Goal: Information Seeking & Learning: Learn about a topic

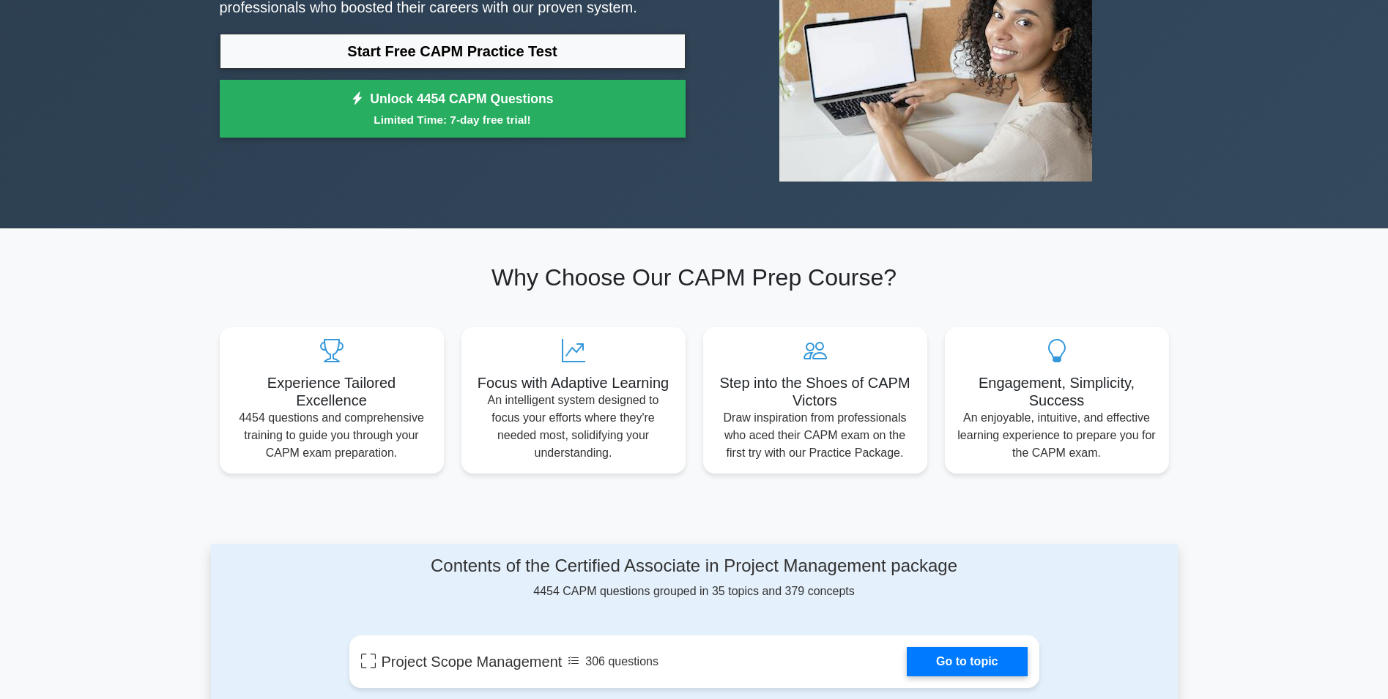
drag, startPoint x: 109, startPoint y: 369, endPoint x: 127, endPoint y: 398, distance: 34.2
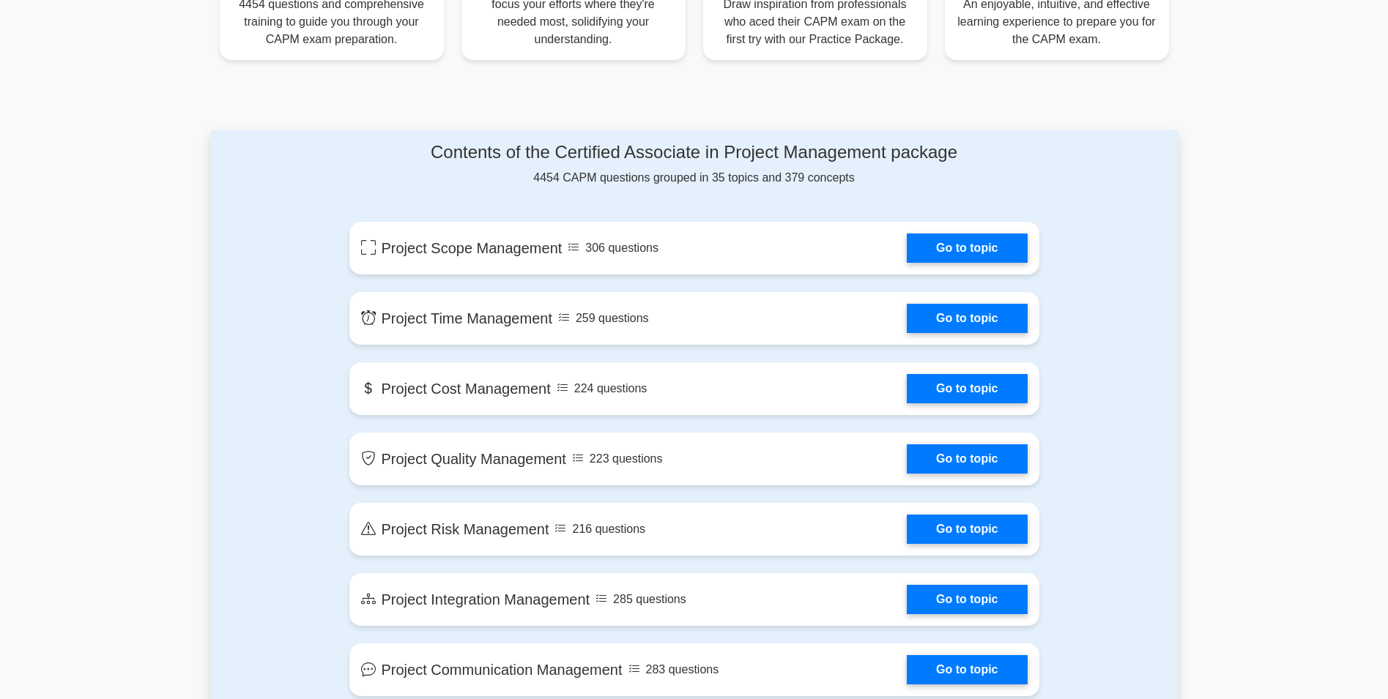
drag, startPoint x: 138, startPoint y: 405, endPoint x: 153, endPoint y: 456, distance: 52.6
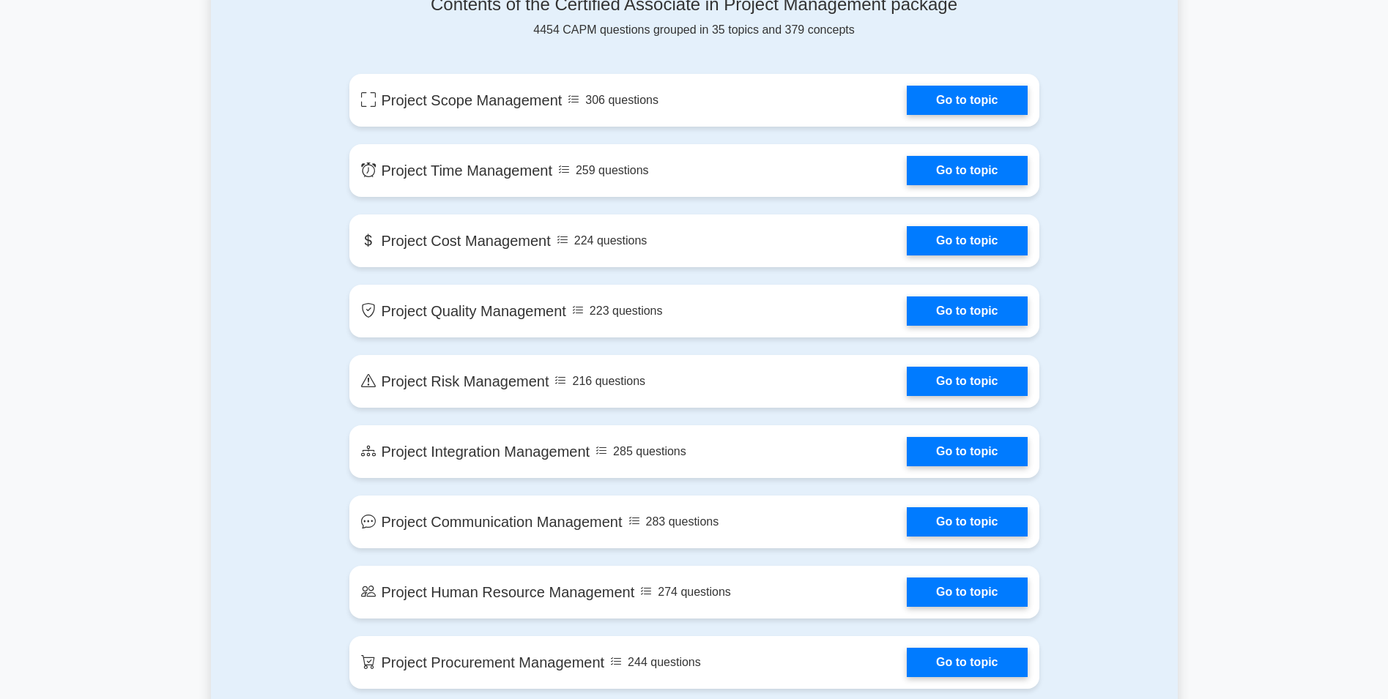
scroll to position [865, 0]
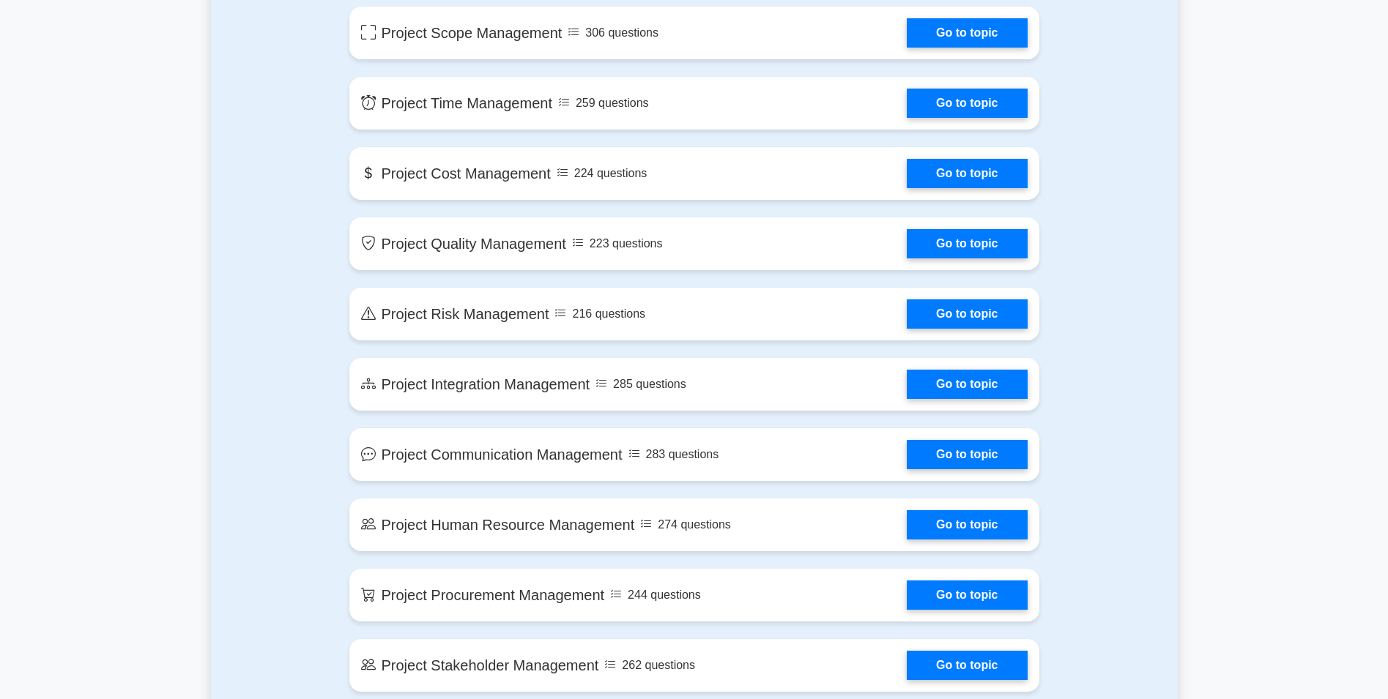
drag, startPoint x: 269, startPoint y: 394, endPoint x: 291, endPoint y: 448, distance: 58.2
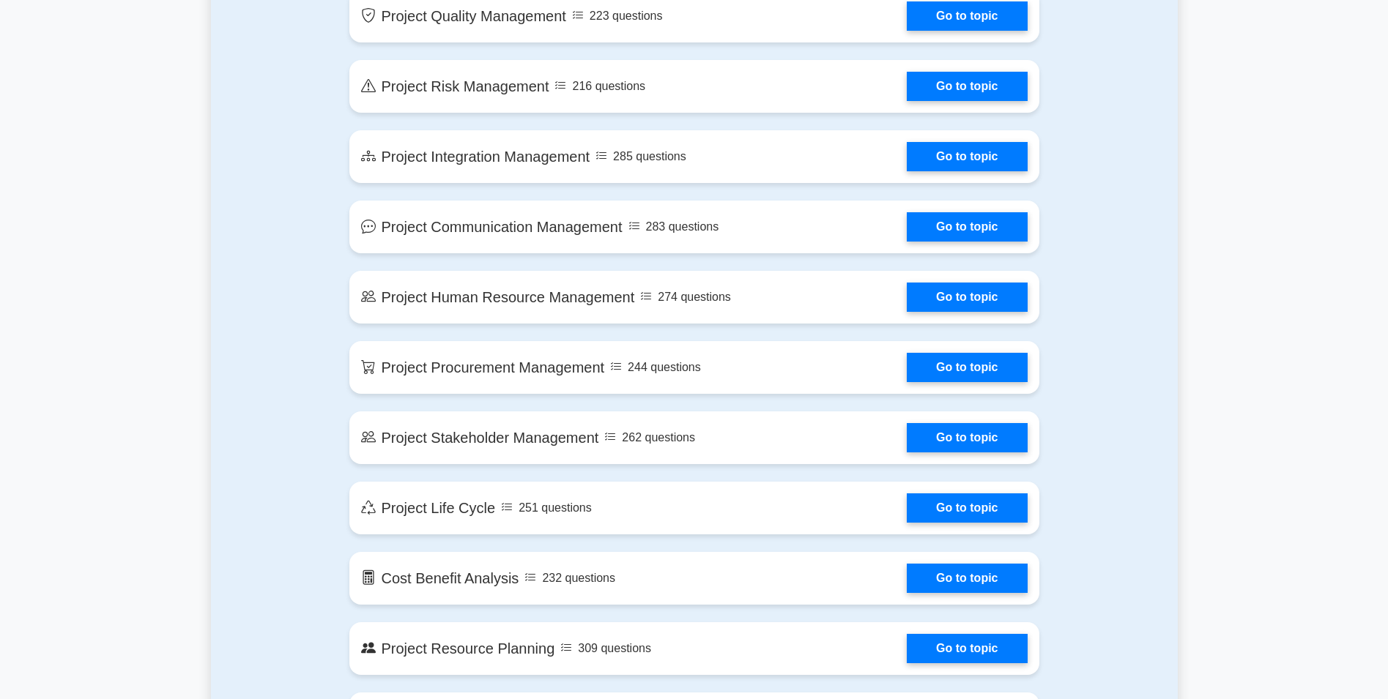
drag, startPoint x: 283, startPoint y: 451, endPoint x: 320, endPoint y: 540, distance: 96.8
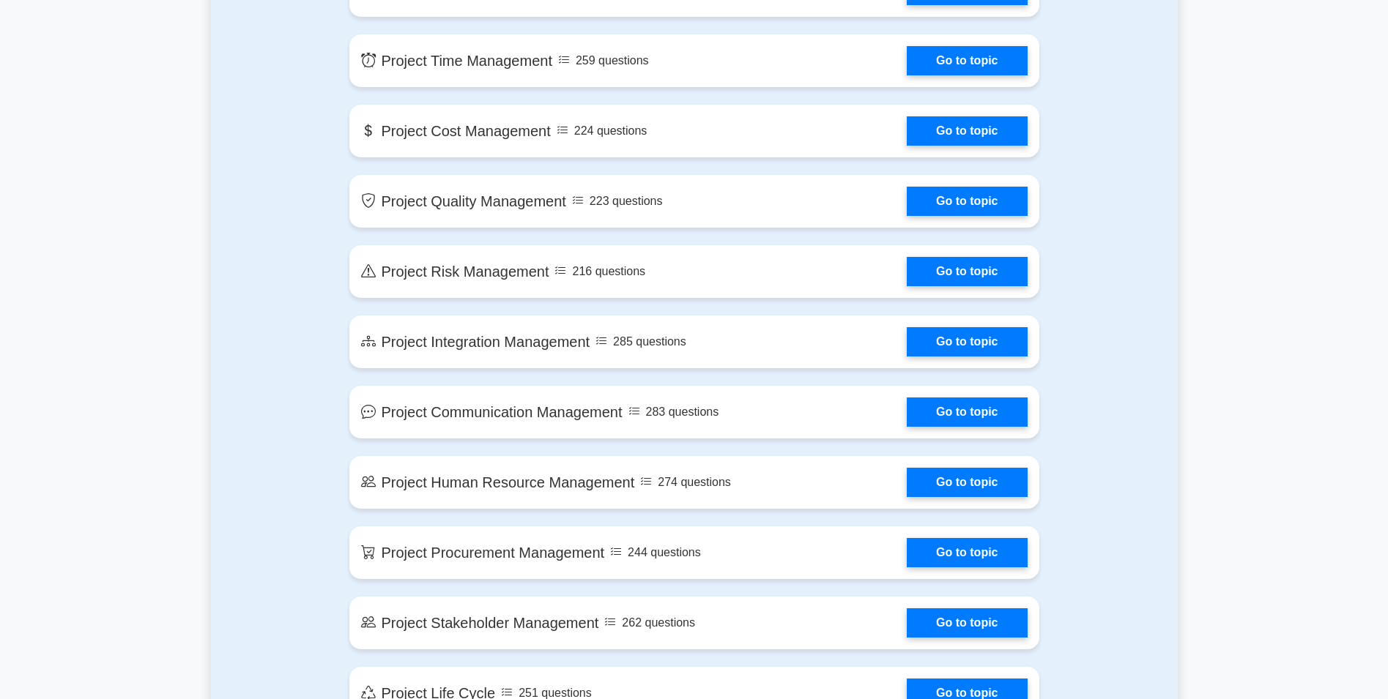
scroll to position [918, 0]
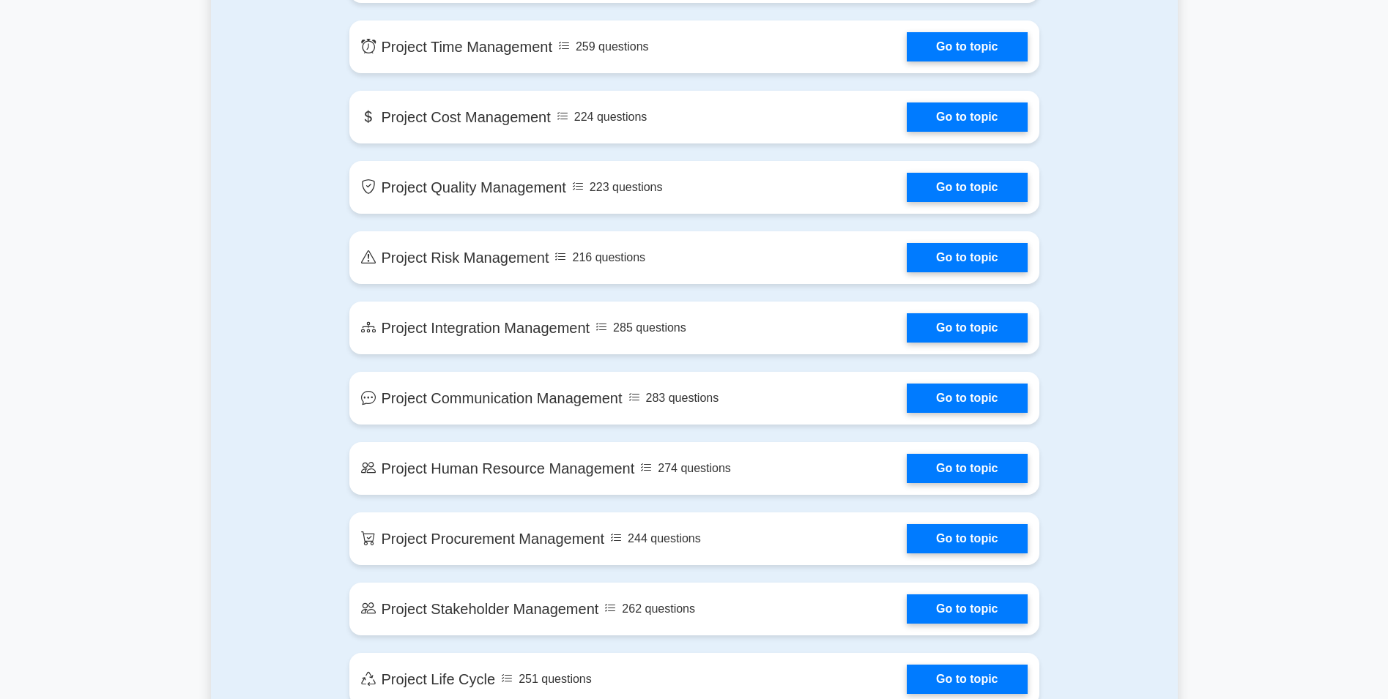
drag, startPoint x: 283, startPoint y: 378, endPoint x: 296, endPoint y: 352, distance: 28.5
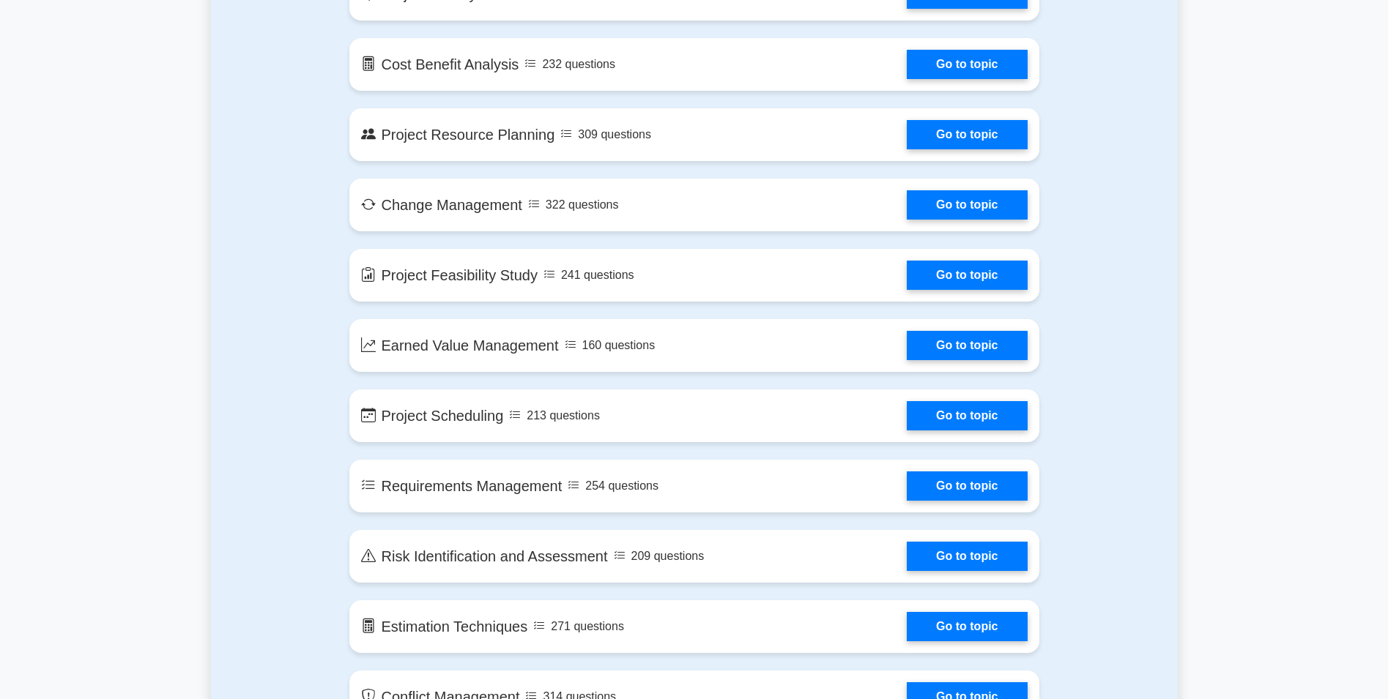
drag, startPoint x: 299, startPoint y: 357, endPoint x: 294, endPoint y: 377, distance: 20.4
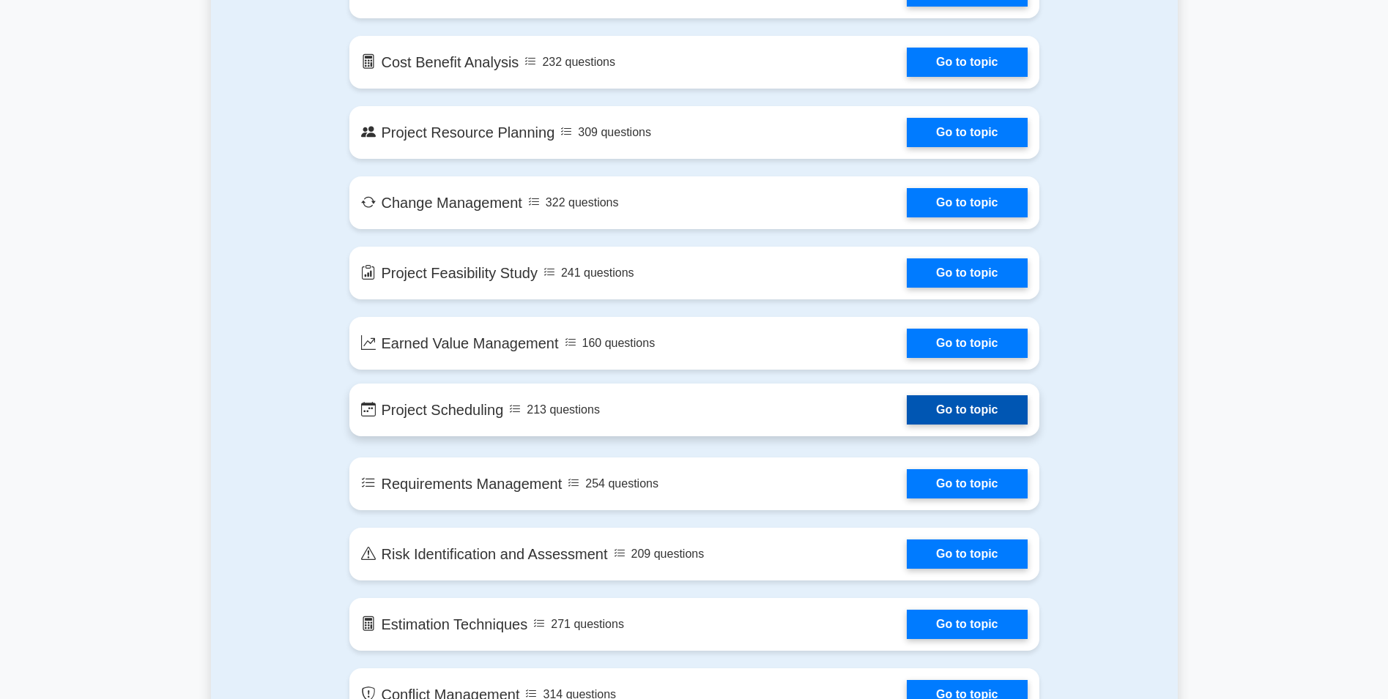
click at [907, 404] on link "Go to topic" at bounding box center [967, 409] width 120 height 29
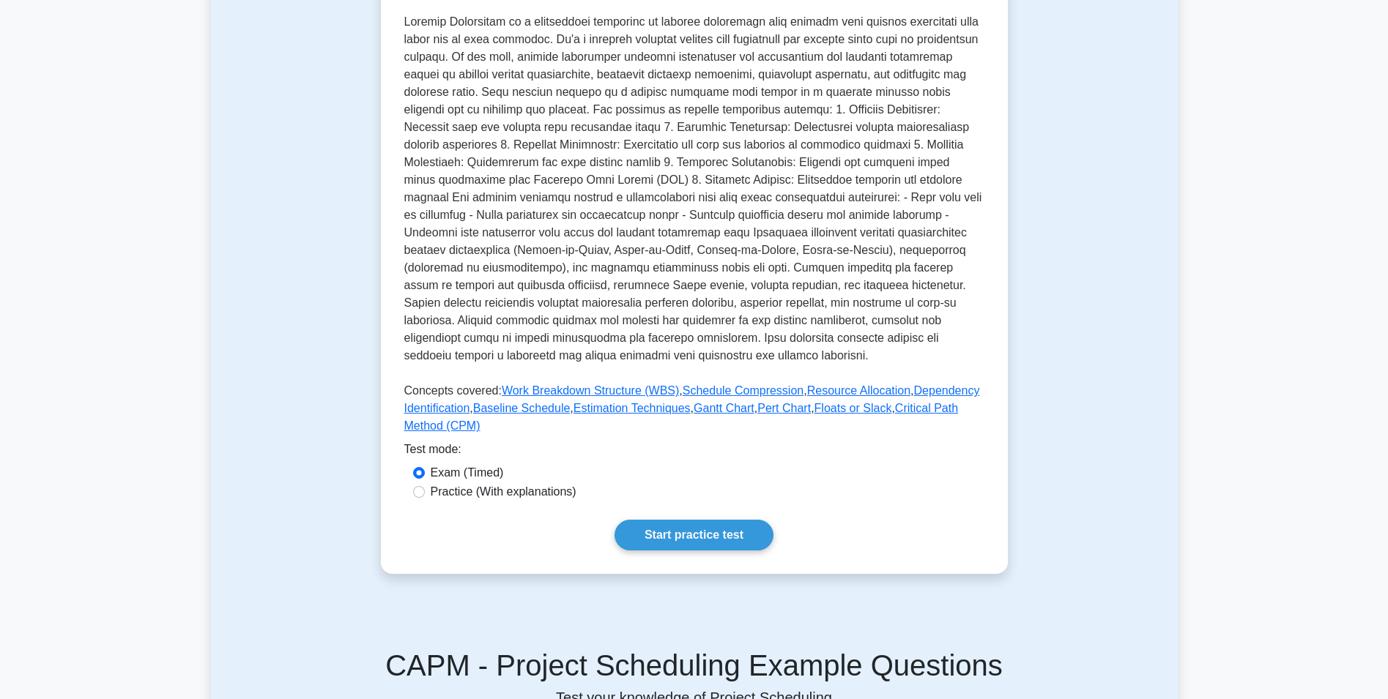
drag, startPoint x: 688, startPoint y: 461, endPoint x: 688, endPoint y: 437, distance: 23.4
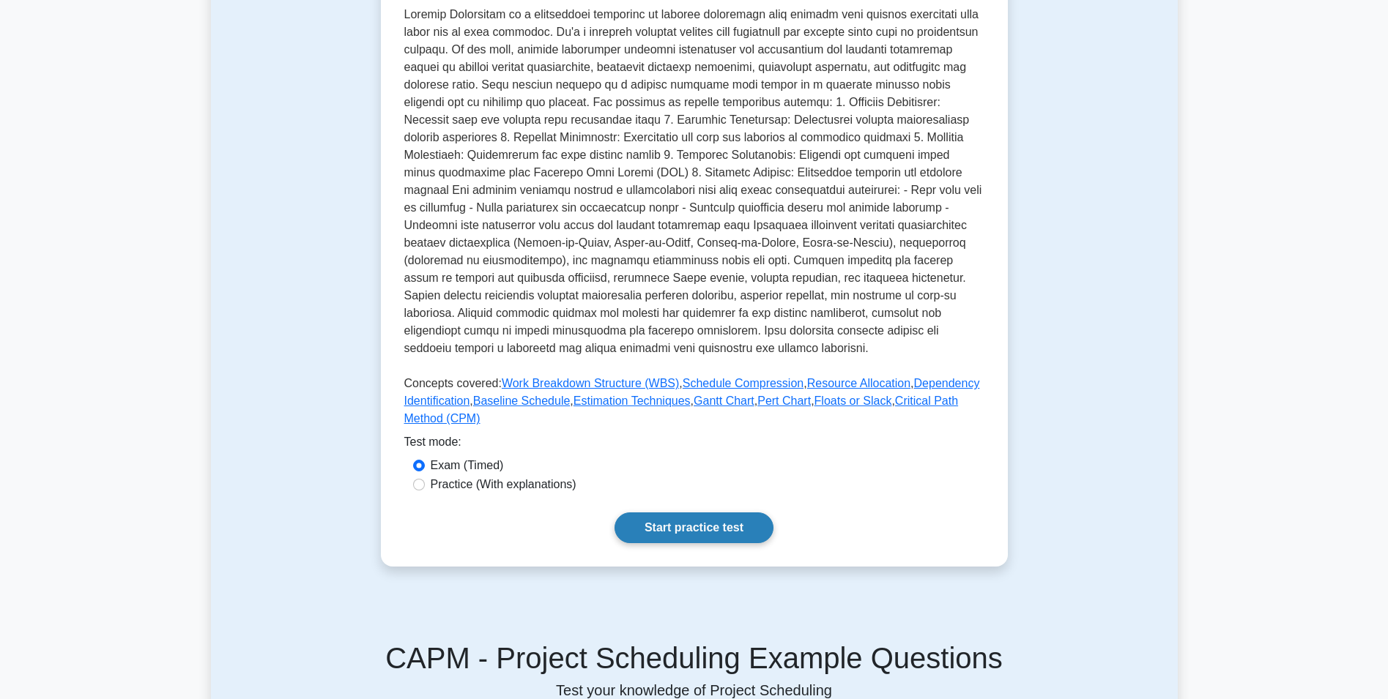
click at [732, 521] on link "Start practice test" at bounding box center [693, 528] width 159 height 31
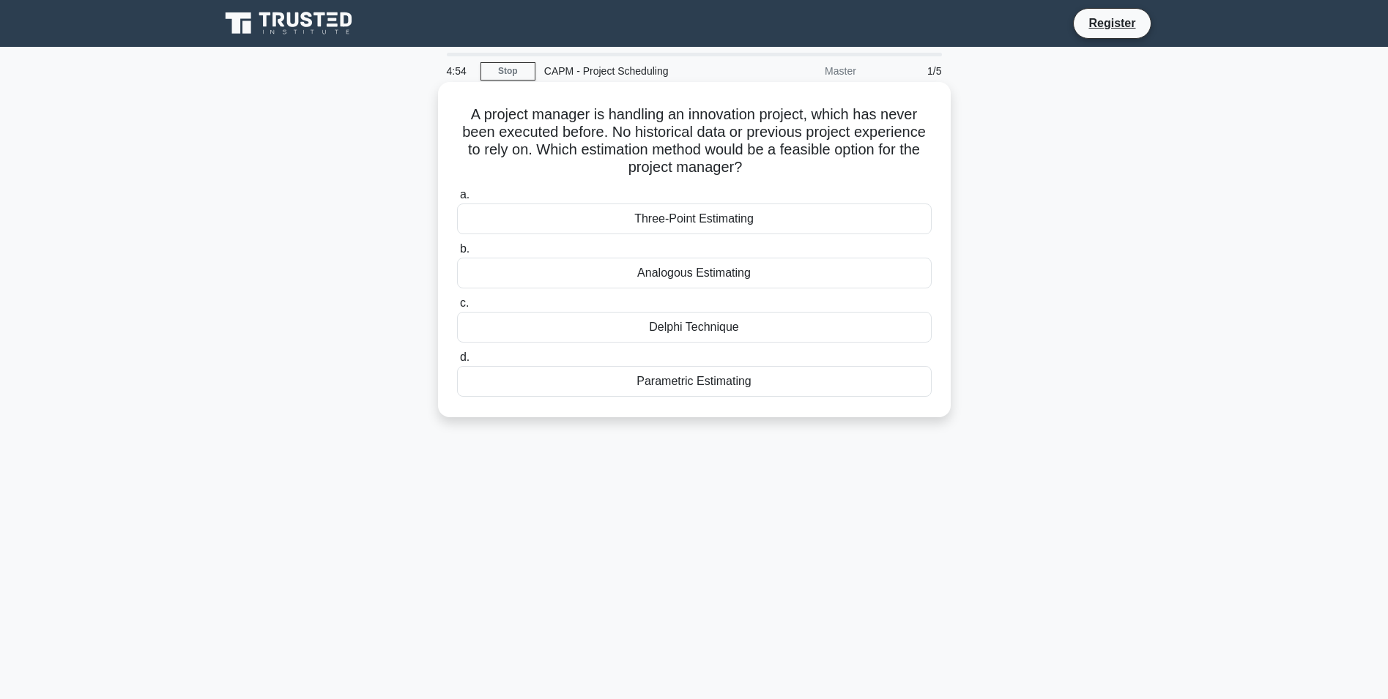
drag, startPoint x: 461, startPoint y: 115, endPoint x: 915, endPoint y: 176, distance: 457.4
click at [915, 176] on h5 "A project manager is handling an innovation project, which has never been execu…" at bounding box center [694, 141] width 477 height 72
click at [806, 176] on h5 "A project manager is handling an innovation project, which has never been execu…" at bounding box center [694, 141] width 477 height 72
click at [742, 151] on h5 "A project manager is handling an innovation project, which has never been execu…" at bounding box center [694, 141] width 477 height 72
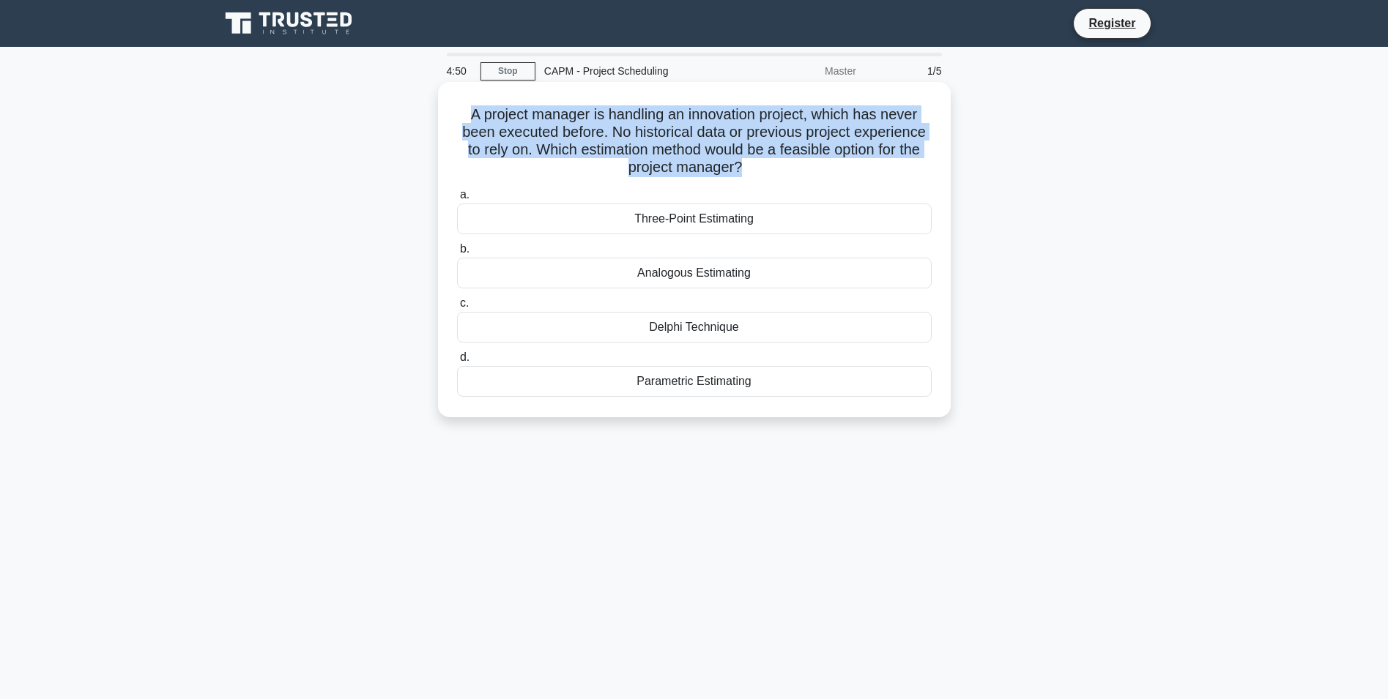
click at [742, 151] on h5 "A project manager is handling an innovation project, which has never been execu…" at bounding box center [694, 141] width 477 height 72
copy div "A project manager is handling an innovation project, which has never been execu…"
click at [569, 164] on h5 "A project manager is handling an innovation project, which has never been execu…" at bounding box center [694, 141] width 477 height 72
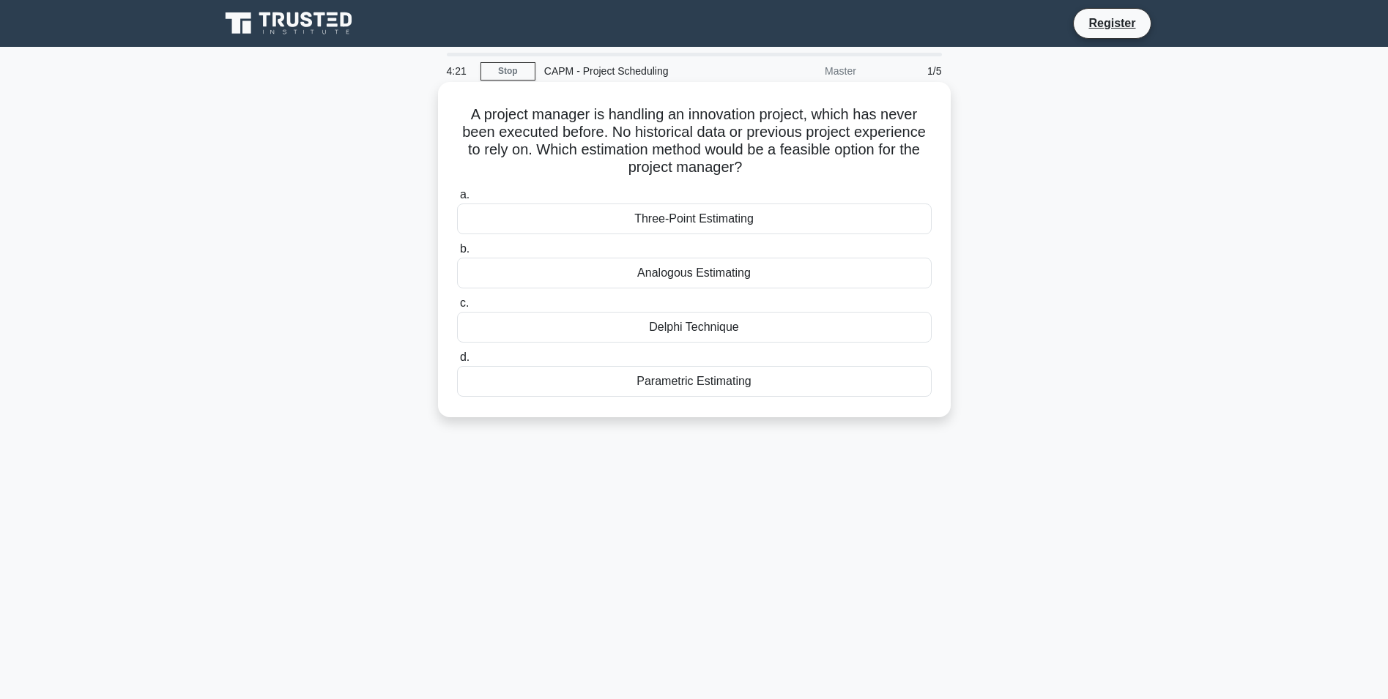
click at [659, 382] on div "Parametric Estimating" at bounding box center [694, 381] width 475 height 31
click at [457, 363] on input "d. Parametric Estimating" at bounding box center [457, 358] width 0 height 10
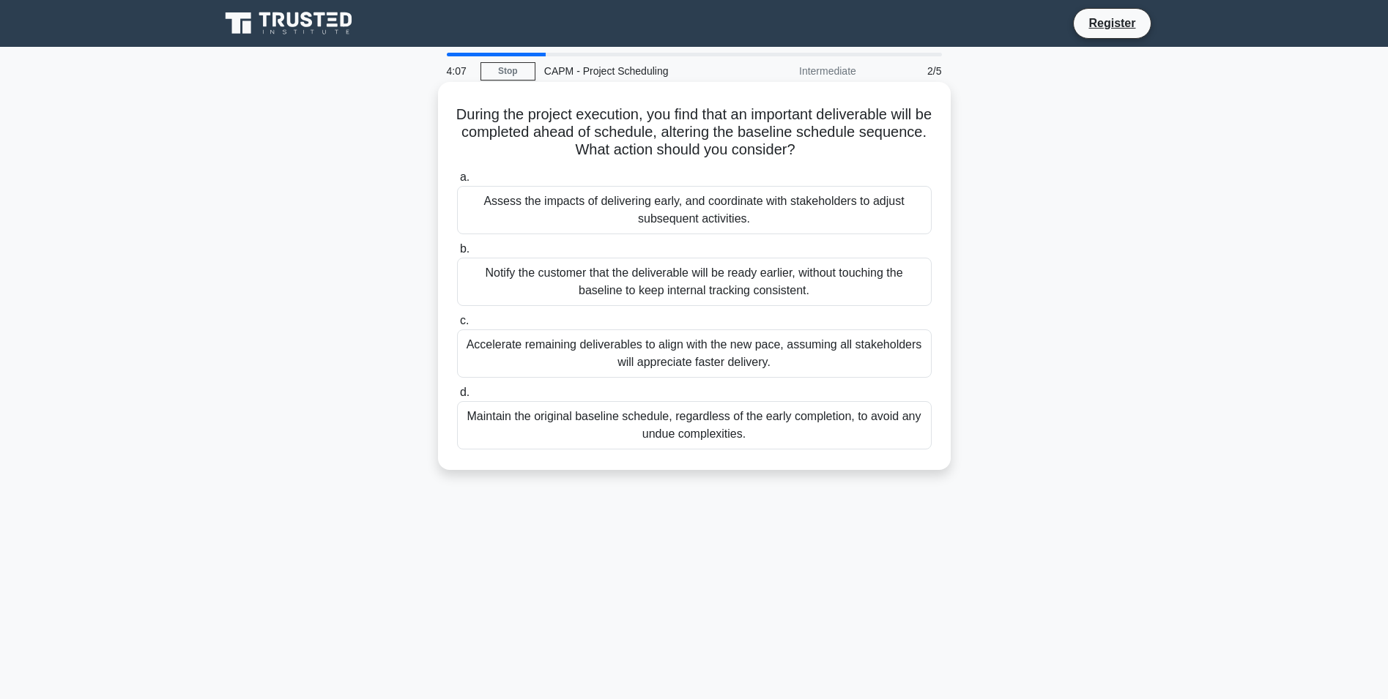
click at [728, 141] on h5 "During the project execution, you find that an important deliverable will be co…" at bounding box center [694, 132] width 477 height 54
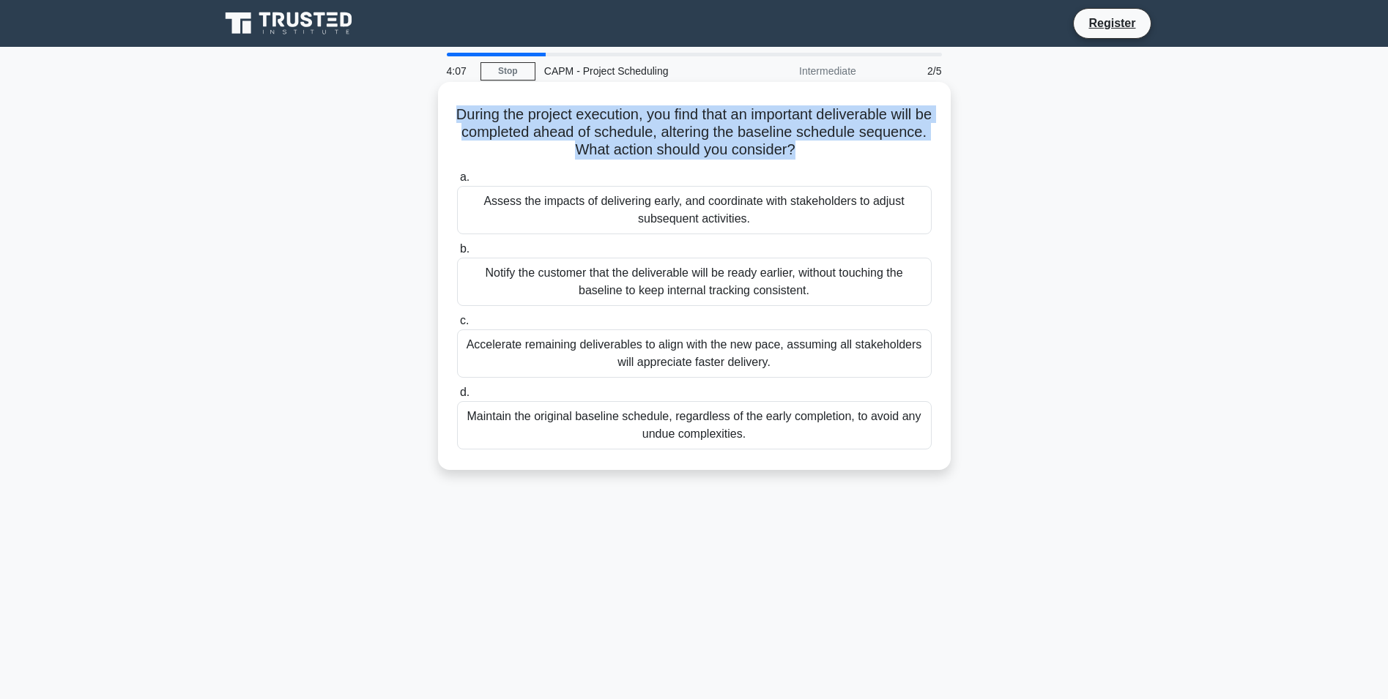
click at [728, 141] on h5 "During the project execution, you find that an important deliverable will be co…" at bounding box center [694, 132] width 477 height 54
copy div "During the project execution, you find that an important deliverable will be co…"
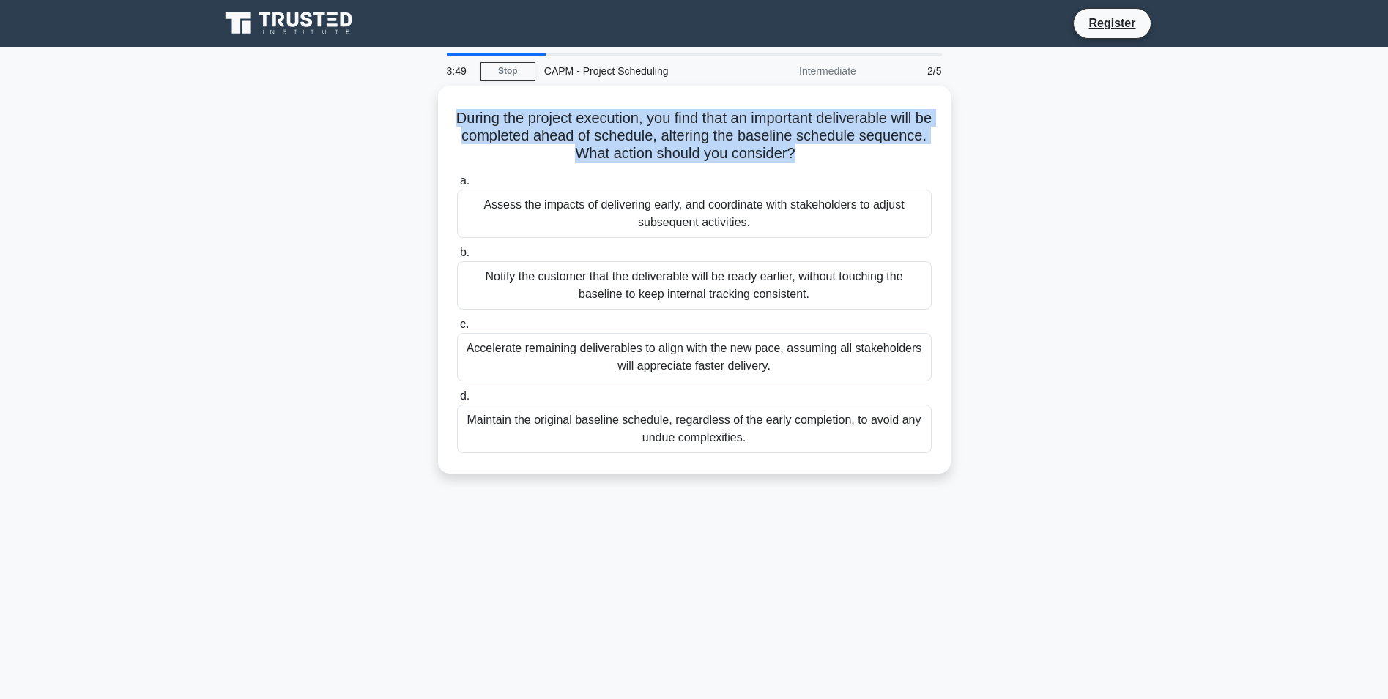
click at [260, 181] on div "During the project execution, you find that an important deliverable will be co…" at bounding box center [694, 289] width 967 height 406
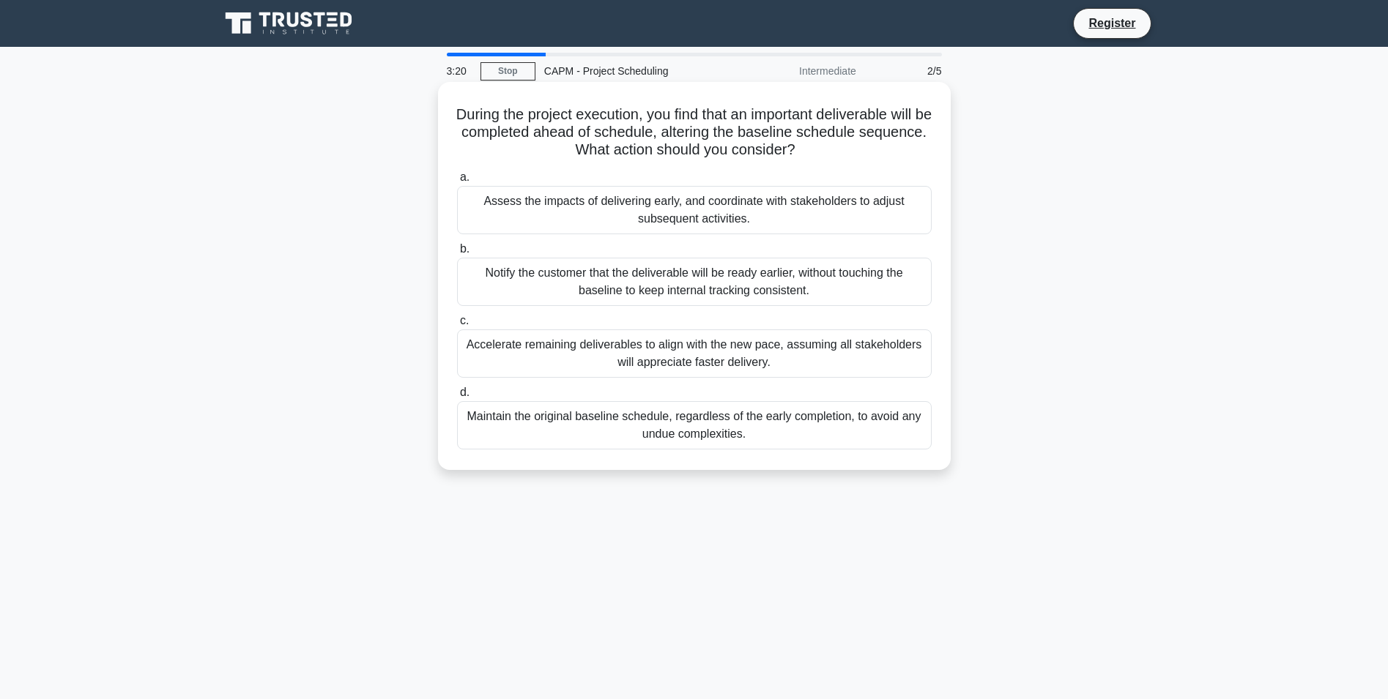
drag, startPoint x: 488, startPoint y: 203, endPoint x: 792, endPoint y: 387, distance: 355.6
click at [845, 447] on div "a. Assess the impacts of delivering early, and coordinate with stakeholders to …" at bounding box center [694, 309] width 492 height 287
copy div "Assess the impacts of delivering early, and coordinate with stakeholders to adj…"
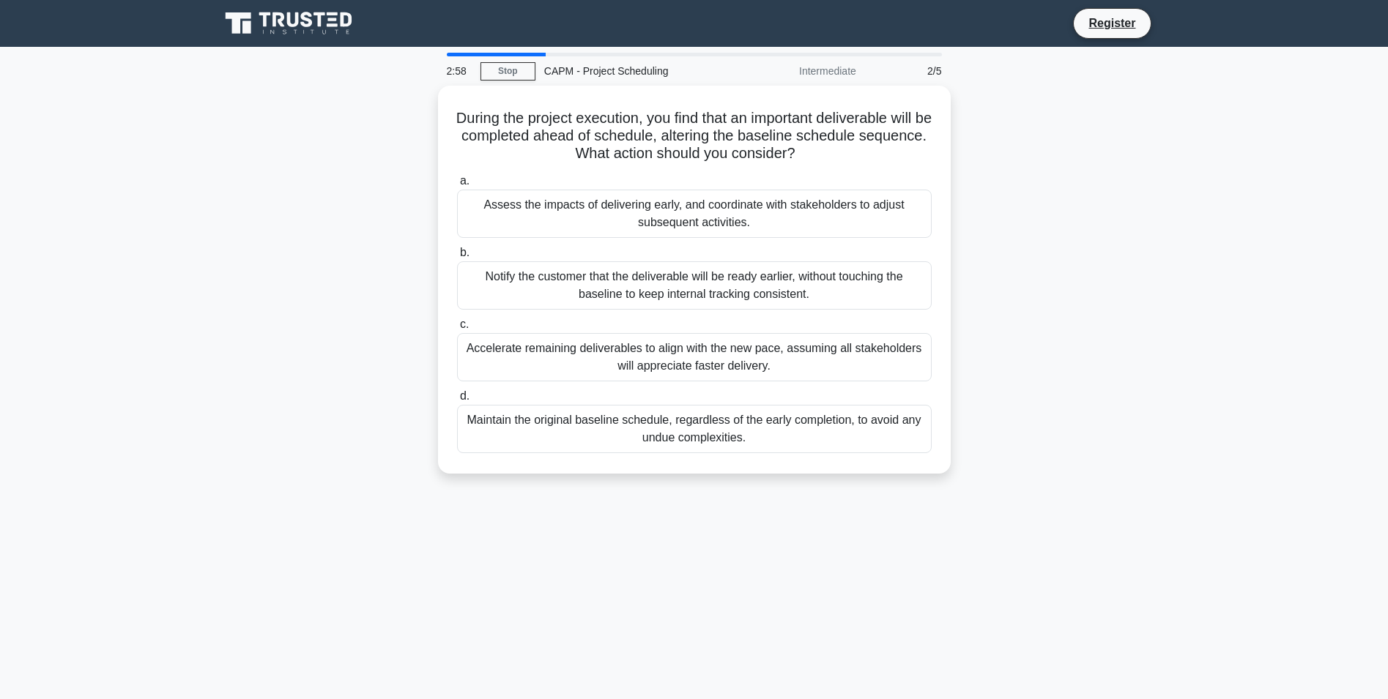
click at [369, 244] on div "During the project execution, you find that an important deliverable will be co…" at bounding box center [694, 289] width 967 height 406
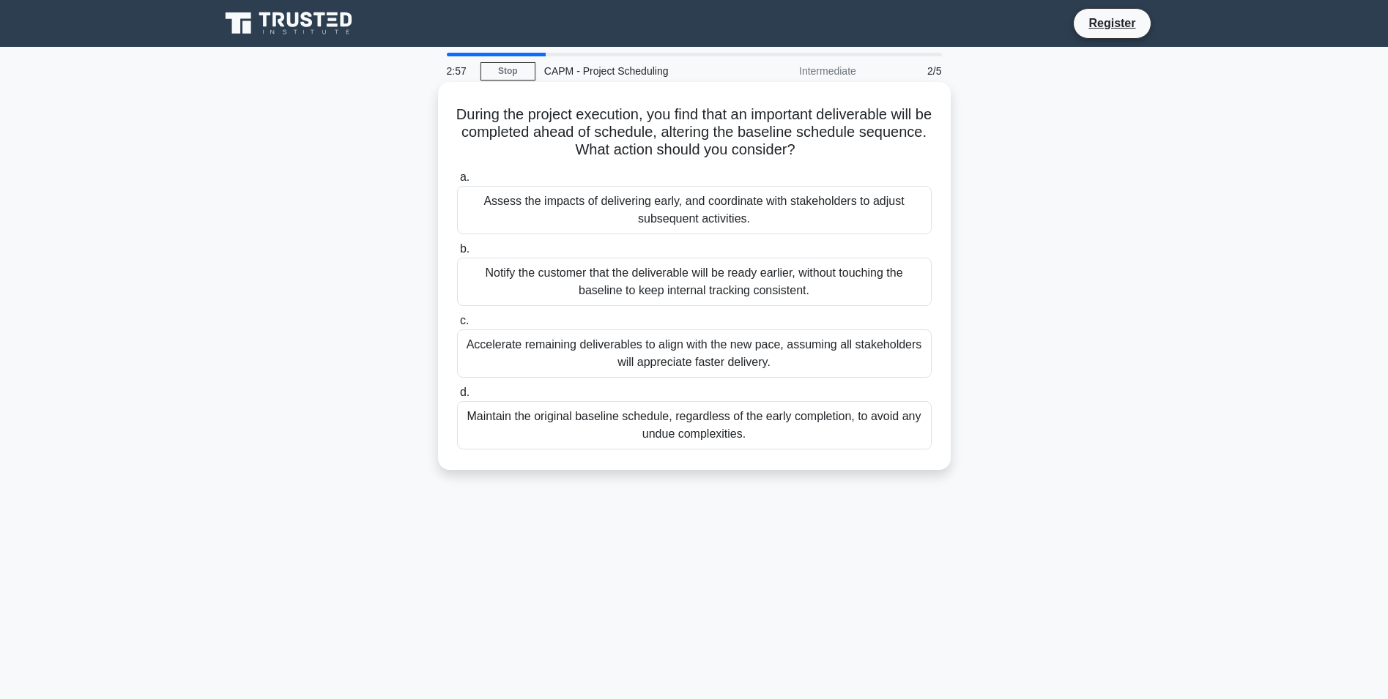
click at [517, 285] on div "Notify the customer that the deliverable will be ready earlier, without touchin…" at bounding box center [694, 282] width 475 height 48
click at [457, 254] on input "b. Notify the customer that the deliverable will be ready earlier, without touc…" at bounding box center [457, 250] width 0 height 10
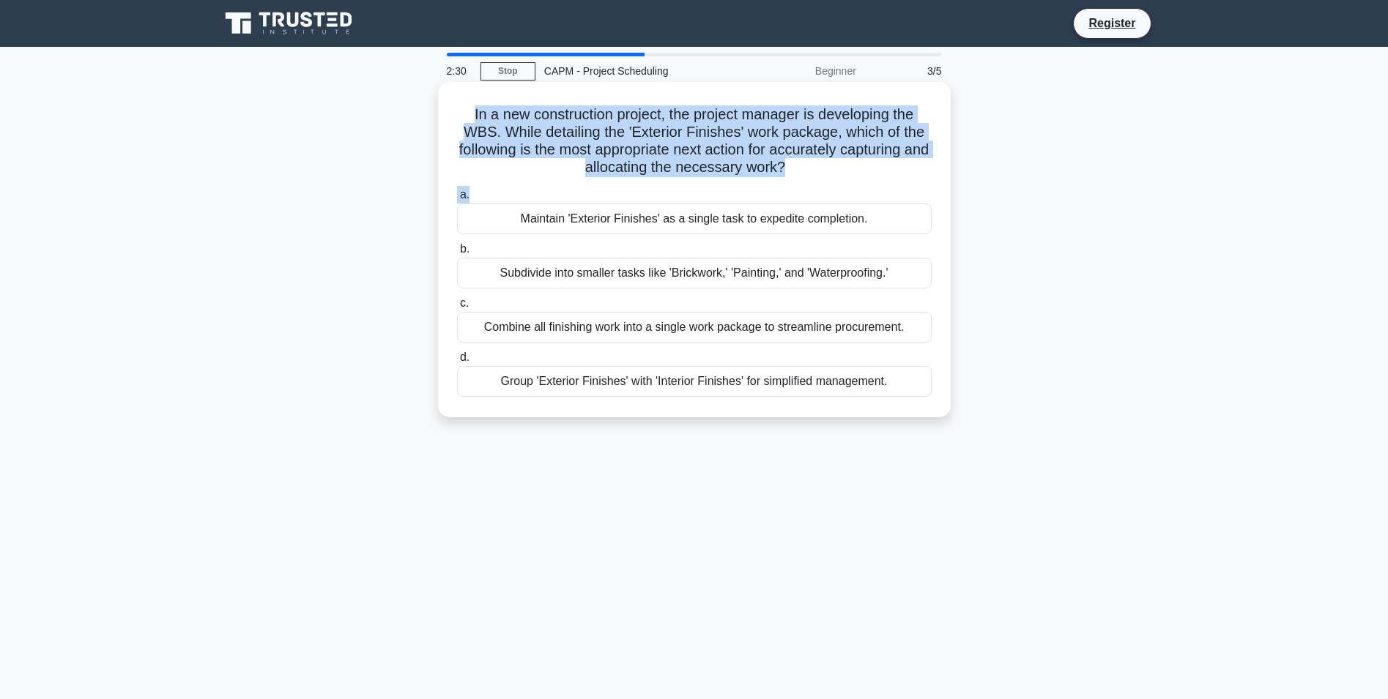
drag, startPoint x: 465, startPoint y: 110, endPoint x: 828, endPoint y: 182, distance: 369.7
click at [828, 182] on div "In a new construction project, the project manager is developing the WBS. While…" at bounding box center [694, 250] width 501 height 324
copy div "In a new construction project, the project manager is developing the WBS. While…"
click at [508, 184] on div "a. Maintain 'Exterior Finishes' as a single task to expedite completion. b. Sub…" at bounding box center [694, 291] width 492 height 217
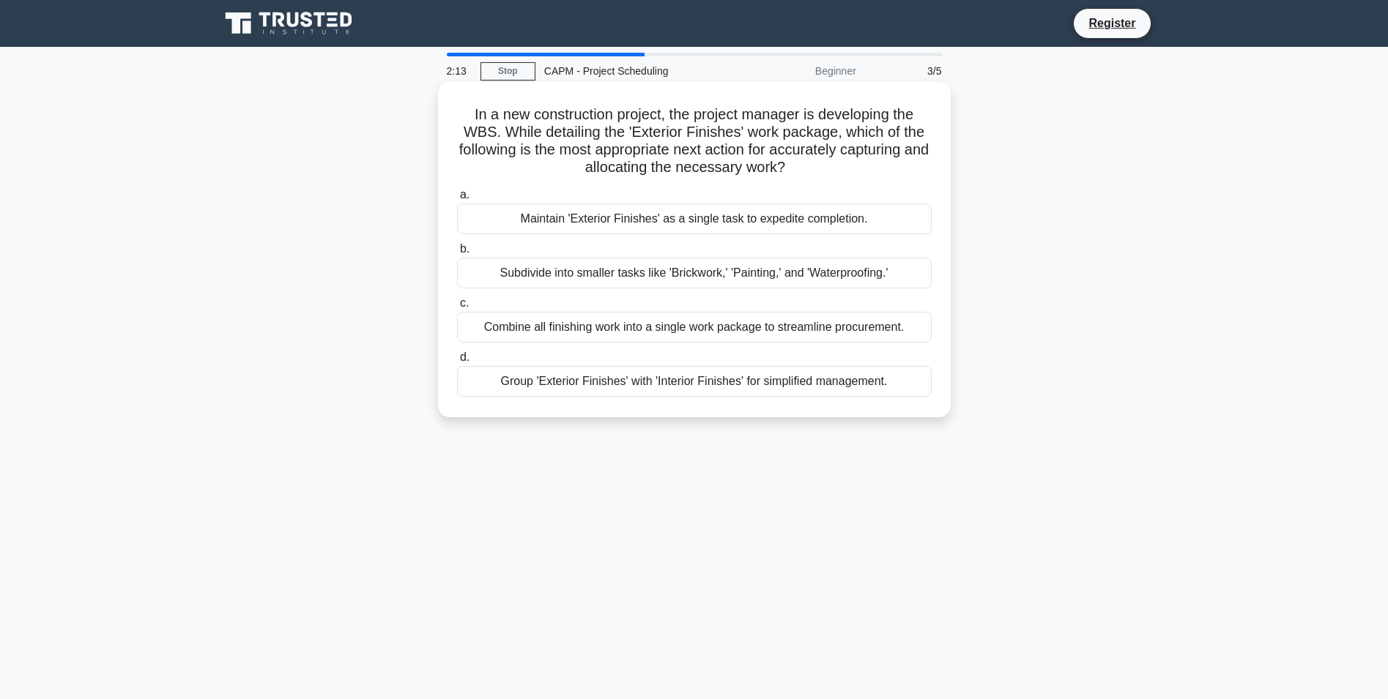
drag, startPoint x: 480, startPoint y: 207, endPoint x: 905, endPoint y: 400, distance: 466.4
click at [905, 400] on div "a. Maintain 'Exterior Finishes' as a single task to expedite completion. b. Sub…" at bounding box center [694, 291] width 492 height 217
copy div "Maintain 'Exterior Finishes' as a single task to expedite completion. b. Subdiv…"
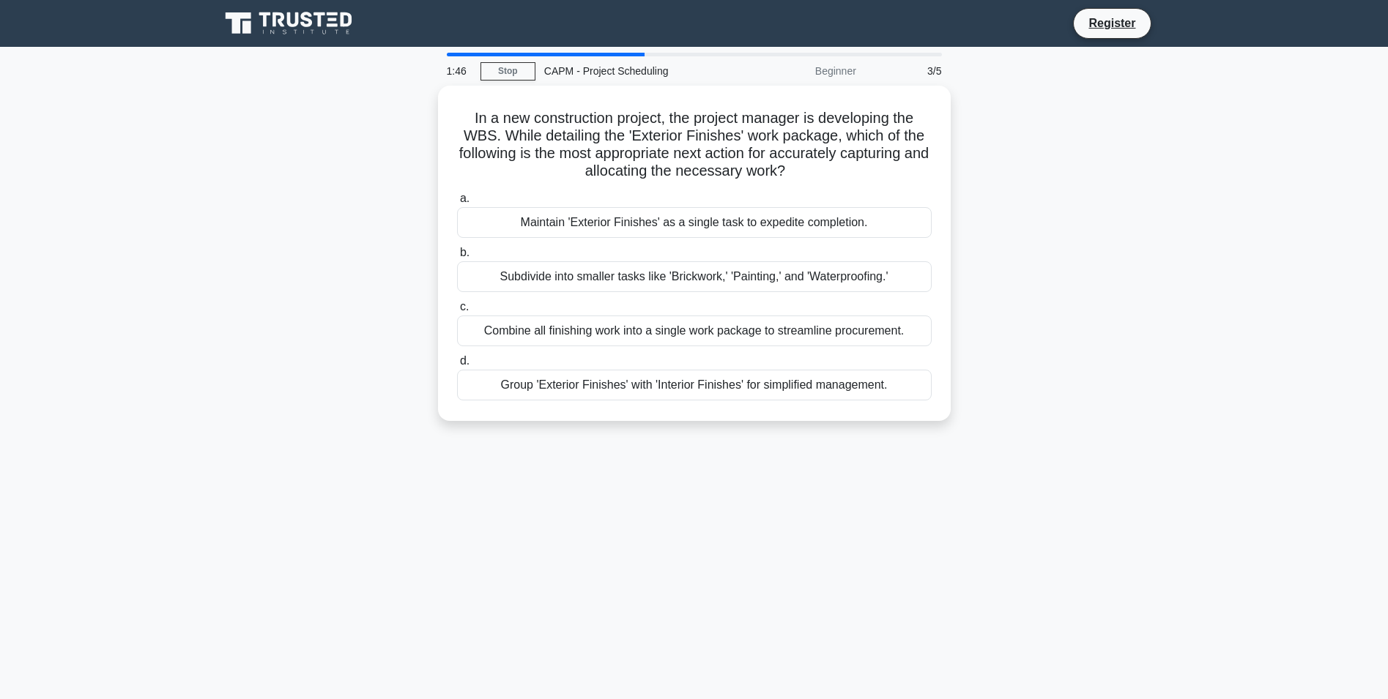
click at [329, 245] on div "In a new construction project, the project manager is developing the WBS. While…" at bounding box center [694, 262] width 967 height 353
click at [388, 201] on div "In a new construction project, the project manager is developing the WBS. While…" at bounding box center [694, 262] width 967 height 353
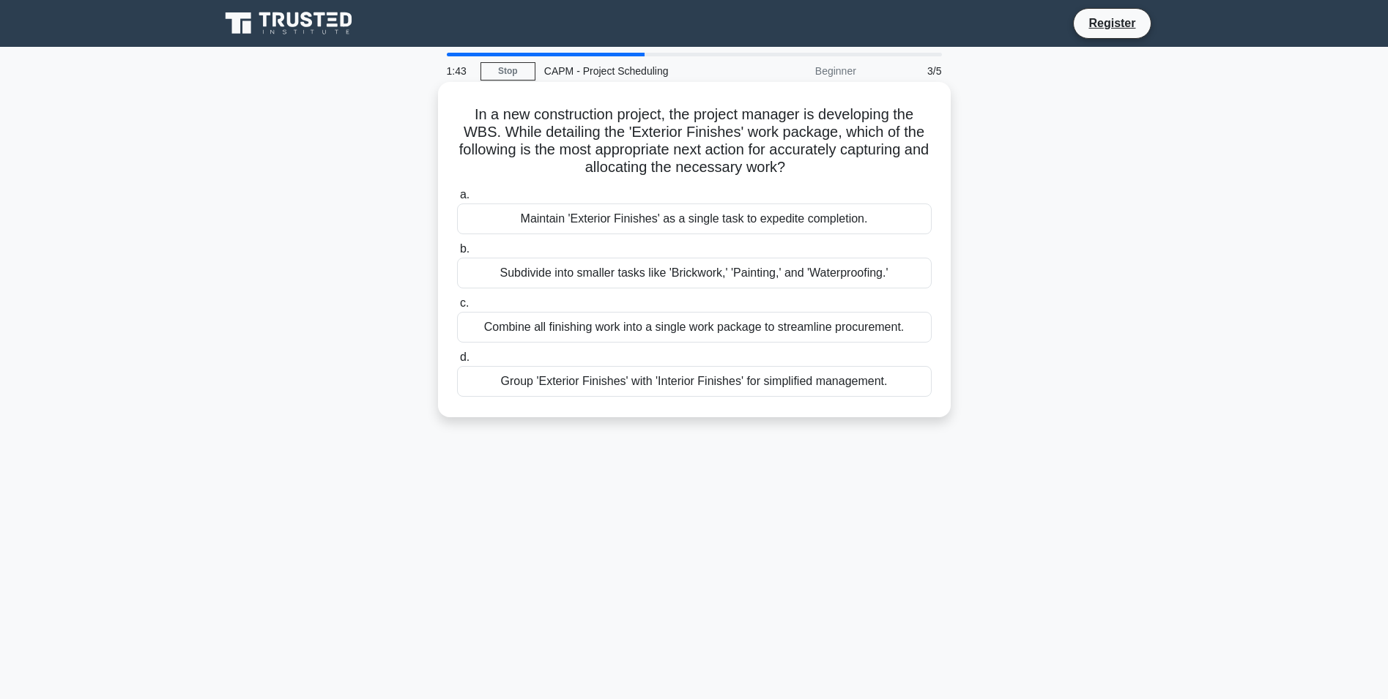
click at [507, 275] on div "Subdivide into smaller tasks like 'Brickwork,' 'Painting,' and 'Waterproofing.'" at bounding box center [694, 273] width 475 height 31
click at [457, 254] on input "b. Subdivide into smaller tasks like 'Brickwork,' 'Painting,' and 'Waterproofin…" at bounding box center [457, 250] width 0 height 10
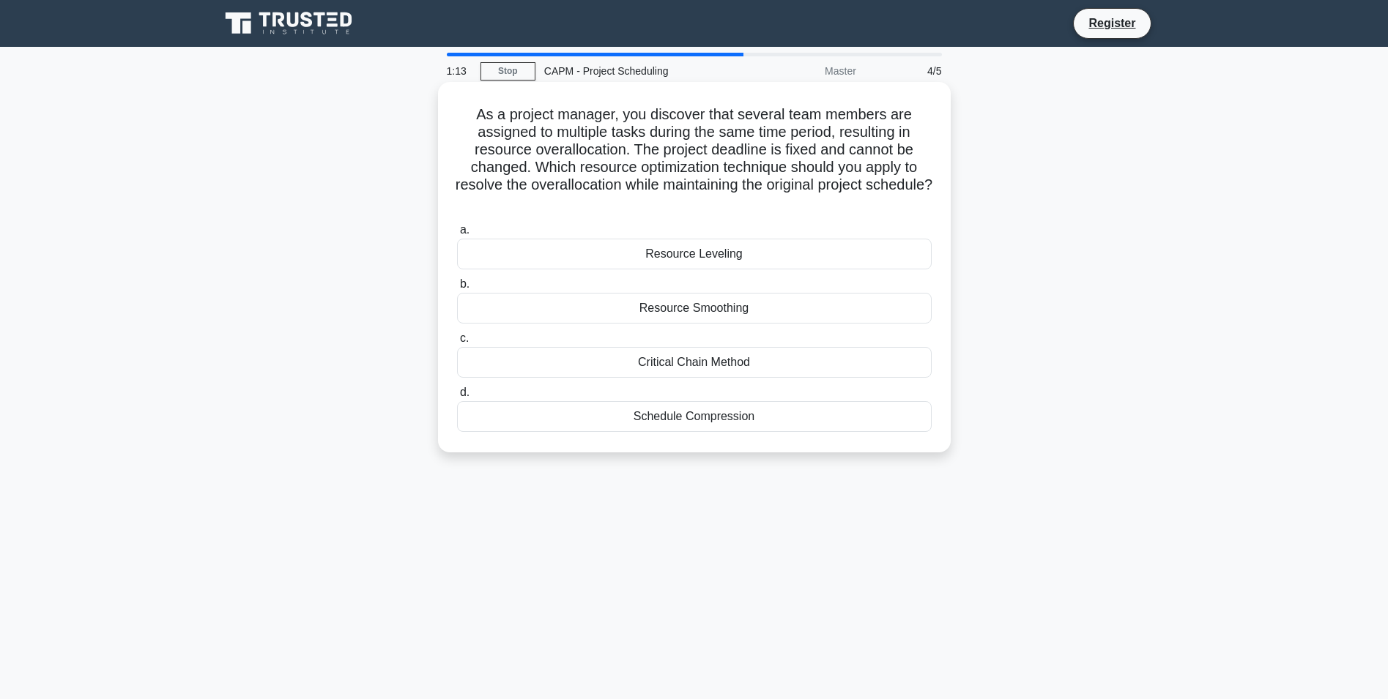
drag, startPoint x: 532, startPoint y: 143, endPoint x: 823, endPoint y: 413, distance: 397.5
click at [832, 431] on div "As a project manager, you discover that several team members are assigned to mu…" at bounding box center [694, 267] width 501 height 359
copy div "As a project manager, you discover that several team members are assigned to mu…"
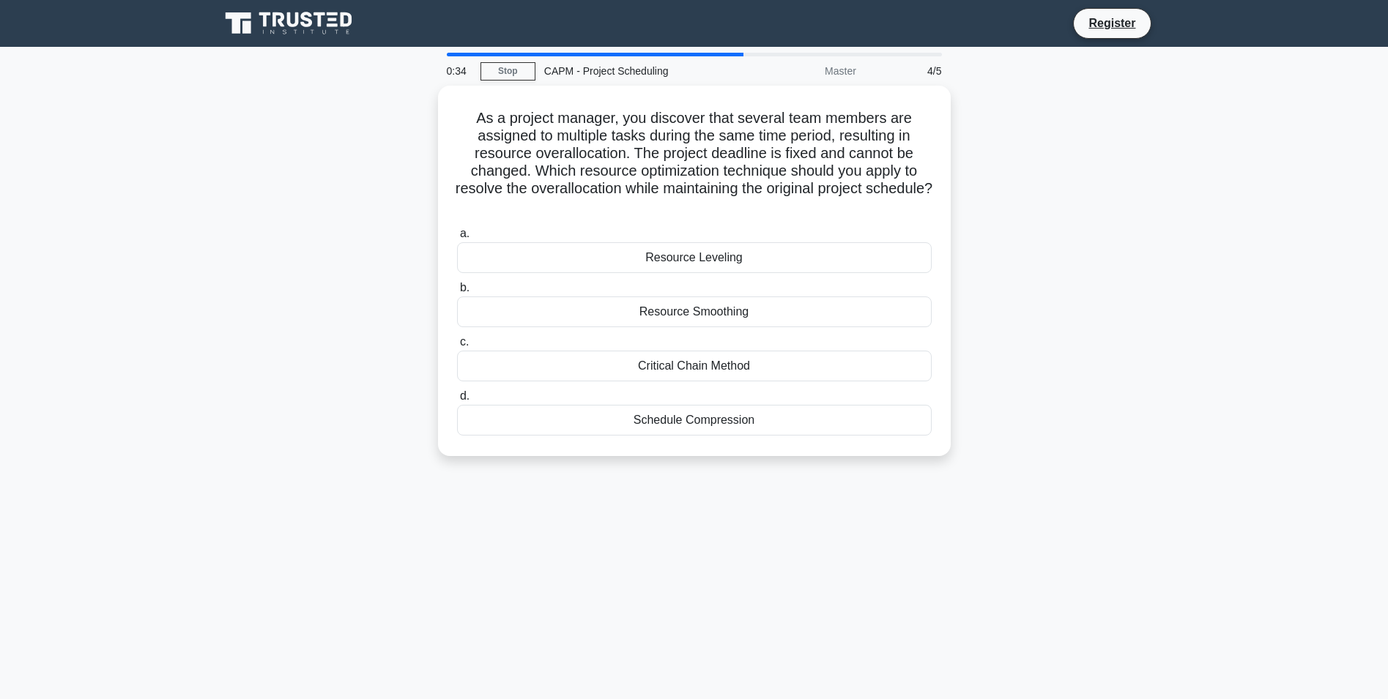
click at [373, 198] on div "As a project manager, you discover that several team members are assigned to mu…" at bounding box center [694, 280] width 967 height 388
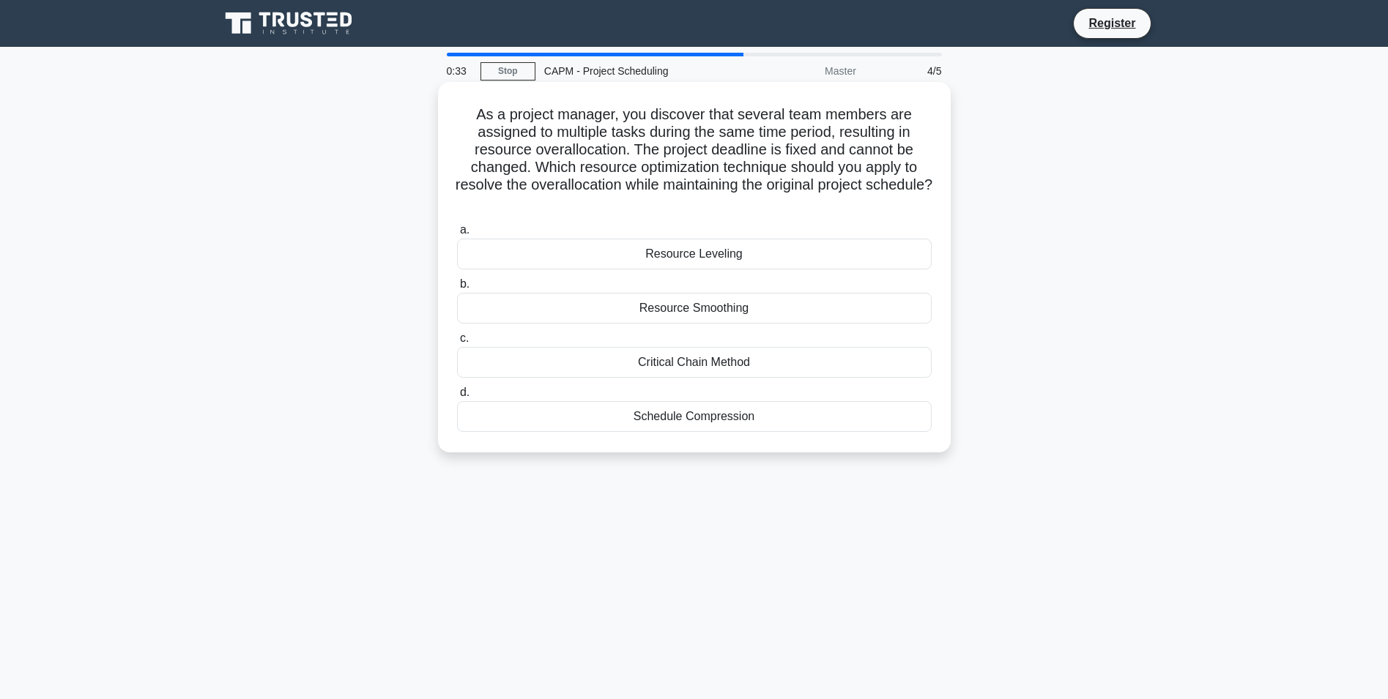
click at [623, 264] on div "Resource Leveling" at bounding box center [694, 254] width 475 height 31
click at [457, 235] on input "a. Resource Leveling" at bounding box center [457, 231] width 0 height 10
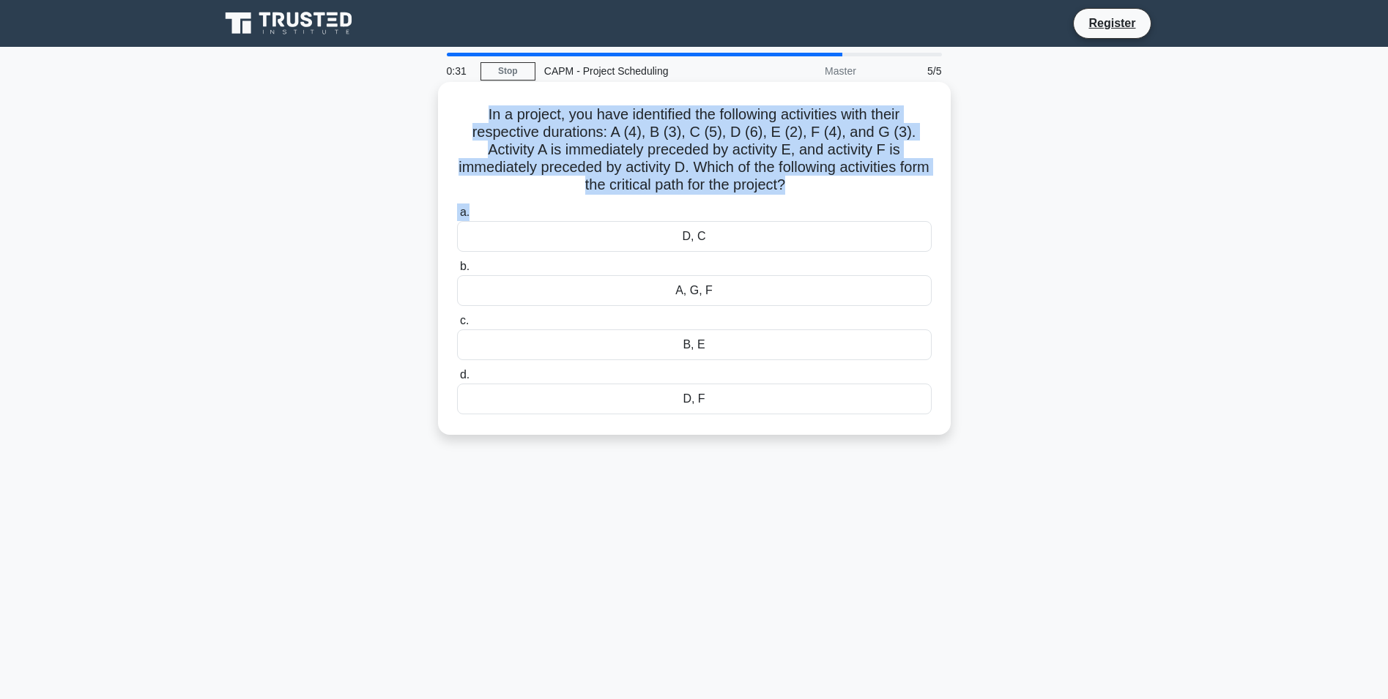
drag, startPoint x: 472, startPoint y: 111, endPoint x: 875, endPoint y: 194, distance: 411.9
click at [905, 207] on div "In a project, you have identified the following activities with their respectiv…" at bounding box center [694, 258] width 501 height 341
copy div "In a project, you have identified the following activities with their respectiv…"
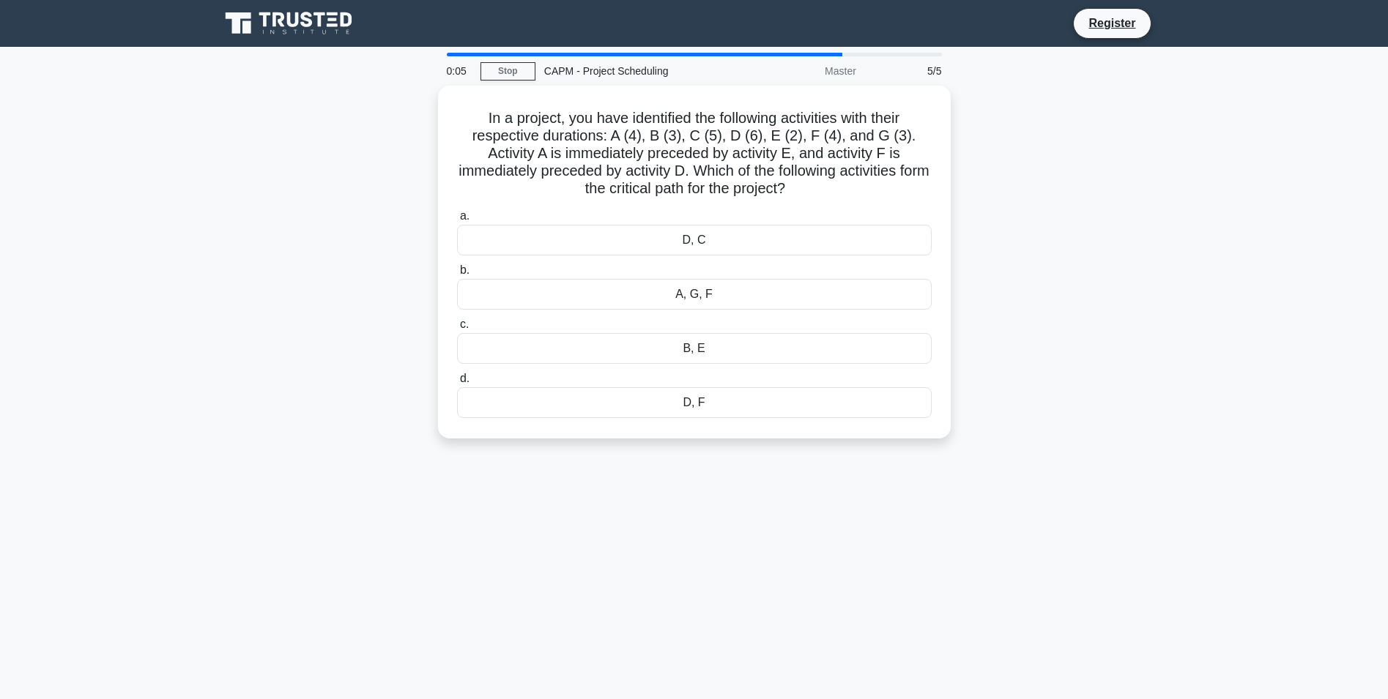
click at [428, 67] on div "0:05 Stop CAPM - Project Scheduling Master 5/5 In a project, you have identifie…" at bounding box center [694, 419] width 967 height 732
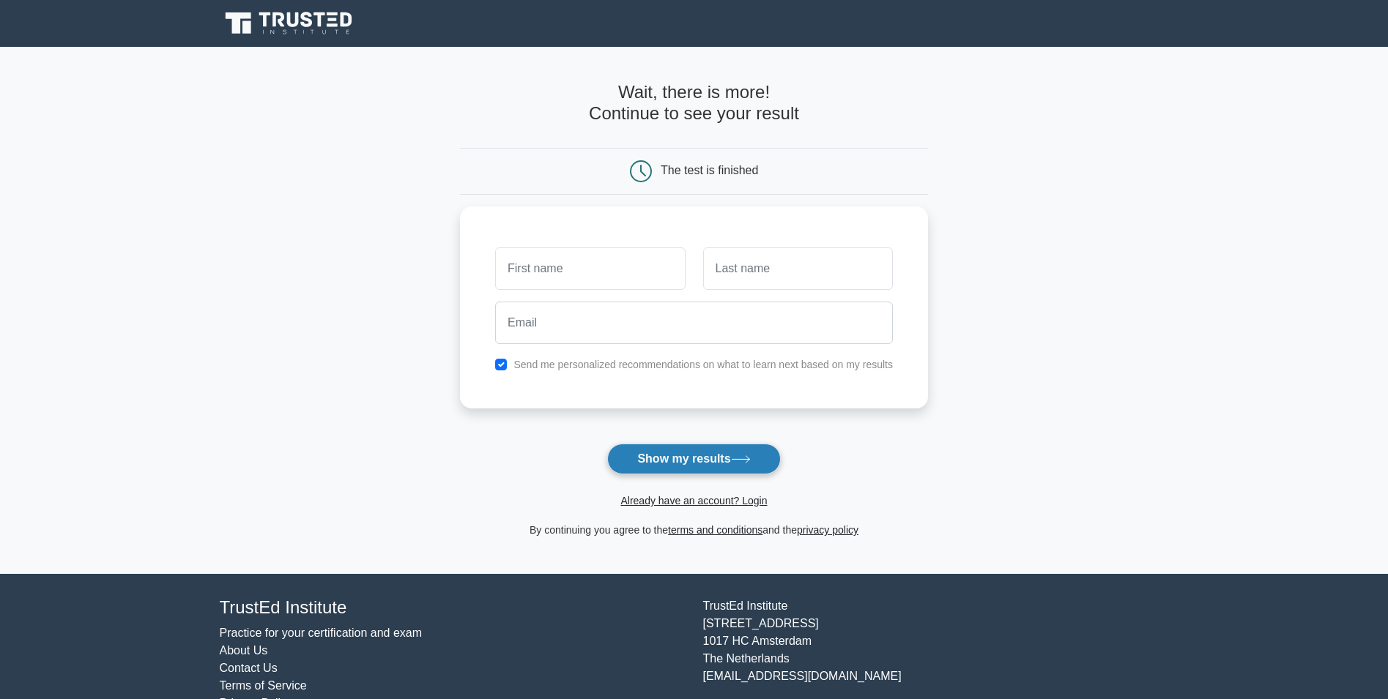
click at [691, 456] on button "Show my results" at bounding box center [693, 459] width 173 height 31
click at [591, 270] on input "text" at bounding box center [590, 265] width 190 height 42
type input "f"
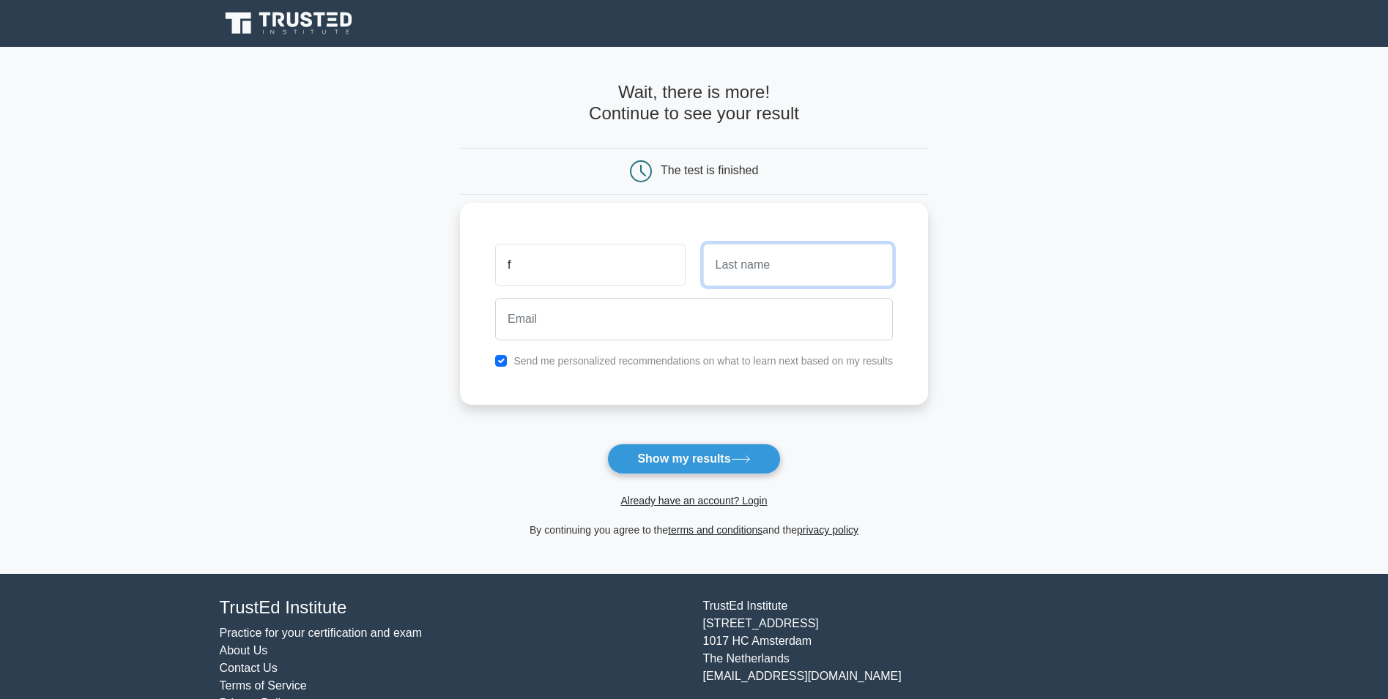
click at [717, 276] on input "text" at bounding box center [798, 265] width 190 height 42
type input "a"
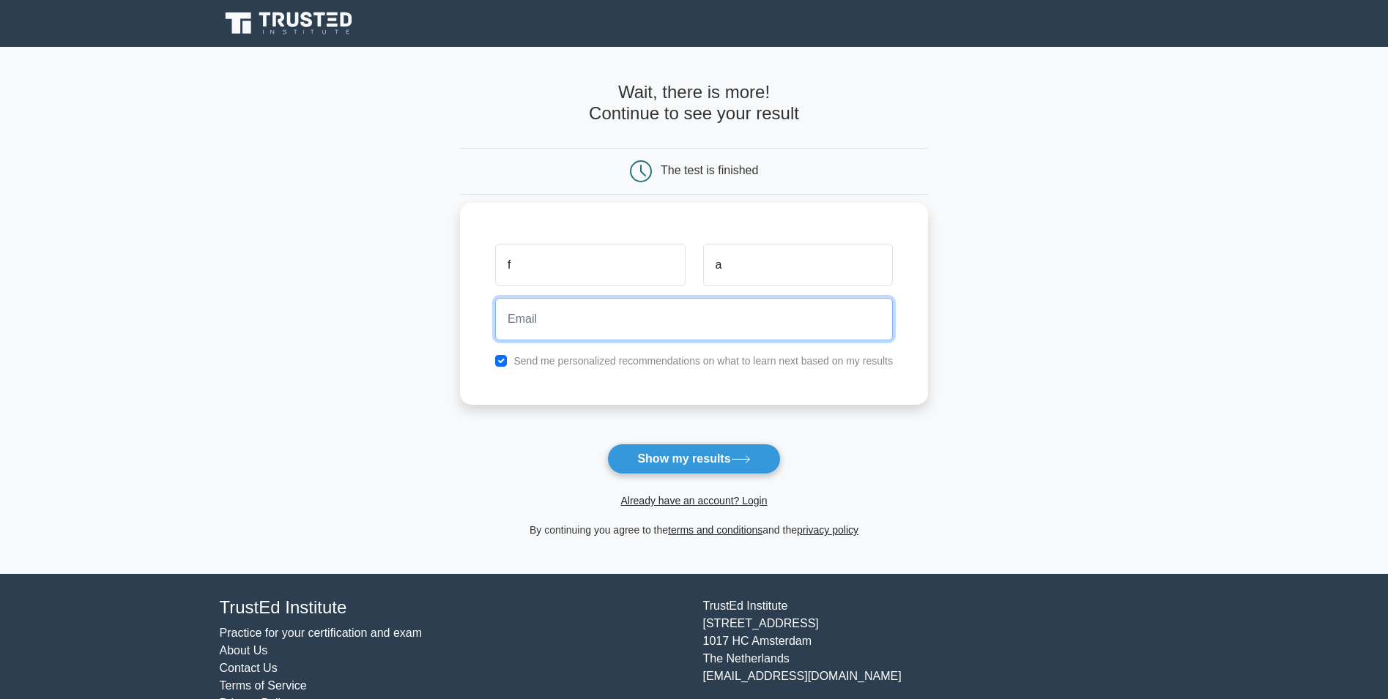
click at [720, 335] on input "email" at bounding box center [694, 319] width 398 height 42
type input "fisal4463@gmail.com"
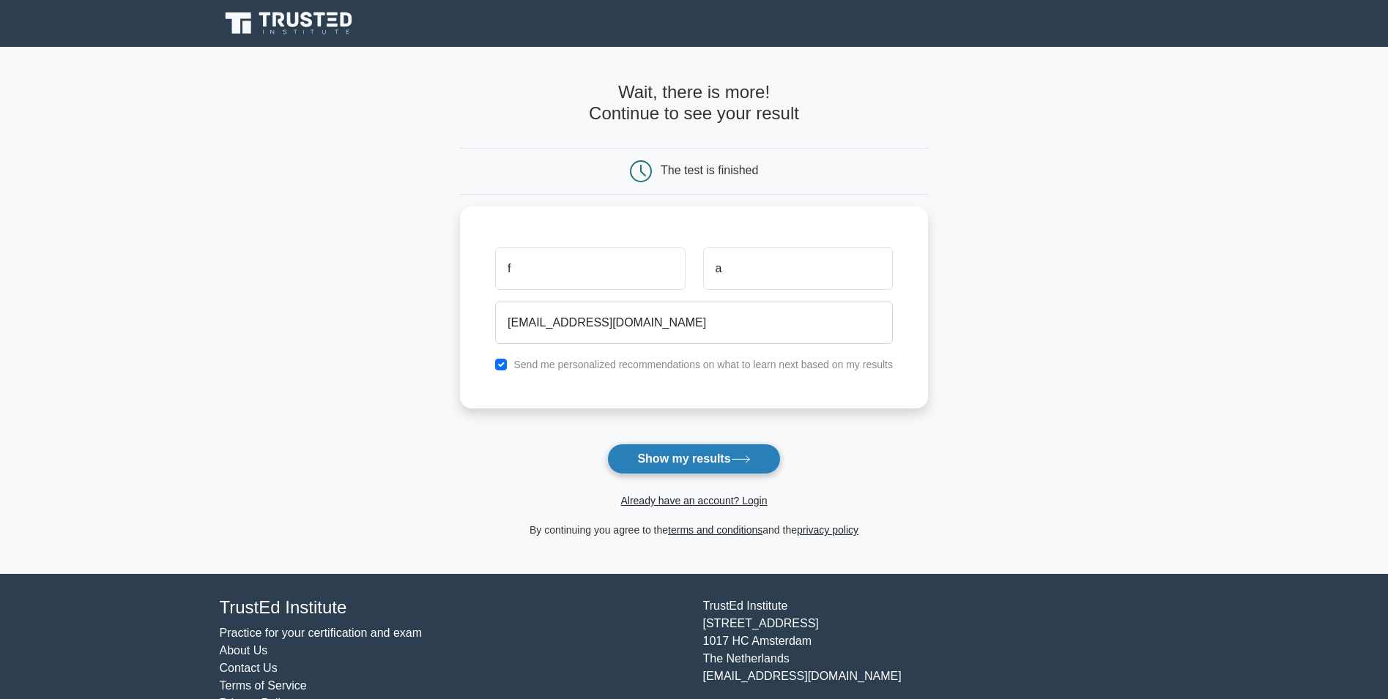
click at [740, 451] on button "Show my results" at bounding box center [693, 459] width 173 height 31
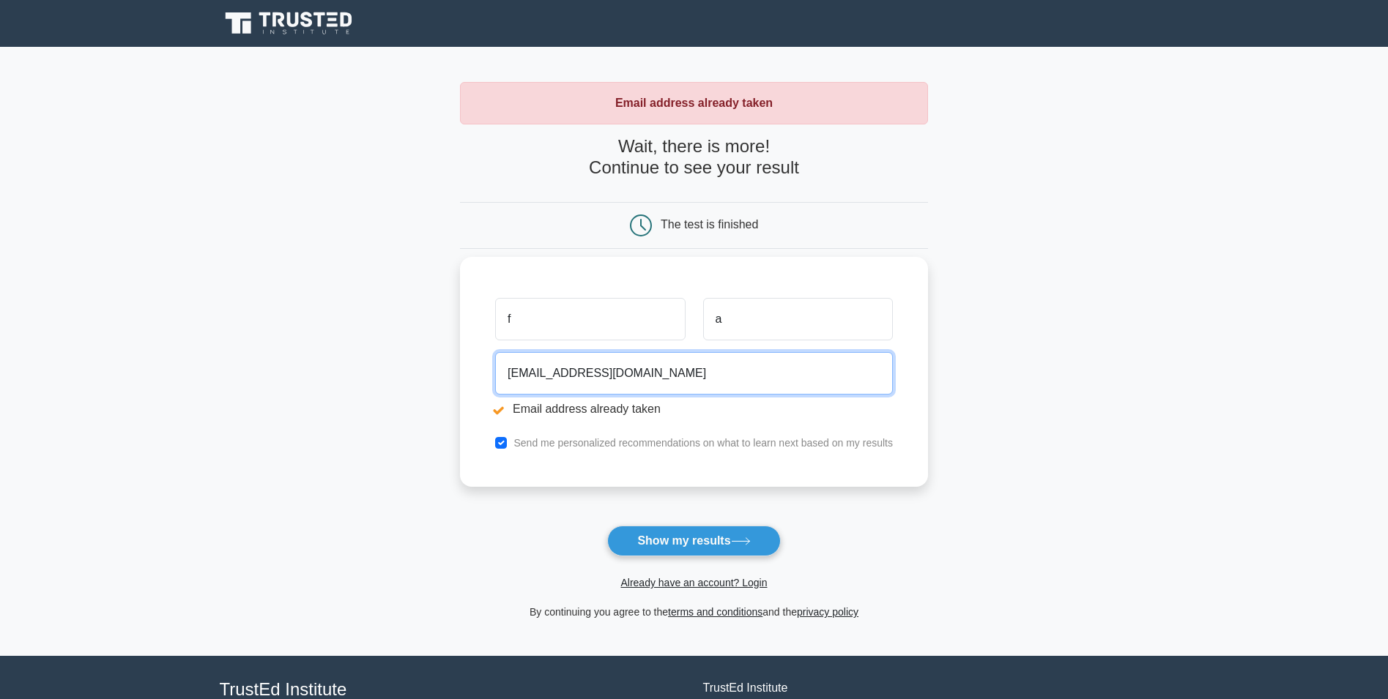
click at [671, 379] on input "fisal4463@gmail.com" at bounding box center [694, 373] width 398 height 42
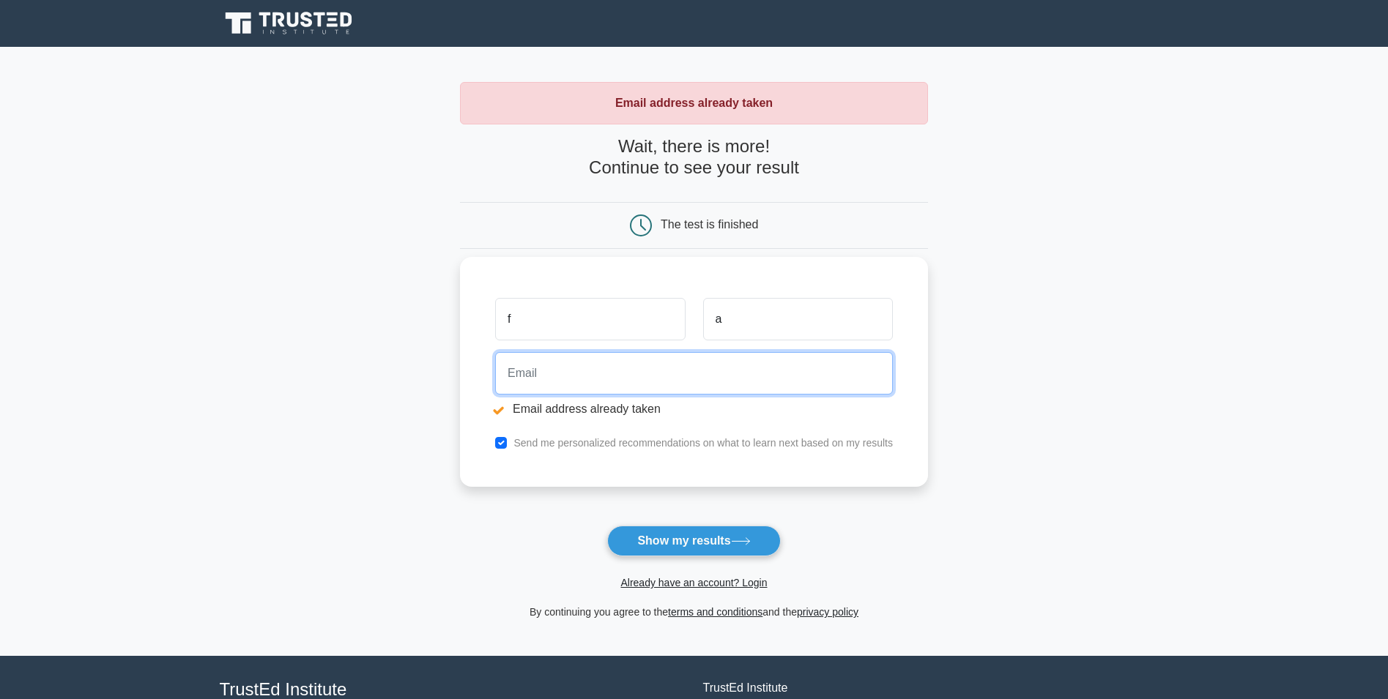
click at [662, 377] on input "email" at bounding box center [694, 373] width 398 height 42
type input "andthen9999@gmail.com"
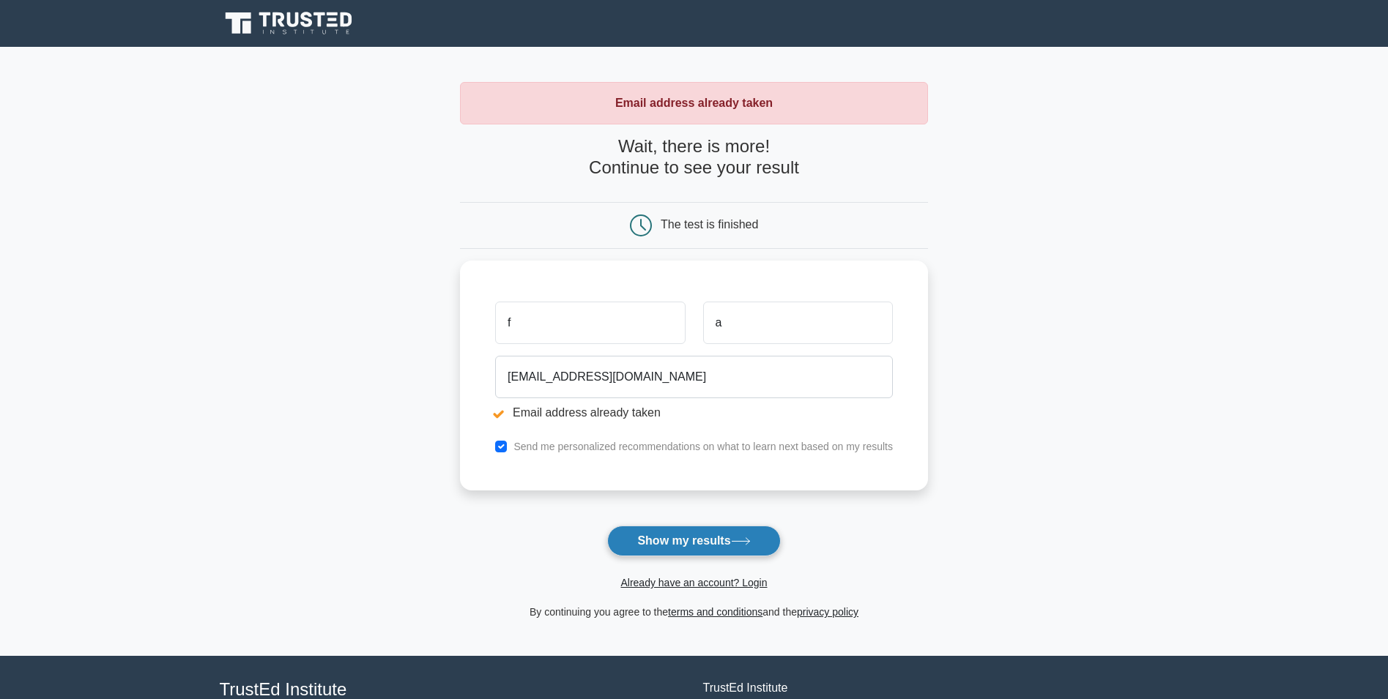
click at [699, 542] on button "Show my results" at bounding box center [693, 541] width 173 height 31
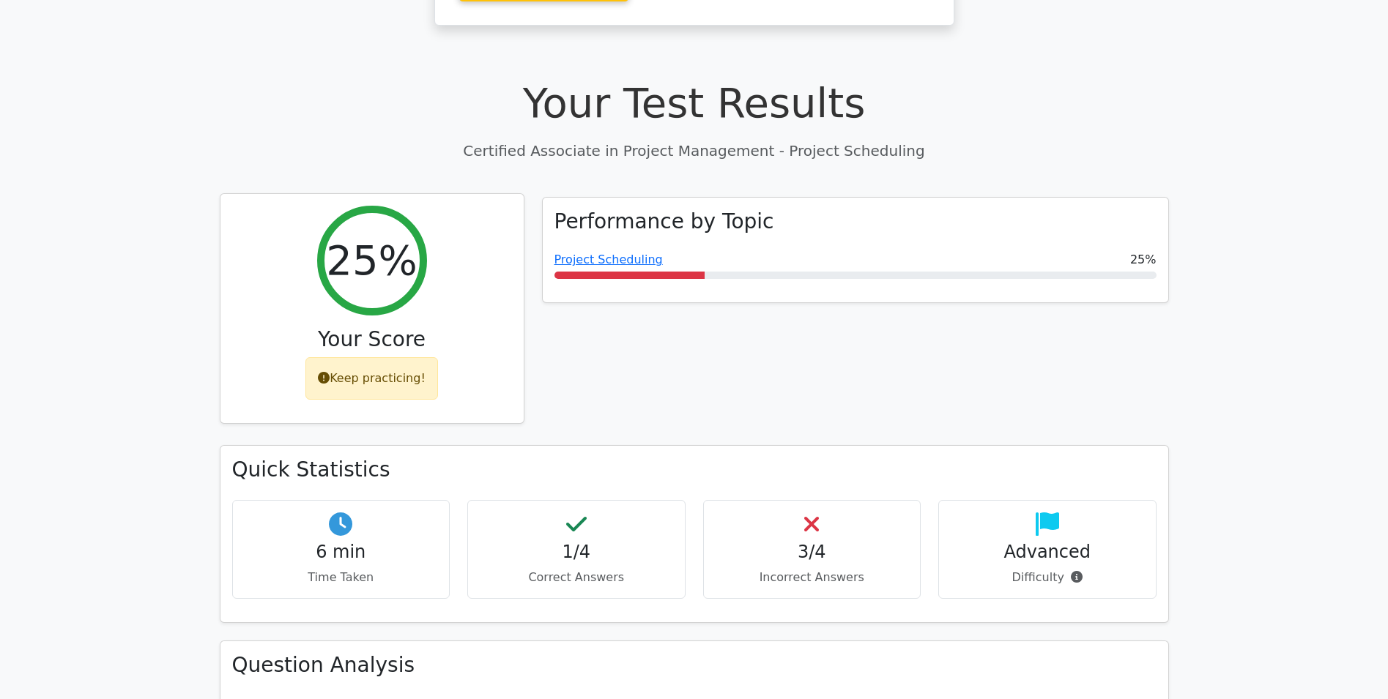
drag, startPoint x: 300, startPoint y: 285, endPoint x: 300, endPoint y: 327, distance: 41.7
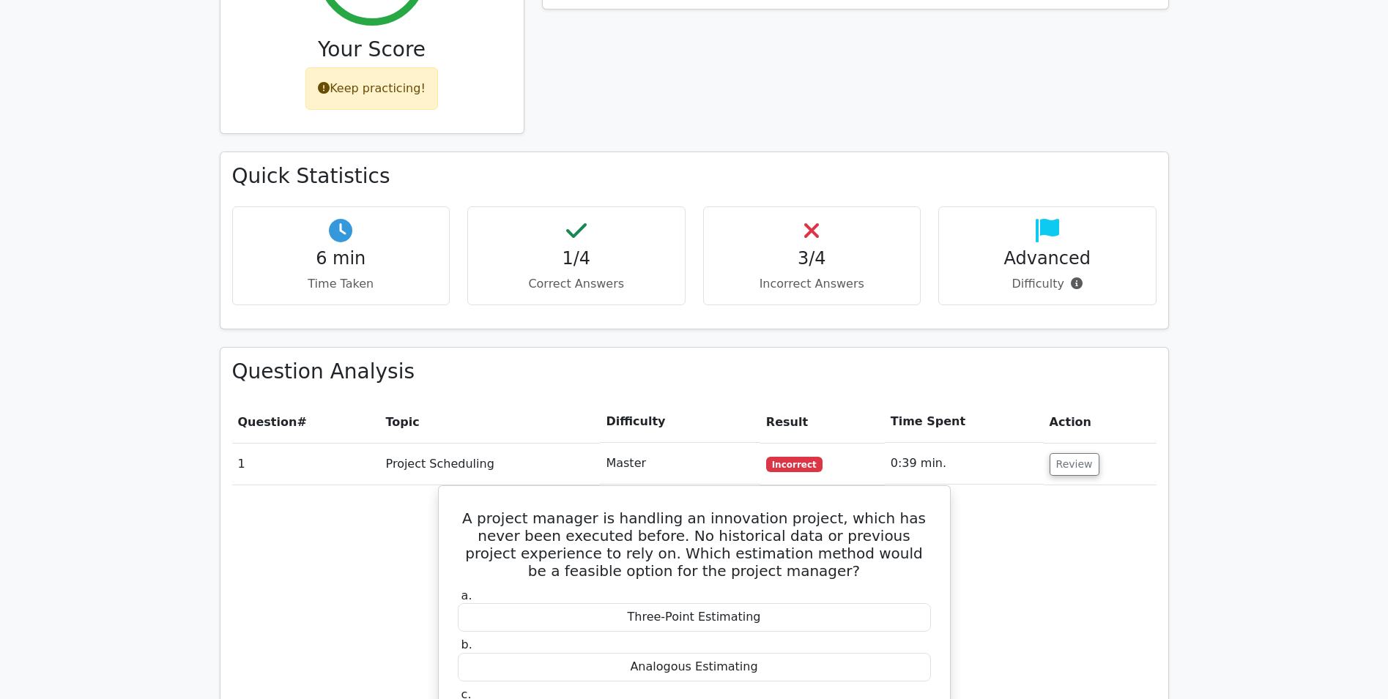
drag, startPoint x: 183, startPoint y: 310, endPoint x: 203, endPoint y: 334, distance: 31.2
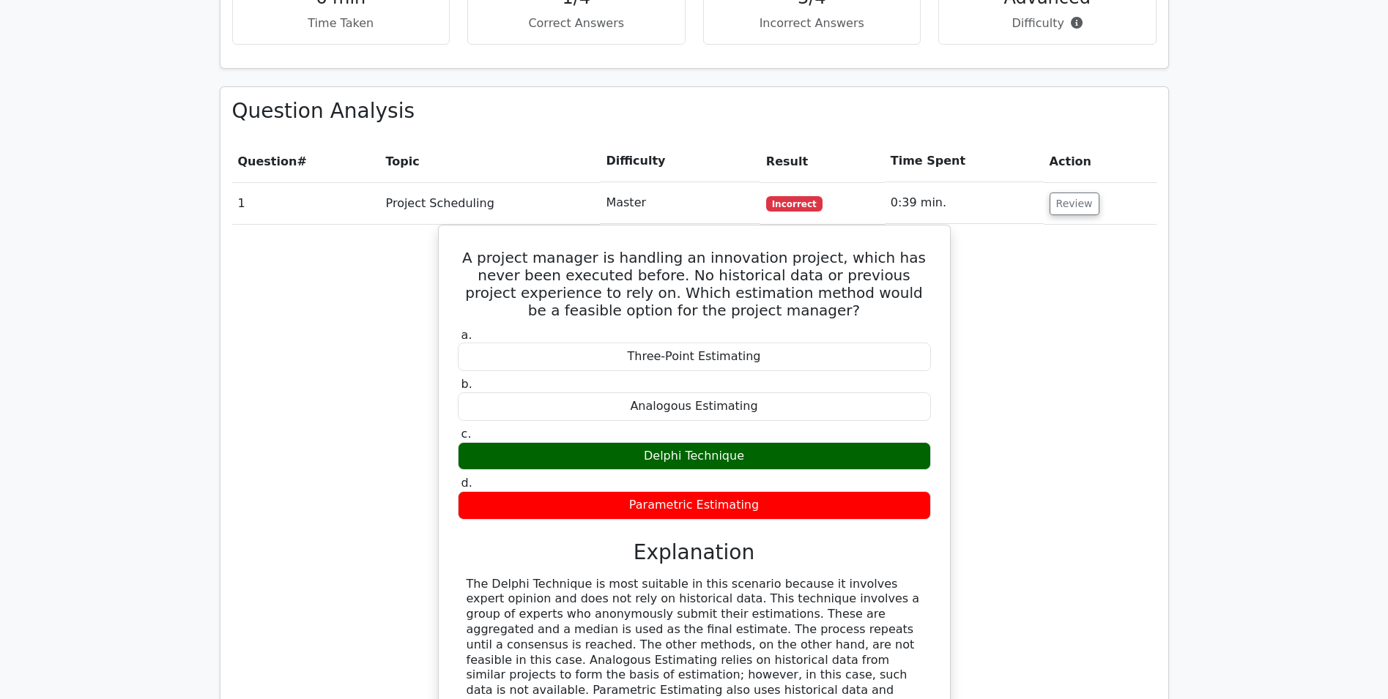
drag, startPoint x: 204, startPoint y: 339, endPoint x: 218, endPoint y: 394, distance: 56.7
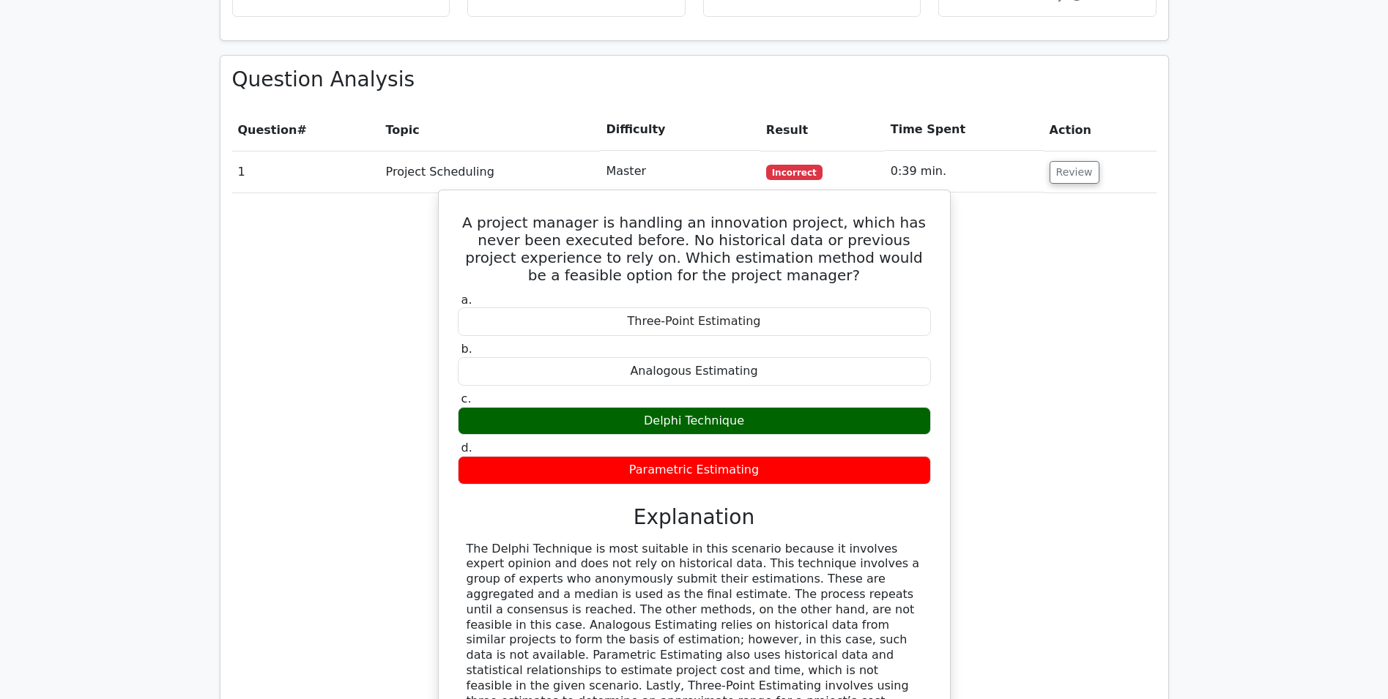
drag, startPoint x: 648, startPoint y: 349, endPoint x: 744, endPoint y: 348, distance: 95.9
click at [744, 407] on div "Delphi Technique" at bounding box center [694, 421] width 473 height 29
click at [748, 407] on div "Delphi Technique" at bounding box center [694, 421] width 473 height 29
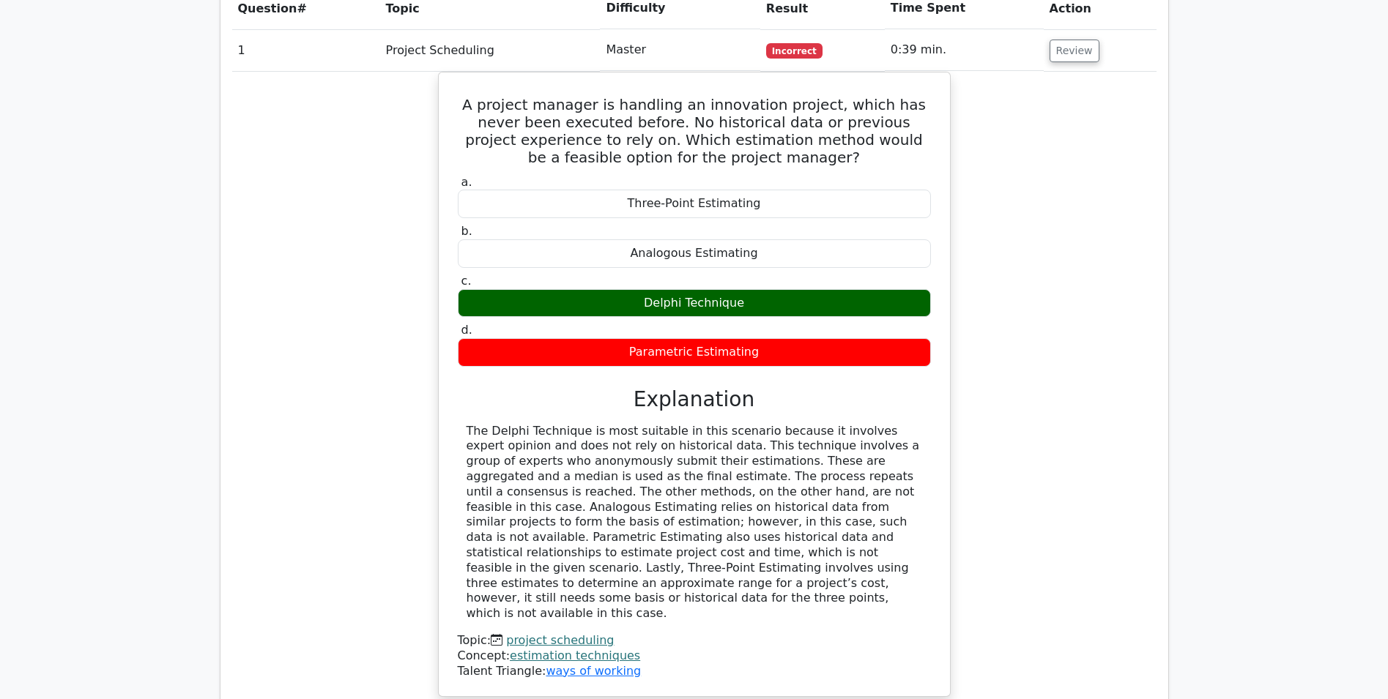
drag, startPoint x: 408, startPoint y: 338, endPoint x: 411, endPoint y: 399, distance: 61.6
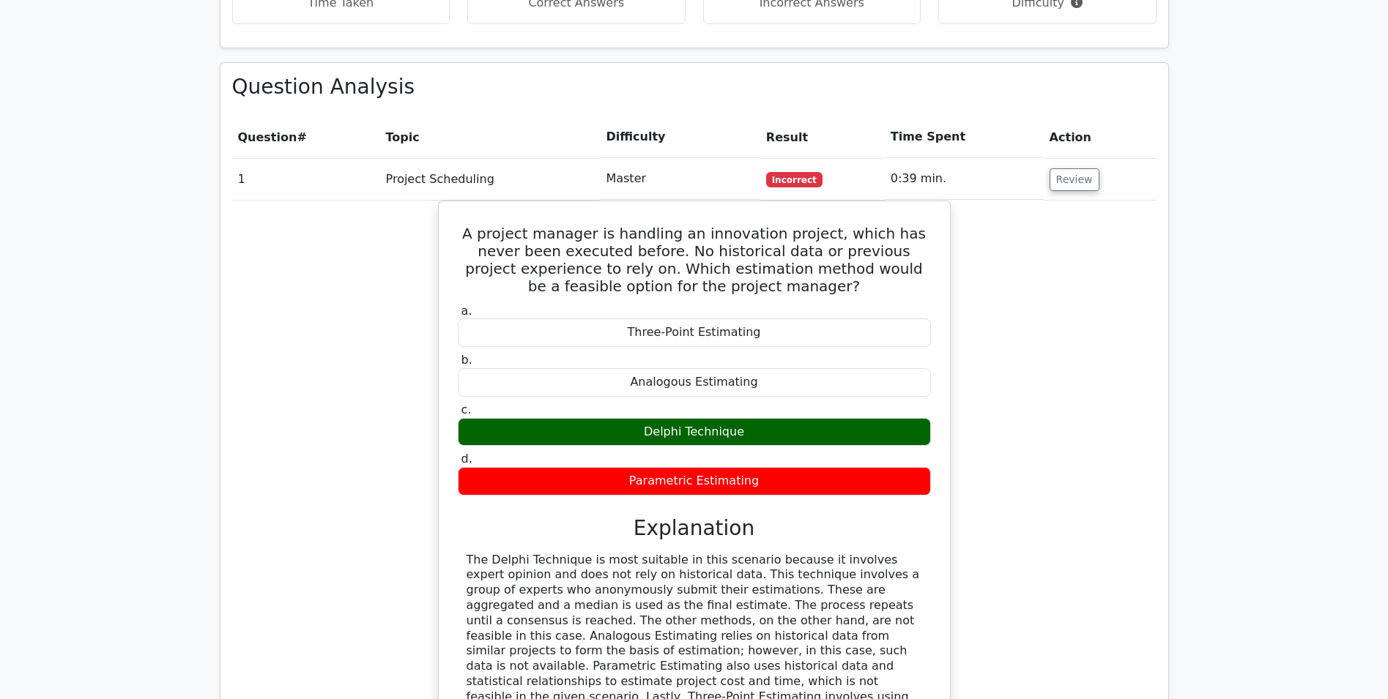
scroll to position [1016, 0]
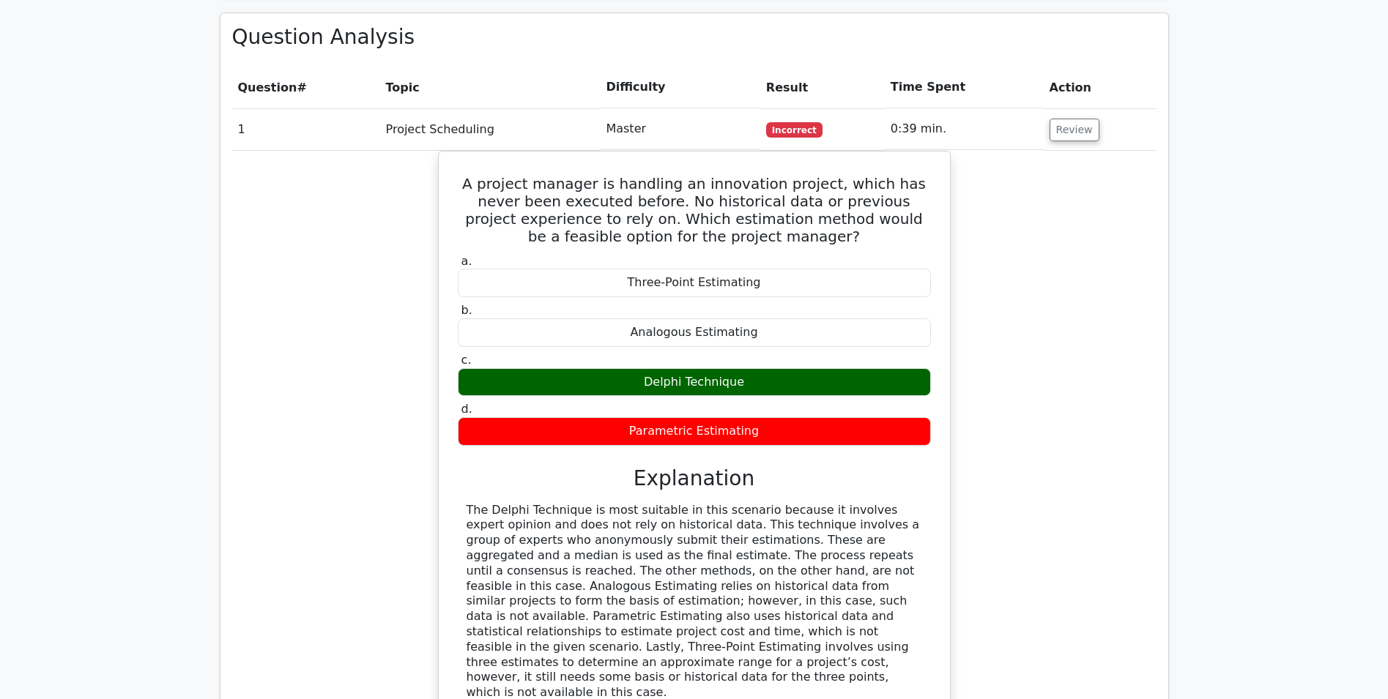
drag, startPoint x: 323, startPoint y: 318, endPoint x: 327, endPoint y: 338, distance: 20.3
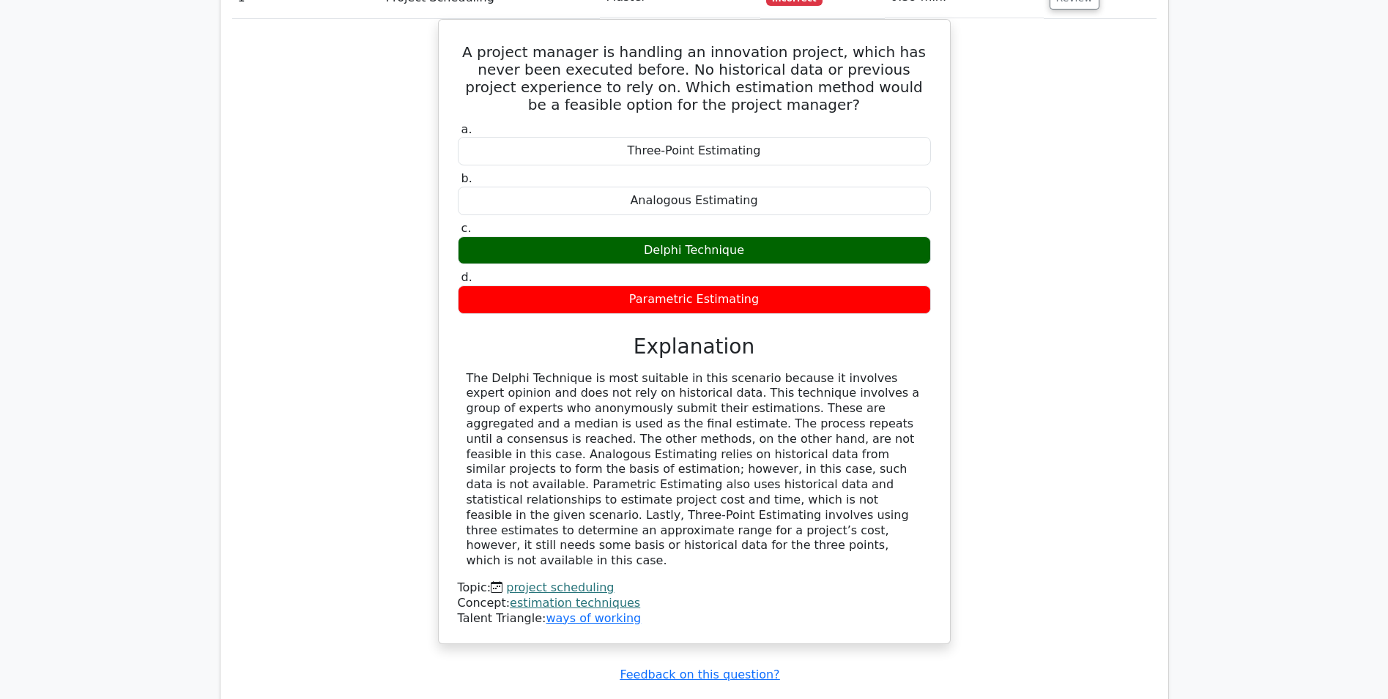
drag, startPoint x: 327, startPoint y: 338, endPoint x: 319, endPoint y: 398, distance: 60.7
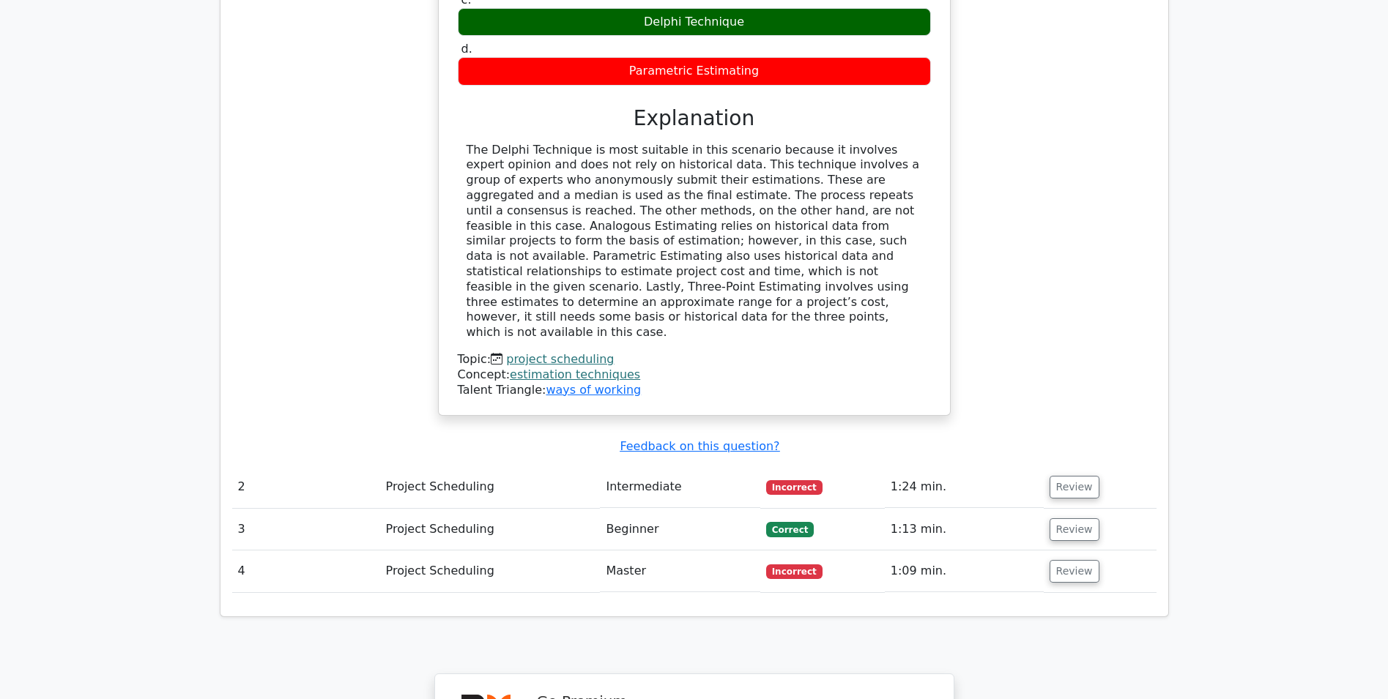
scroll to position [1481, 0]
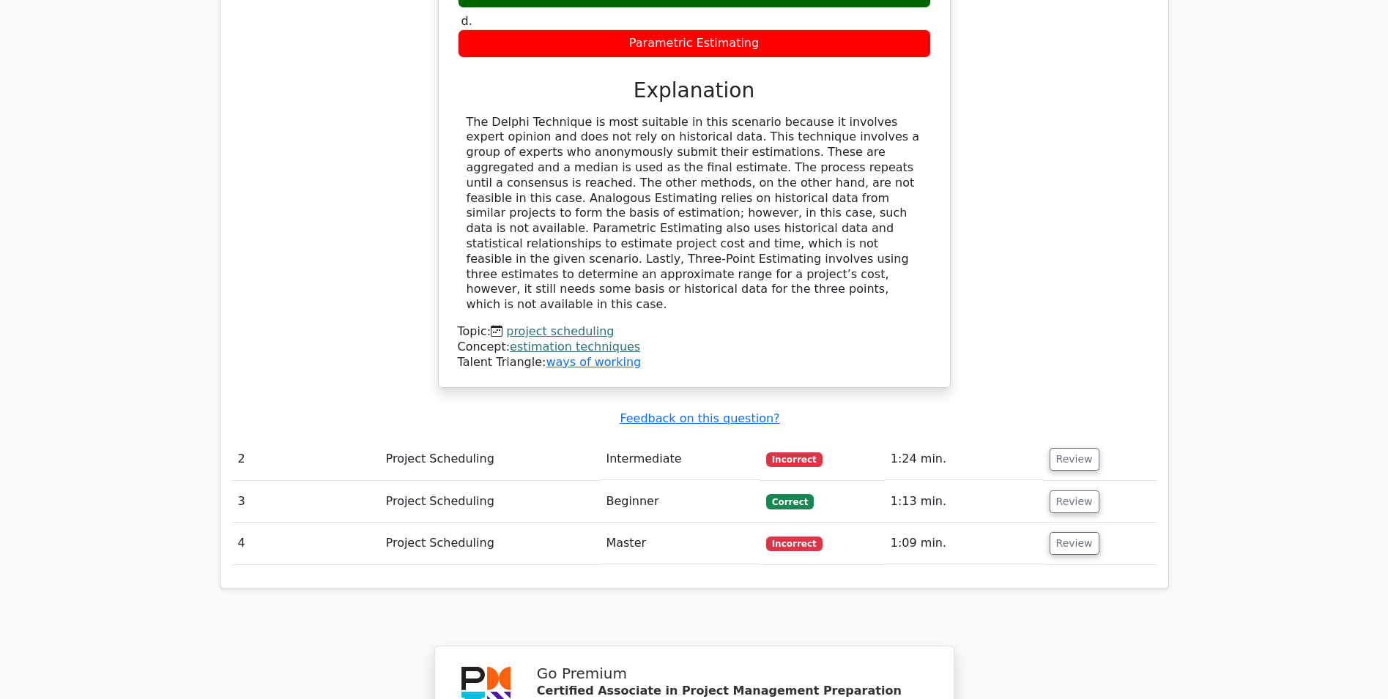
drag, startPoint x: 314, startPoint y: 368, endPoint x: 324, endPoint y: 418, distance: 51.4
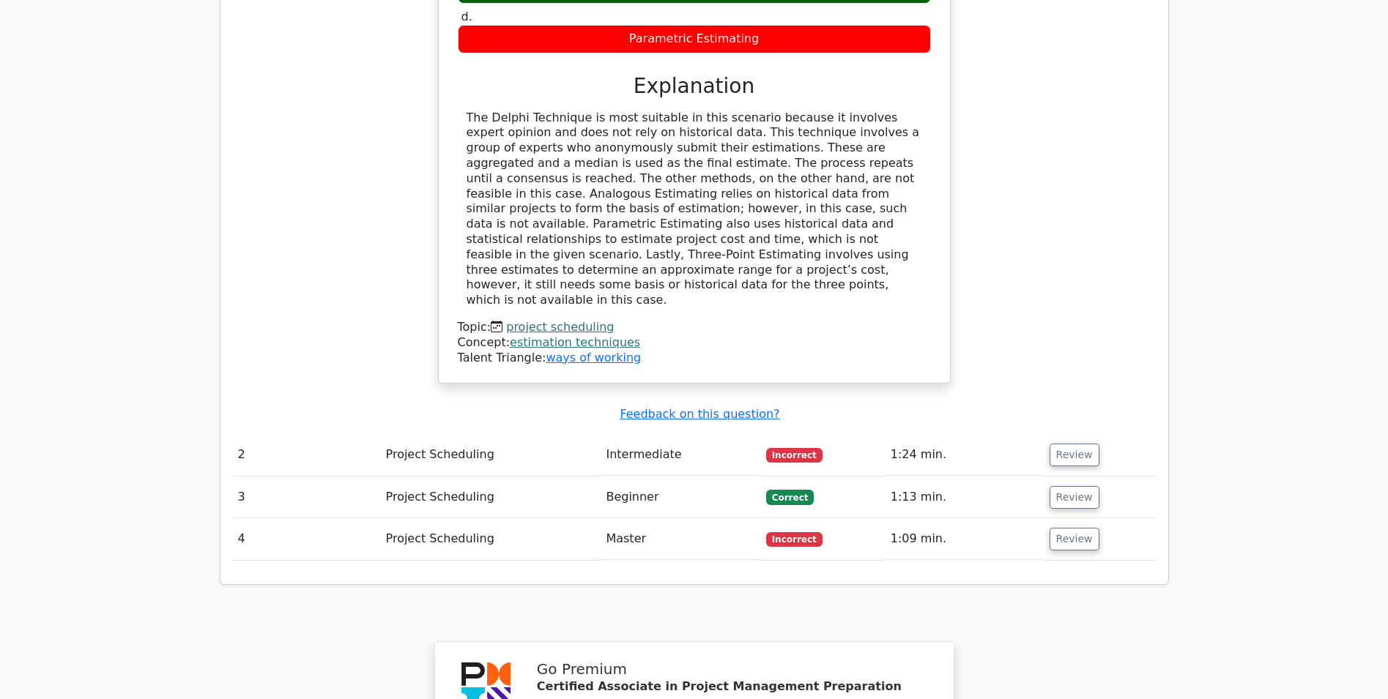
click at [482, 434] on td "Project Scheduling" at bounding box center [490, 455] width 220 height 42
click at [1077, 444] on button "Review" at bounding box center [1074, 455] width 50 height 23
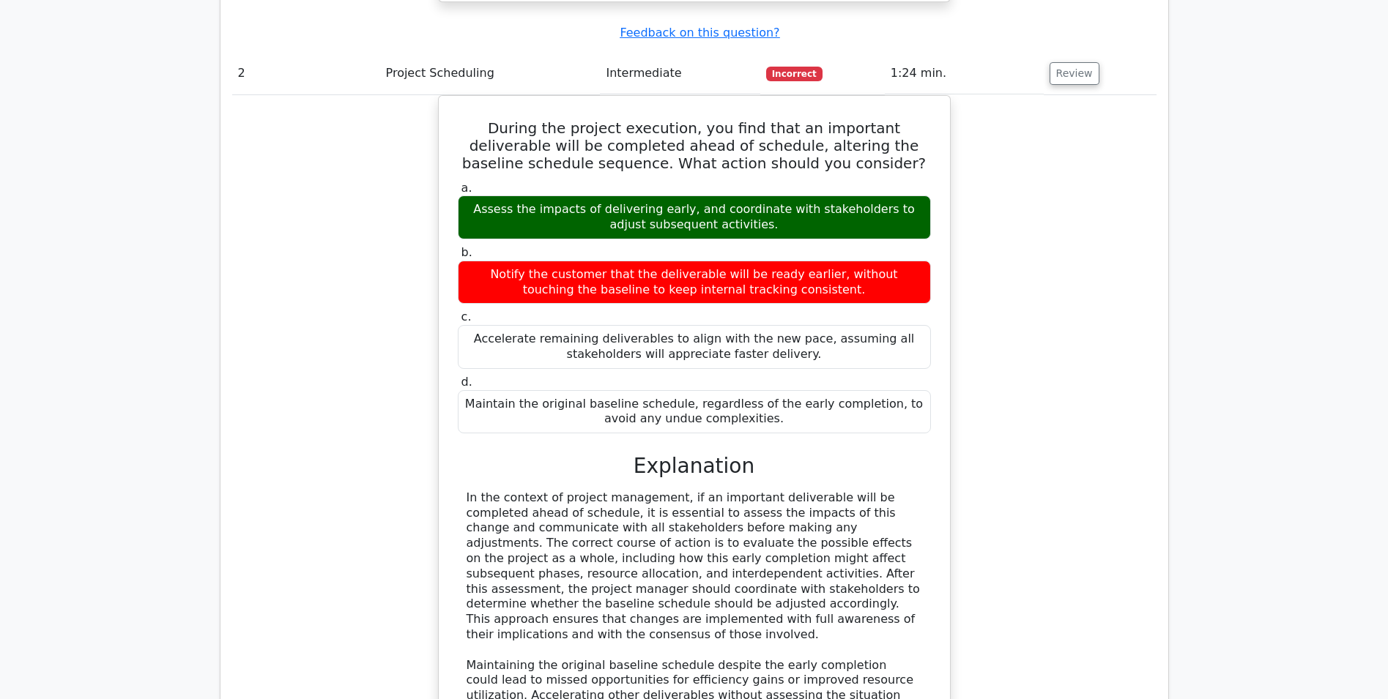
drag, startPoint x: 319, startPoint y: 427, endPoint x: 327, endPoint y: 471, distance: 44.8
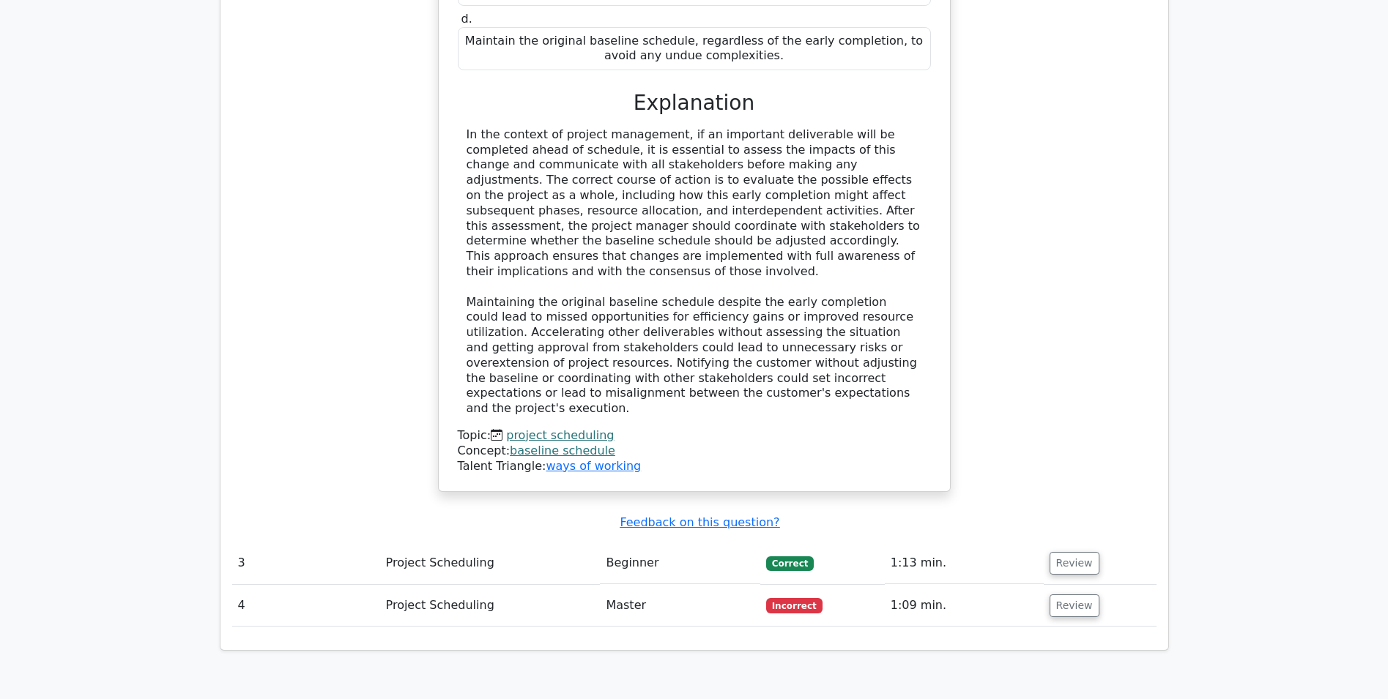
drag, startPoint x: 327, startPoint y: 456, endPoint x: 344, endPoint y: 521, distance: 67.5
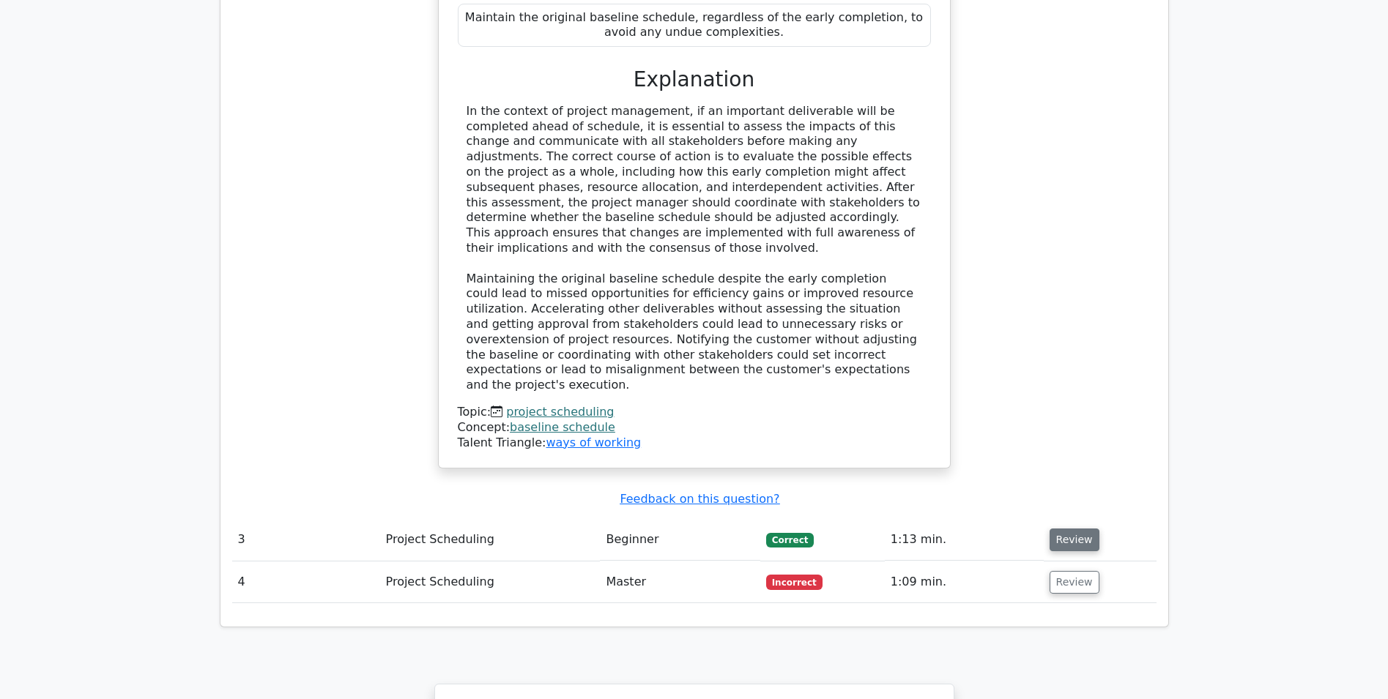
click at [1075, 529] on button "Review" at bounding box center [1074, 540] width 50 height 23
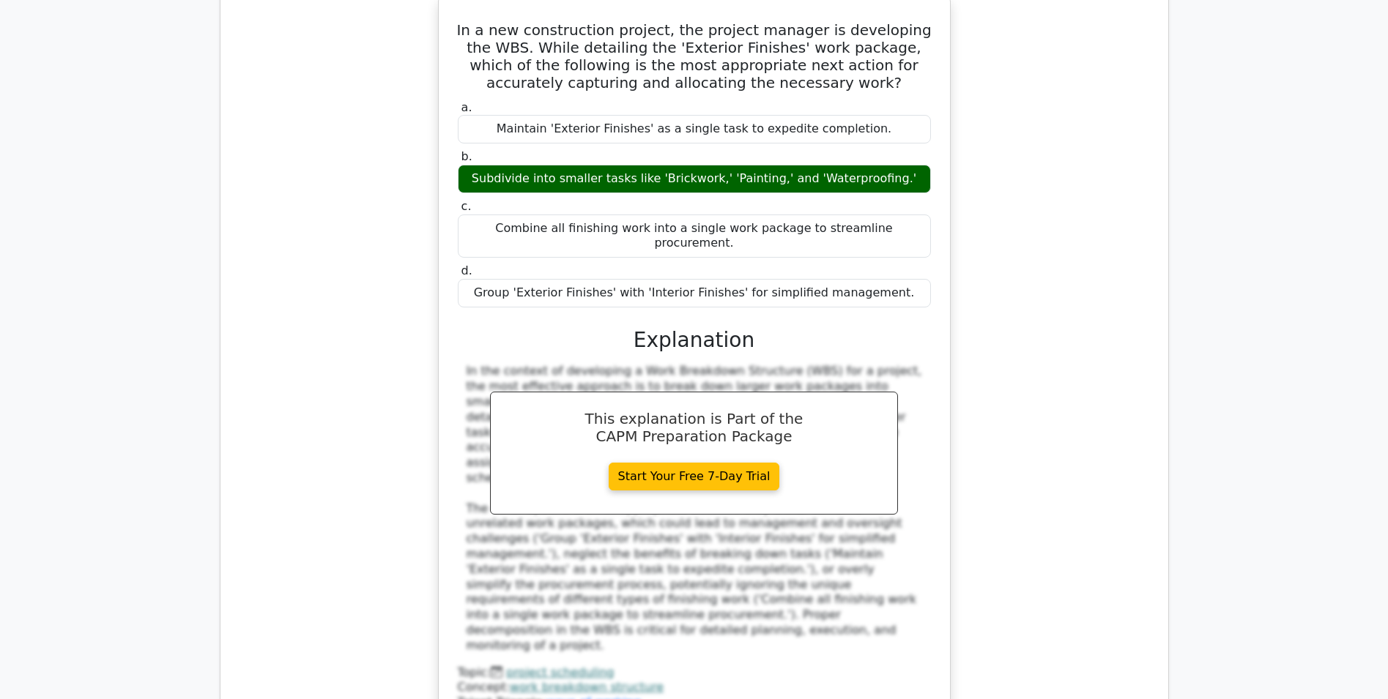
scroll to position [2921, 0]
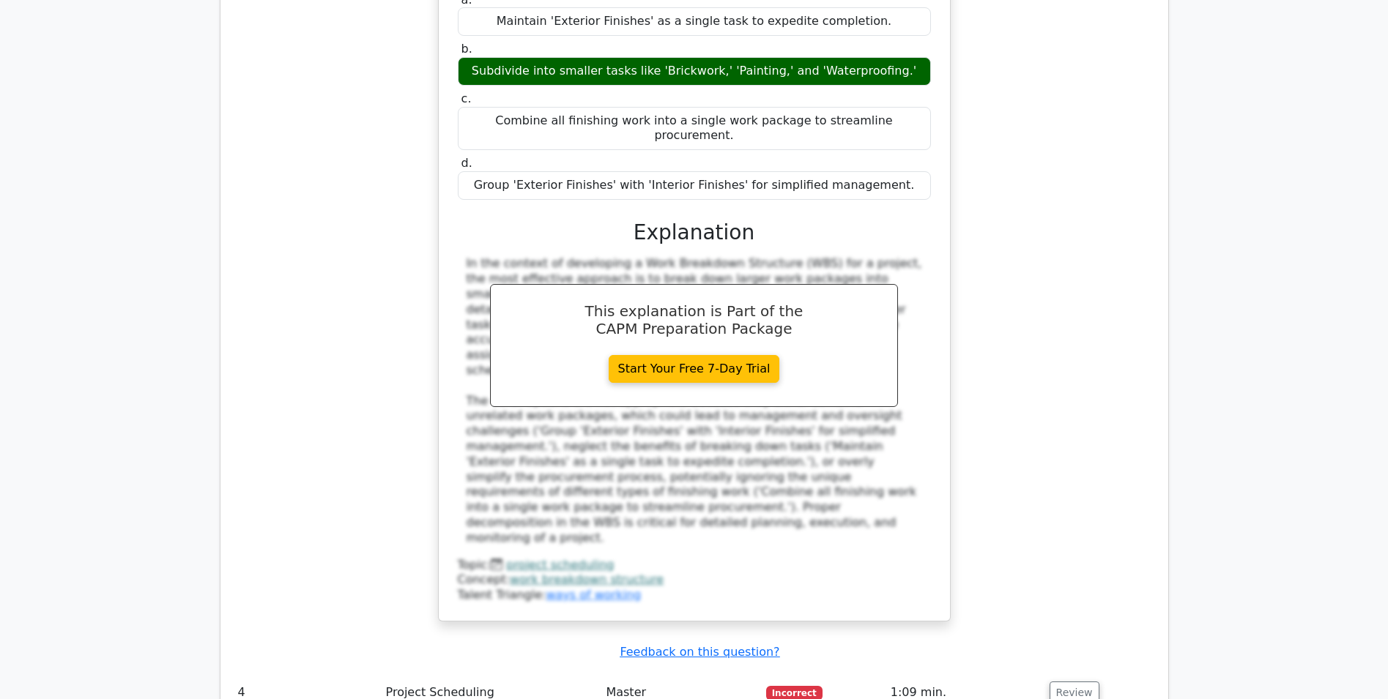
drag, startPoint x: 357, startPoint y: 458, endPoint x: 372, endPoint y: 514, distance: 58.3
click at [1061, 682] on button "Review" at bounding box center [1074, 693] width 50 height 23
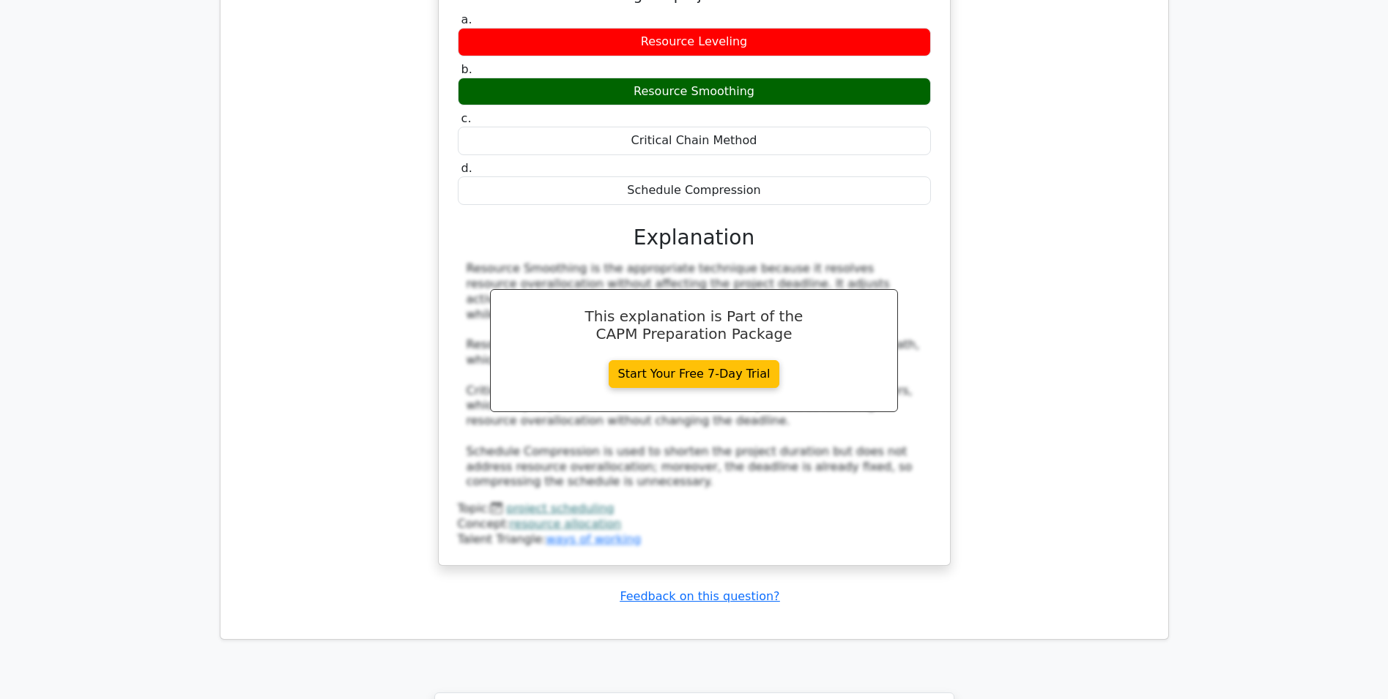
scroll to position [3779, 0]
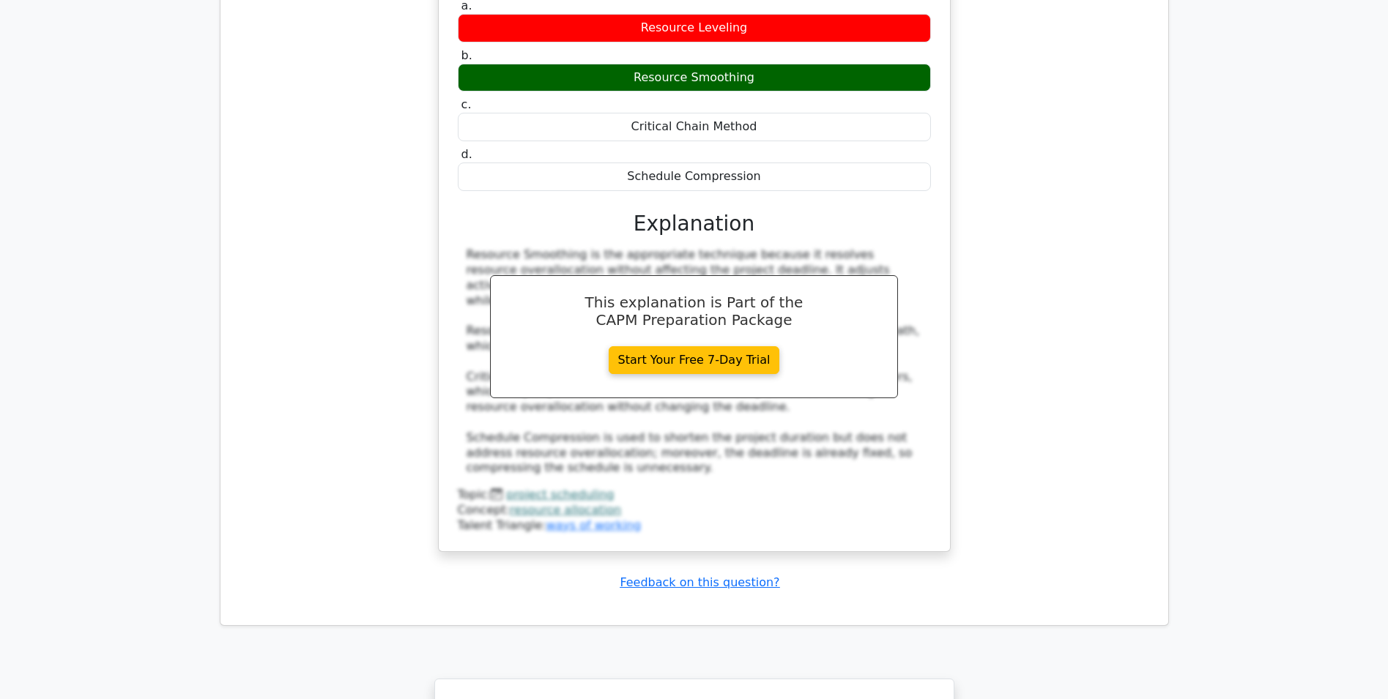
drag, startPoint x: 327, startPoint y: 543, endPoint x: 404, endPoint y: 497, distance: 89.3
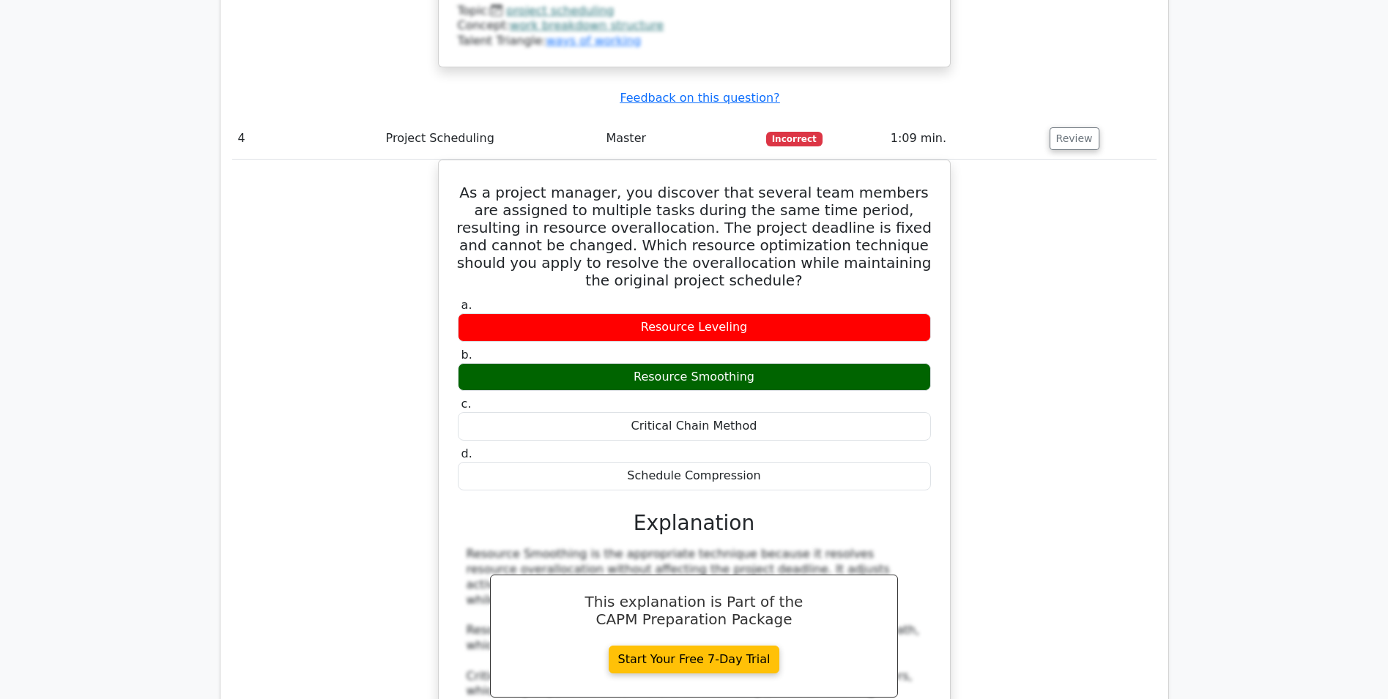
drag, startPoint x: 341, startPoint y: 489, endPoint x: 357, endPoint y: 425, distance: 65.7
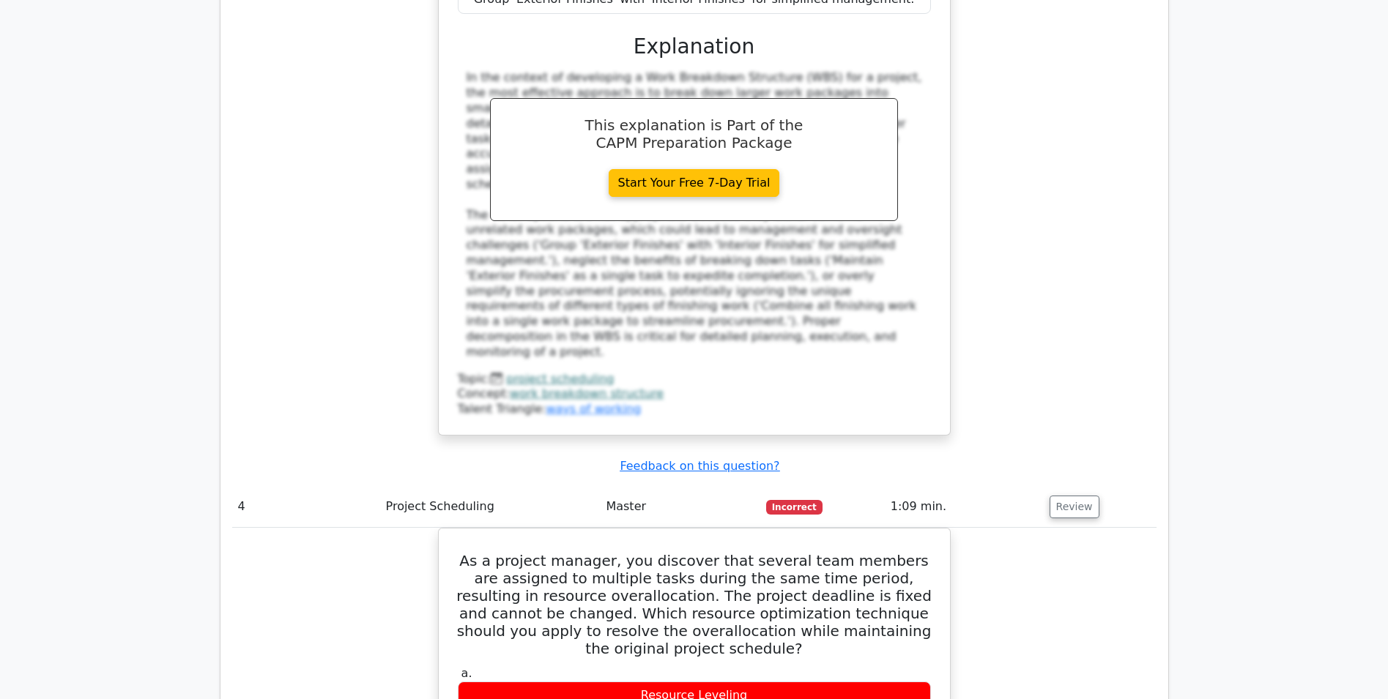
drag, startPoint x: 354, startPoint y: 428, endPoint x: 369, endPoint y: 351, distance: 79.1
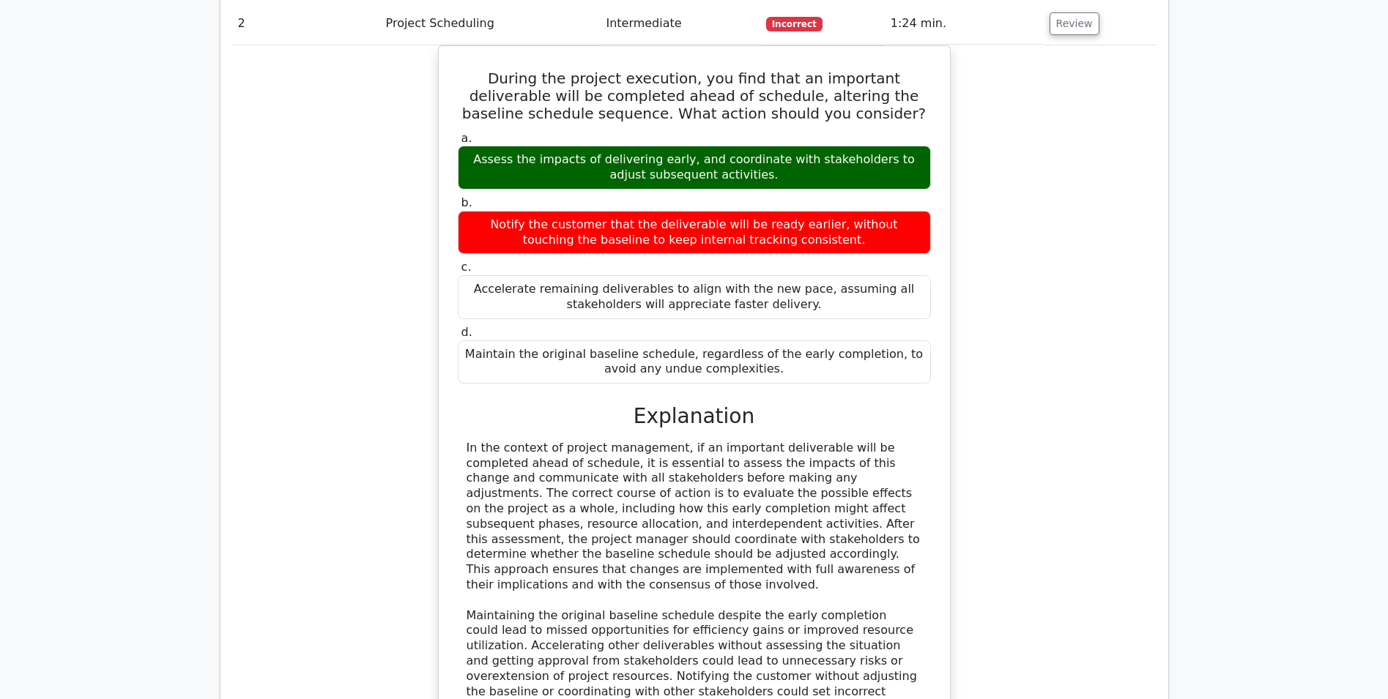
drag, startPoint x: 377, startPoint y: 393, endPoint x: 384, endPoint y: 332, distance: 61.2
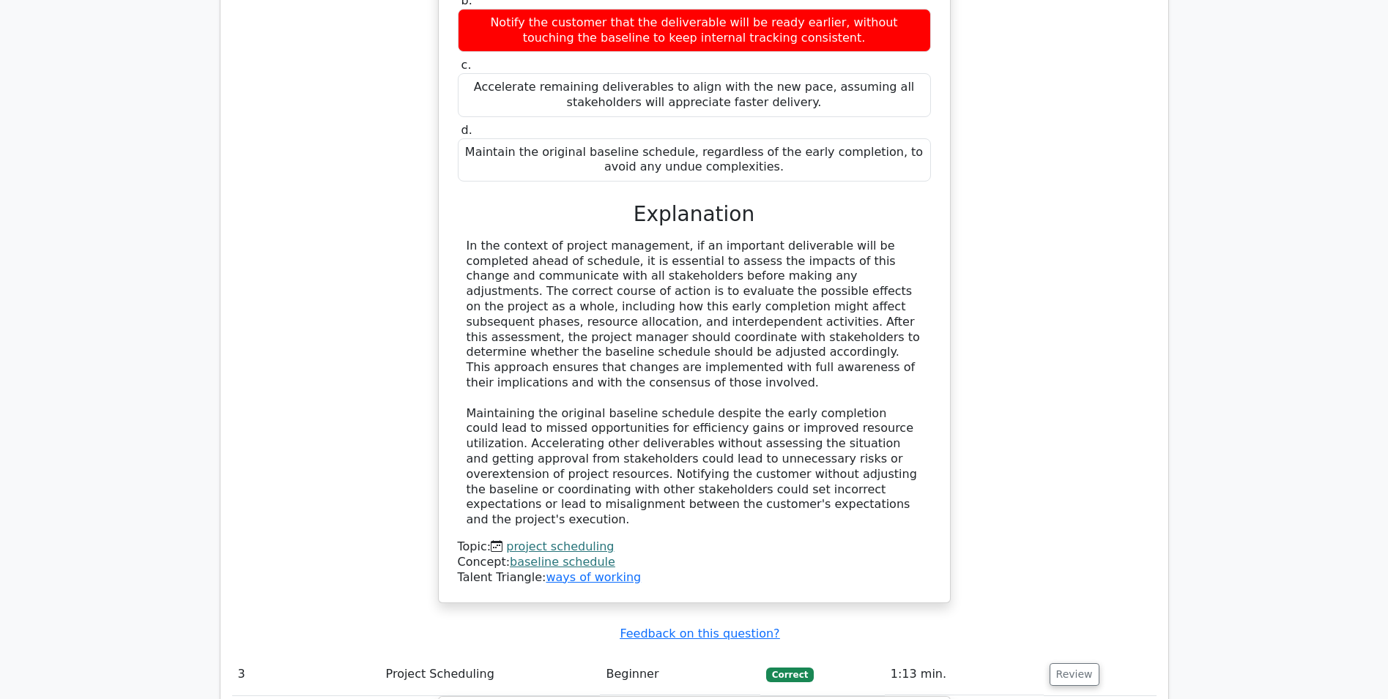
drag, startPoint x: 292, startPoint y: 406, endPoint x: 328, endPoint y: 487, distance: 88.9
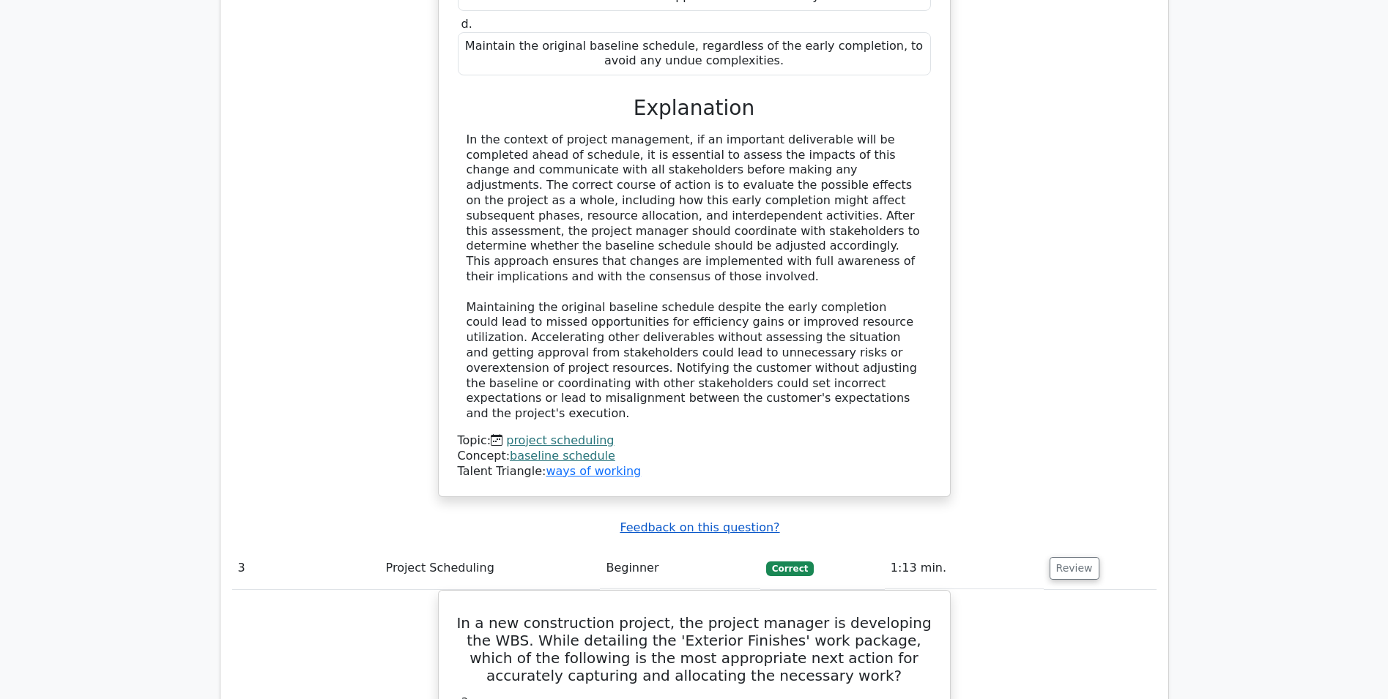
click at [658, 521] on u "Feedback on this question?" at bounding box center [700, 528] width 160 height 14
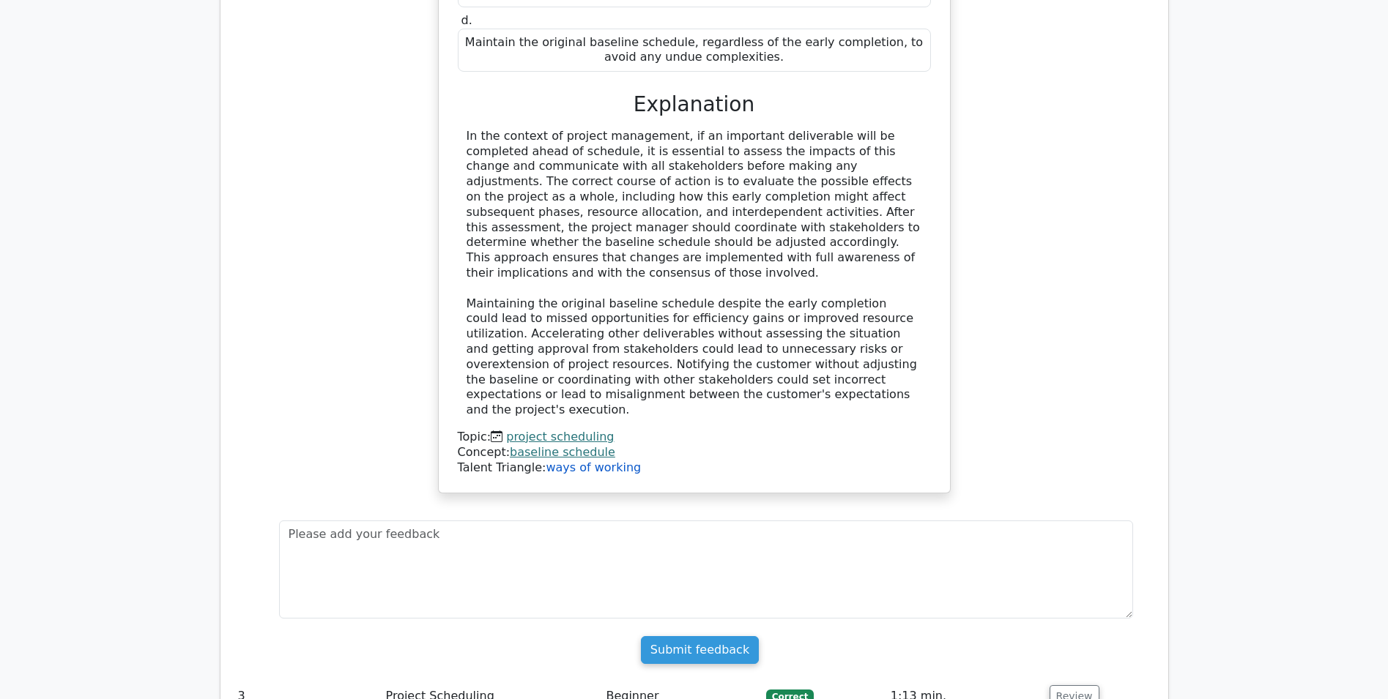
click at [574, 461] on link "ways of working" at bounding box center [593, 468] width 95 height 14
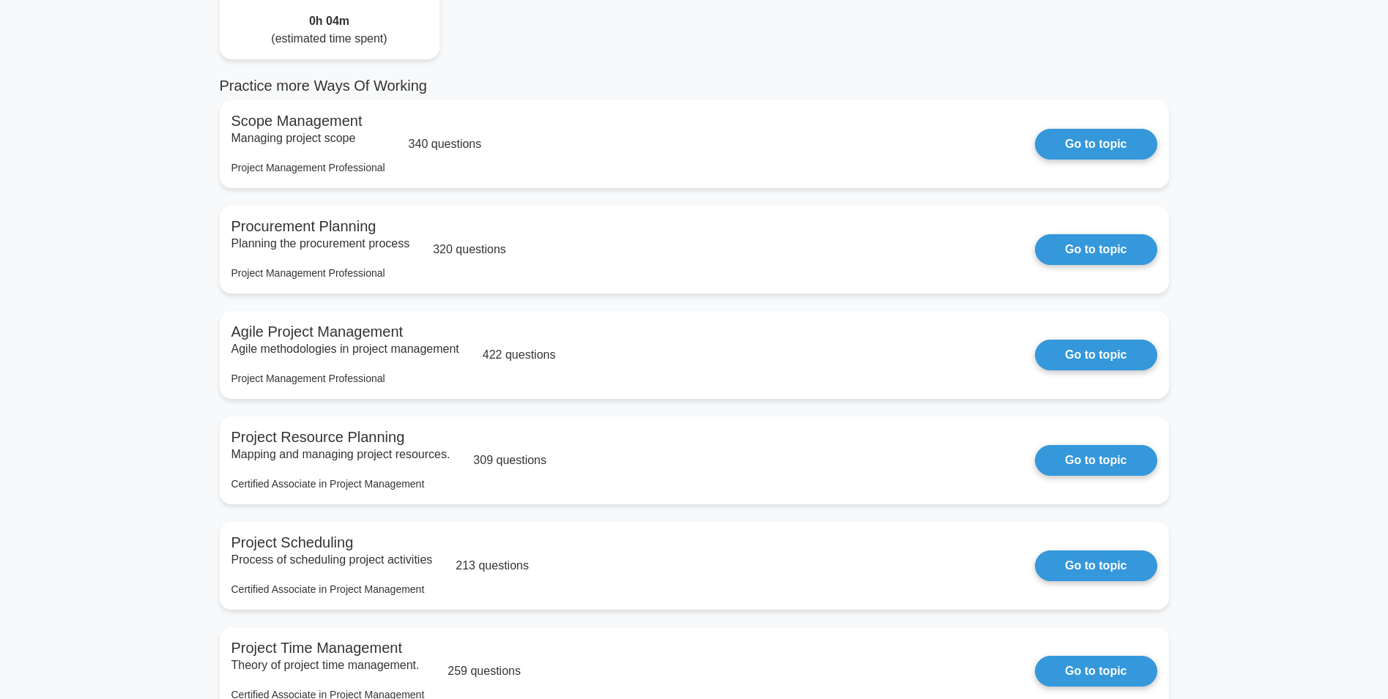
drag, startPoint x: 144, startPoint y: 324, endPoint x: 164, endPoint y: 406, distance: 83.8
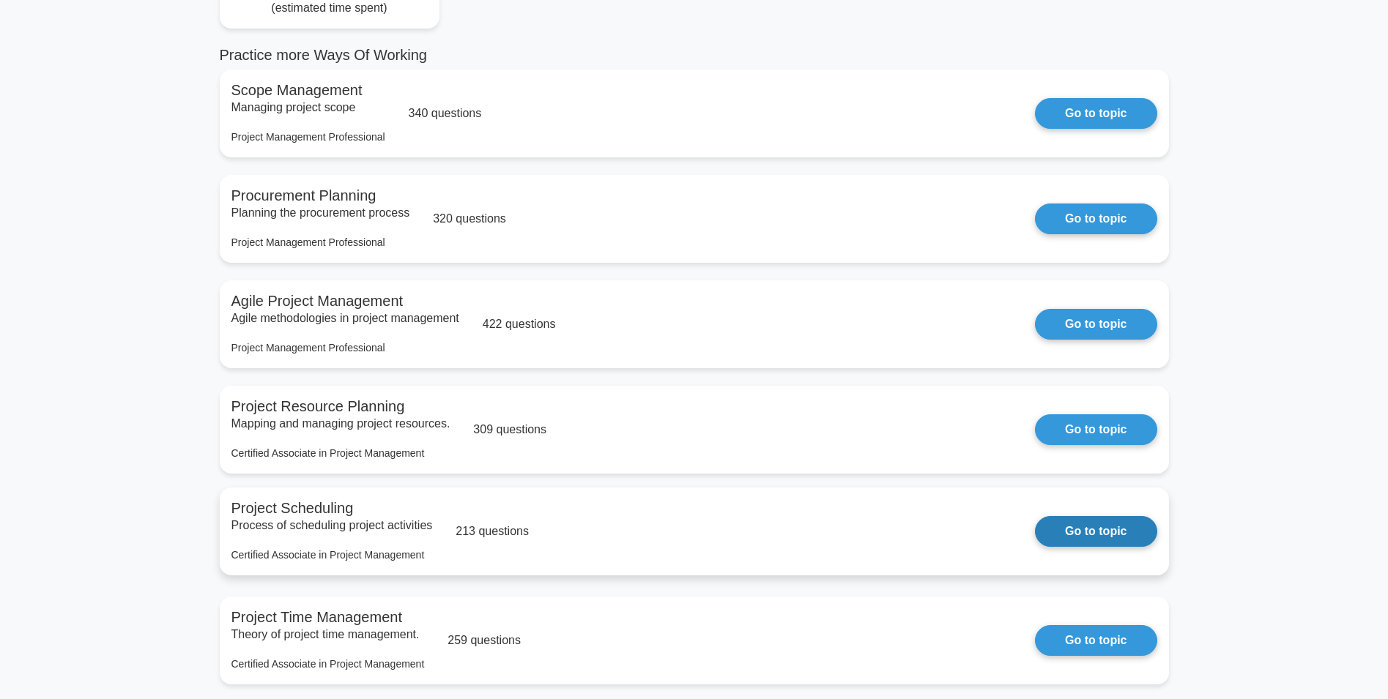
click at [1035, 545] on link "Go to topic" at bounding box center [1096, 531] width 122 height 31
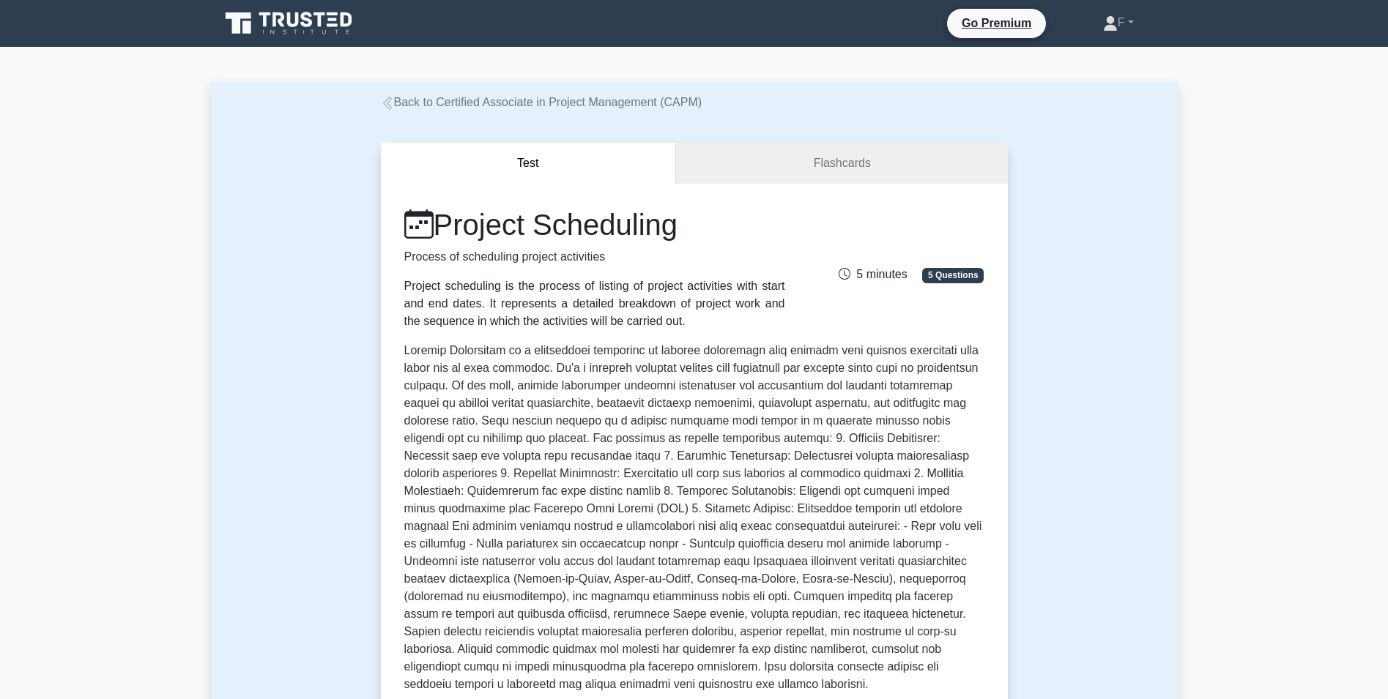
drag, startPoint x: 468, startPoint y: 423, endPoint x: 546, endPoint y: 316, distance: 131.5
click at [837, 177] on link "Flashcards" at bounding box center [841, 164] width 331 height 42
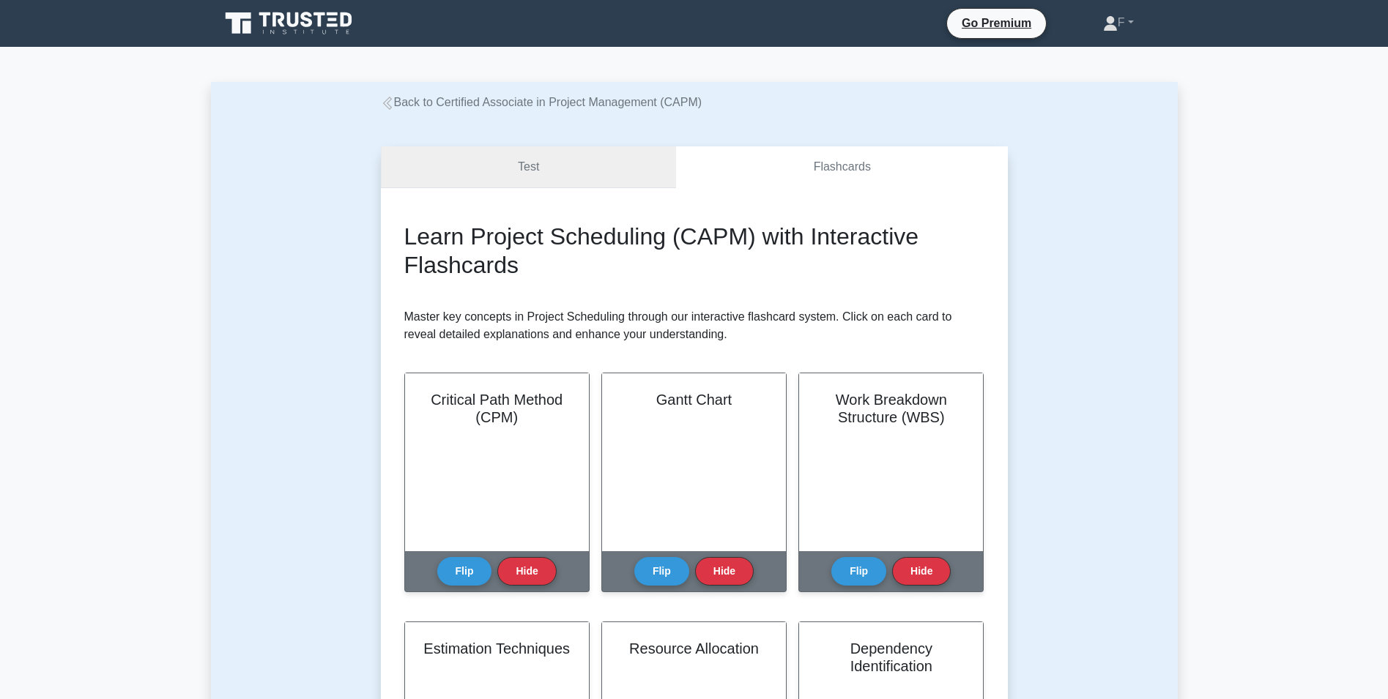
click at [600, 178] on link "Test" at bounding box center [529, 167] width 296 height 42
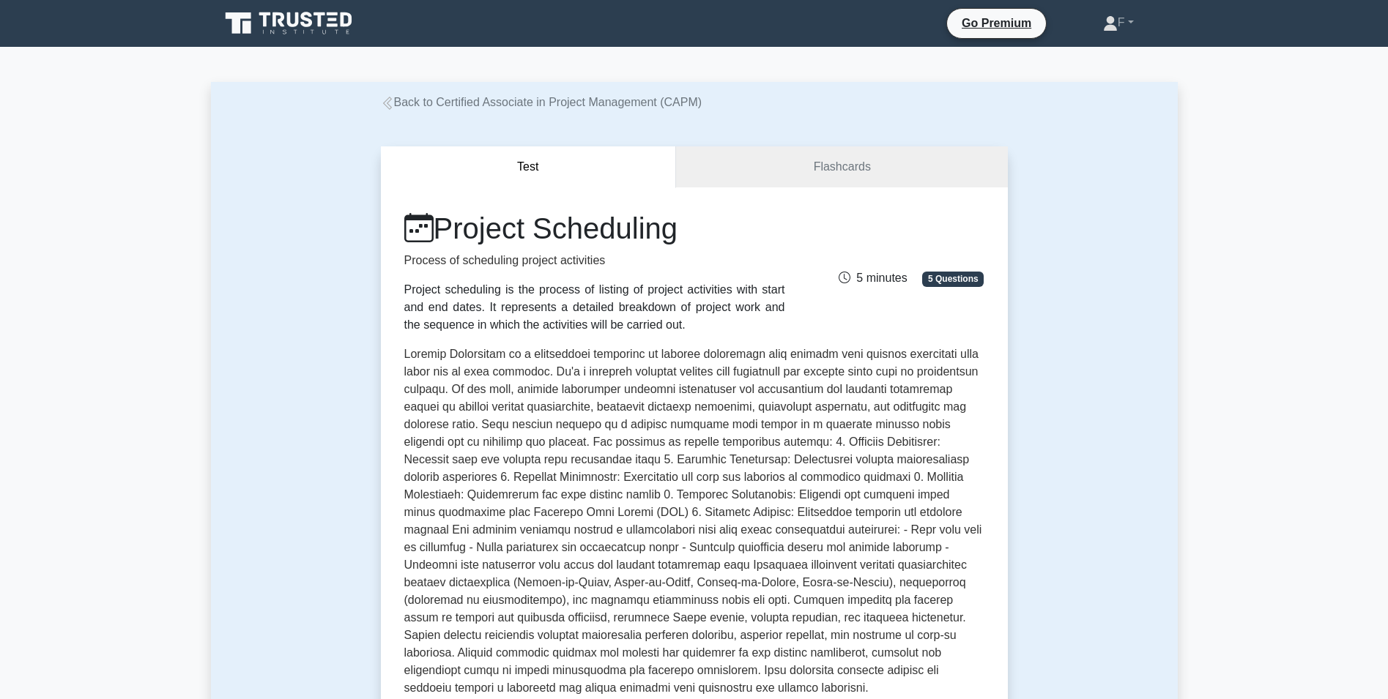
click at [777, 178] on link "Flashcards" at bounding box center [841, 167] width 331 height 42
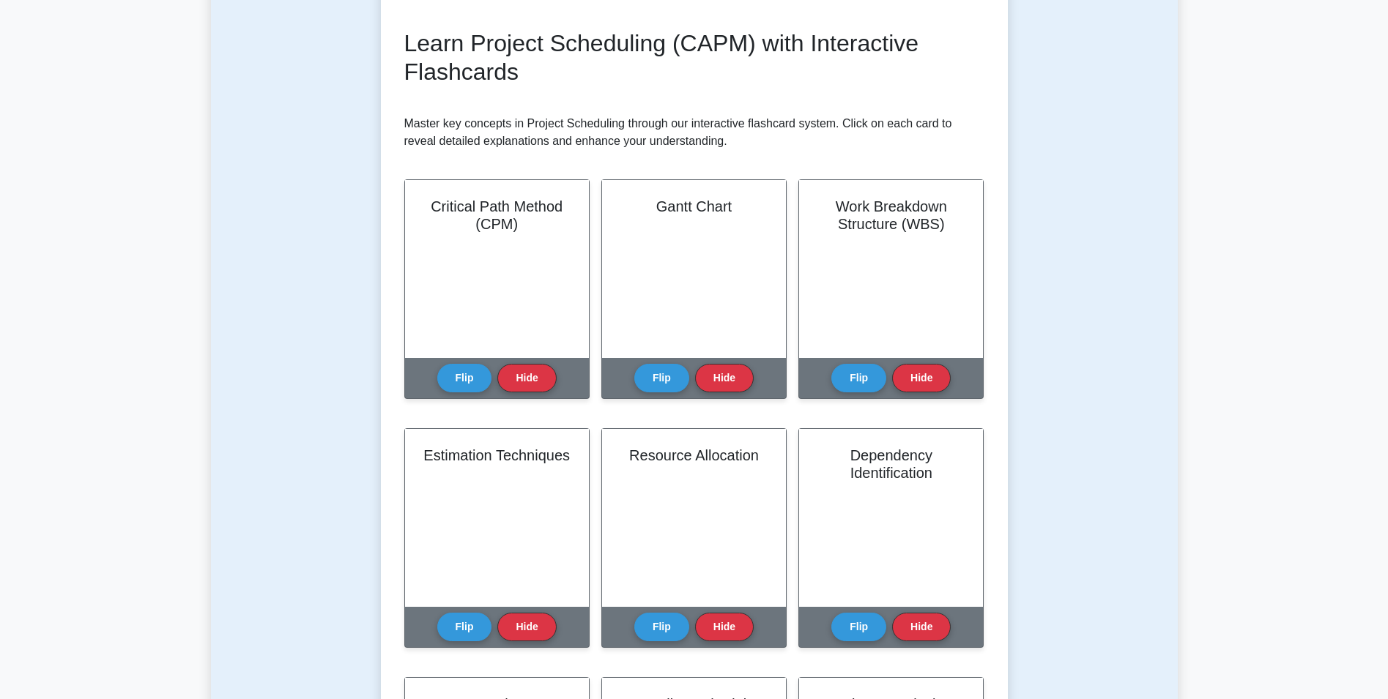
drag, startPoint x: 433, startPoint y: 300, endPoint x: 433, endPoint y: 308, distance: 8.1
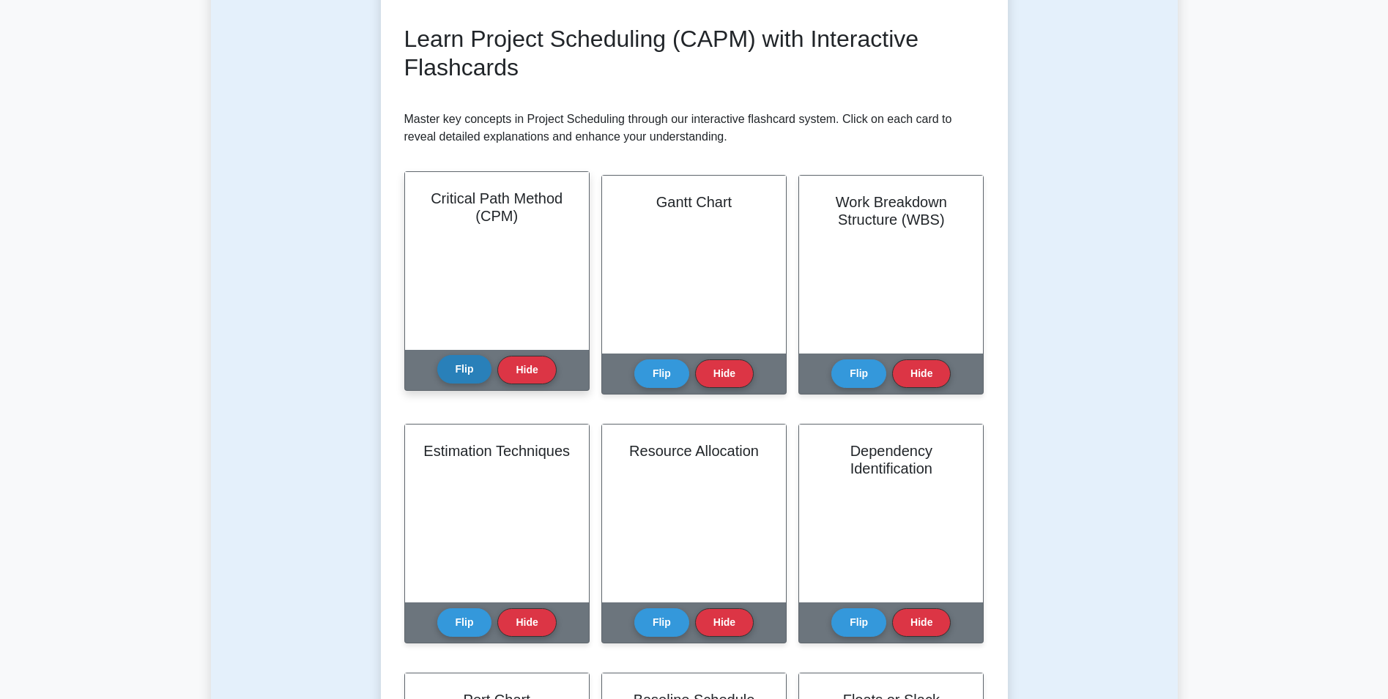
click at [466, 366] on button "Flip" at bounding box center [464, 369] width 55 height 29
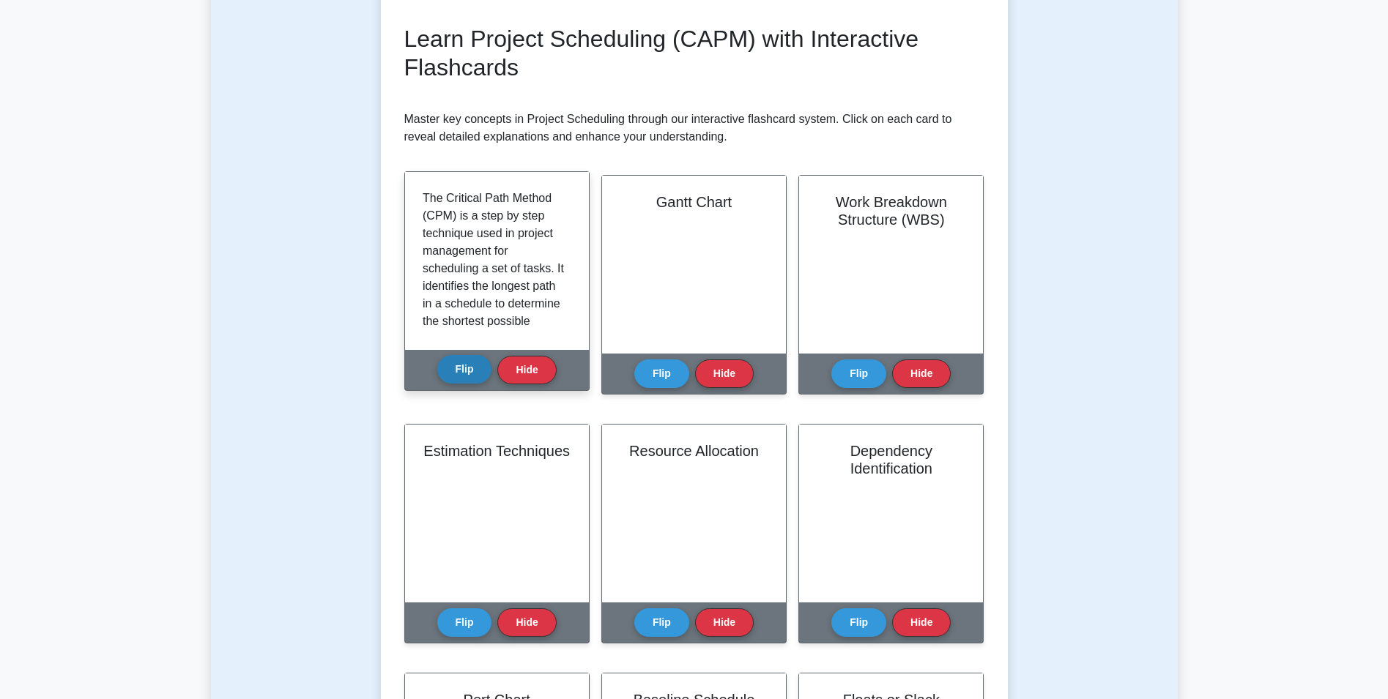
click at [466, 366] on button "Flip" at bounding box center [464, 369] width 55 height 29
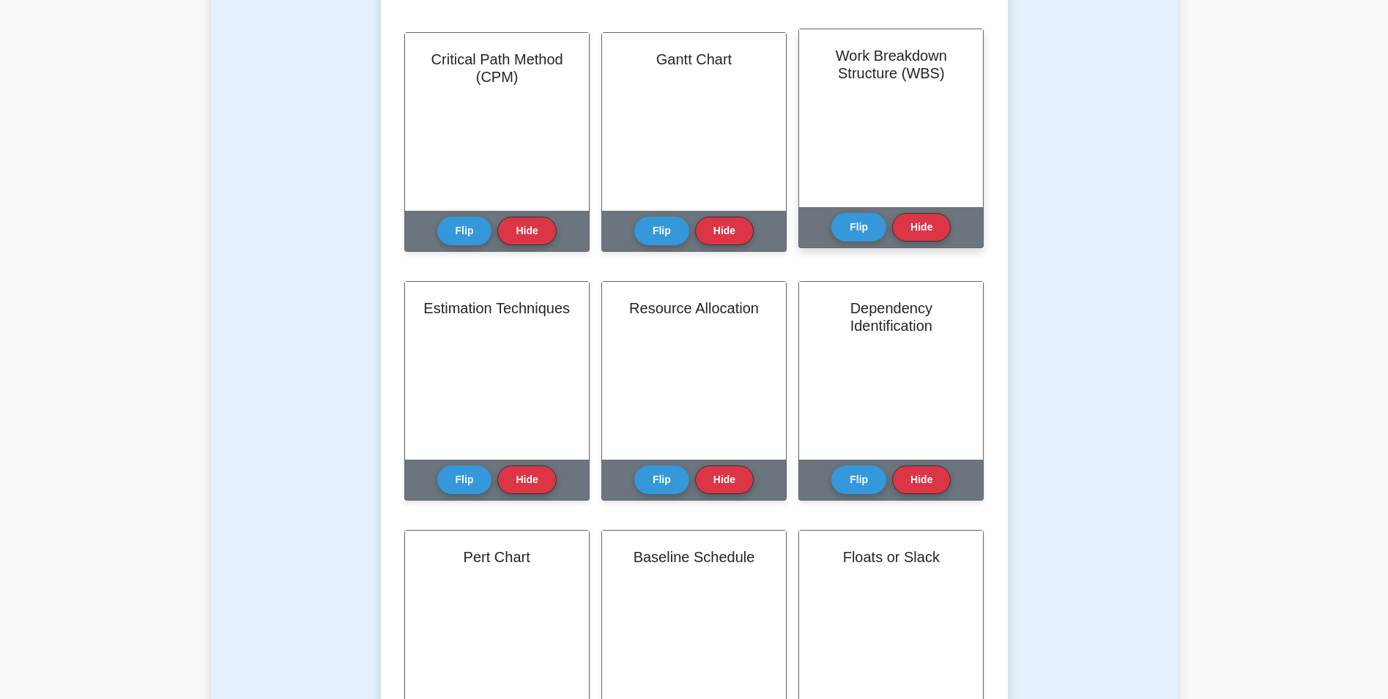
drag, startPoint x: 921, startPoint y: 209, endPoint x: 932, endPoint y: 259, distance: 51.7
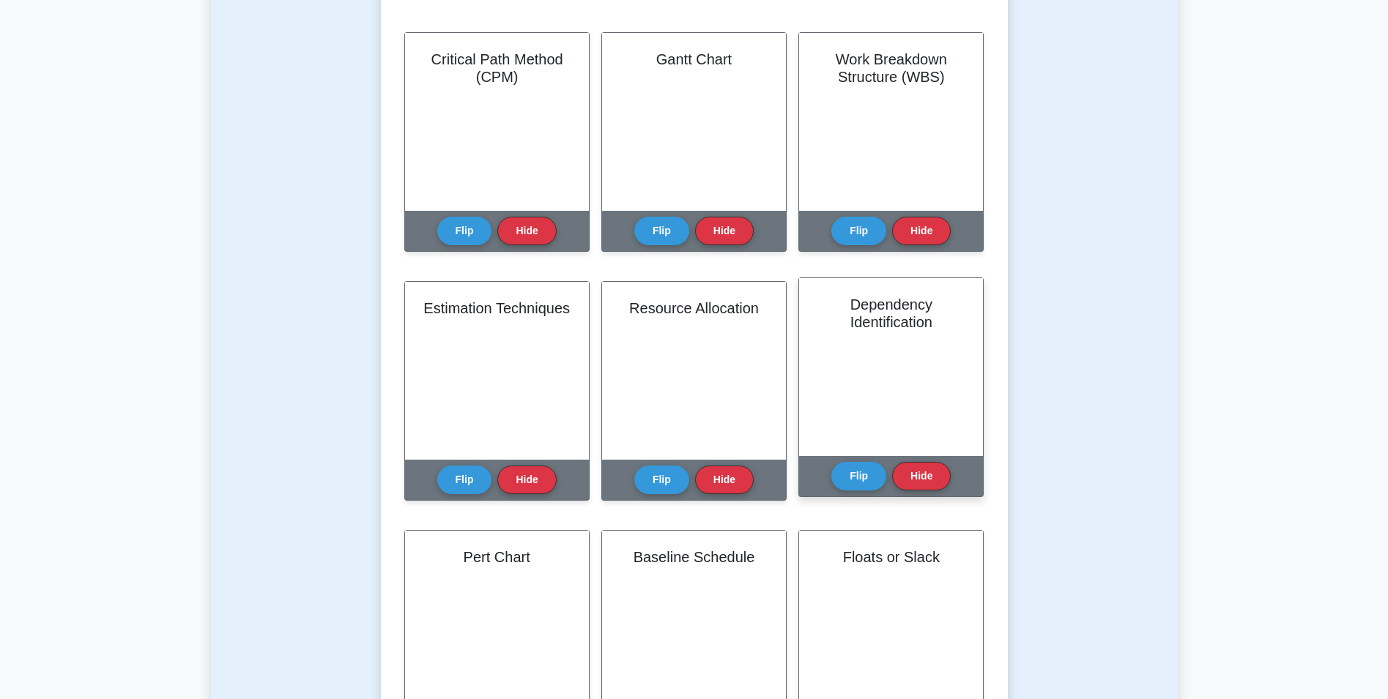
scroll to position [367, 0]
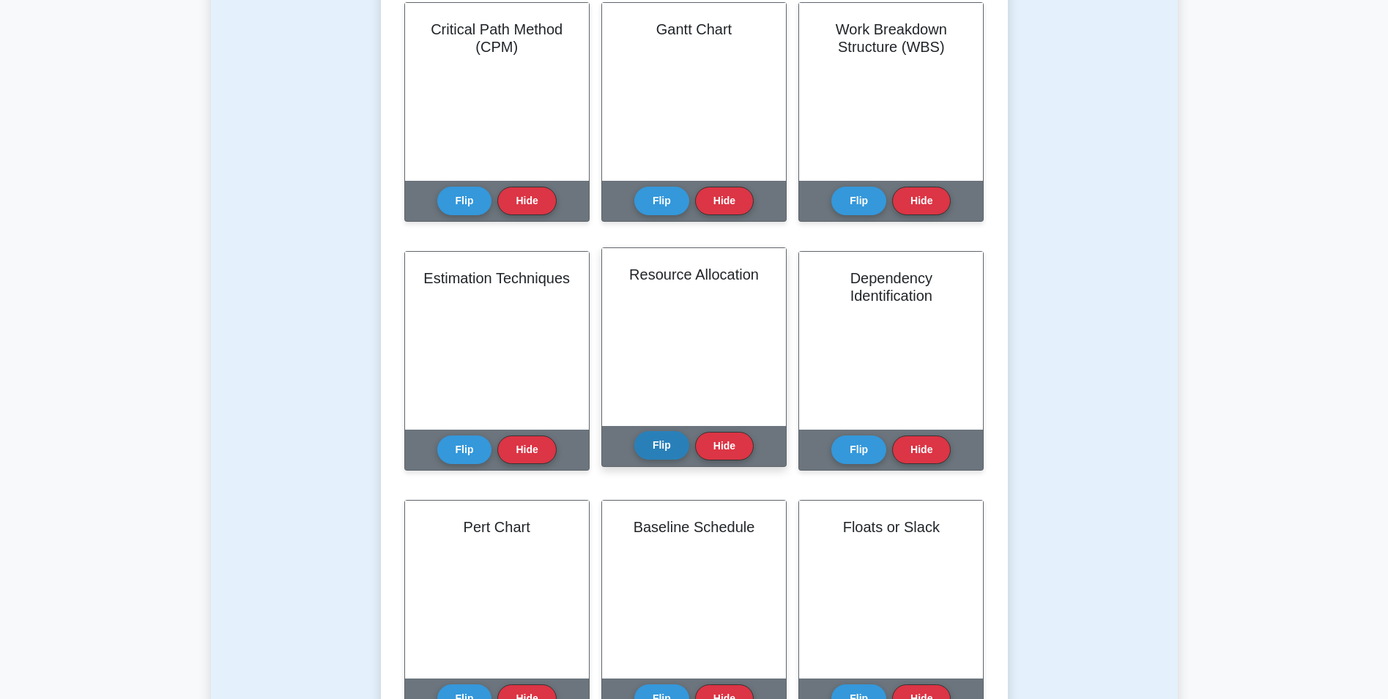
click at [667, 450] on button "Flip" at bounding box center [661, 445] width 55 height 29
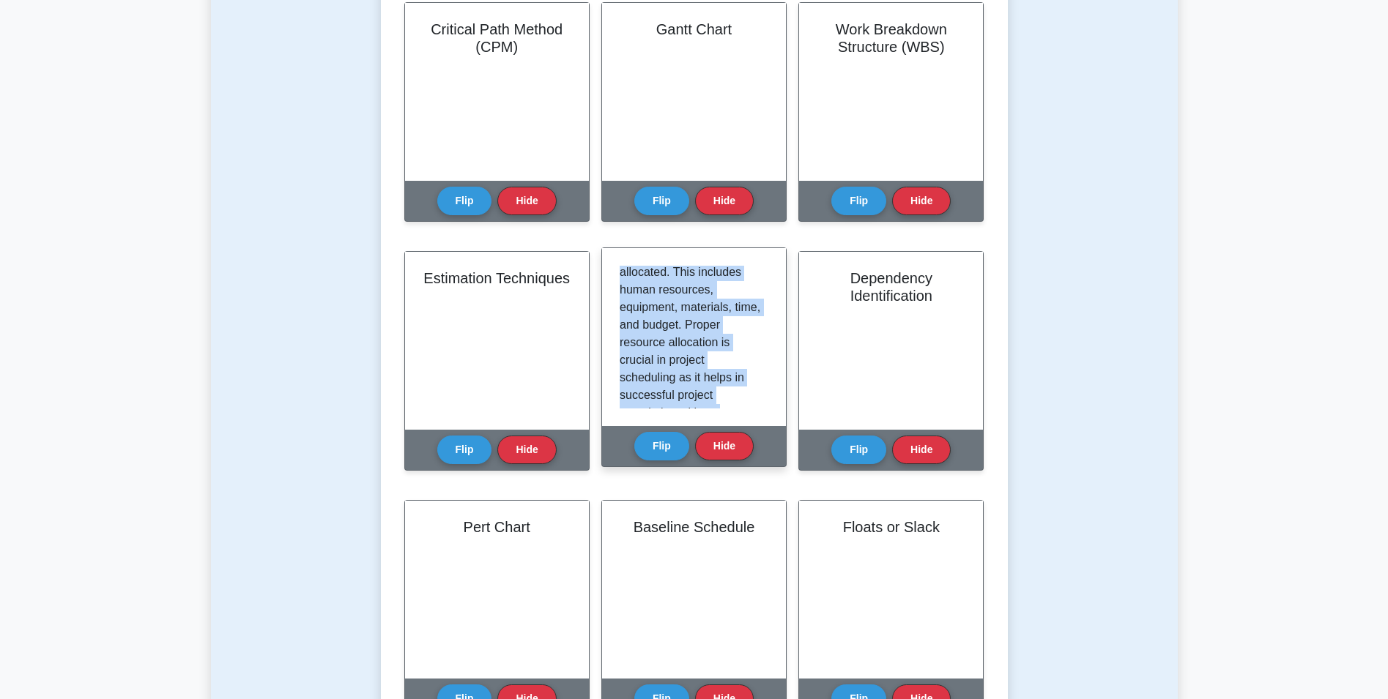
scroll to position [203, 0]
drag, startPoint x: 619, startPoint y: 276, endPoint x: 737, endPoint y: 419, distance: 185.2
click at [737, 419] on div "Resource Allocation in project management involves assigning the available reso…" at bounding box center [694, 337] width 184 height 178
copy p "Resource Allocation in project management involves assigning the available reso…"
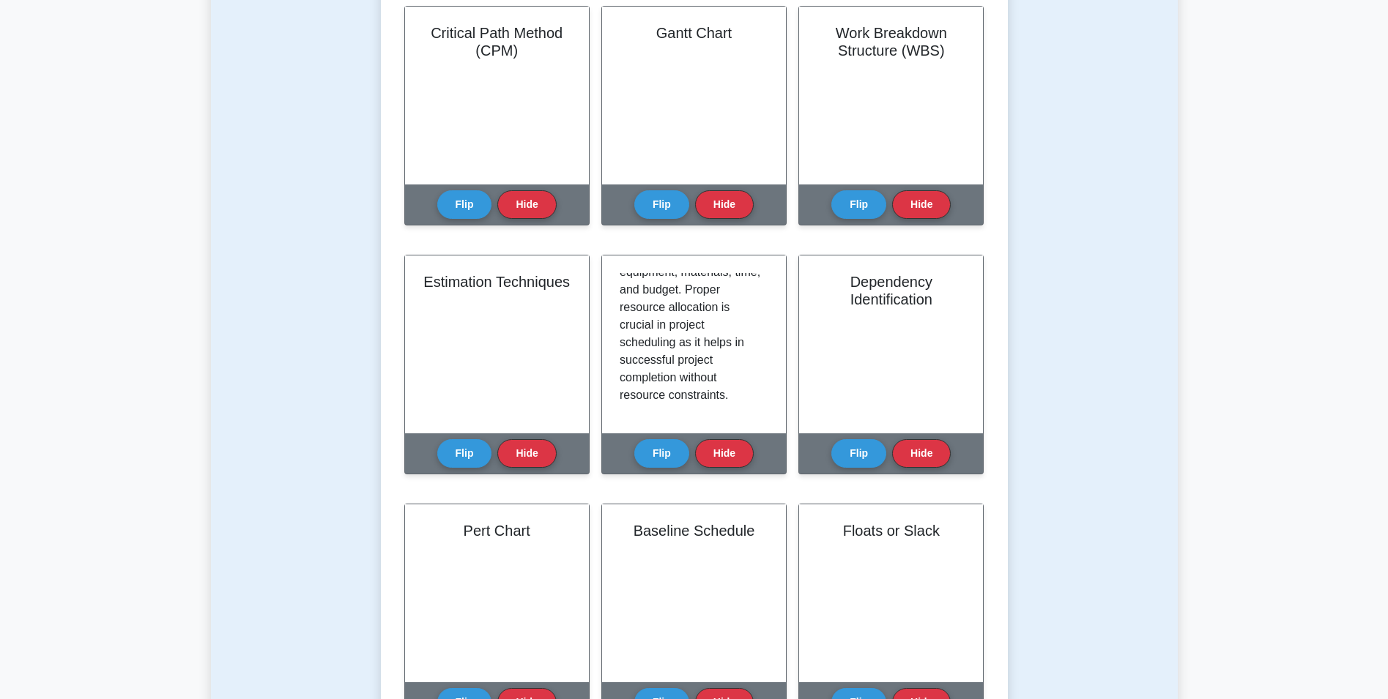
click at [285, 268] on div "Test Flashcards Learn Project Scheduling (CAPM) with Interactive Flashcards Mas…" at bounding box center [694, 402] width 967 height 1316
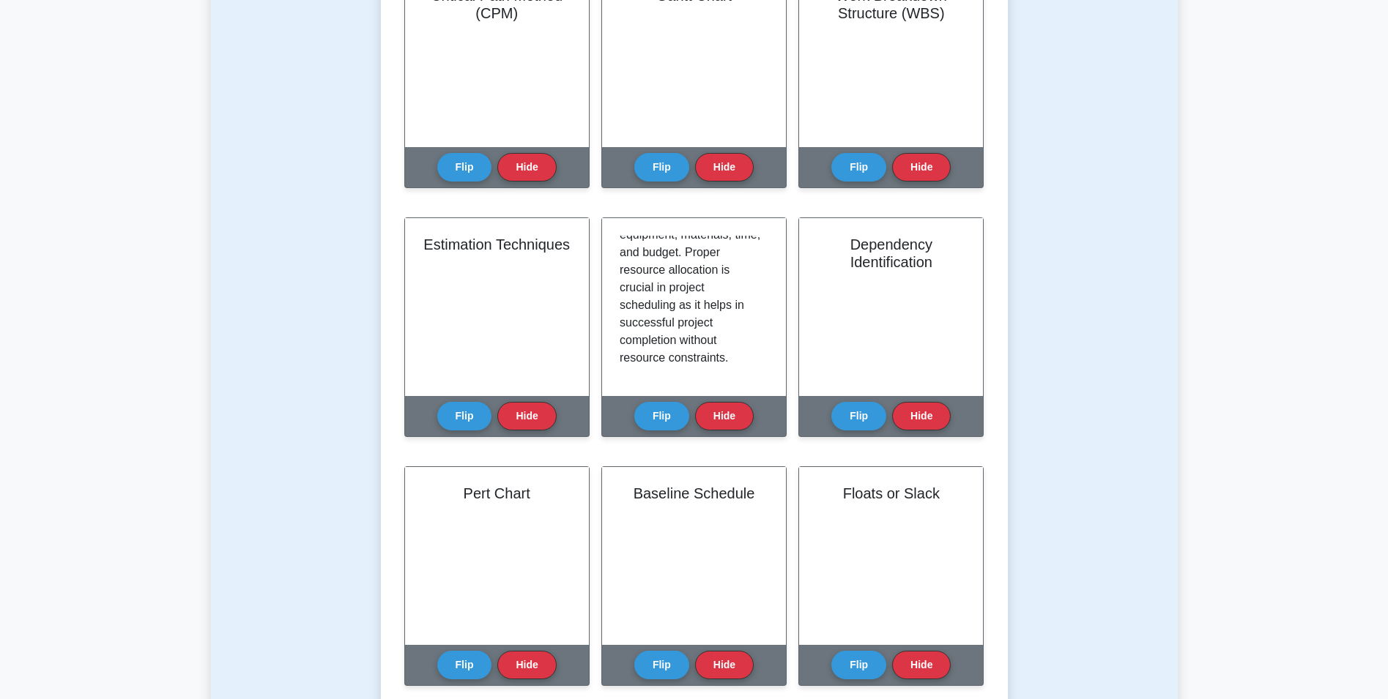
drag, startPoint x: 297, startPoint y: 297, endPoint x: 307, endPoint y: 330, distance: 34.5
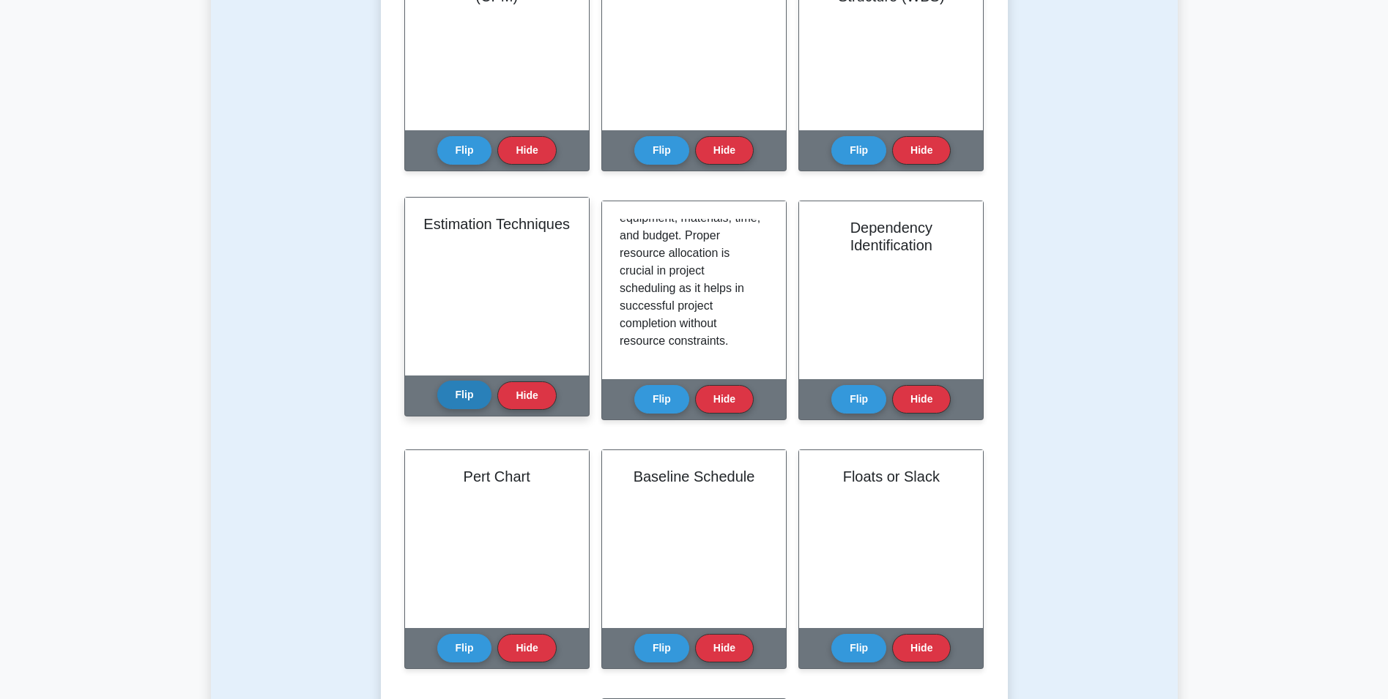
click at [453, 401] on button "Flip" at bounding box center [464, 395] width 55 height 29
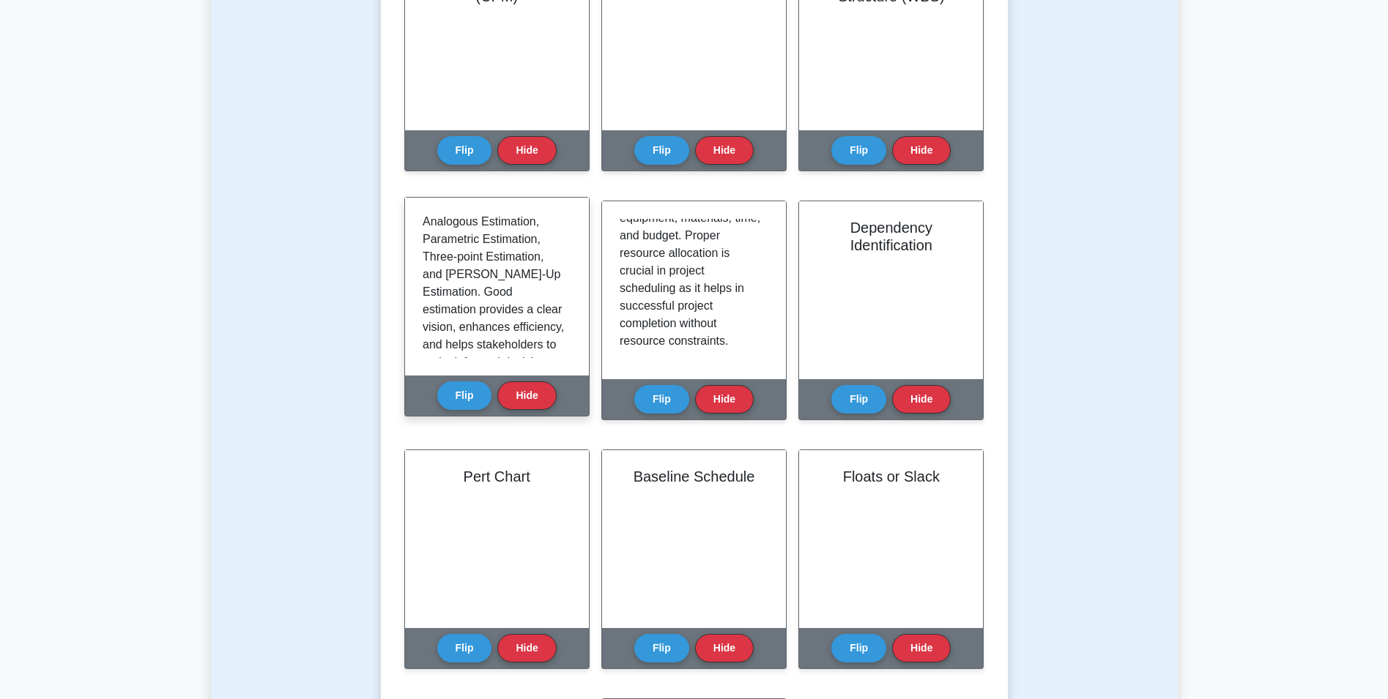
scroll to position [185, 0]
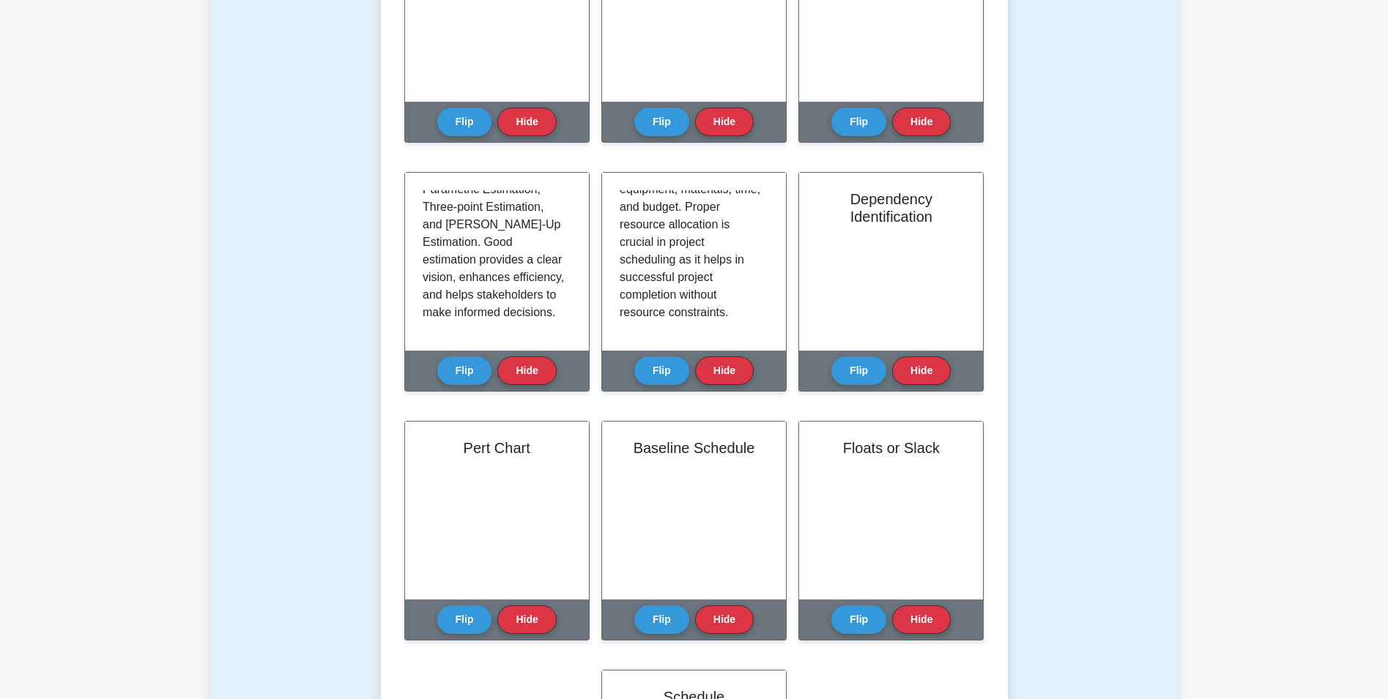
drag, startPoint x: 365, startPoint y: 321, endPoint x: 365, endPoint y: 331, distance: 9.5
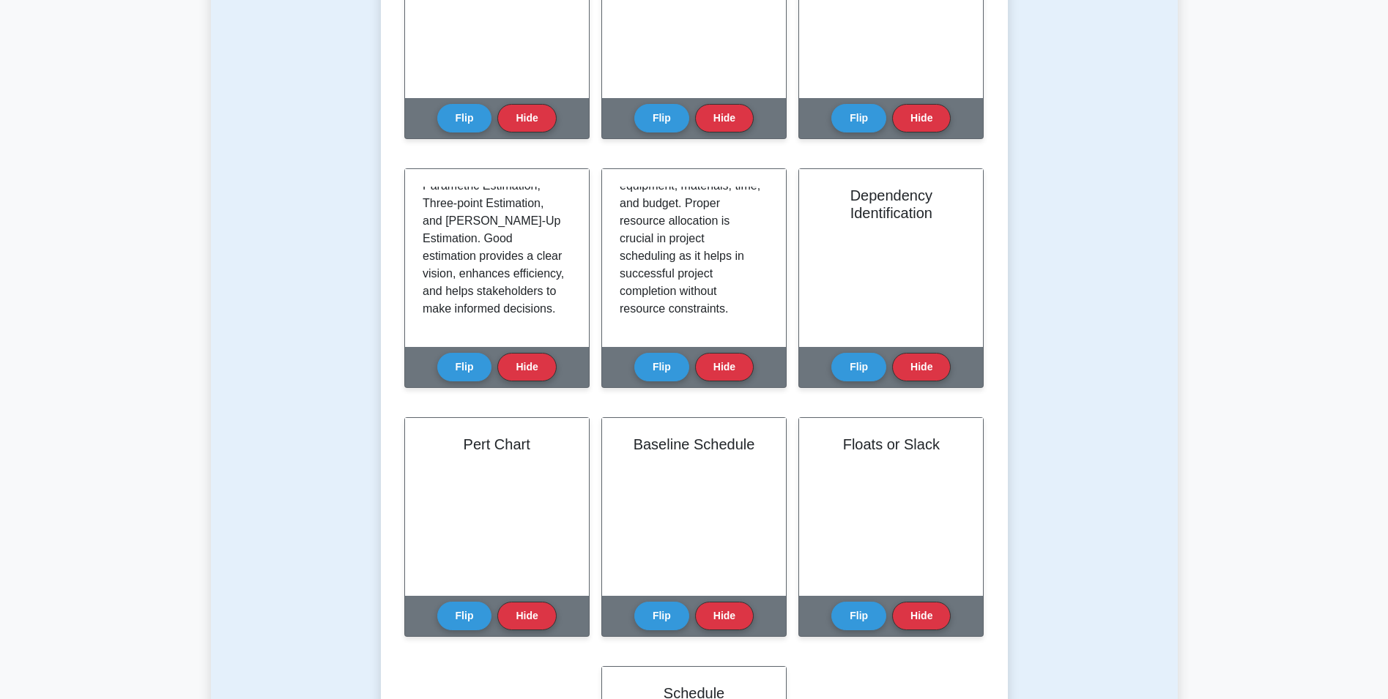
scroll to position [453, 0]
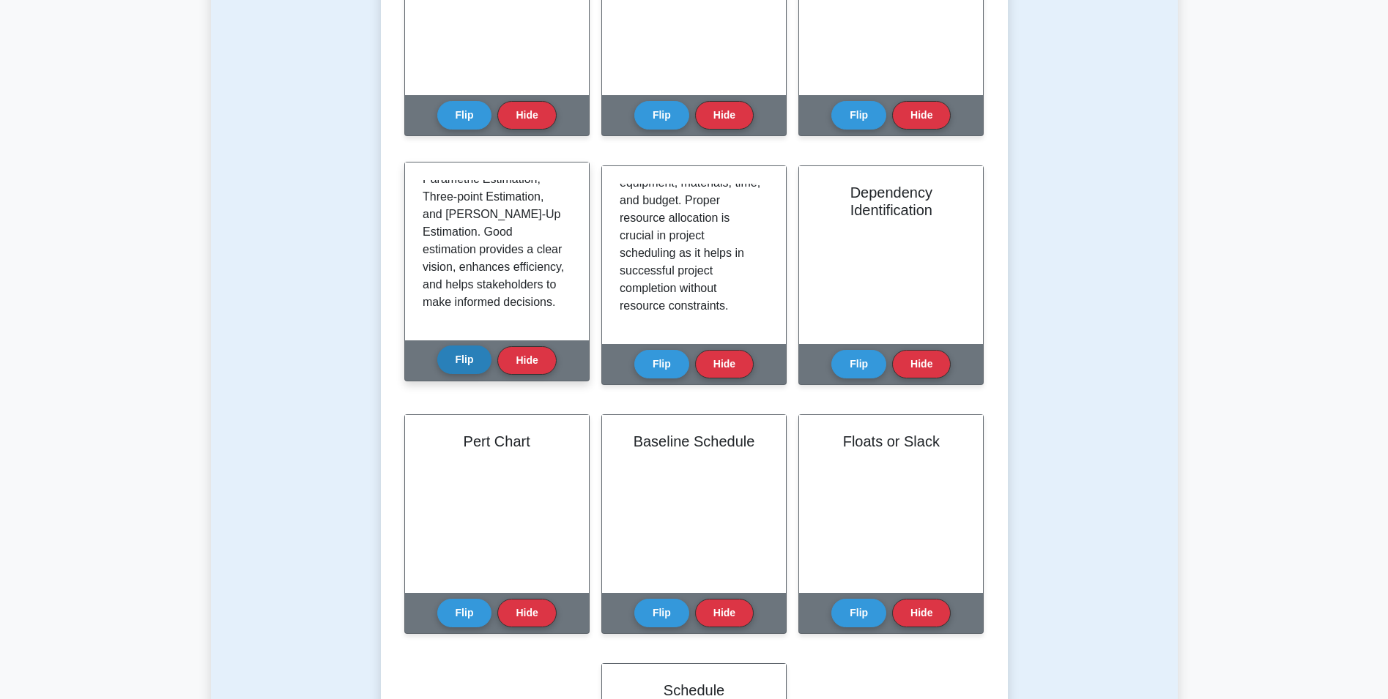
click at [469, 363] on button "Flip" at bounding box center [464, 360] width 55 height 29
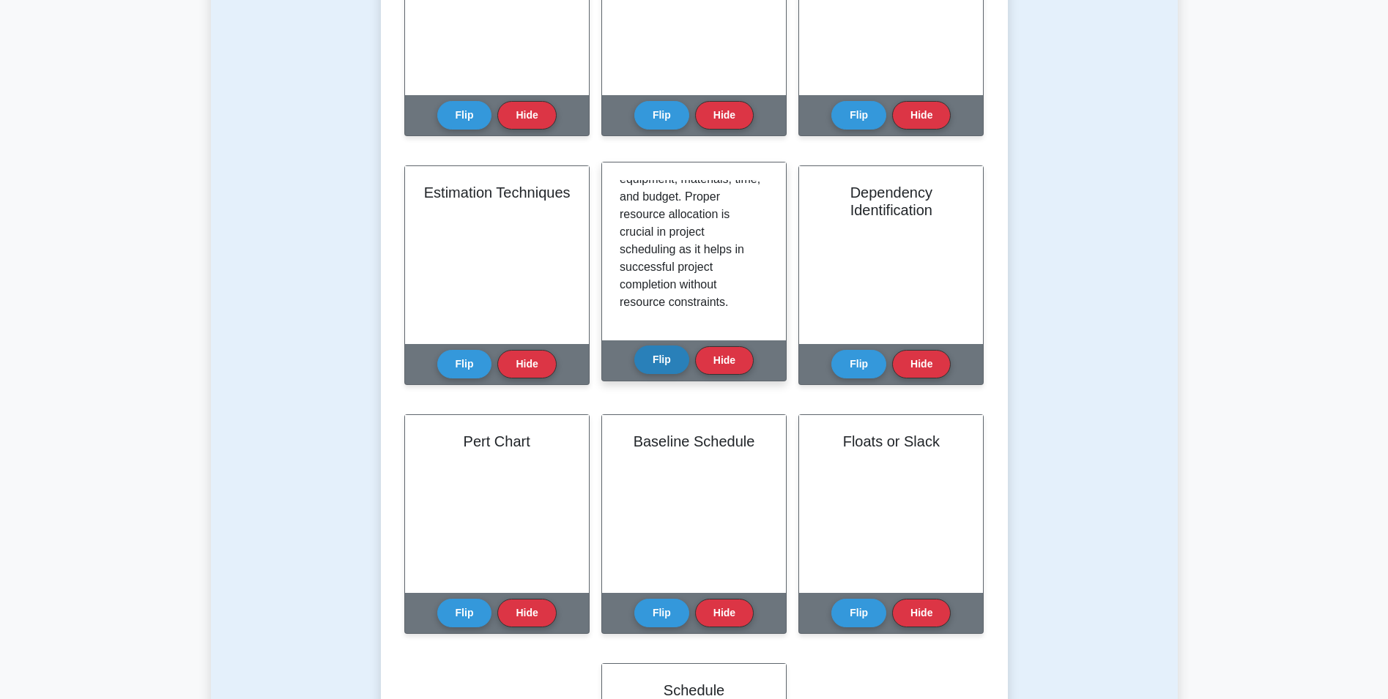
click at [661, 365] on button "Flip" at bounding box center [661, 360] width 55 height 29
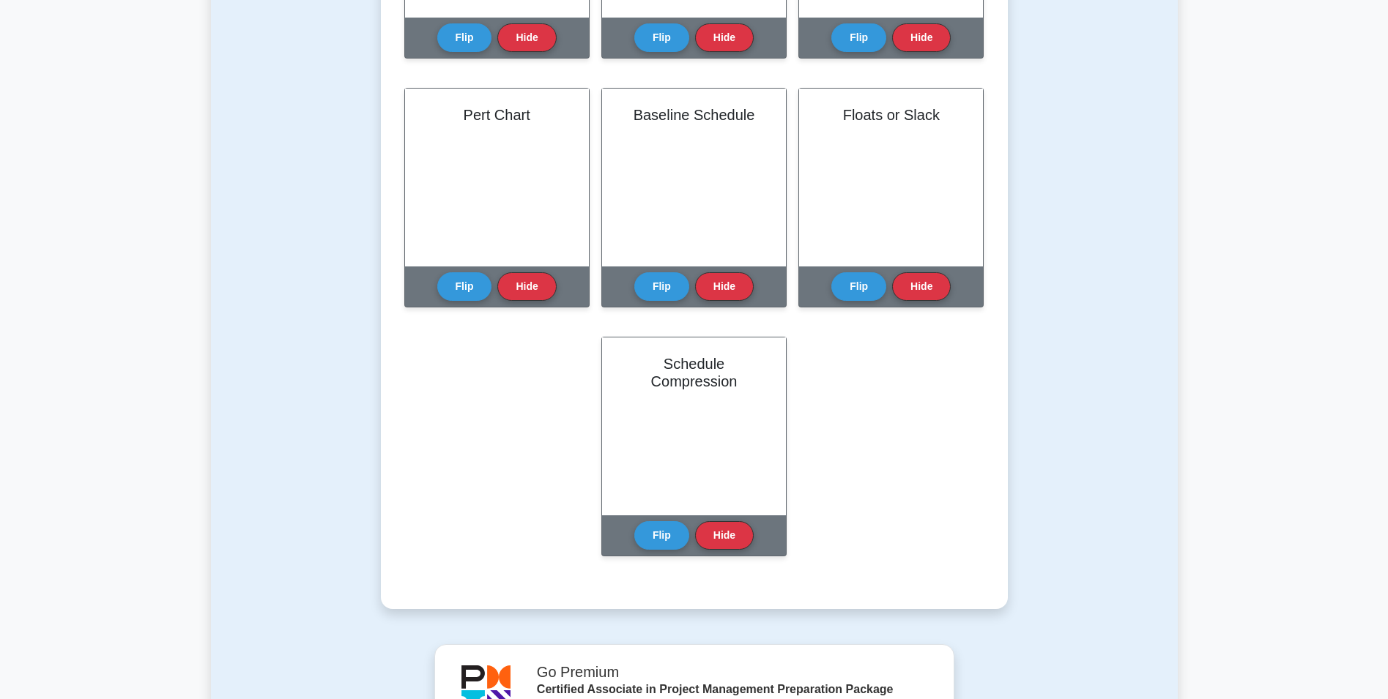
drag, startPoint x: 1071, startPoint y: 314, endPoint x: 1075, endPoint y: 357, distance: 43.4
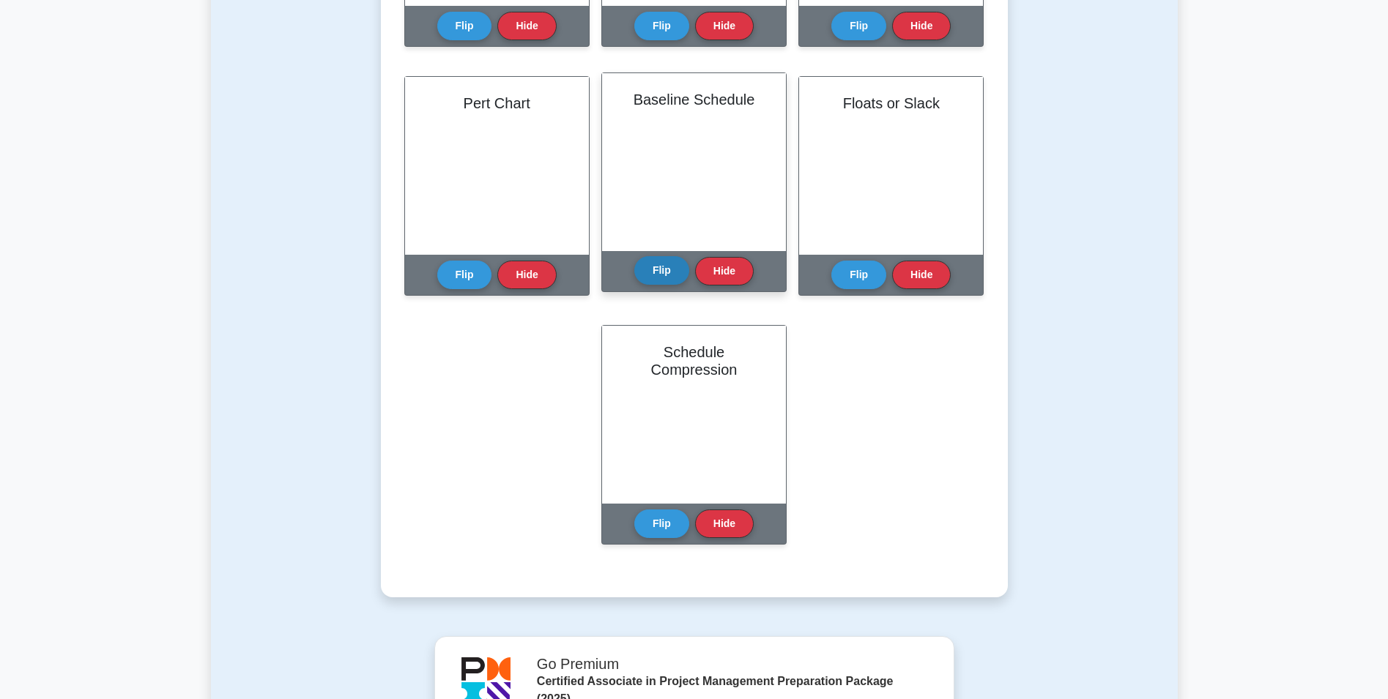
click at [671, 285] on button "Flip" at bounding box center [661, 270] width 55 height 29
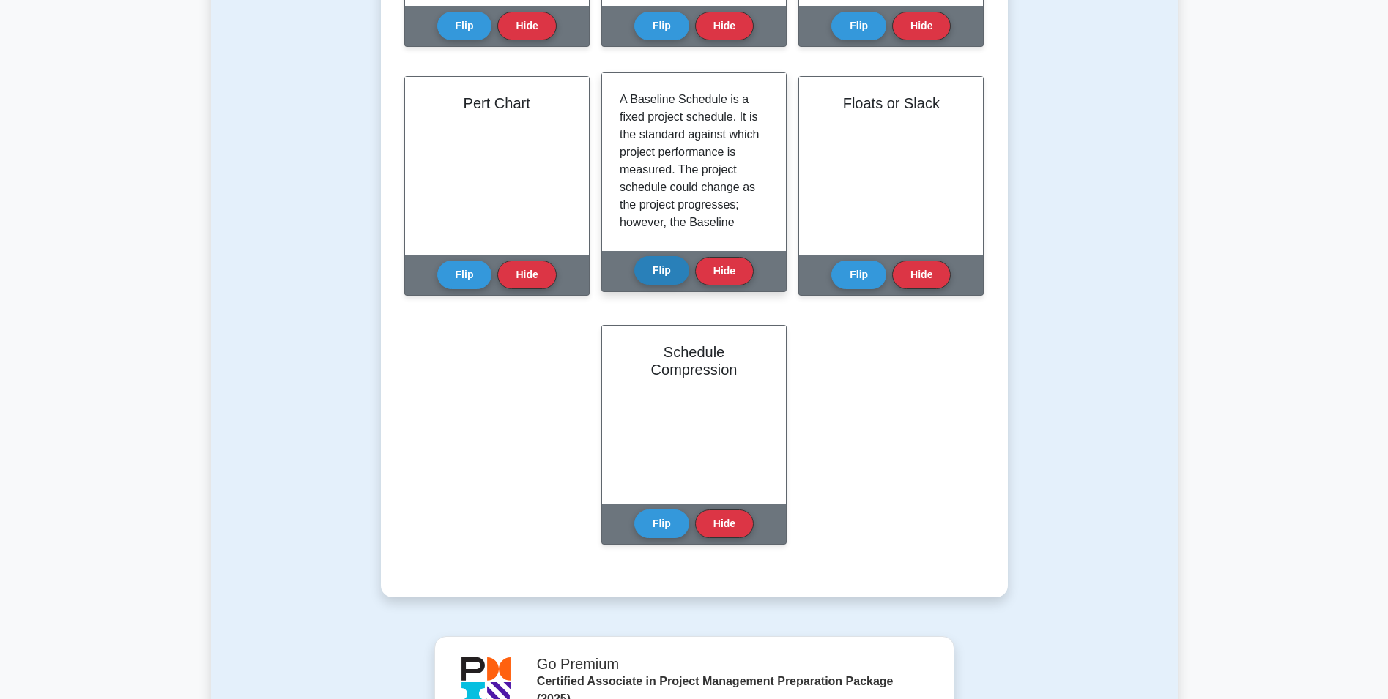
click at [667, 280] on button "Flip" at bounding box center [661, 270] width 55 height 29
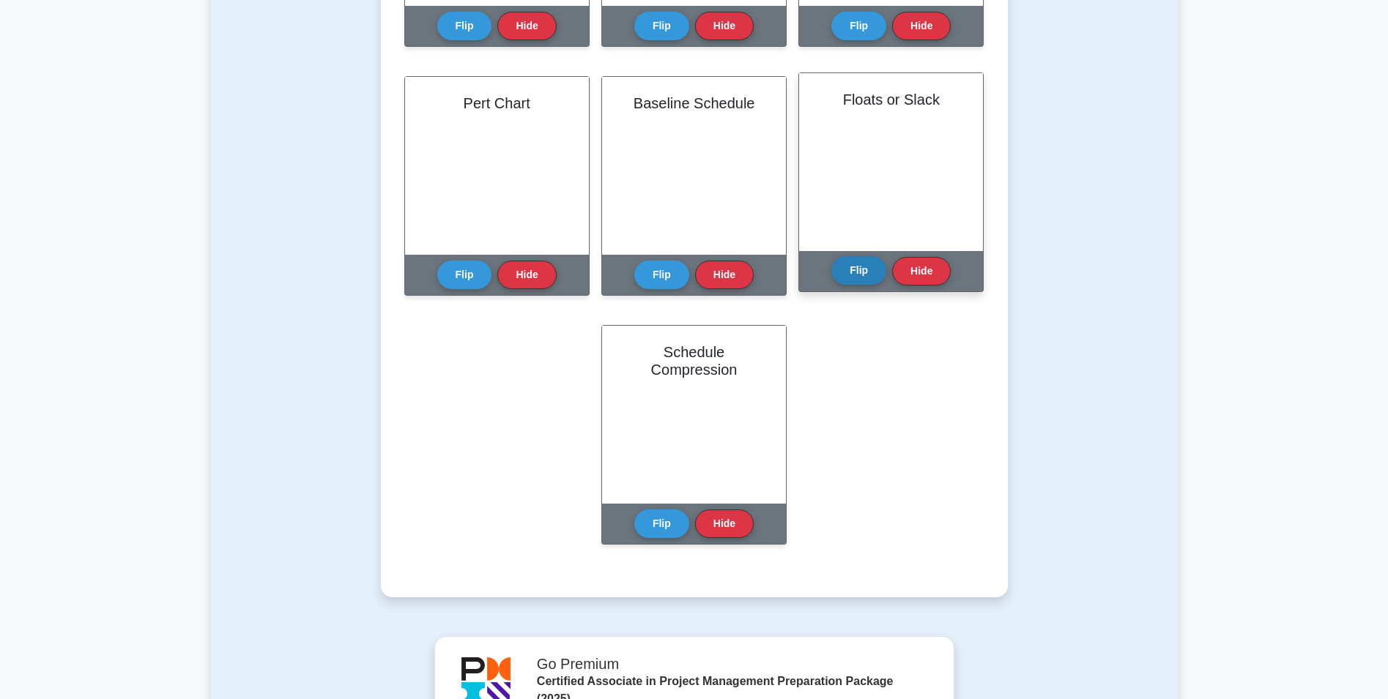
click at [852, 270] on button "Flip" at bounding box center [858, 270] width 55 height 29
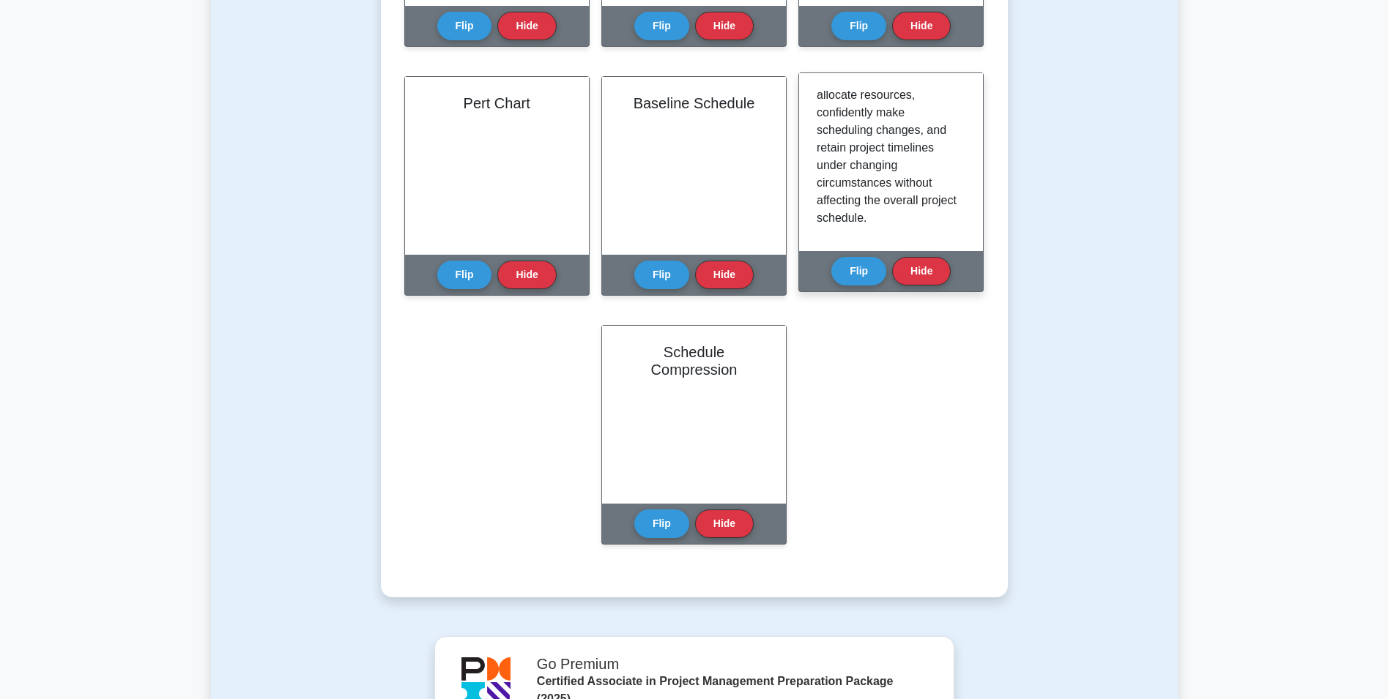
scroll to position [168, 0]
click at [857, 268] on button "Flip" at bounding box center [858, 270] width 55 height 29
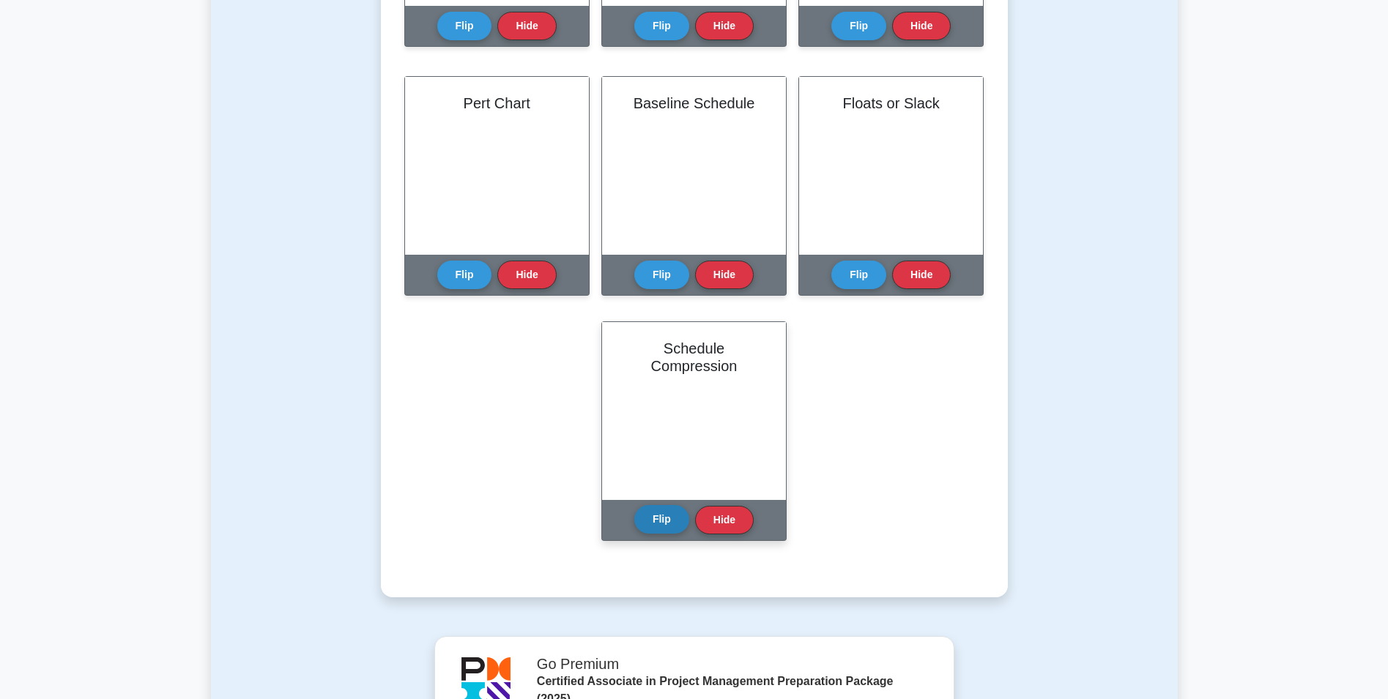
click at [661, 523] on button "Flip" at bounding box center [661, 519] width 55 height 29
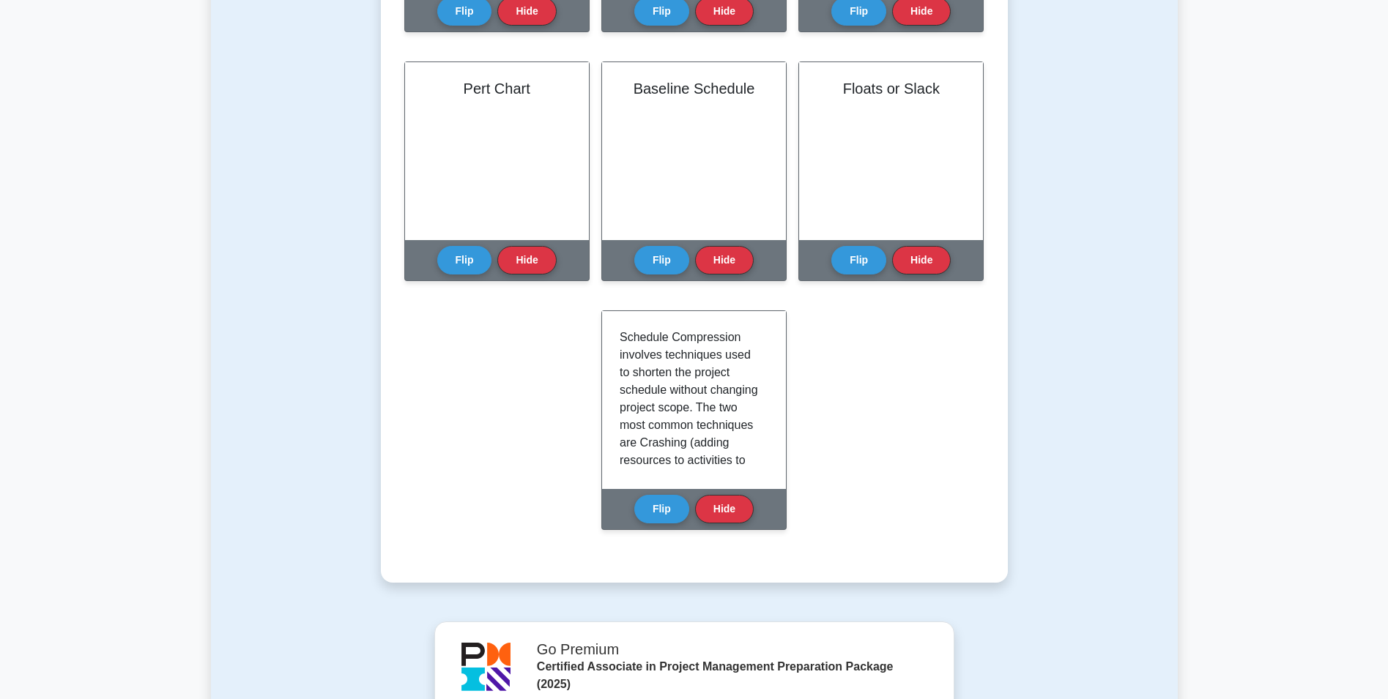
drag, startPoint x: 523, startPoint y: 413, endPoint x: 525, endPoint y: 432, distance: 19.2
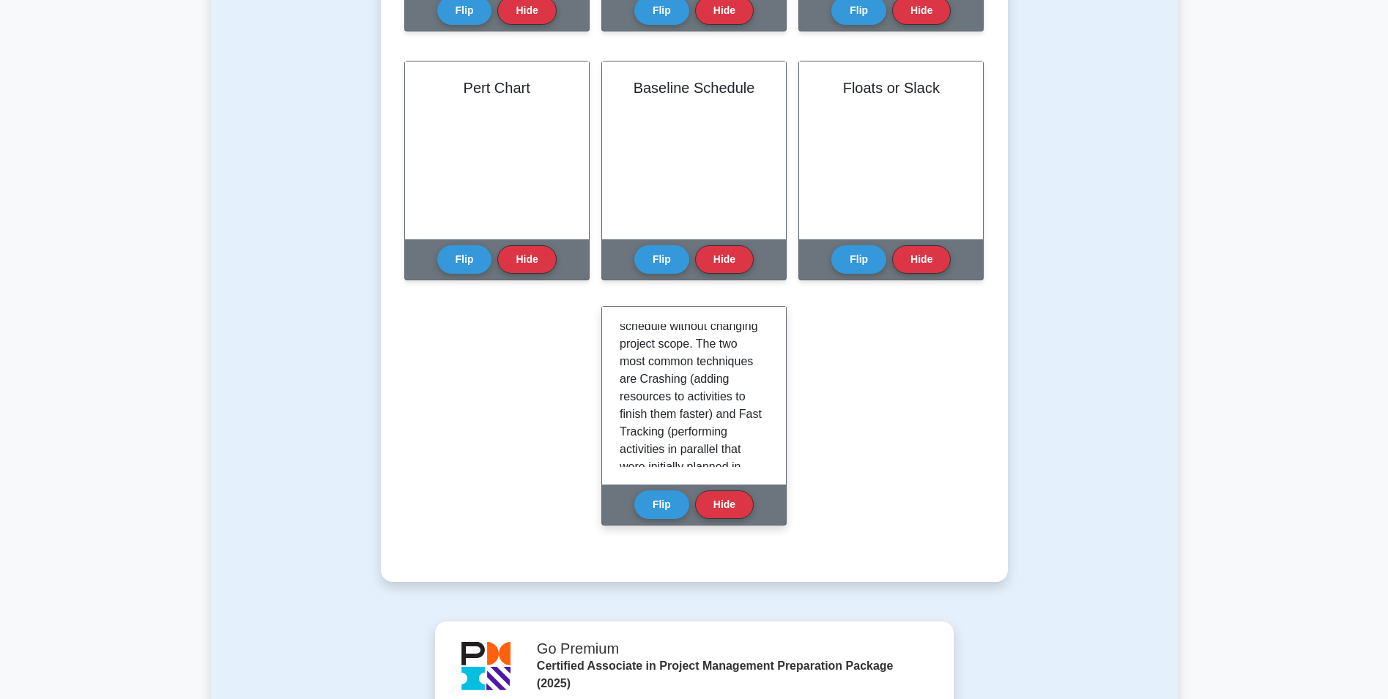
scroll to position [63, 0]
drag, startPoint x: 701, startPoint y: 378, endPoint x: 735, endPoint y: 378, distance: 34.4
click at [735, 378] on p "Schedule Compression involves techniques used to shorten the project schedule w…" at bounding box center [691, 445] width 143 height 369
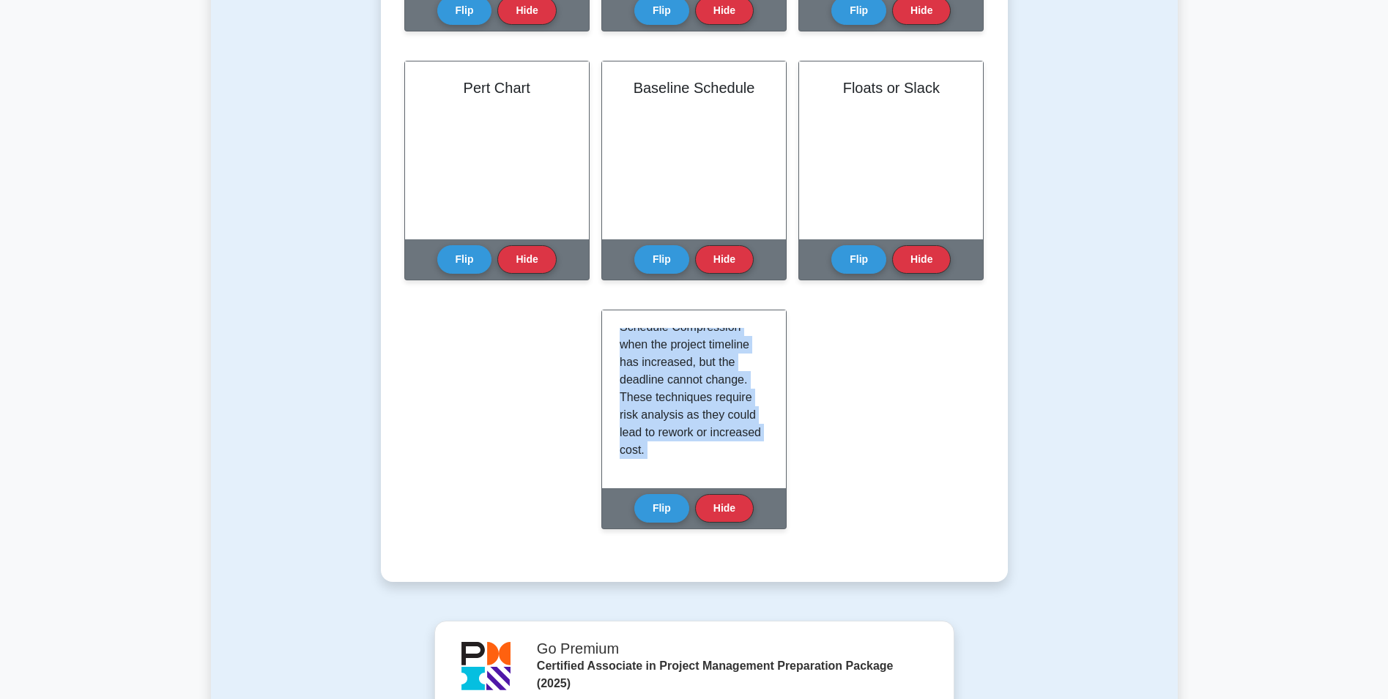
scroll to position [256, 0]
drag, startPoint x: 625, startPoint y: 334, endPoint x: 754, endPoint y: 489, distance: 201.8
click at [767, 524] on div "Schedule Compression Schedule Compression involves techniques used to shorten t…" at bounding box center [693, 416] width 185 height 220
click at [682, 409] on p "Schedule Compression involves techniques used to shorten the project schedule w…" at bounding box center [691, 270] width 143 height 369
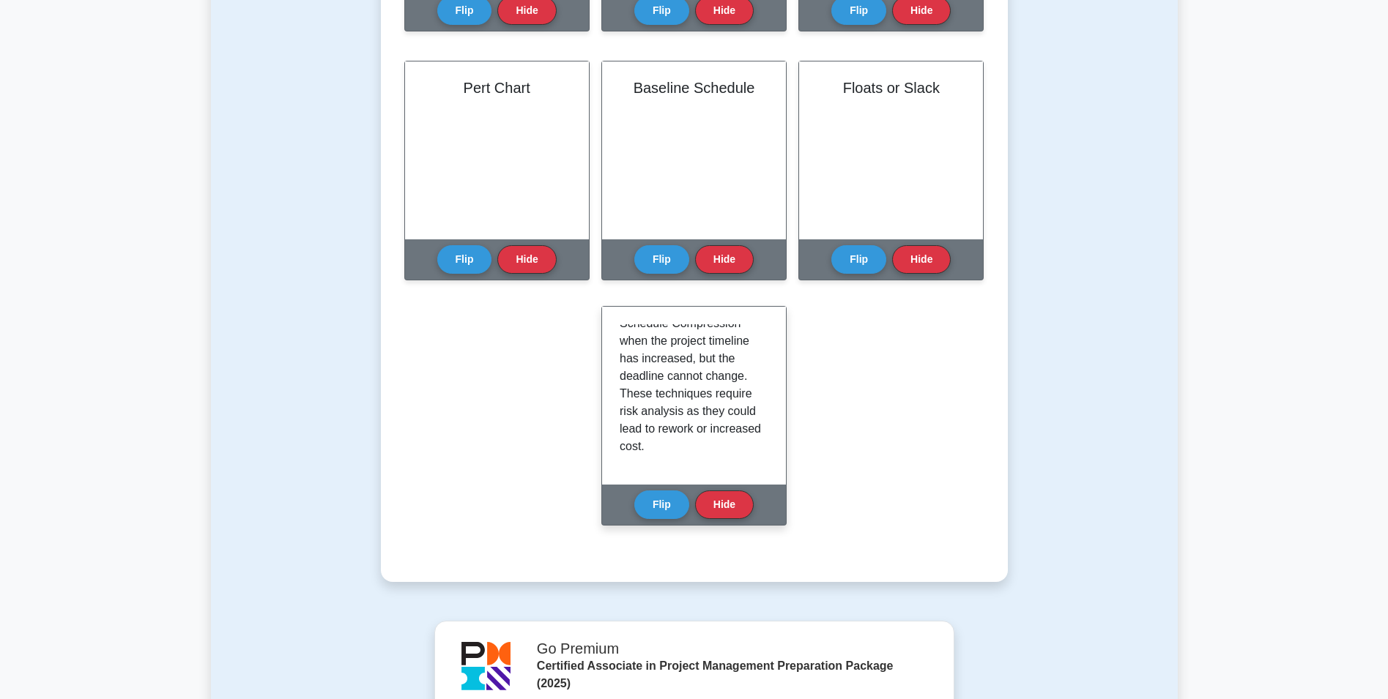
scroll to position [0, 0]
click at [695, 376] on p "Schedule Compression involves techniques used to shorten the project schedule w…" at bounding box center [691, 508] width 143 height 369
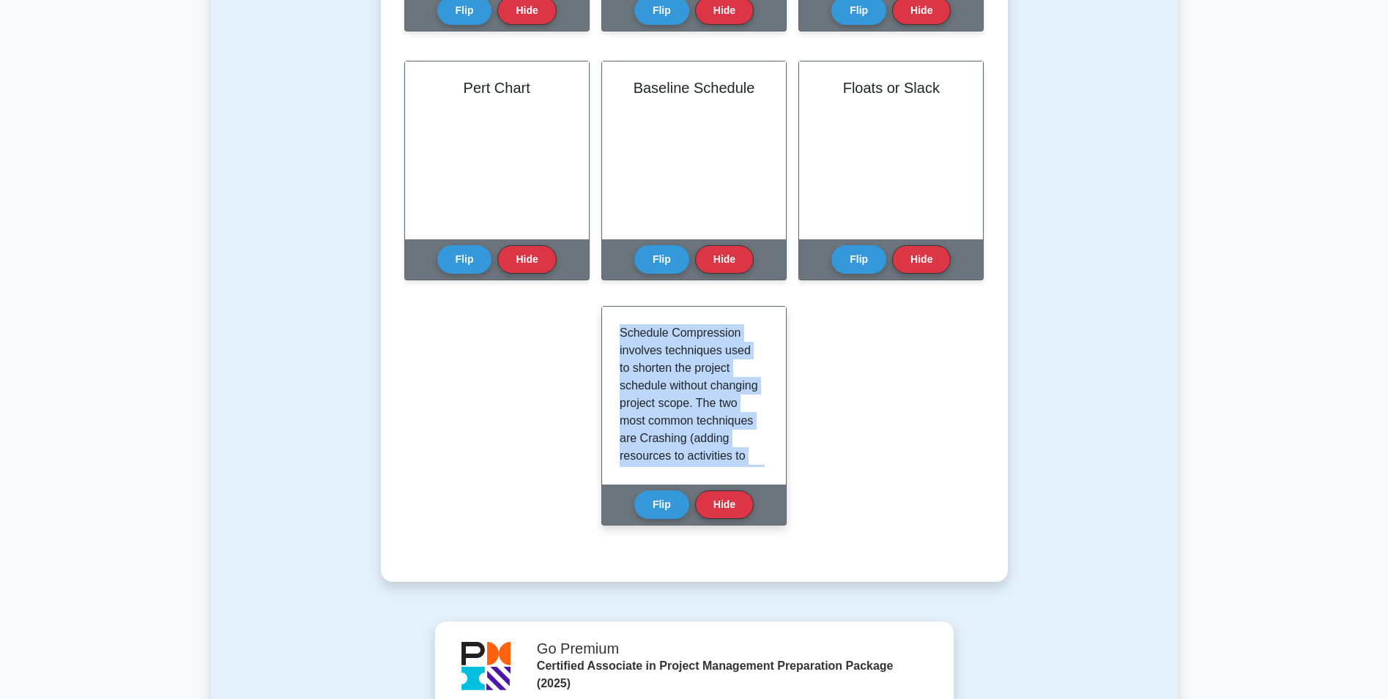
click at [695, 376] on p "Schedule Compression involves techniques used to shorten the project schedule w…" at bounding box center [691, 508] width 143 height 369
copy div "Schedule Compression involves techniques used to shorten the project schedule w…"
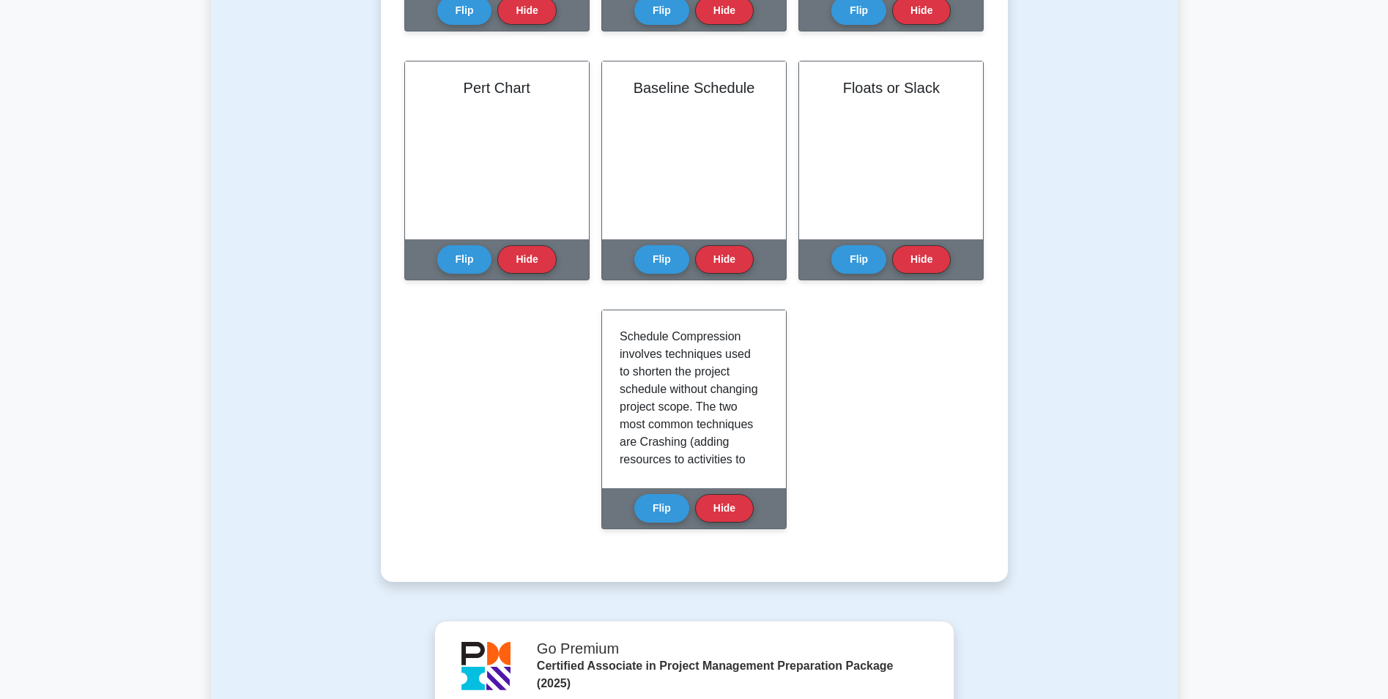
click at [472, 264] on button "Flip" at bounding box center [464, 255] width 55 height 29
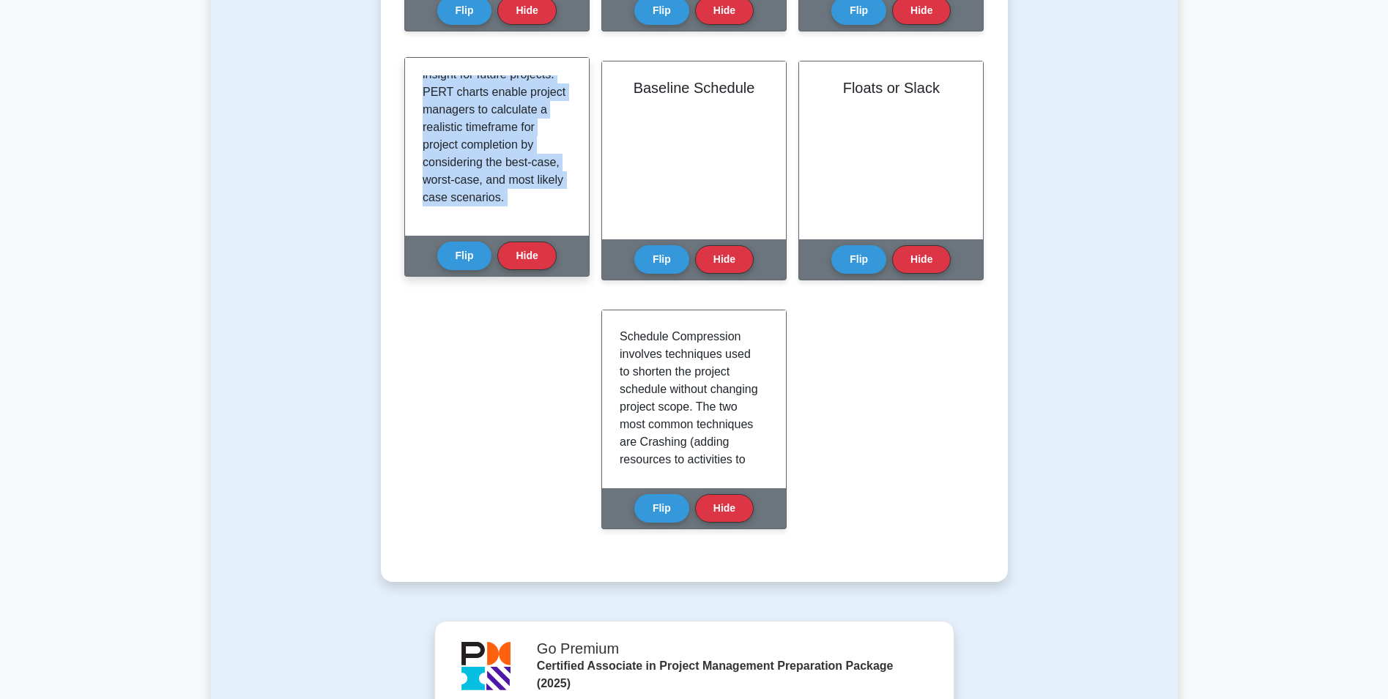
scroll to position [256, 0]
drag, startPoint x: 429, startPoint y: 92, endPoint x: 583, endPoint y: 274, distance: 238.5
click at [583, 274] on div "Pert Chart Project Evaluation and Review Technique (PERT) is a tool that repres…" at bounding box center [496, 167] width 185 height 220
copy div "Project Evaluation and Review Technique (PERT) is a tool that represents tasks …"
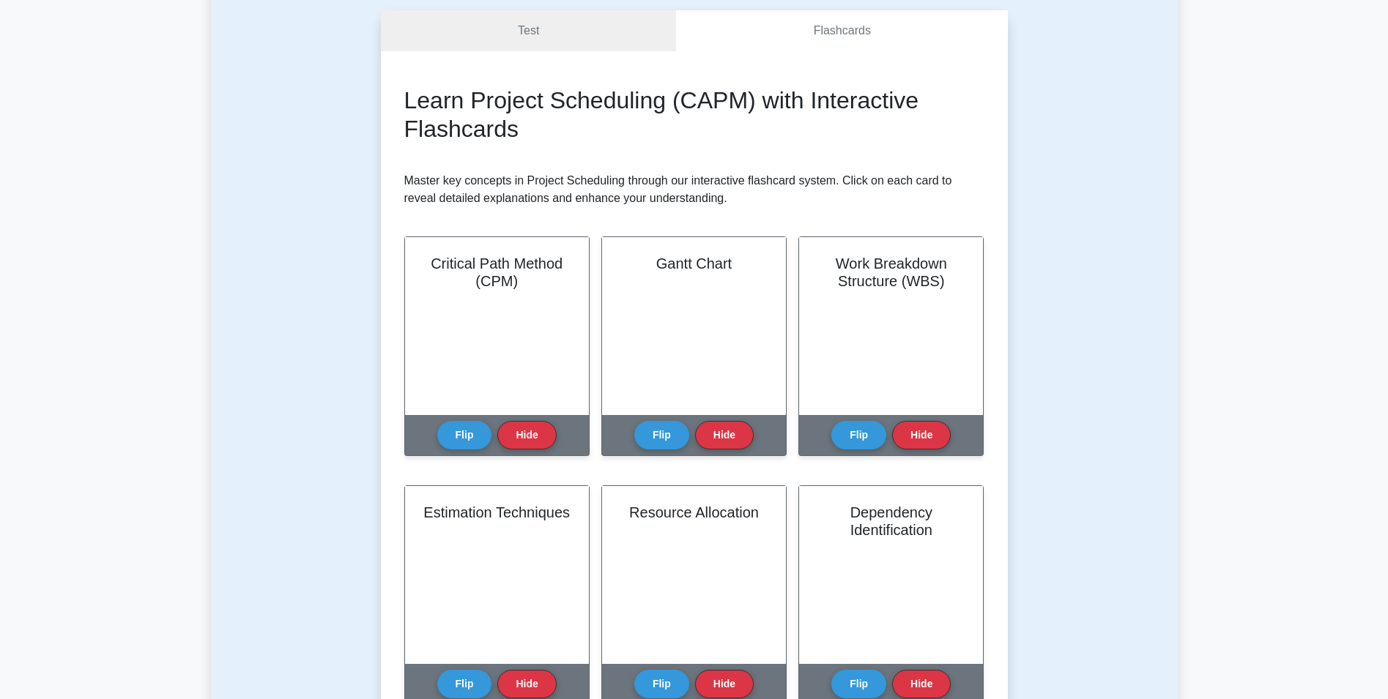
scroll to position [0, 0]
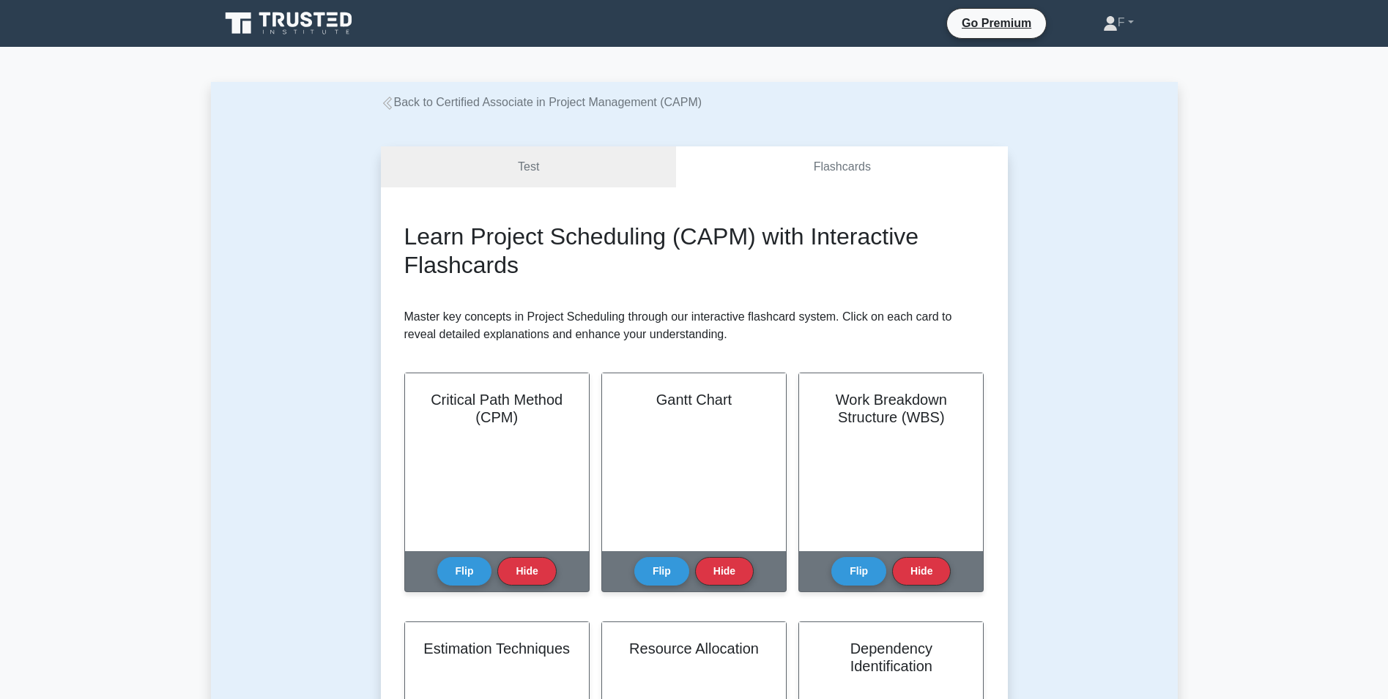
drag, startPoint x: 816, startPoint y: 534, endPoint x: 1060, endPoint y: 278, distance: 353.3
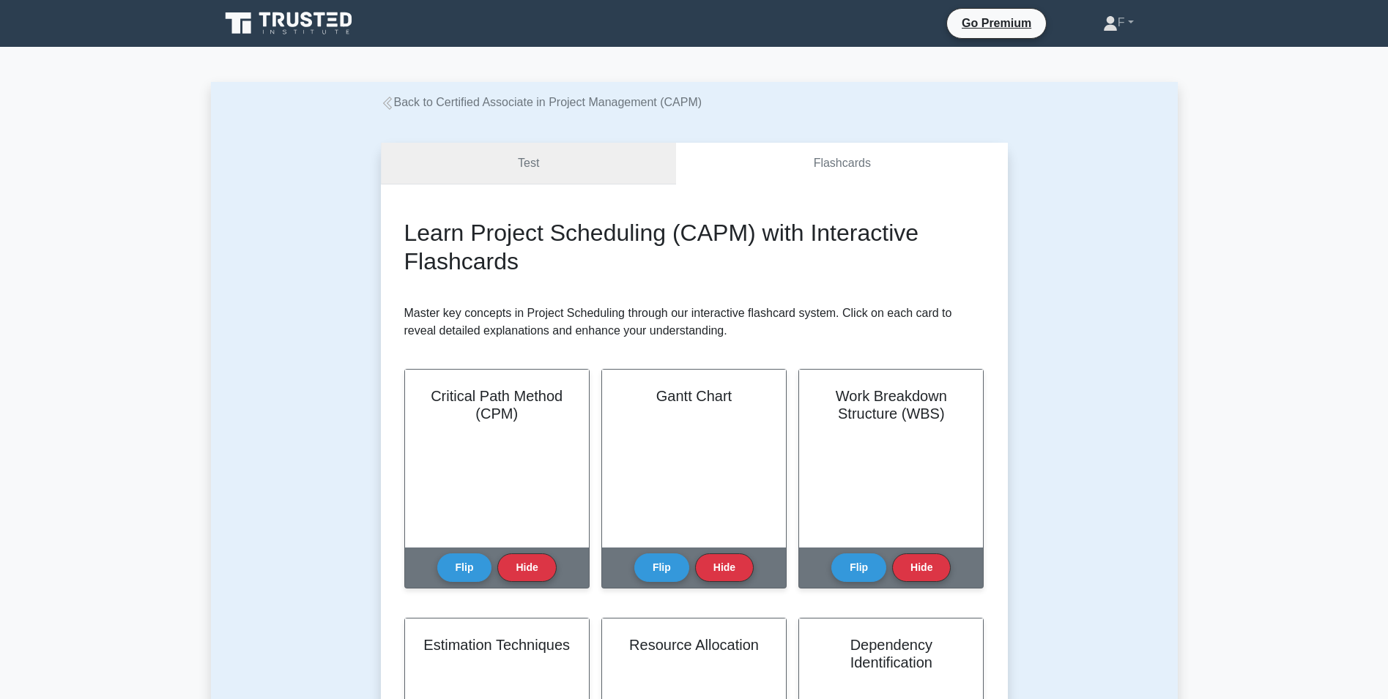
click at [578, 160] on link "Test" at bounding box center [529, 164] width 296 height 42
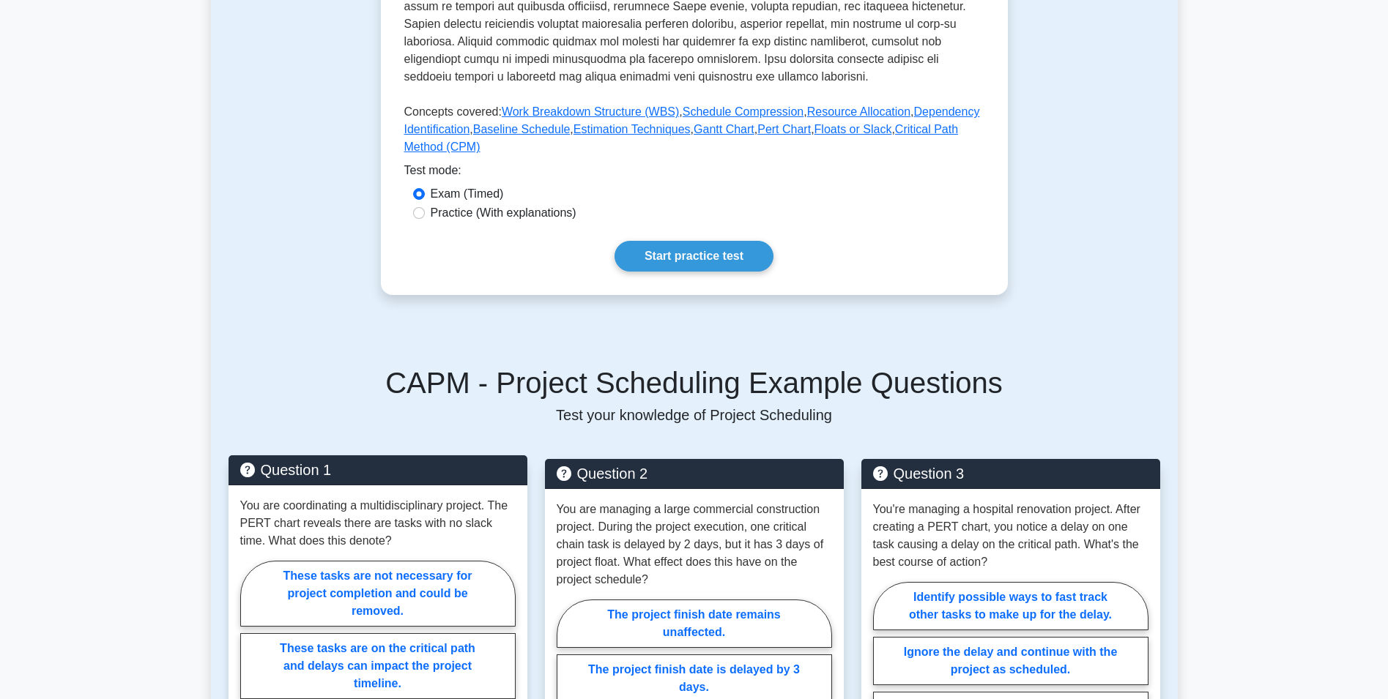
scroll to position [660, 0]
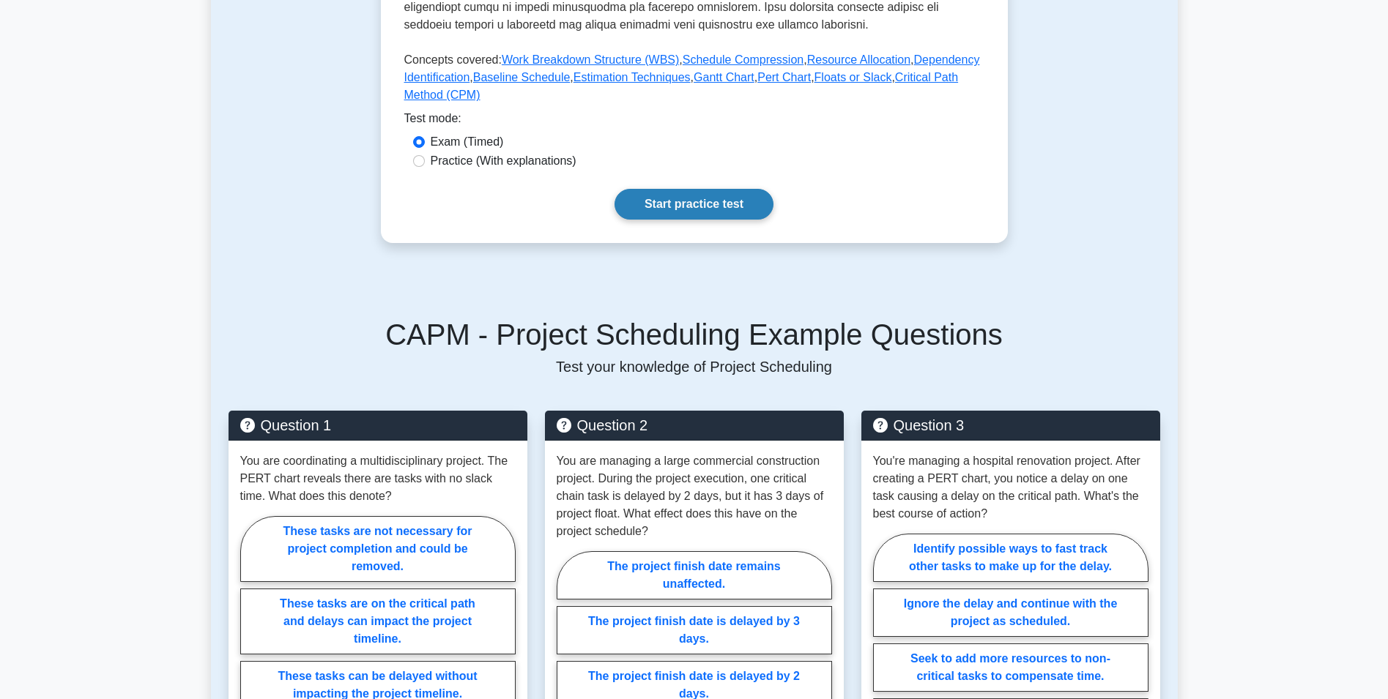
click at [704, 209] on link "Start practice test" at bounding box center [693, 204] width 159 height 31
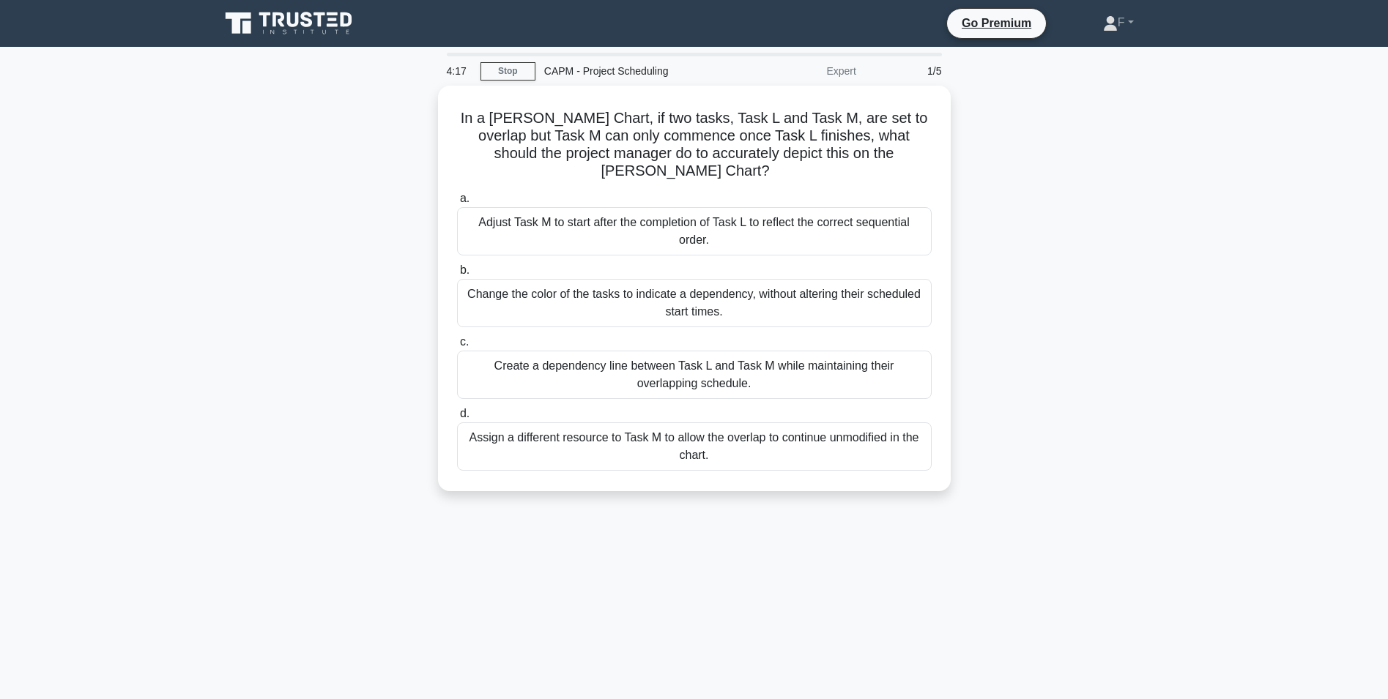
drag, startPoint x: 493, startPoint y: 114, endPoint x: 954, endPoint y: 463, distance: 578.7
click at [954, 463] on div "In a [PERSON_NAME] Chart, if two tasks, Task L and Task M, are set to overlap b…" at bounding box center [694, 297] width 967 height 423
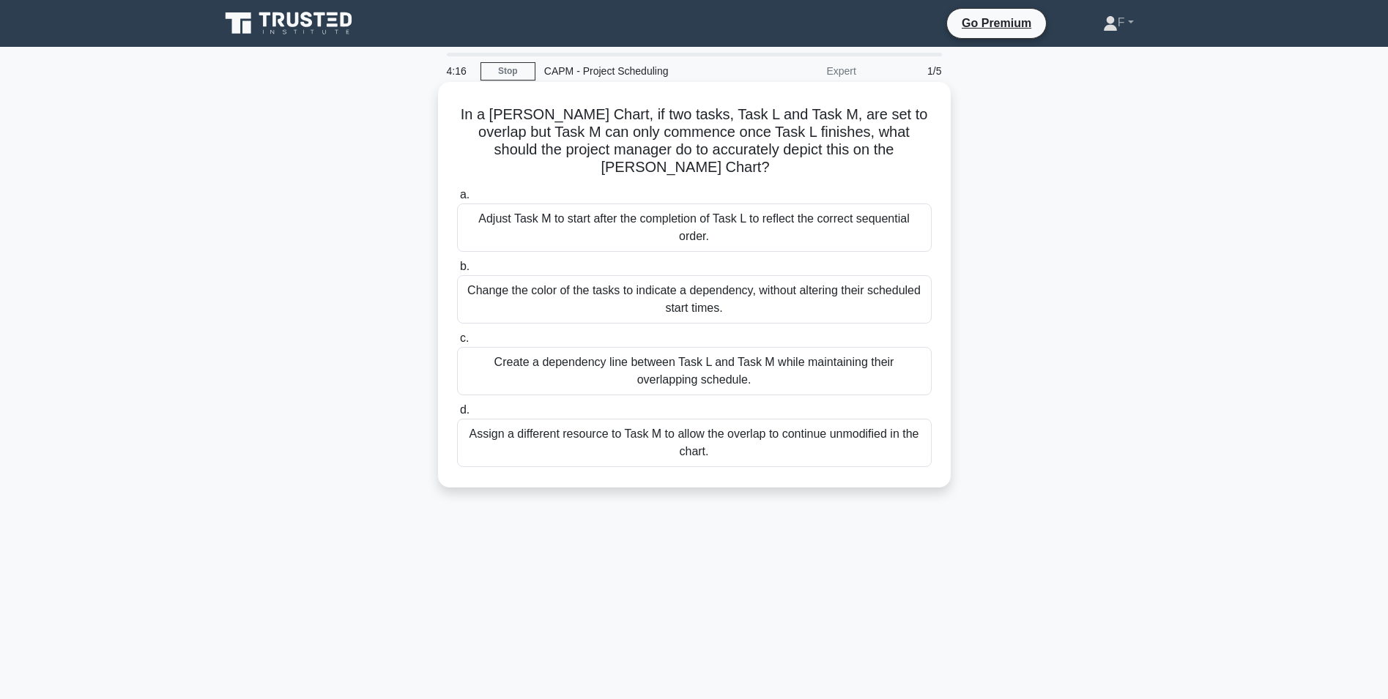
copy div "In a [PERSON_NAME] Chart, if two tasks, Task L and Task M, are set to overlap b…"
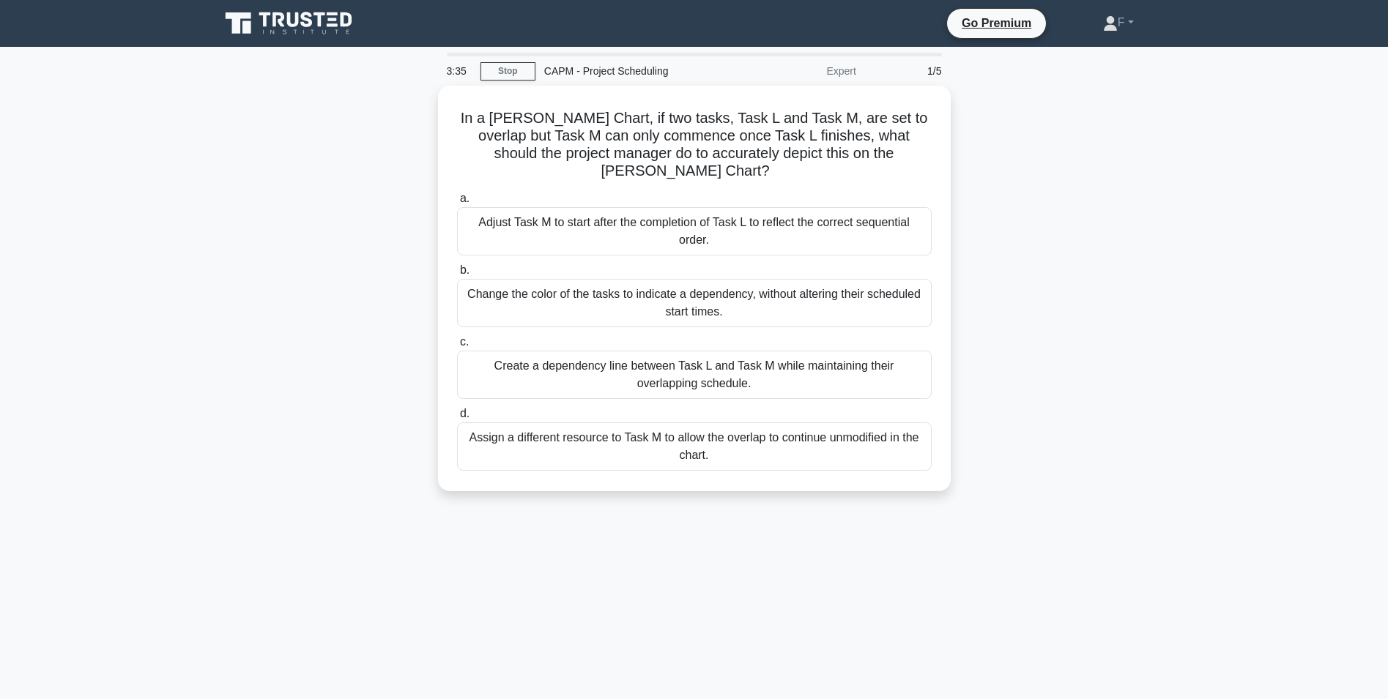
click at [322, 298] on div "In a [PERSON_NAME] Chart, if two tasks, Task L and Task M, are set to overlap b…" at bounding box center [694, 297] width 967 height 423
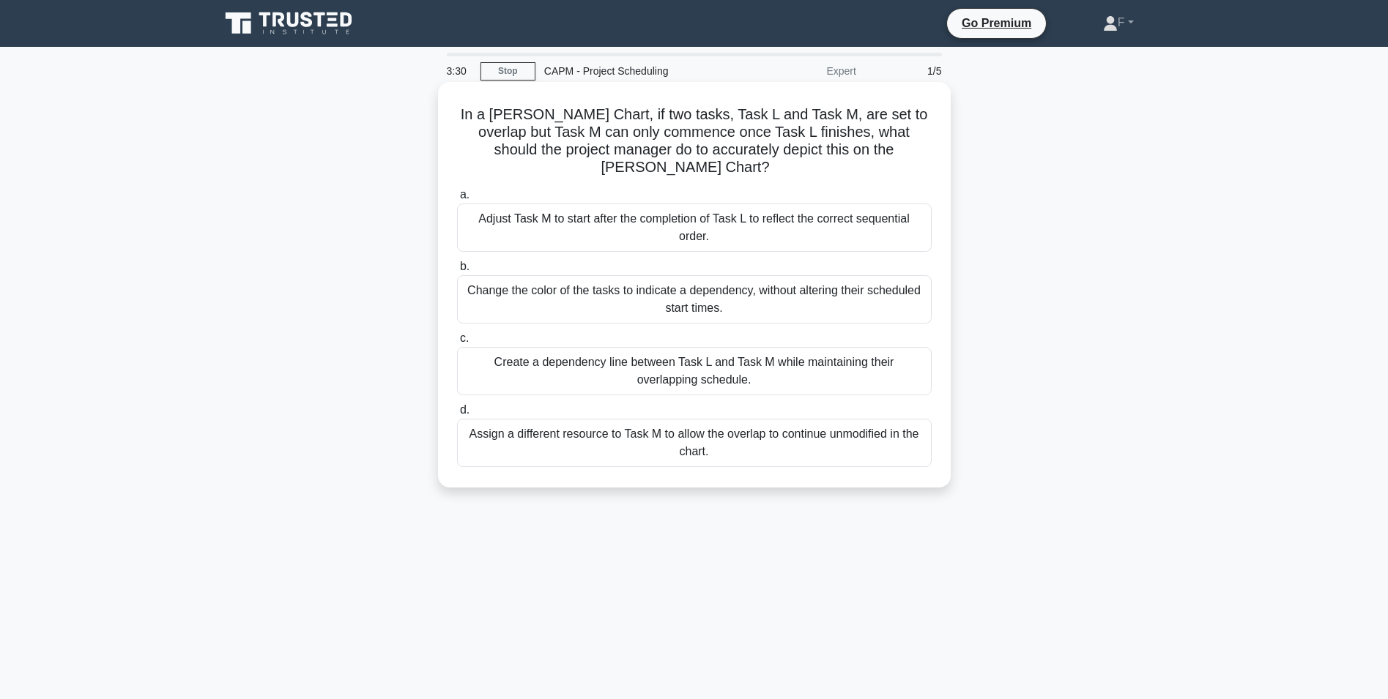
click at [581, 356] on div "Create a dependency line between Task L and Task M while maintaining their over…" at bounding box center [694, 371] width 475 height 48
click at [457, 343] on input "c. Create a dependency line between Task L and Task M while maintaining their o…" at bounding box center [457, 339] width 0 height 10
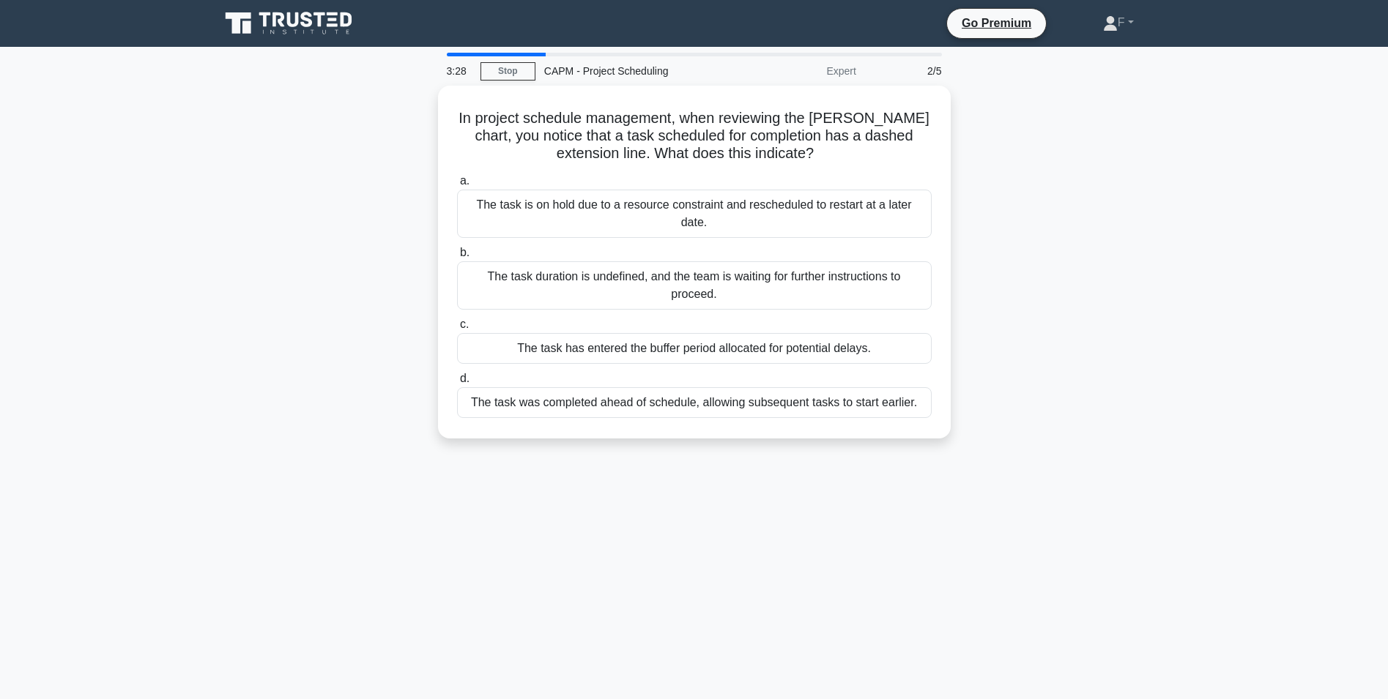
drag, startPoint x: 458, startPoint y: 115, endPoint x: 965, endPoint y: 396, distance: 579.6
click at [995, 461] on div "3:28 Stop CAPM - Project Scheduling Expert 2/5 In project schedule management, …" at bounding box center [694, 419] width 967 height 732
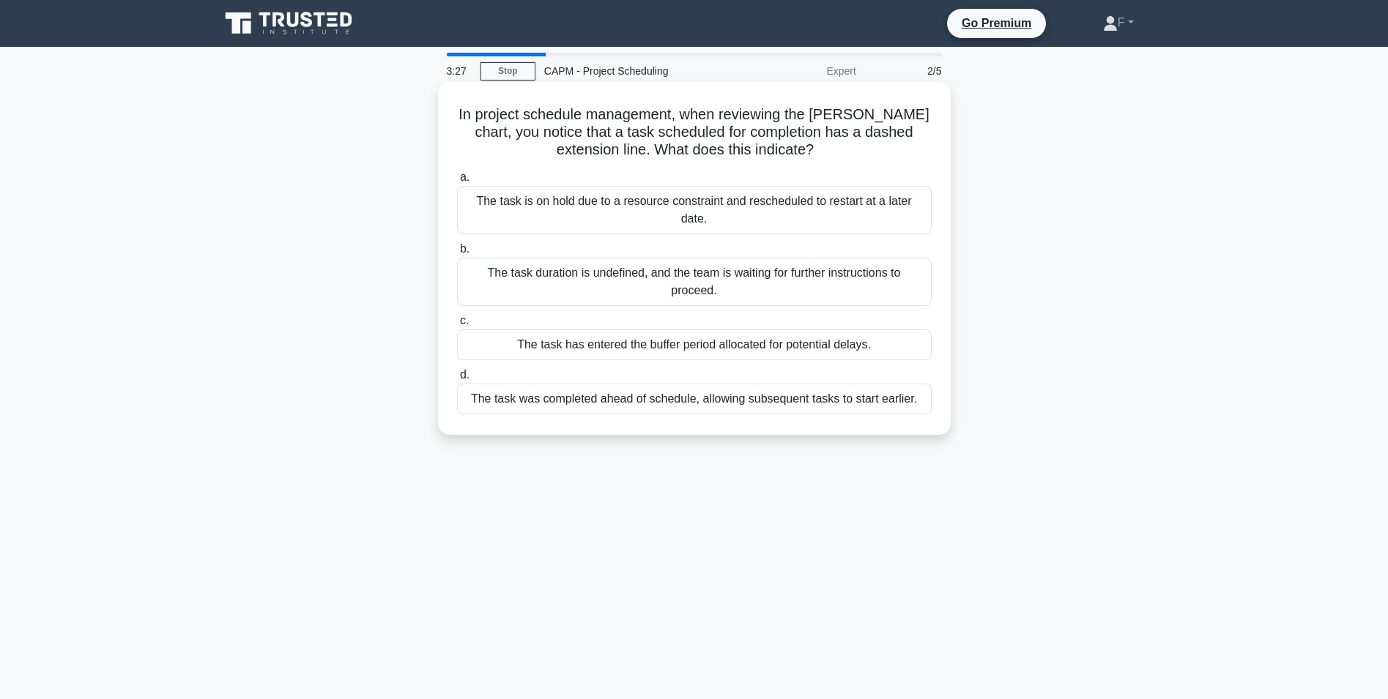
copy div "In project schedule management, when reviewing the Gantt chart, you notice that…"
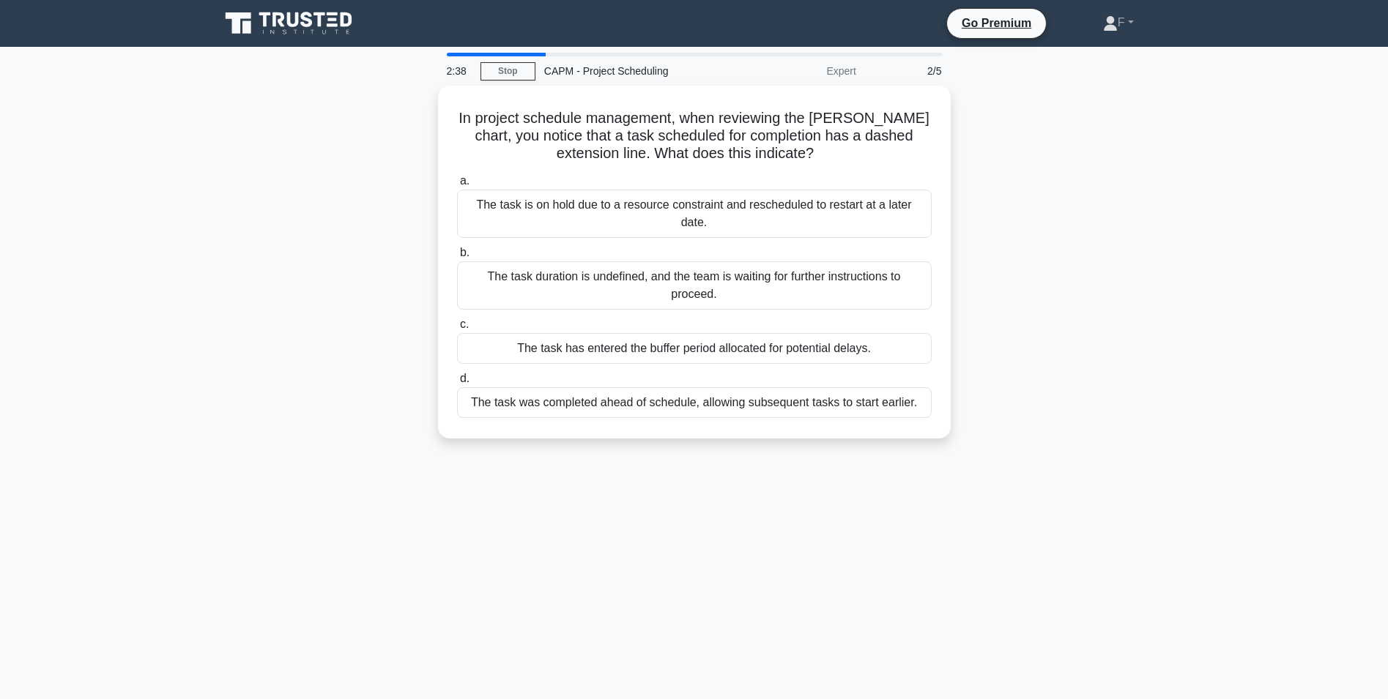
click at [376, 213] on div "In project schedule management, when reviewing the Gantt chart, you notice that…" at bounding box center [694, 271] width 967 height 371
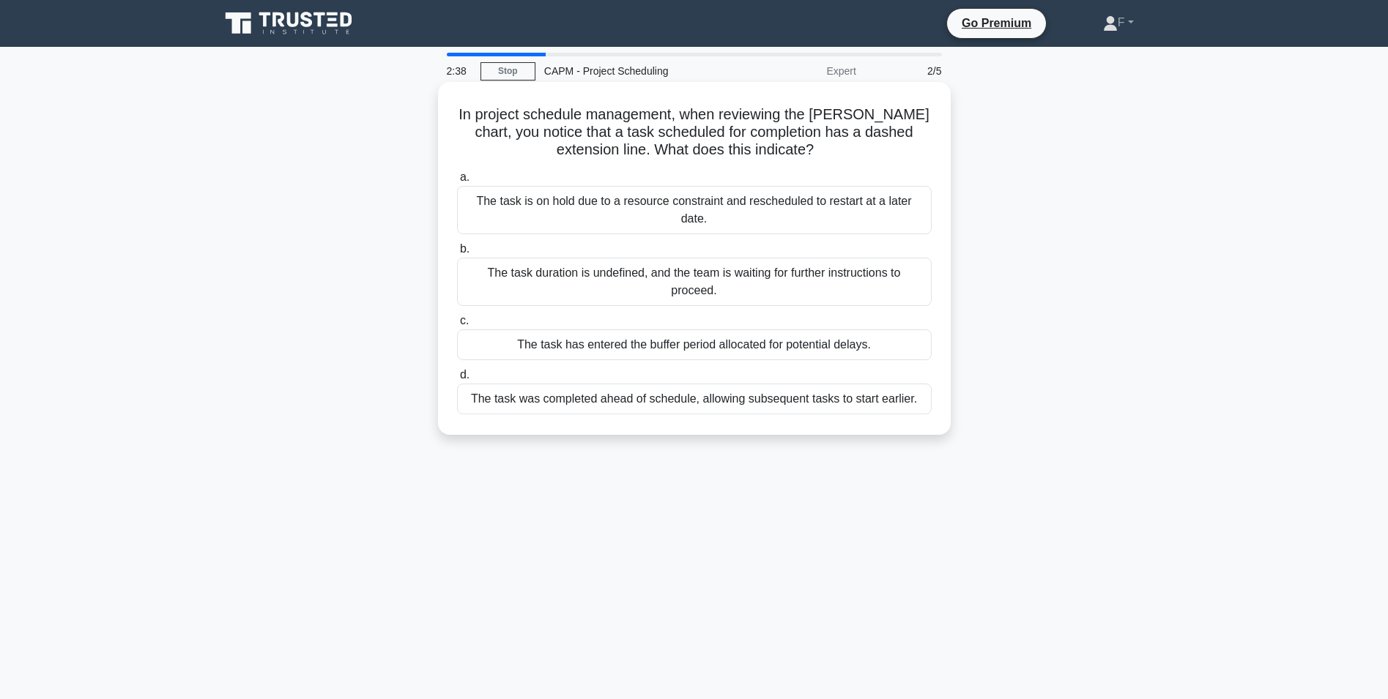
click at [527, 265] on div "The task duration is undefined, and the team is waiting for further instruction…" at bounding box center [694, 282] width 475 height 48
click at [457, 254] on input "b. The task duration is undefined, and the team is waiting for further instruct…" at bounding box center [457, 250] width 0 height 10
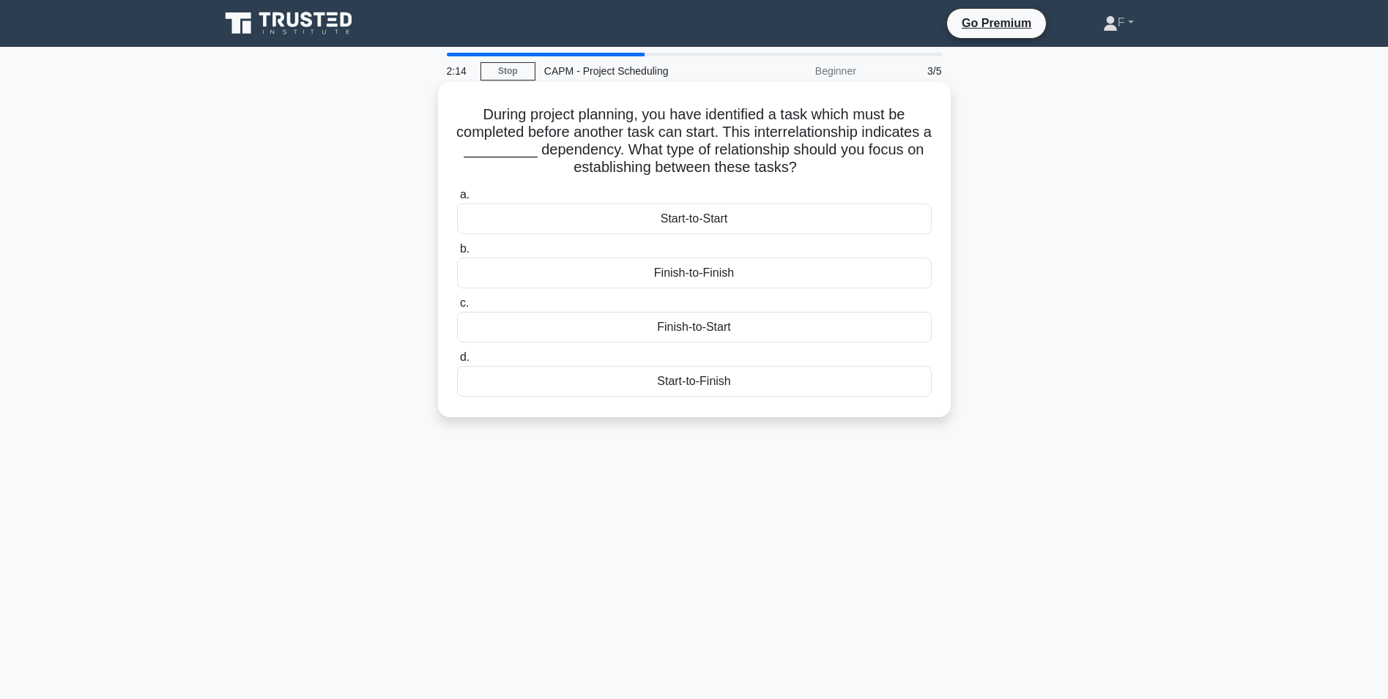
drag, startPoint x: 471, startPoint y: 116, endPoint x: 778, endPoint y: 147, distance: 308.4
click at [808, 177] on h5 "During project planning, you have identified a task which must be completed bef…" at bounding box center [694, 141] width 477 height 72
copy h5 "During project planning, you have identified a task which must be completed bef…"
click at [353, 232] on div "During project planning, you have identified a task which must be completed bef…" at bounding box center [694, 262] width 967 height 353
click at [595, 332] on div "Finish-to-Start" at bounding box center [694, 327] width 475 height 31
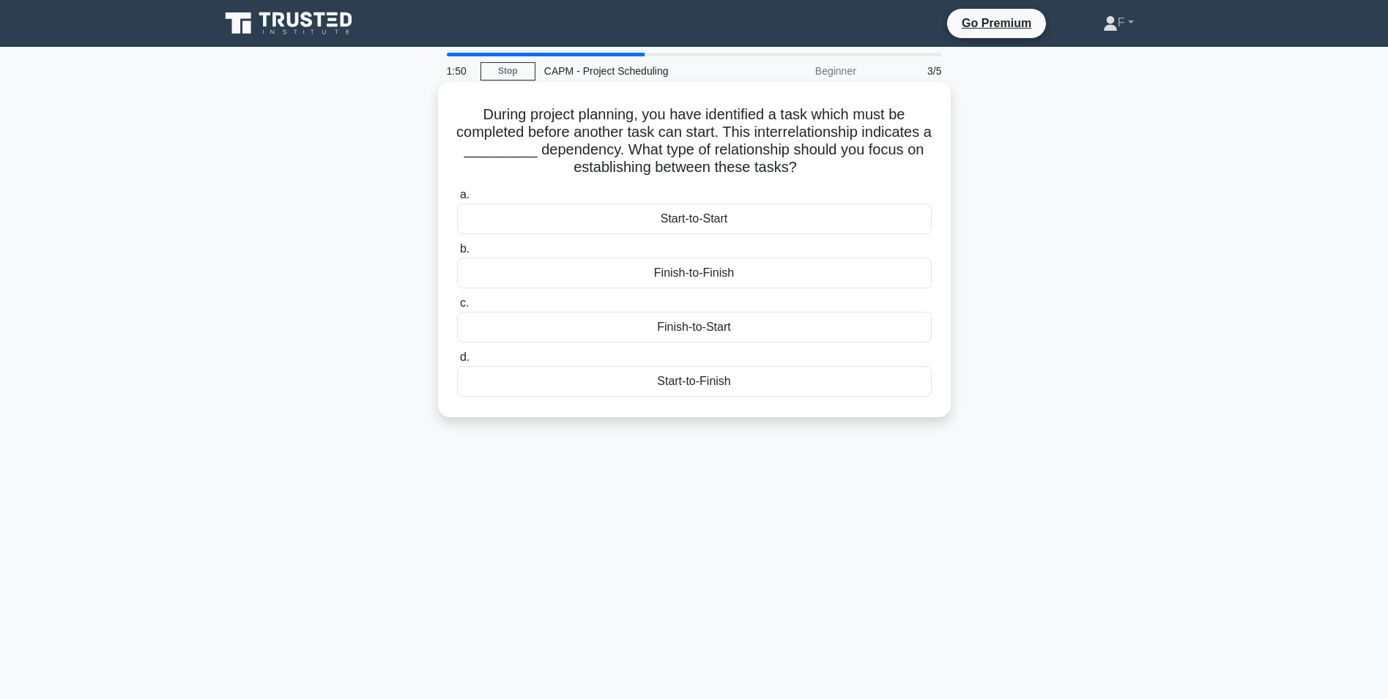
click at [457, 308] on input "c. Finish-to-Start" at bounding box center [457, 304] width 0 height 10
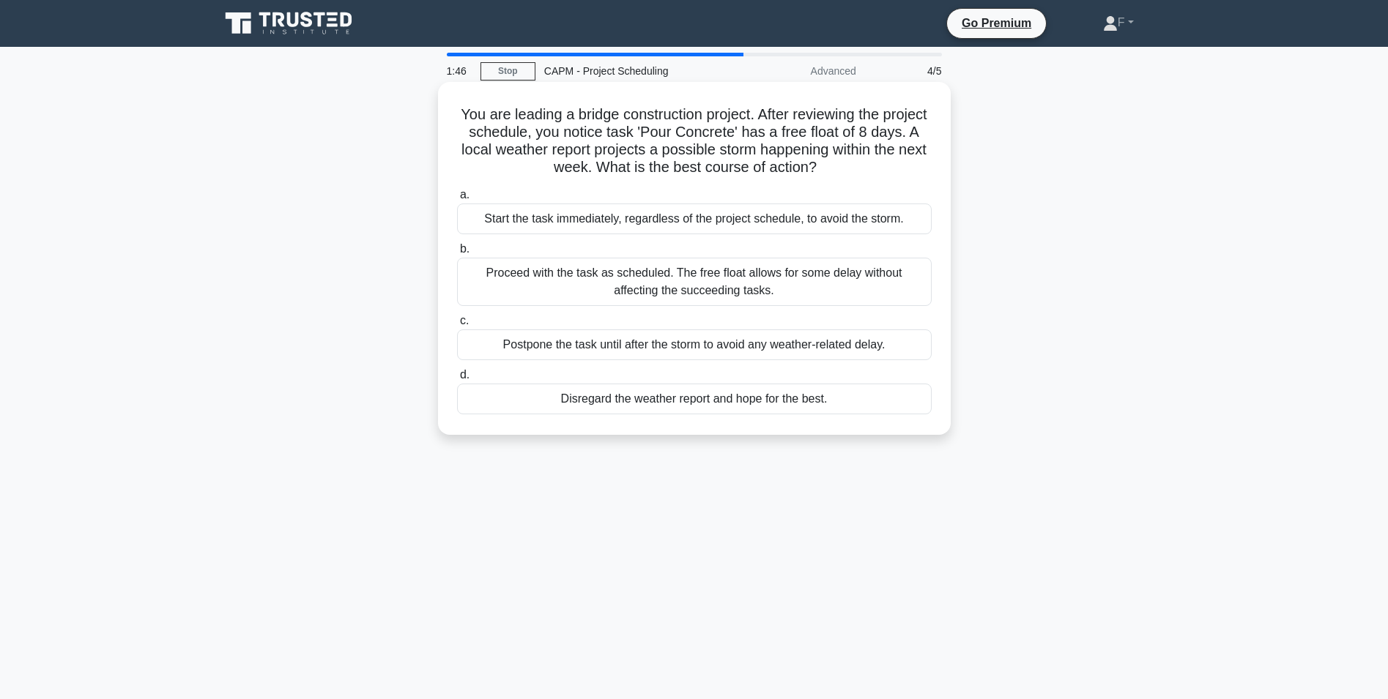
drag, startPoint x: 471, startPoint y: 112, endPoint x: 917, endPoint y: 395, distance: 528.4
click at [961, 469] on div "1:46 Stop CAPM - Project Scheduling Advanced 4/5 You are leading a bridge const…" at bounding box center [694, 419] width 967 height 732
copy div "You are leading a bridge construction project. After reviewing the project sche…"
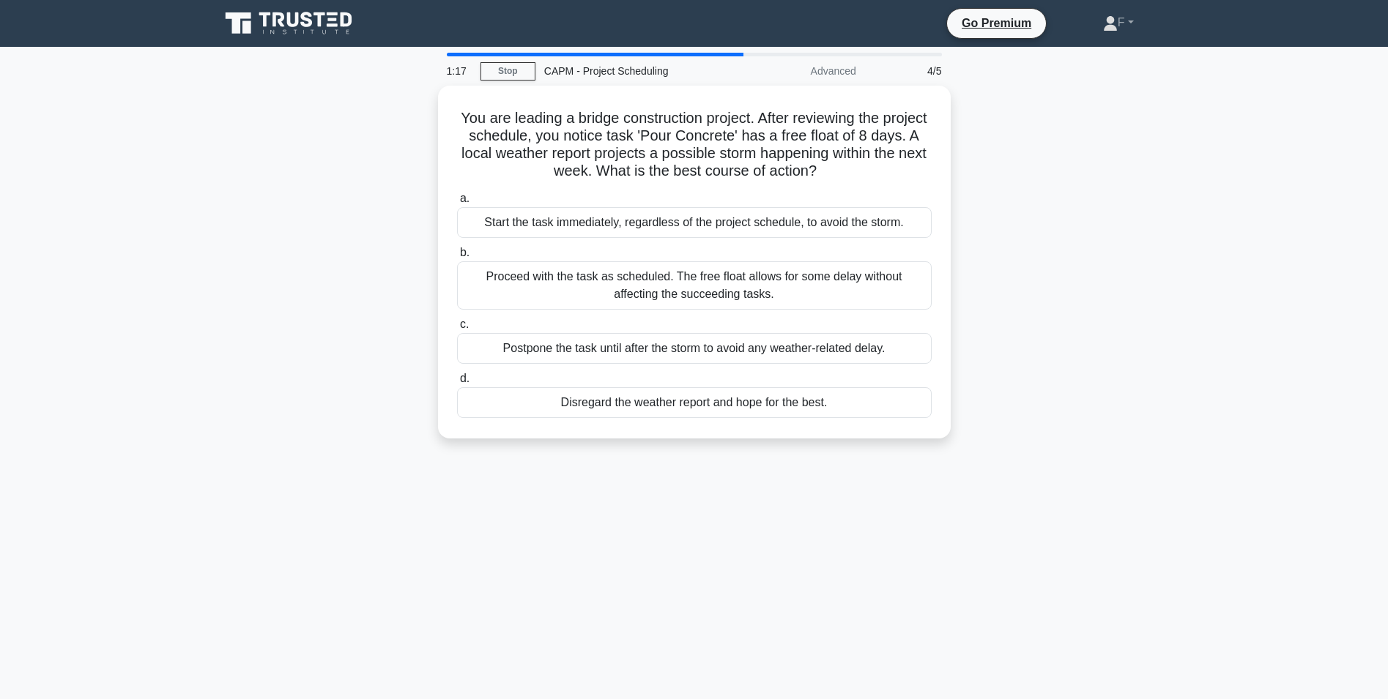
click at [372, 319] on div "You are leading a bridge construction project. After reviewing the project sche…" at bounding box center [694, 271] width 967 height 371
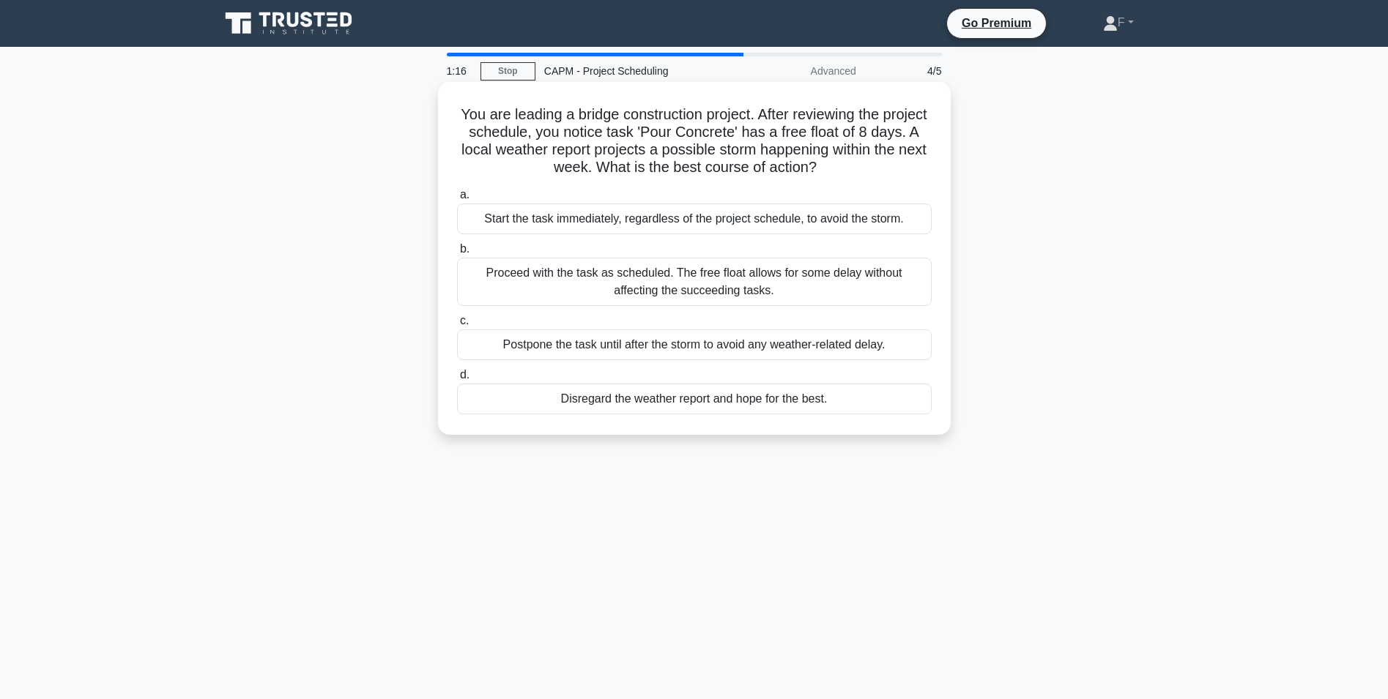
click at [518, 349] on div "Postpone the task until after the storm to avoid any weather-related delay." at bounding box center [694, 345] width 475 height 31
click at [457, 326] on input "c. Postpone the task until after the storm to avoid any weather-related delay." at bounding box center [457, 321] width 0 height 10
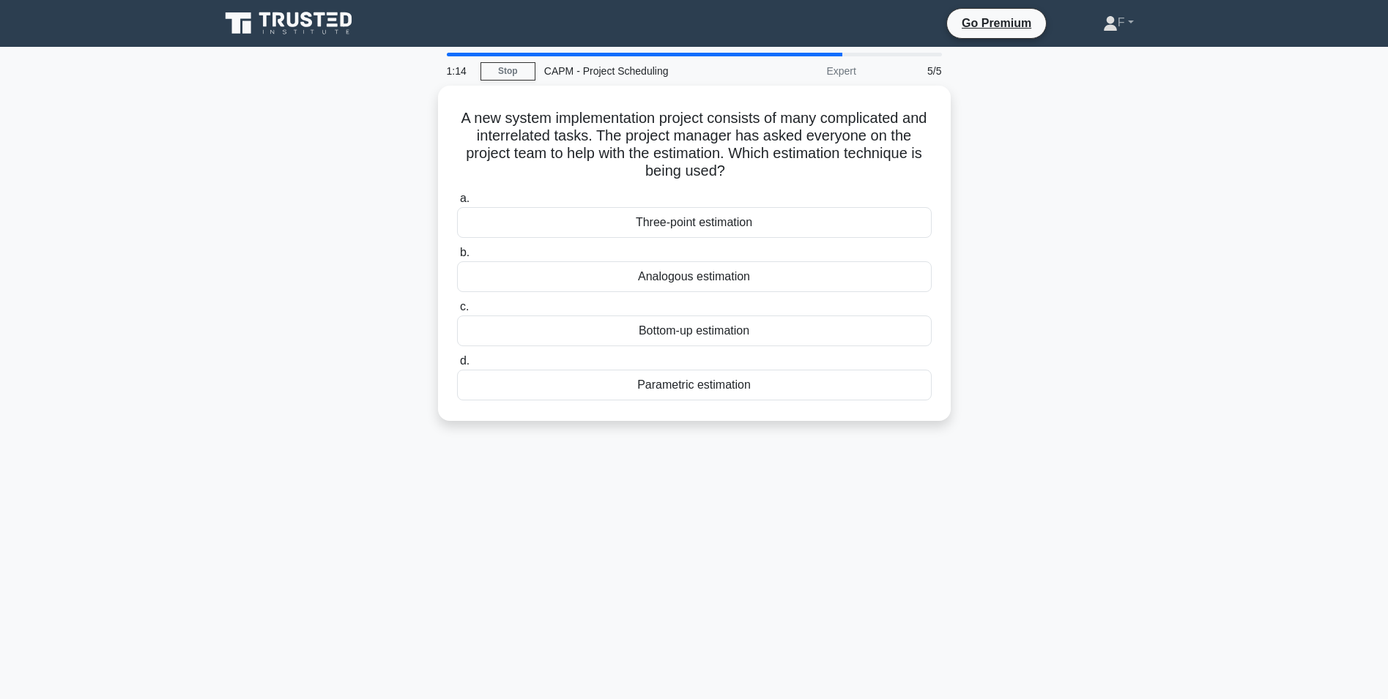
drag, startPoint x: 435, startPoint y: 108, endPoint x: 754, endPoint y: 163, distance: 323.1
click at [834, 454] on div "1:14 Stop CAPM - Project Scheduling Expert 5/5 A new system implementation proj…" at bounding box center [694, 419] width 967 height 732
copy div "A new system implementation project consists of many complicated and interrelat…"
click at [301, 237] on div "A new system implementation project consists of many complicated and interrelat…" at bounding box center [694, 262] width 967 height 353
click at [605, 331] on div "Bottom-up estimation" at bounding box center [694, 327] width 475 height 31
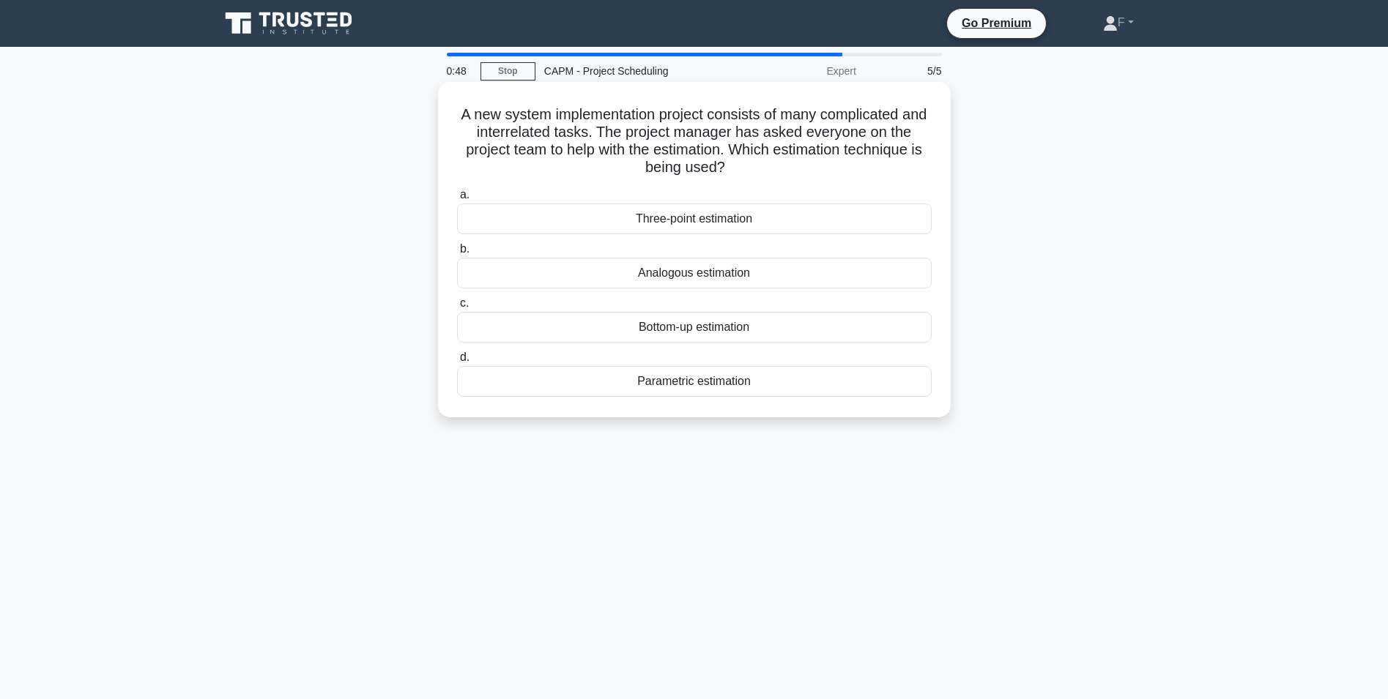
click at [457, 308] on input "c. Bottom-up estimation" at bounding box center [457, 304] width 0 height 10
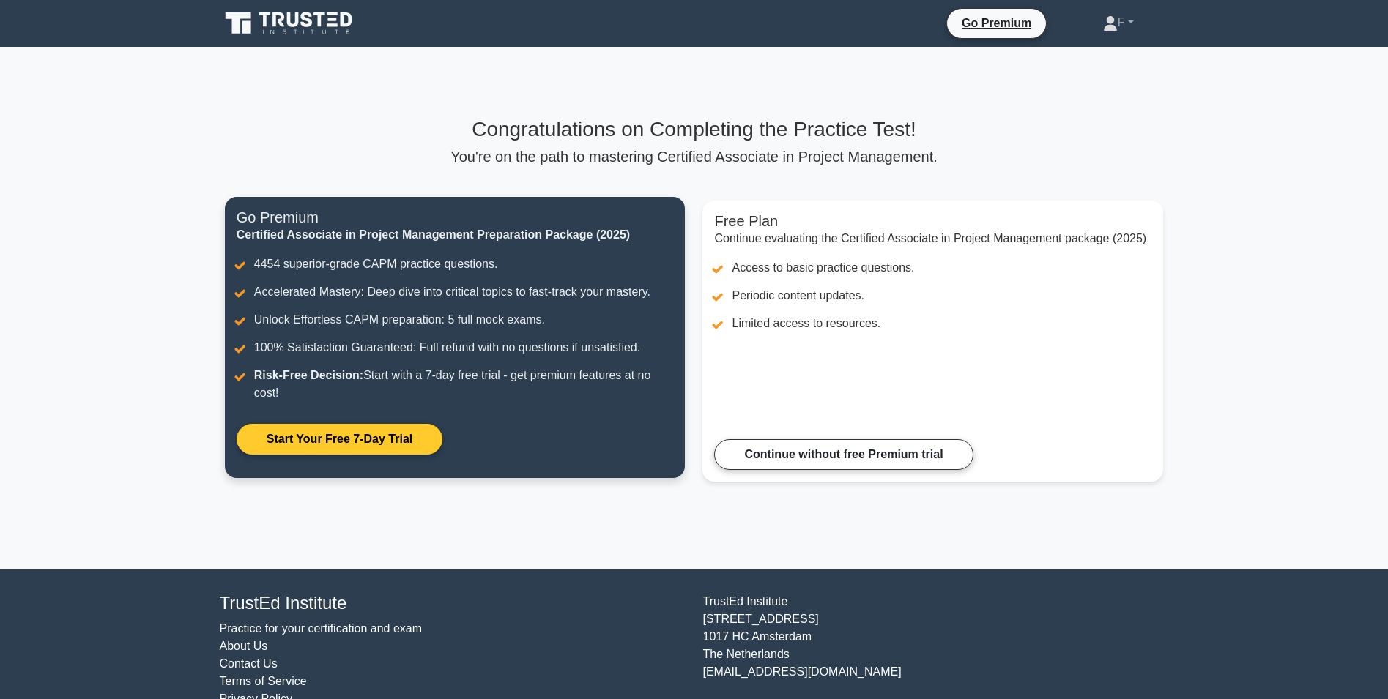
drag, startPoint x: 596, startPoint y: 322, endPoint x: 613, endPoint y: 431, distance: 110.4
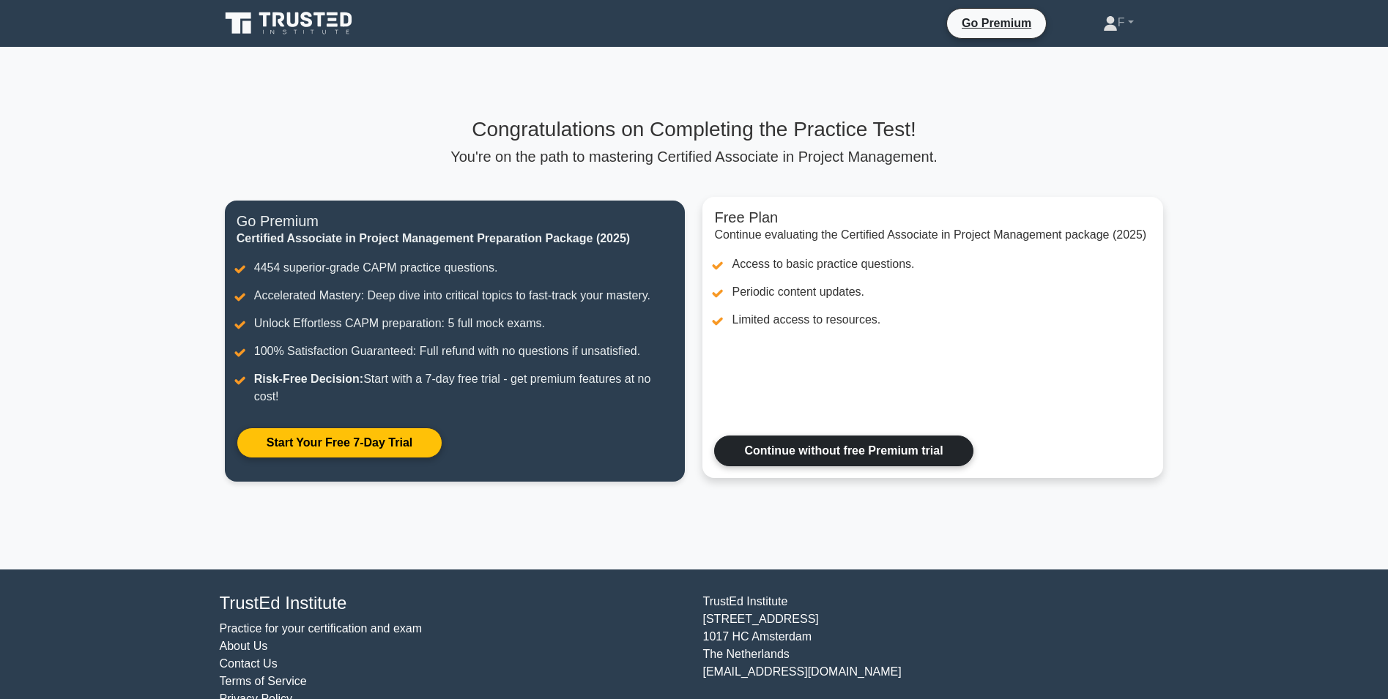
click at [764, 450] on link "Continue without free Premium trial" at bounding box center [843, 451] width 259 height 31
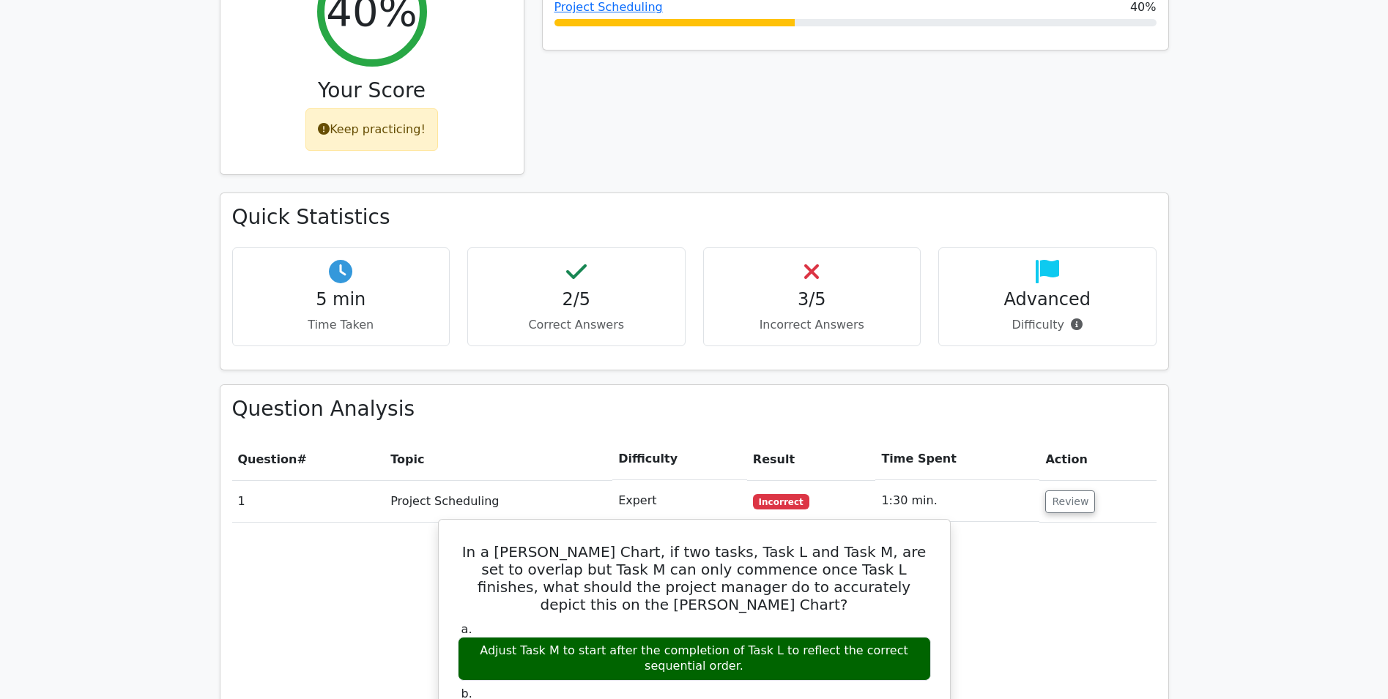
drag, startPoint x: 765, startPoint y: 451, endPoint x: 803, endPoint y: 471, distance: 43.6
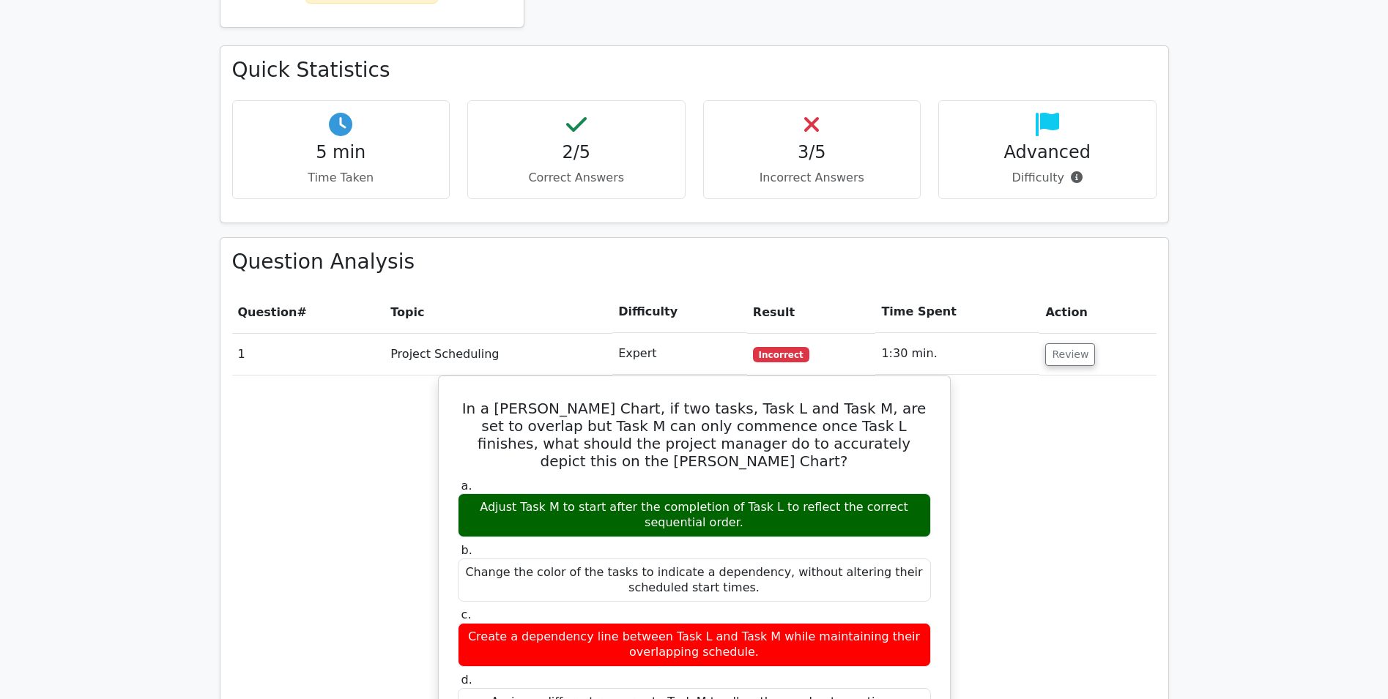
scroll to position [927, 0]
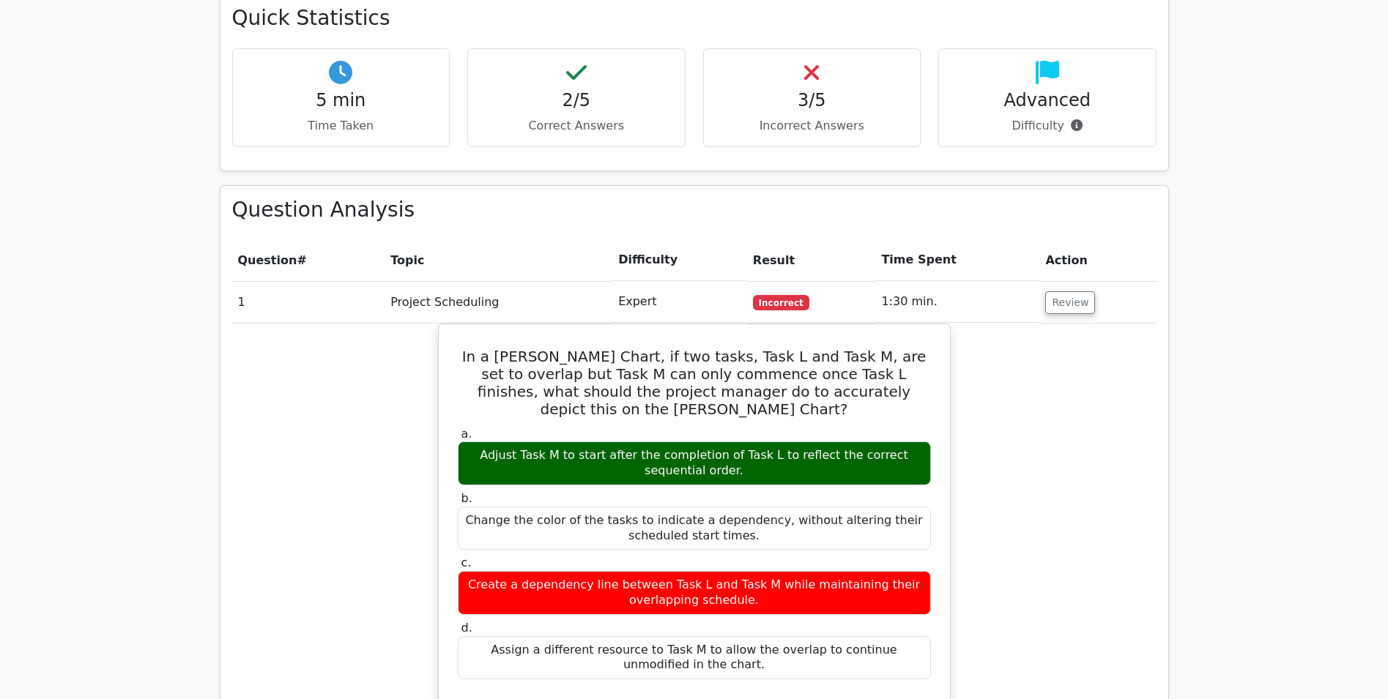
drag, startPoint x: 981, startPoint y: 508, endPoint x: 985, endPoint y: 499, distance: 9.5
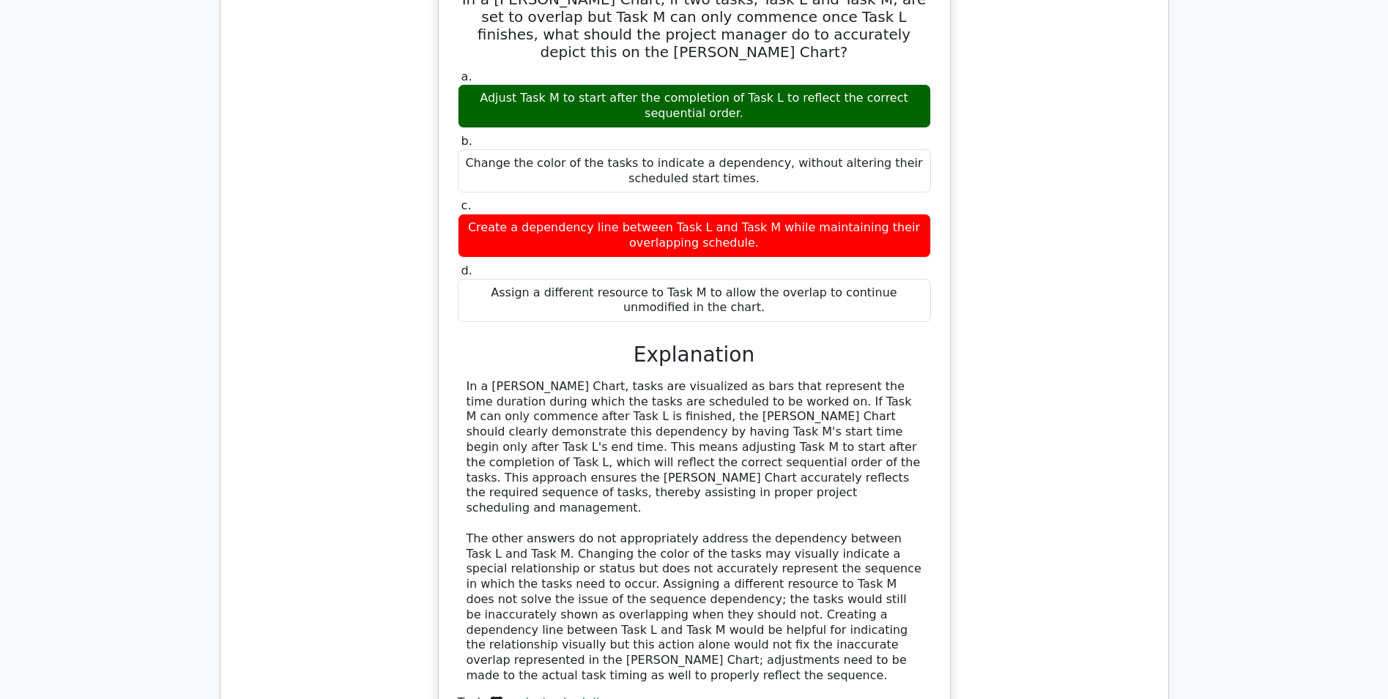
drag, startPoint x: 970, startPoint y: 434, endPoint x: 973, endPoint y: 459, distance: 25.9
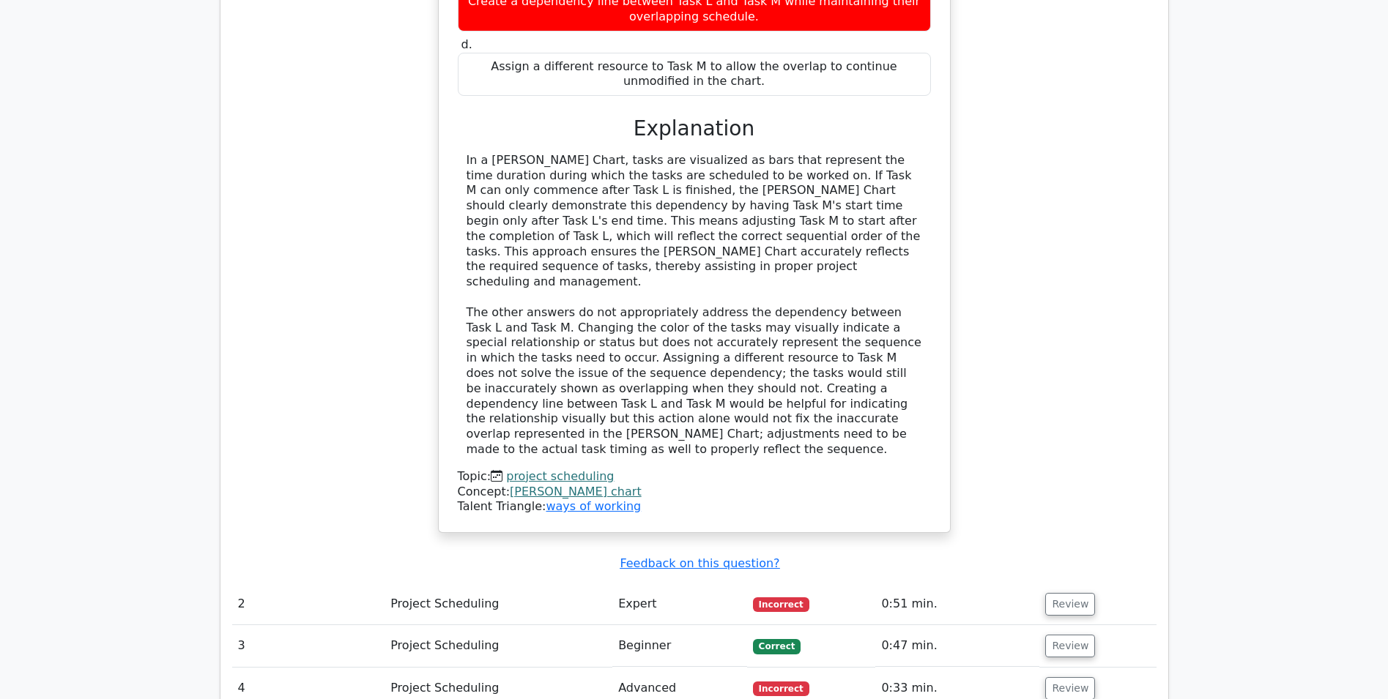
drag, startPoint x: 1038, startPoint y: 488, endPoint x: 1041, endPoint y: 474, distance: 14.8
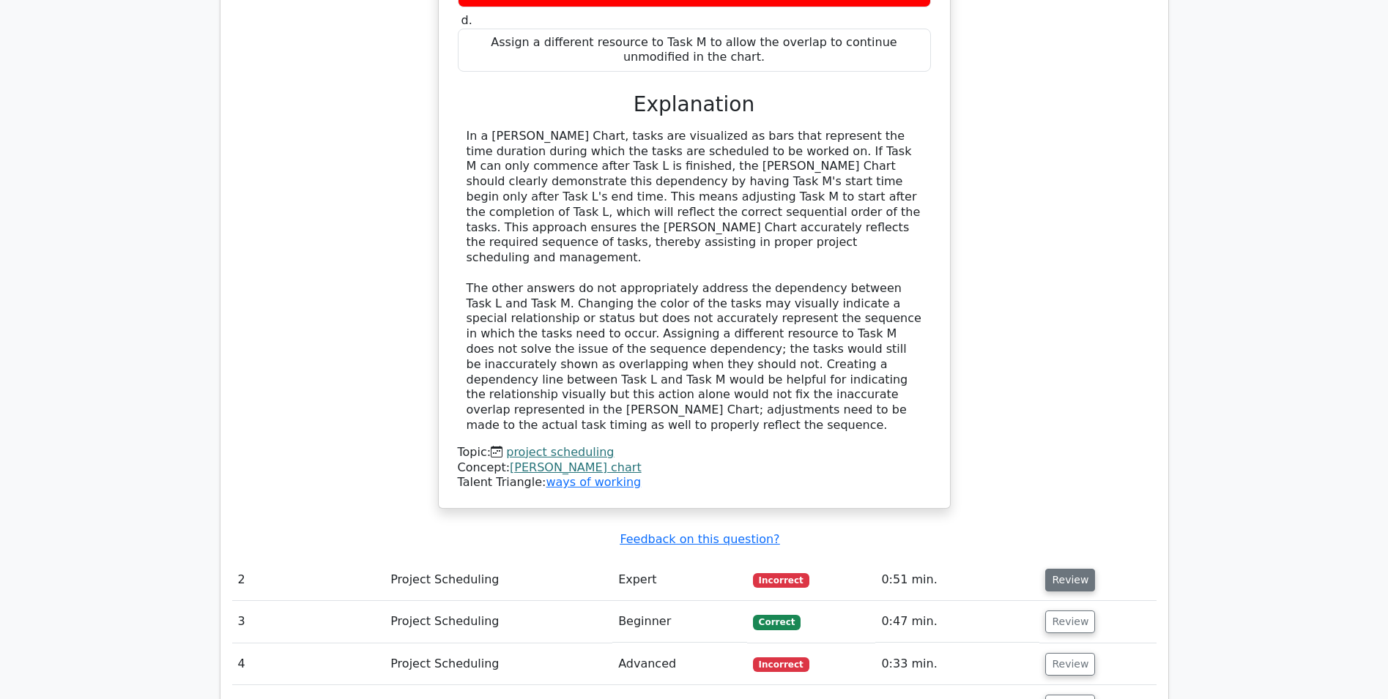
click at [1061, 569] on button "Review" at bounding box center [1070, 580] width 50 height 23
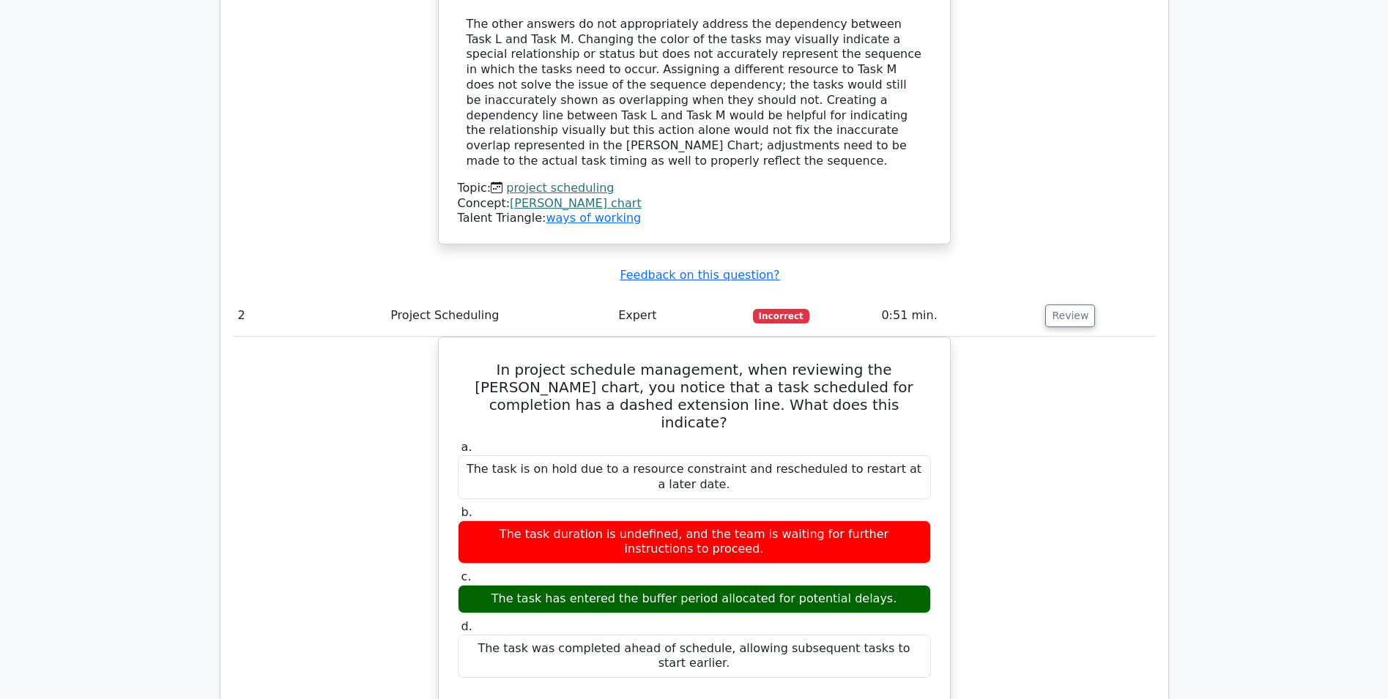
drag, startPoint x: 952, startPoint y: 470, endPoint x: 970, endPoint y: 527, distance: 59.8
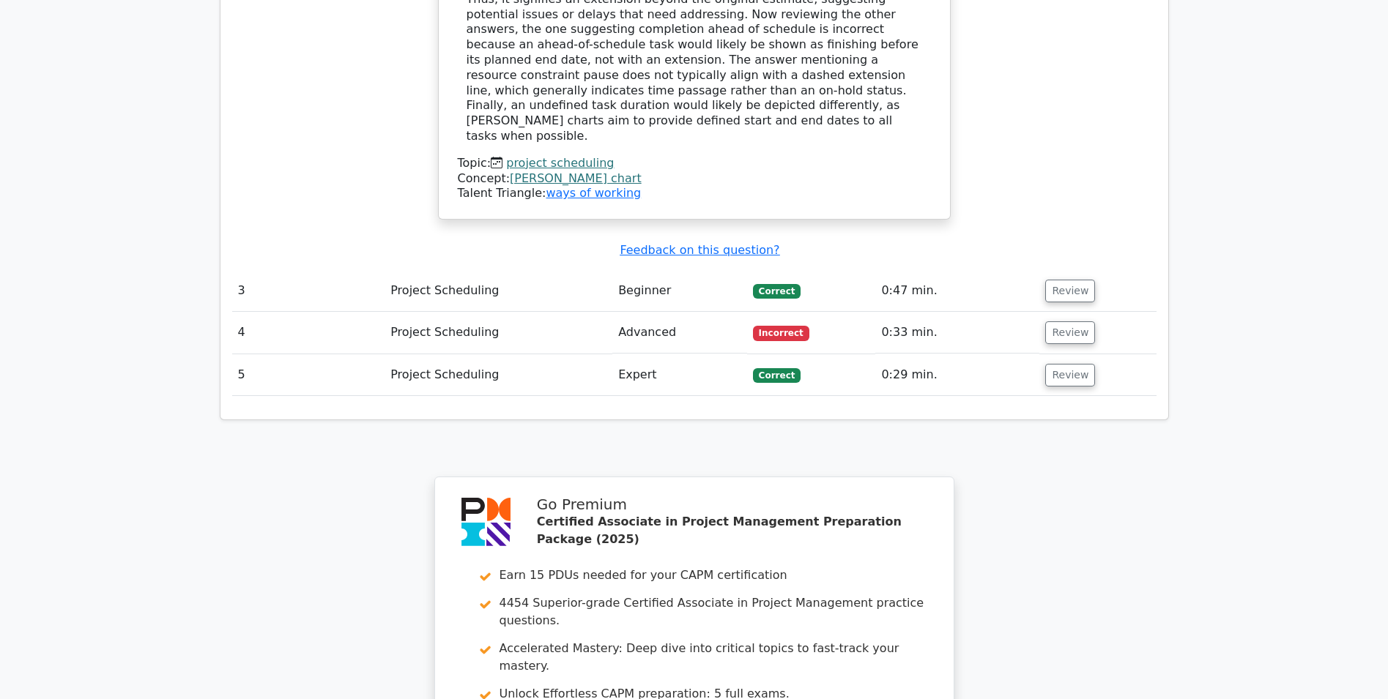
drag, startPoint x: 975, startPoint y: 305, endPoint x: 975, endPoint y: 330, distance: 24.9
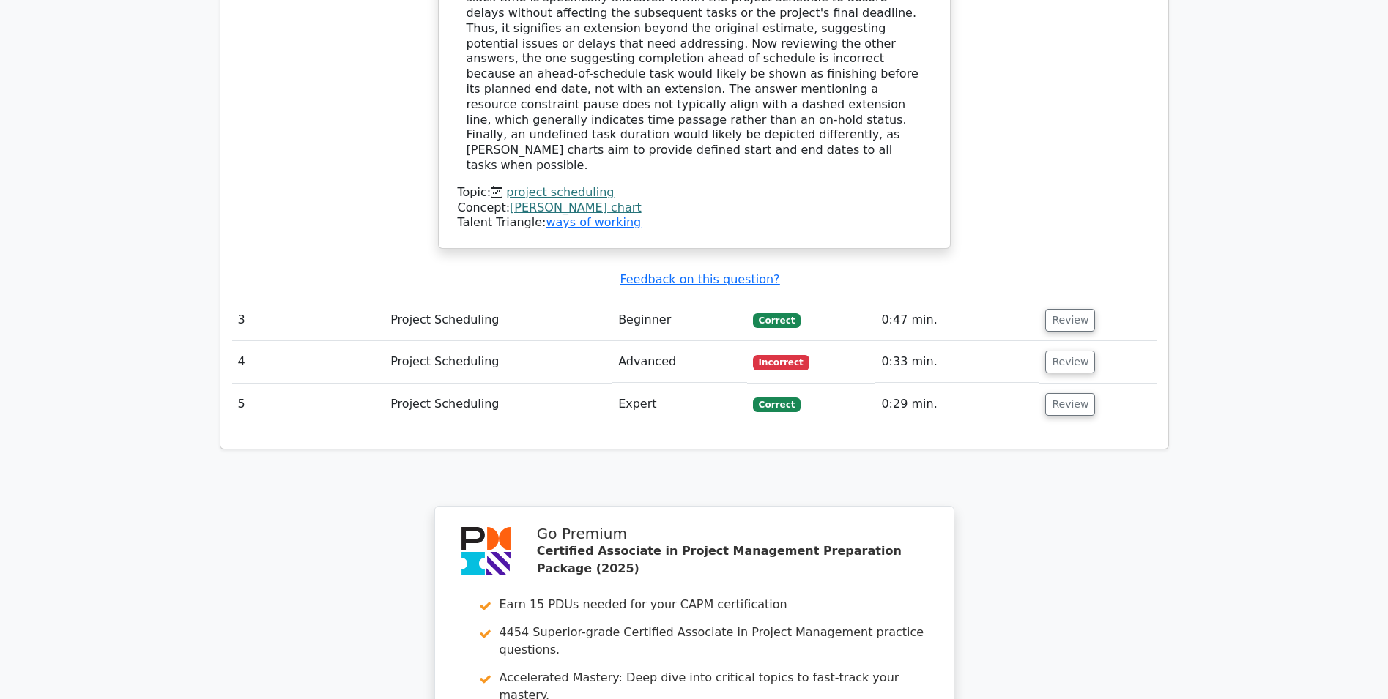
drag, startPoint x: 977, startPoint y: 275, endPoint x: 967, endPoint y: 256, distance: 20.6
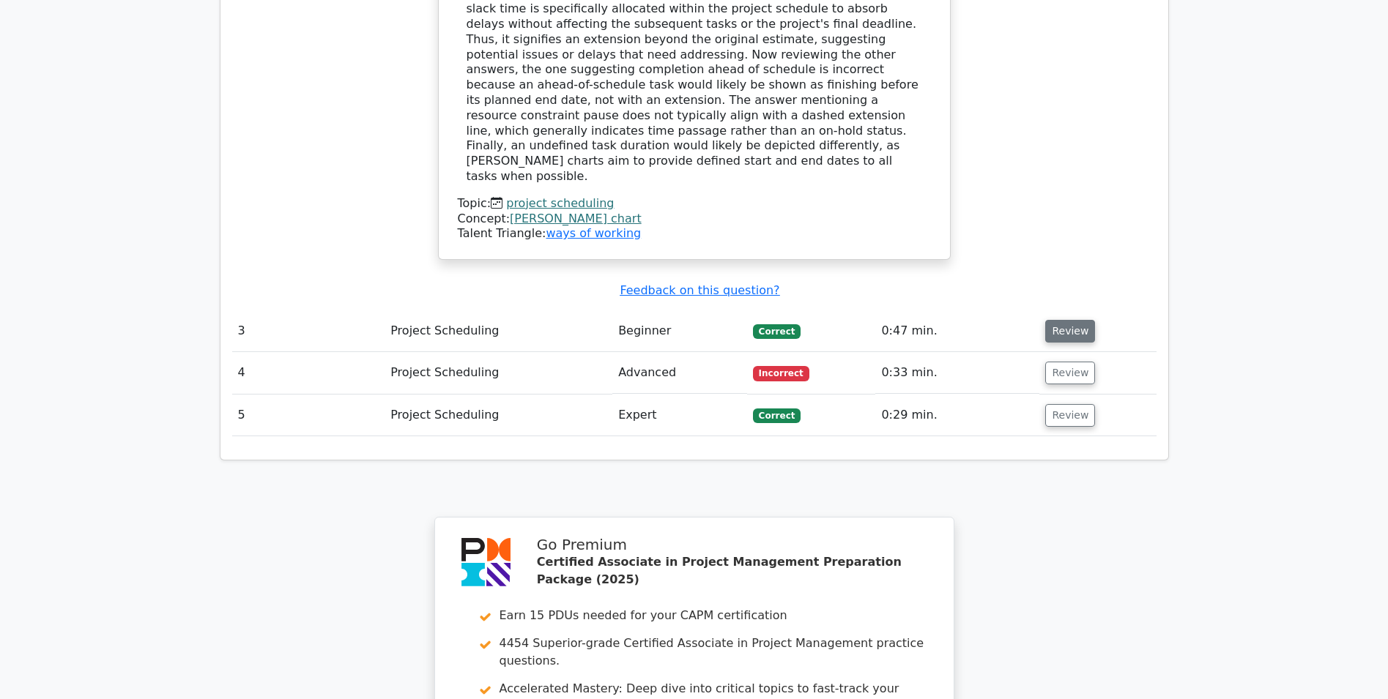
click at [1067, 320] on button "Review" at bounding box center [1070, 331] width 50 height 23
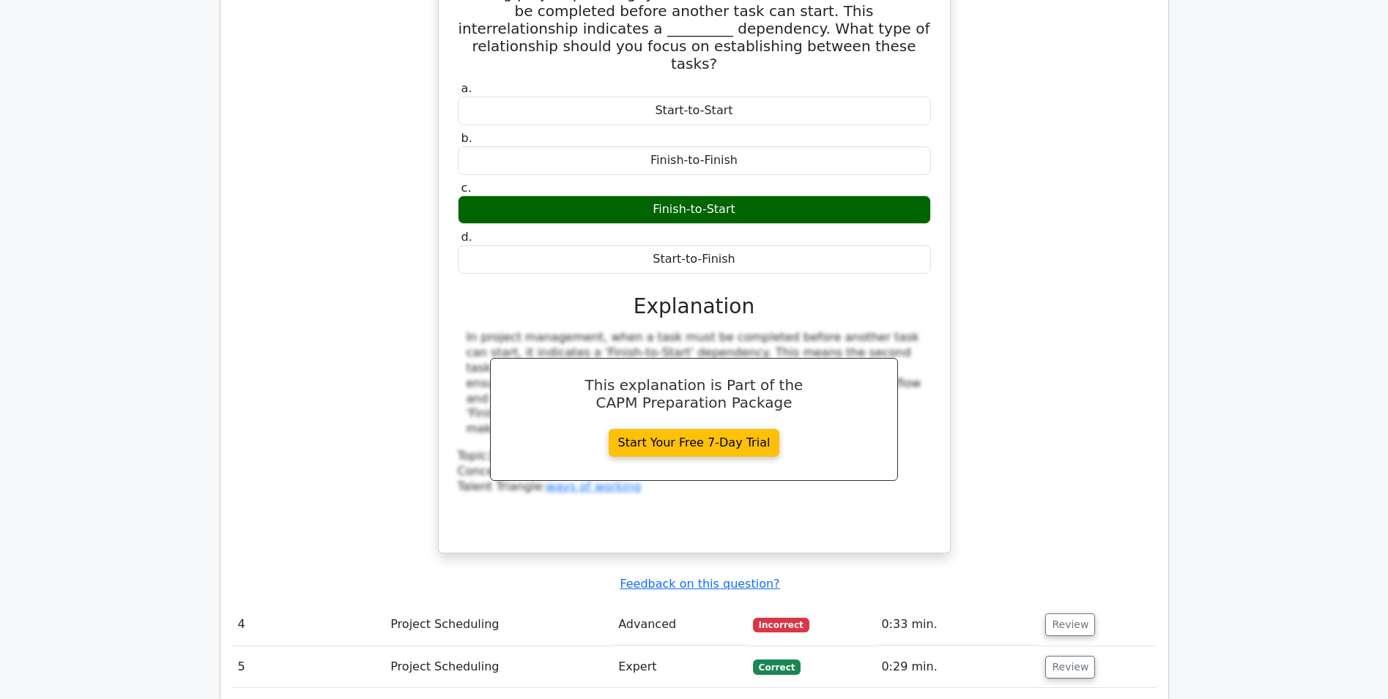
drag, startPoint x: 1027, startPoint y: 278, endPoint x: 1025, endPoint y: 374, distance: 96.0
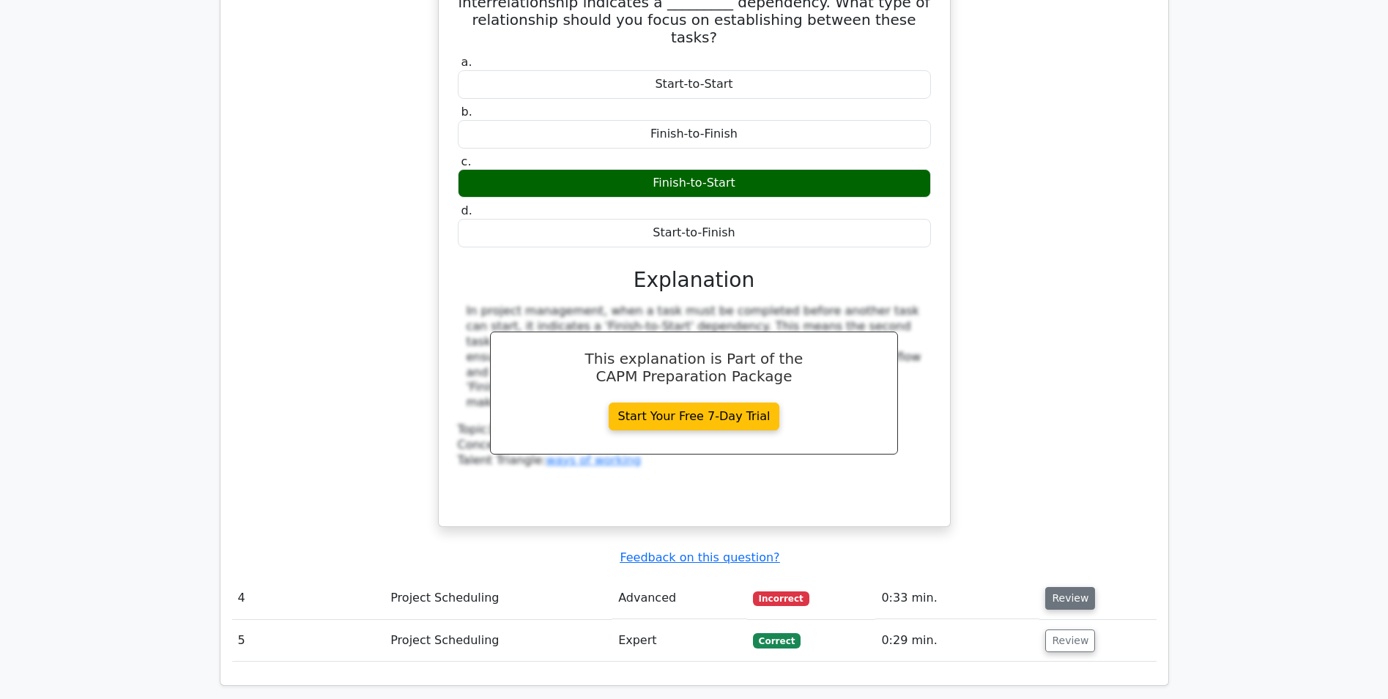
click at [1074, 587] on button "Review" at bounding box center [1070, 598] width 50 height 23
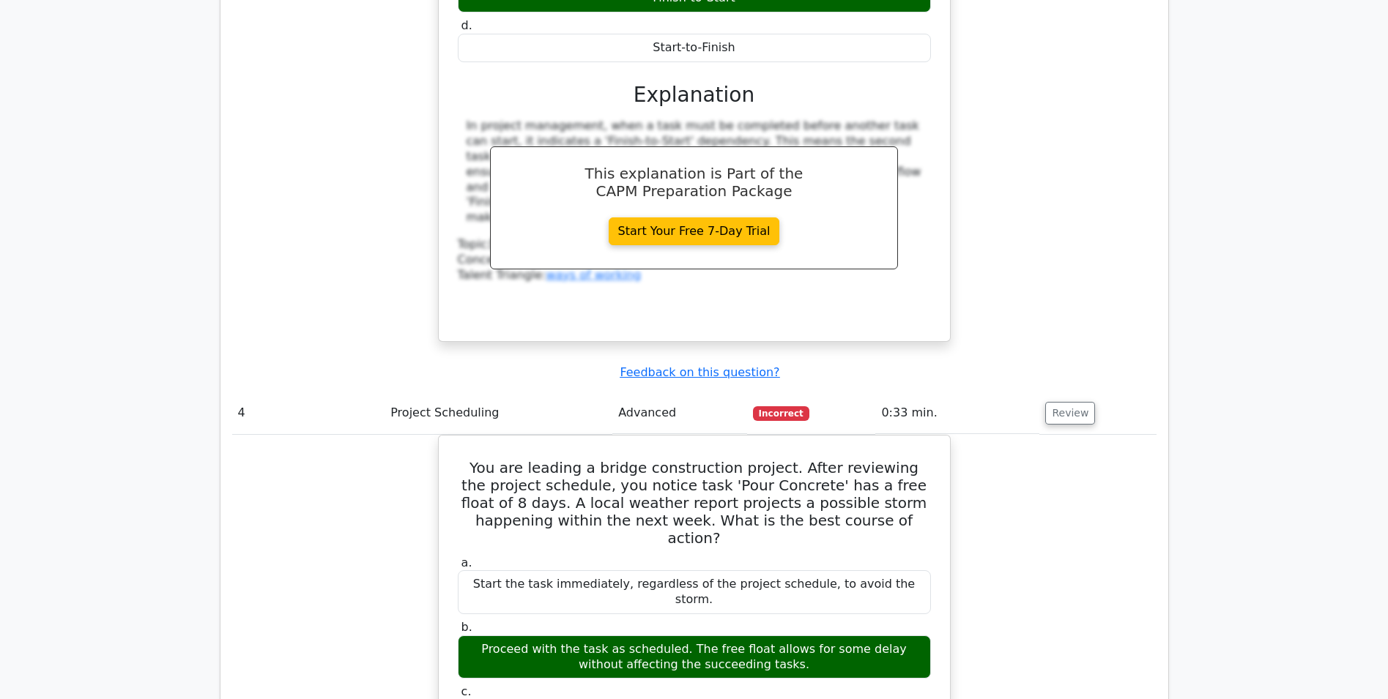
drag, startPoint x: 986, startPoint y: 395, endPoint x: 989, endPoint y: 426, distance: 31.7
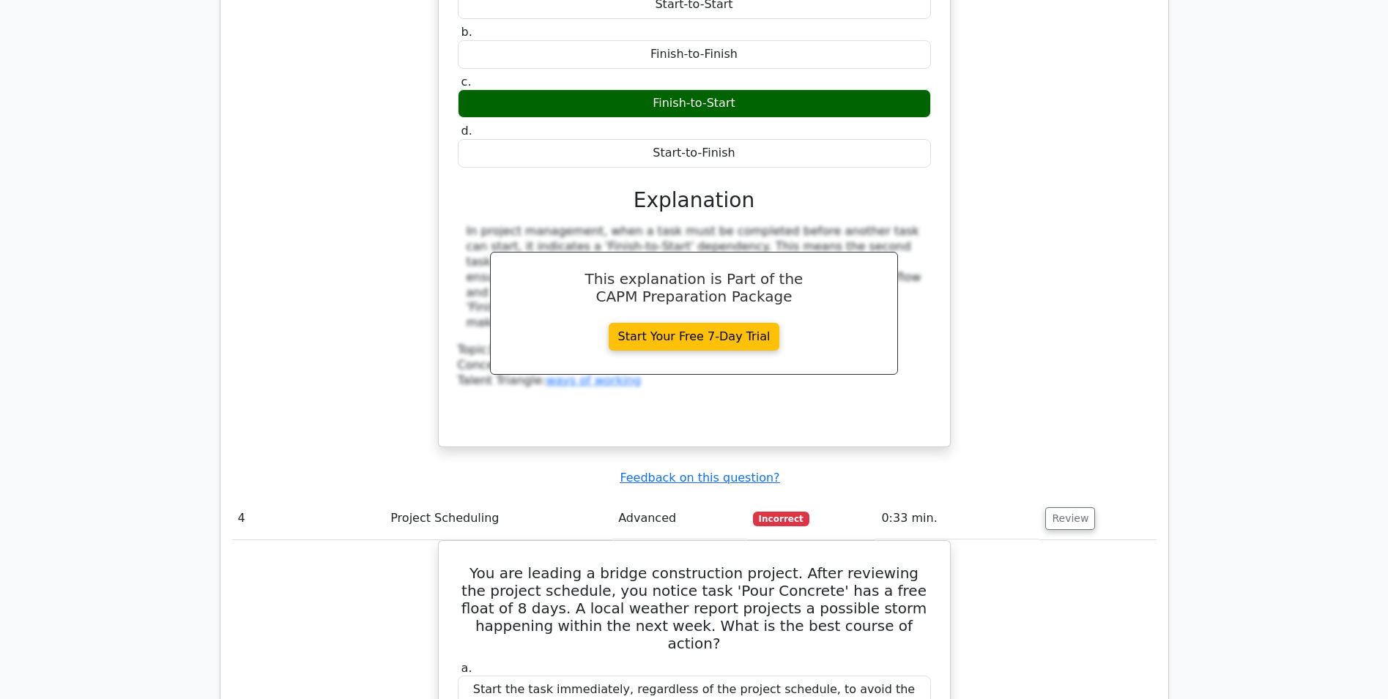
scroll to position [3062, 0]
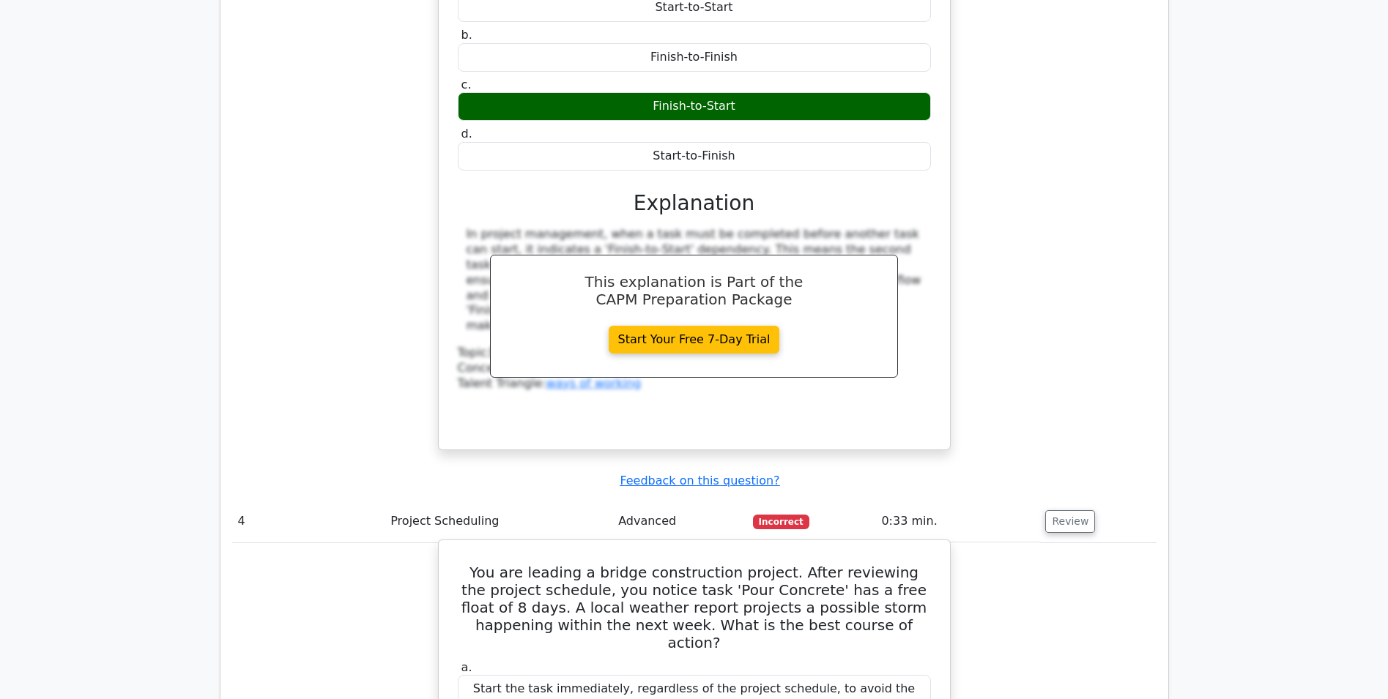
drag, startPoint x: 474, startPoint y: 340, endPoint x: 849, endPoint y: 611, distance: 463.0
copy div "You are leading a bridge construction project. After reviewing the project sche…"
click at [371, 501] on td "4" at bounding box center [308, 522] width 153 height 42
click at [1029, 501] on td "0:33 min." at bounding box center [957, 522] width 164 height 42
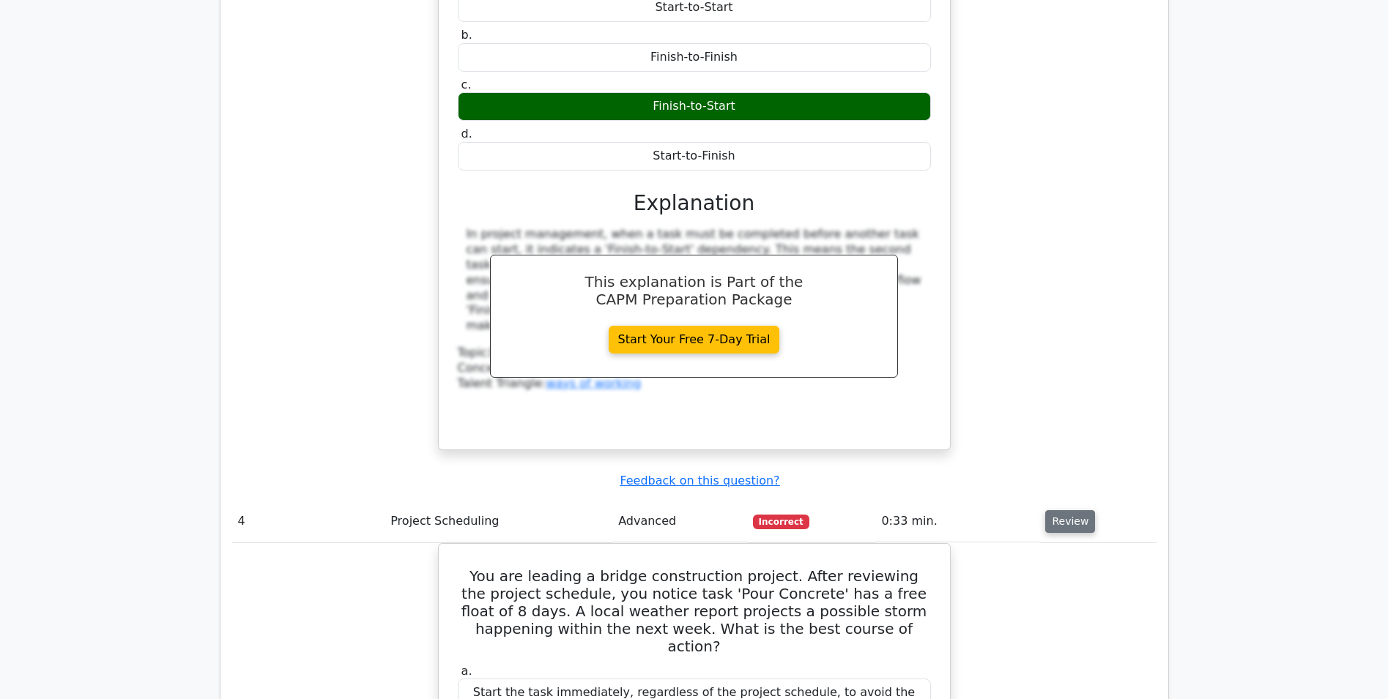
click at [1058, 510] on button "Review" at bounding box center [1070, 521] width 50 height 23
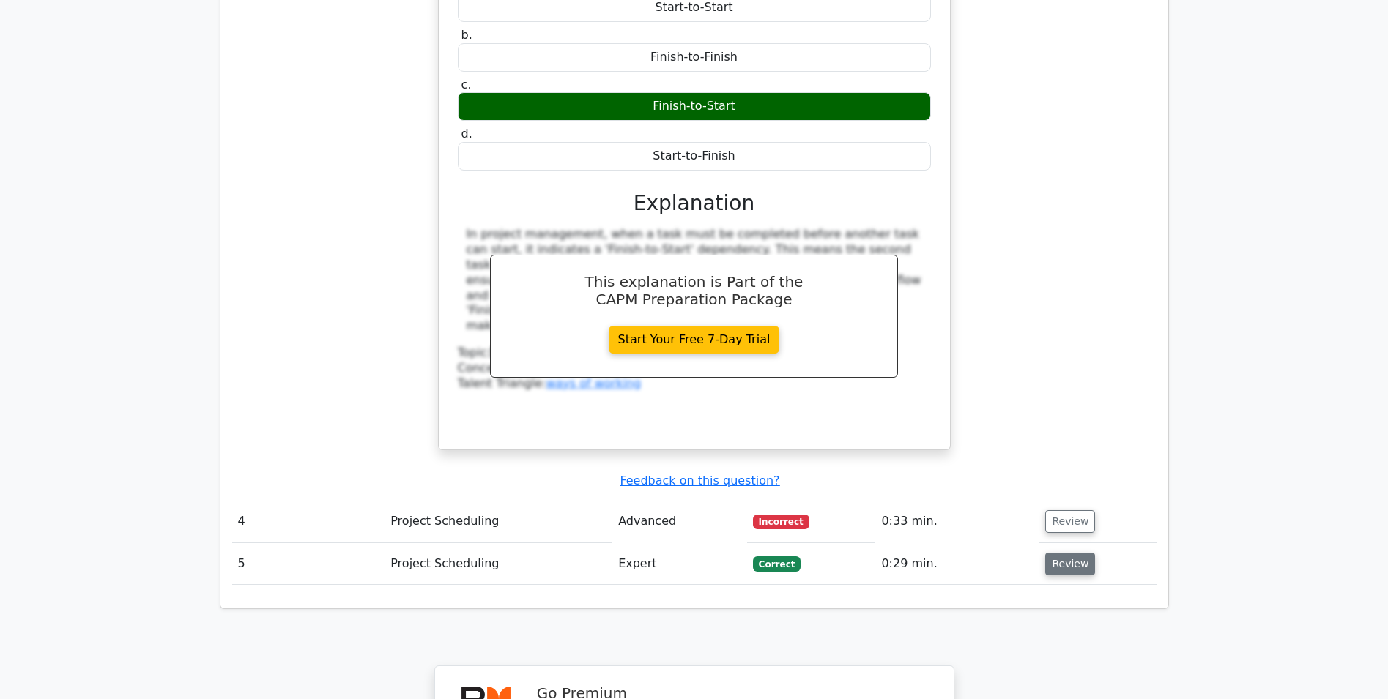
click at [1053, 553] on button "Review" at bounding box center [1070, 564] width 50 height 23
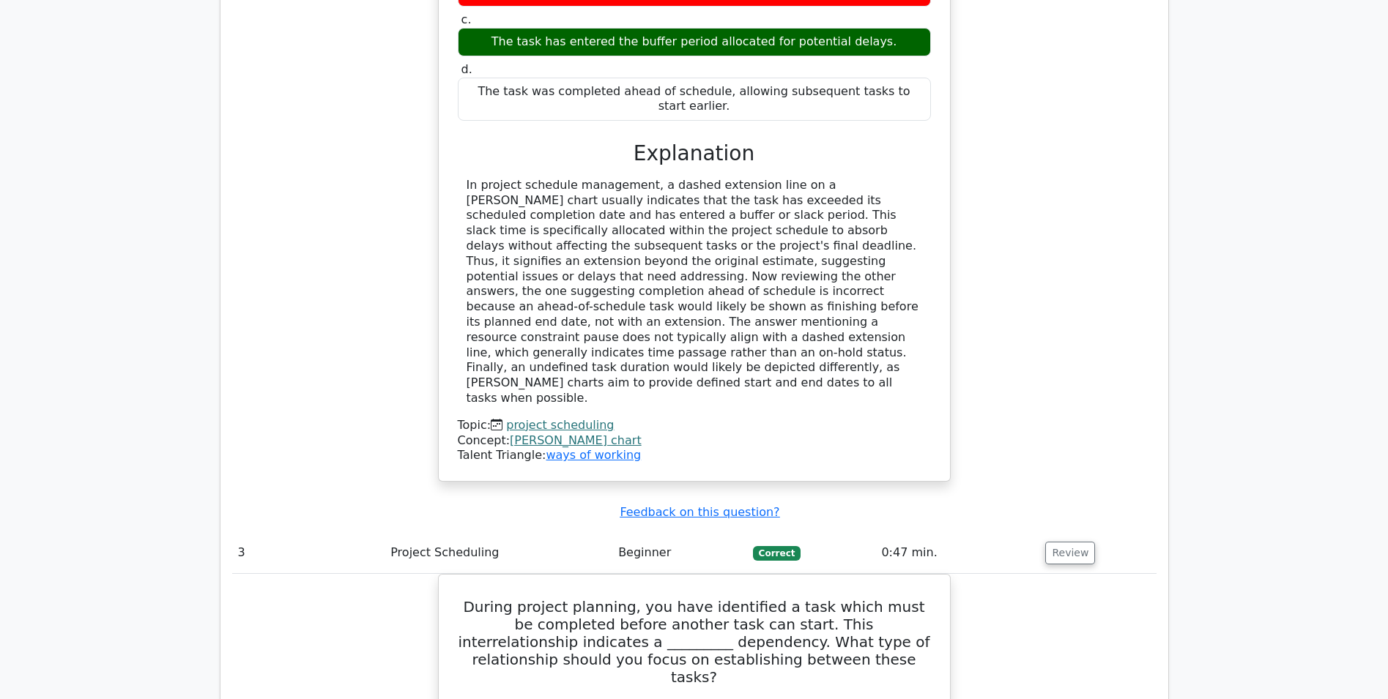
drag, startPoint x: 972, startPoint y: 427, endPoint x: 1002, endPoint y: 300, distance: 130.9
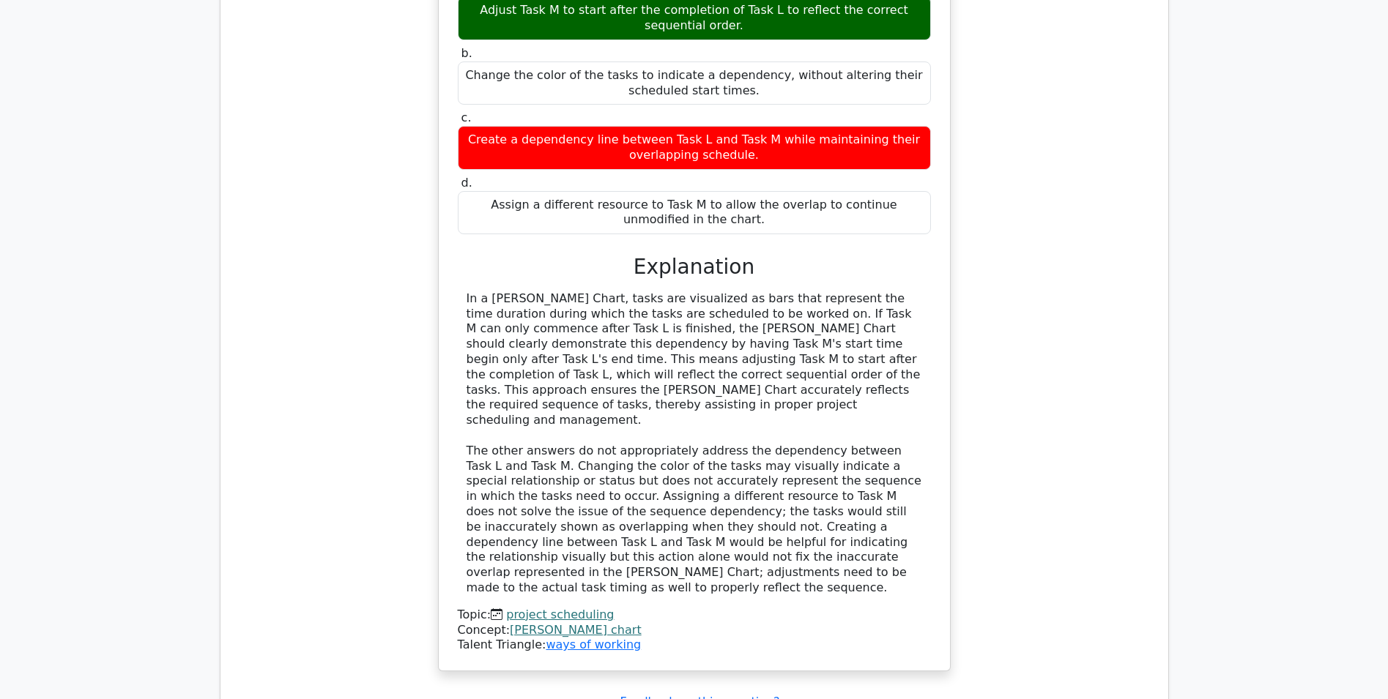
drag, startPoint x: 1011, startPoint y: 320, endPoint x: 997, endPoint y: 220, distance: 100.6
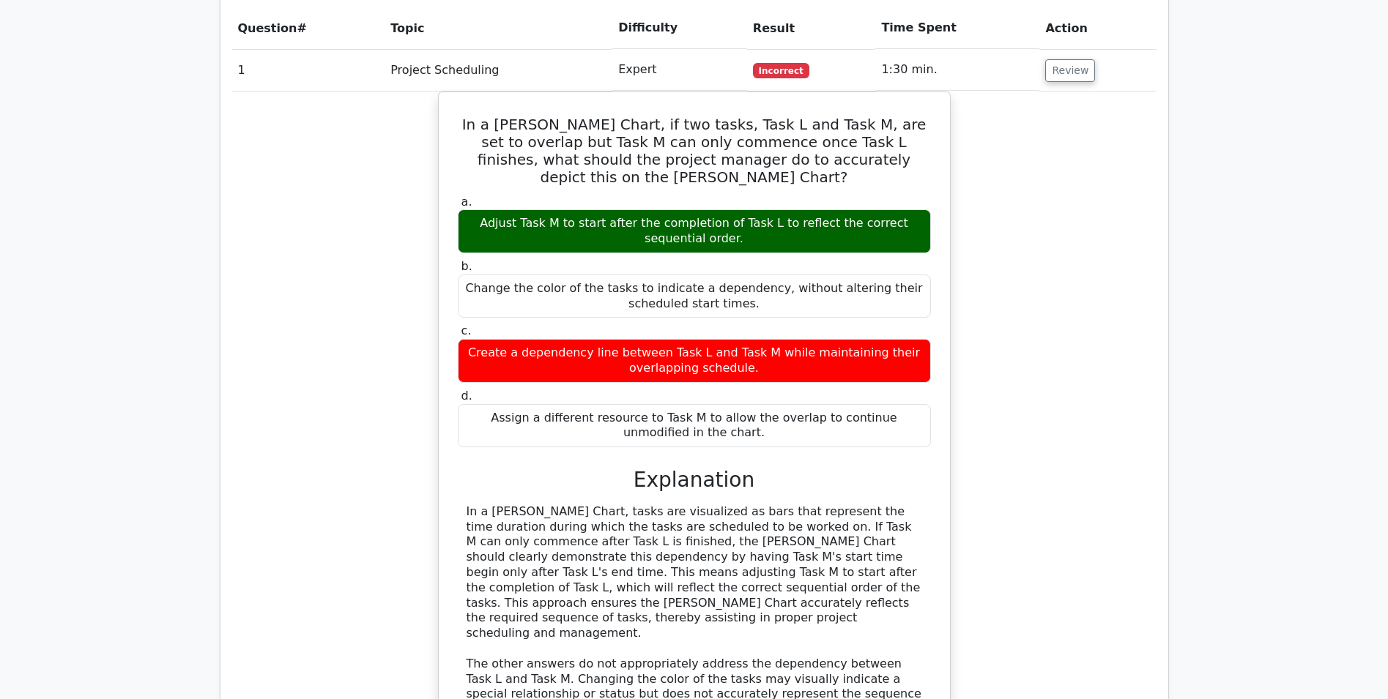
scroll to position [1112, 0]
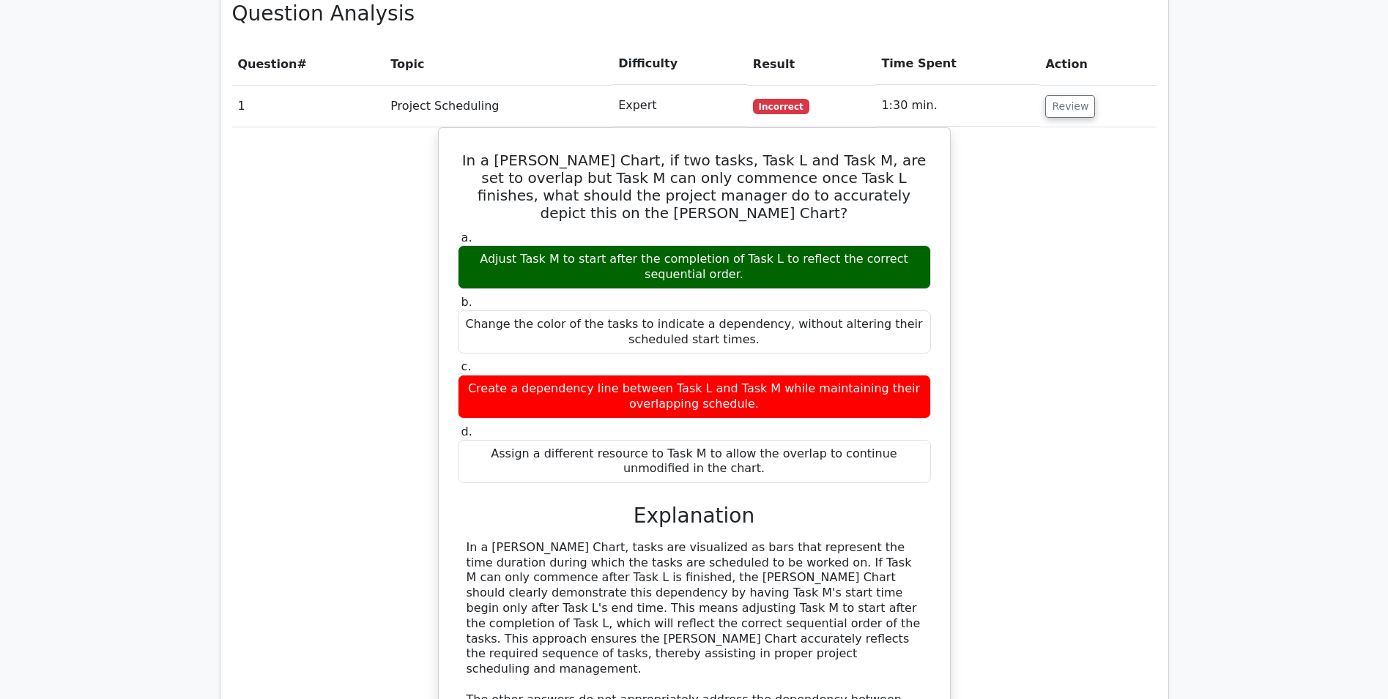
drag, startPoint x: 998, startPoint y: 257, endPoint x: 999, endPoint y: 267, distance: 10.3
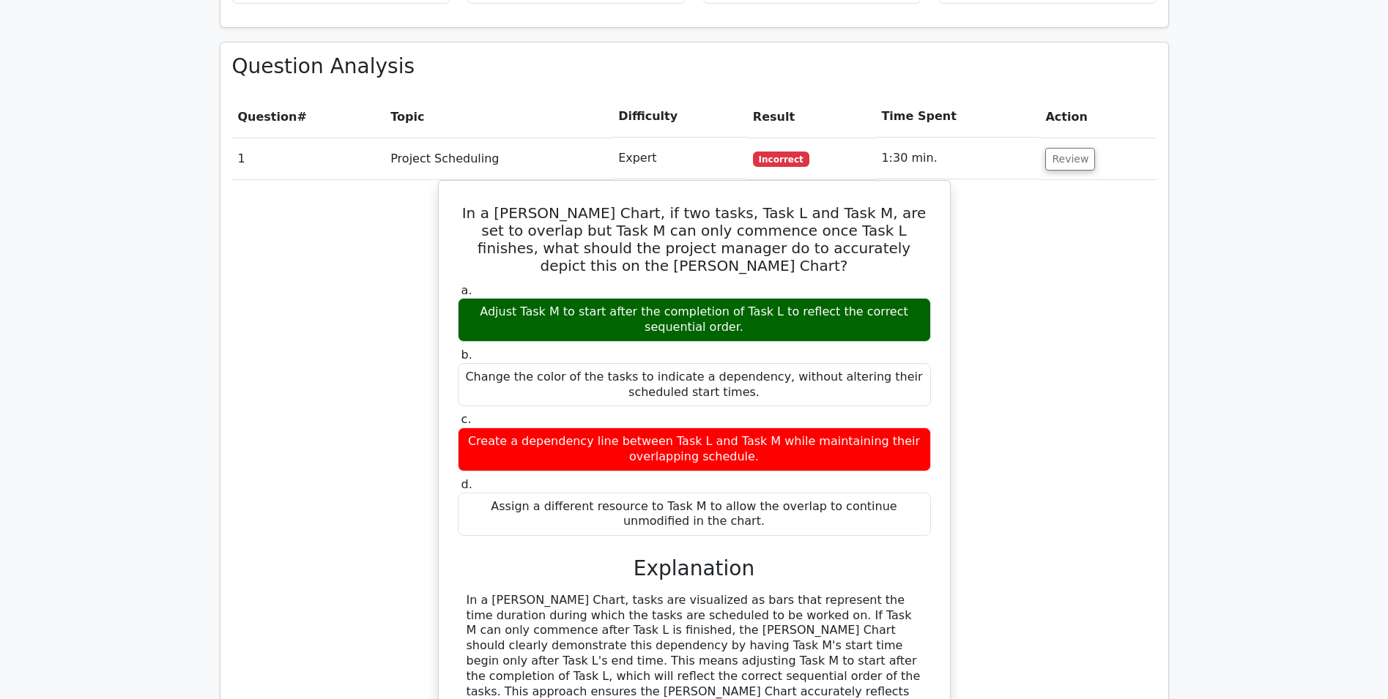
scroll to position [1041, 0]
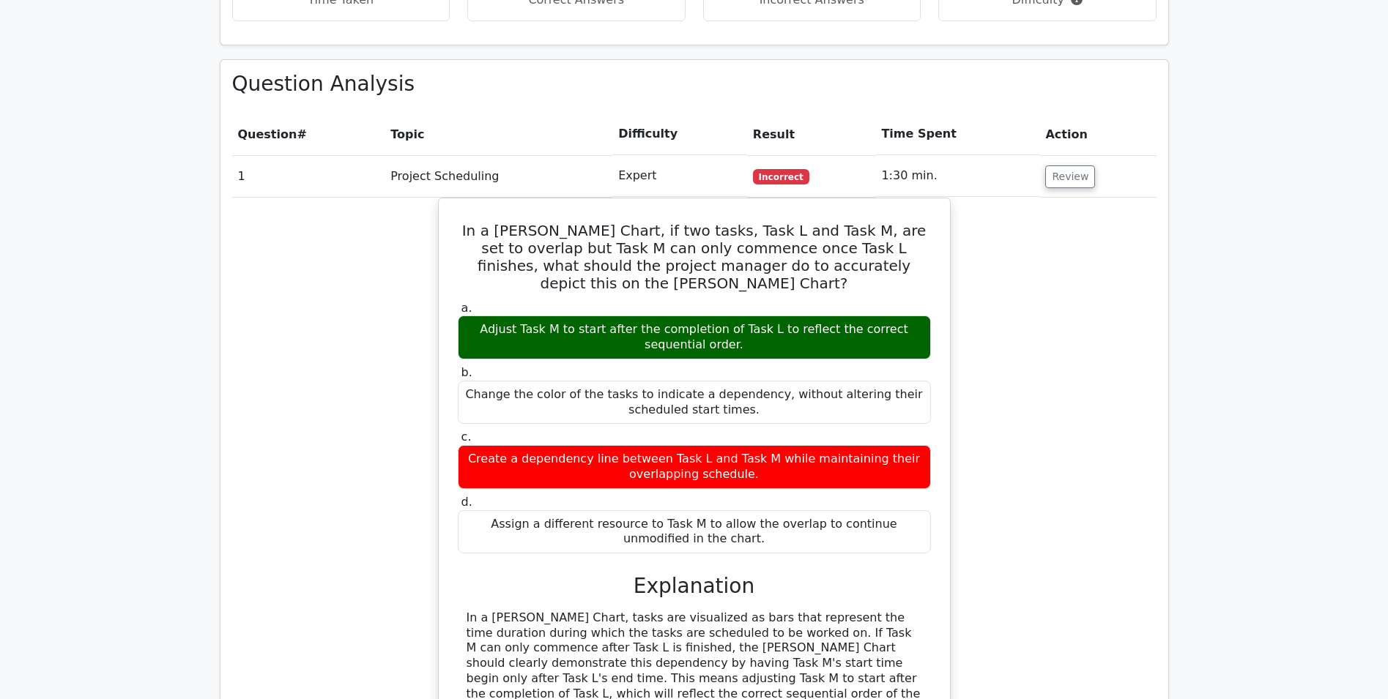
drag, startPoint x: 384, startPoint y: 206, endPoint x: 374, endPoint y: 174, distance: 33.6
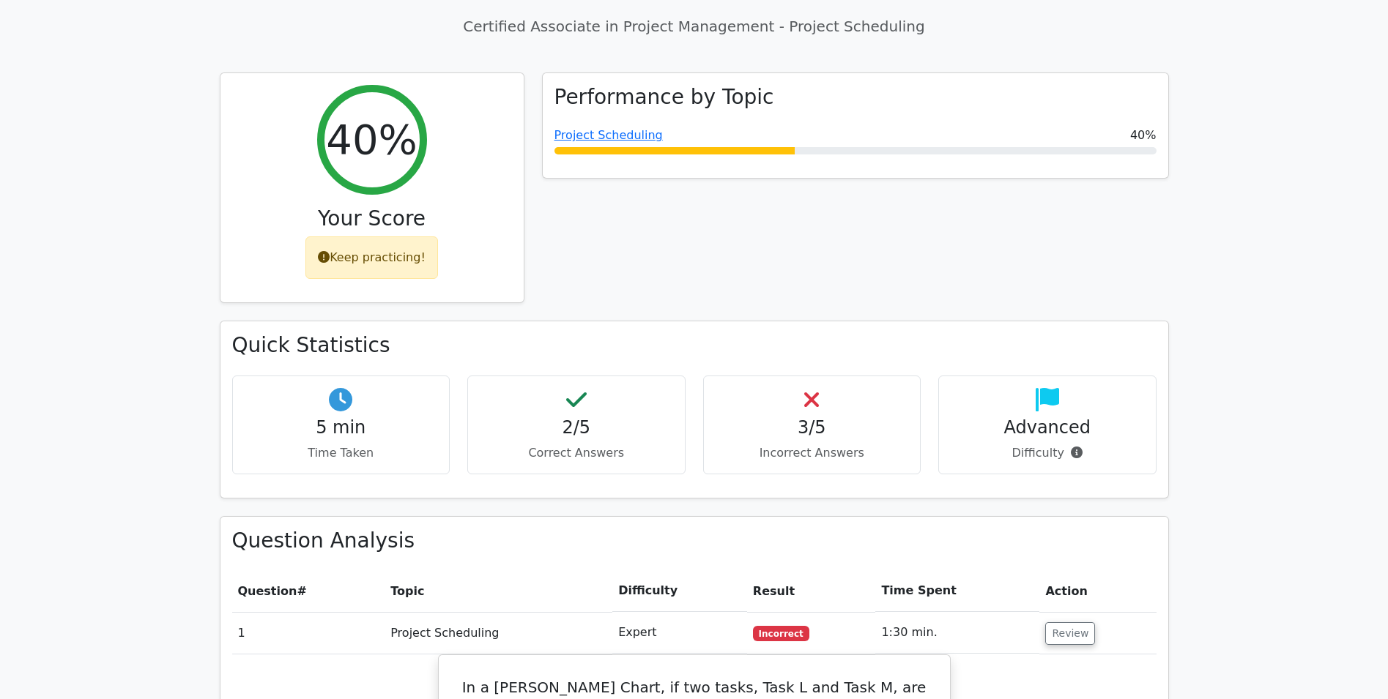
drag, startPoint x: 401, startPoint y: 272, endPoint x: 527, endPoint y: 52, distance: 253.2
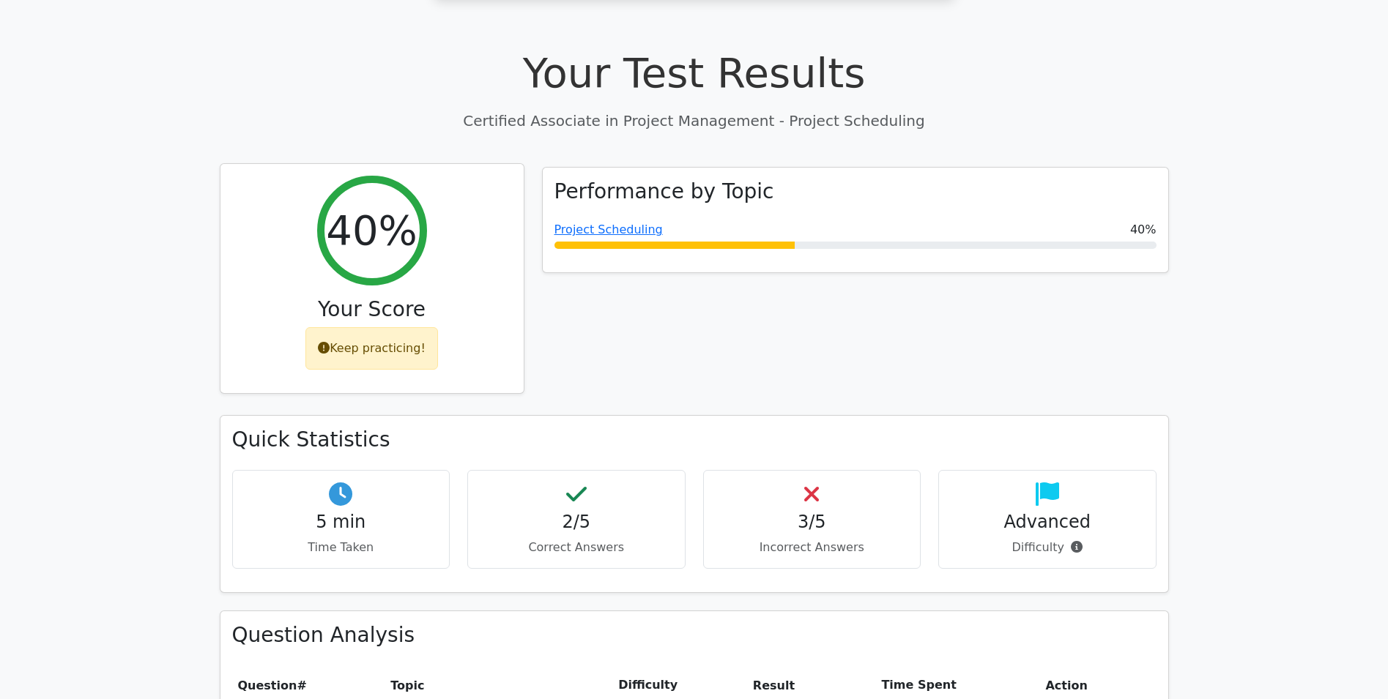
drag, startPoint x: 611, startPoint y: 308, endPoint x: 445, endPoint y: 241, distance: 179.4
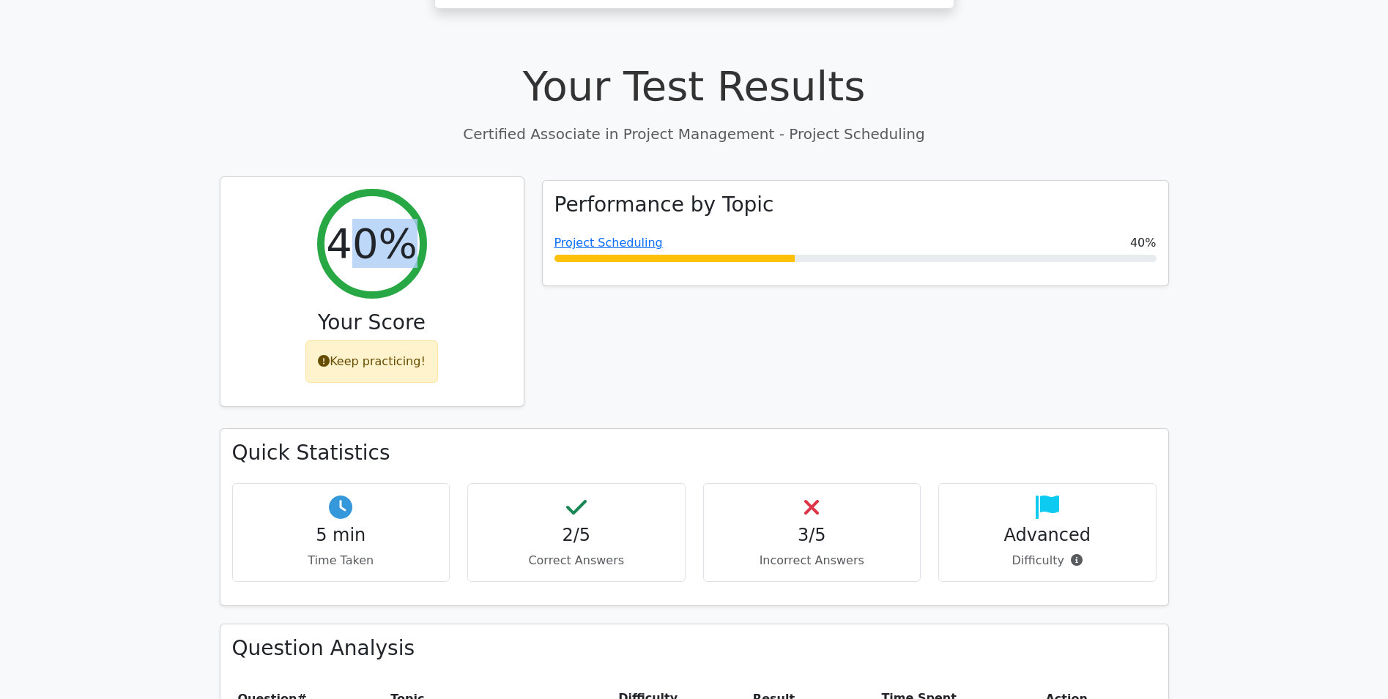
drag, startPoint x: 406, startPoint y: 176, endPoint x: 359, endPoint y: 182, distance: 47.2
click at [359, 219] on h2 "40%" at bounding box center [371, 243] width 91 height 49
click at [365, 219] on h2 "40%" at bounding box center [371, 243] width 91 height 49
click at [361, 219] on h2 "40%" at bounding box center [371, 243] width 91 height 49
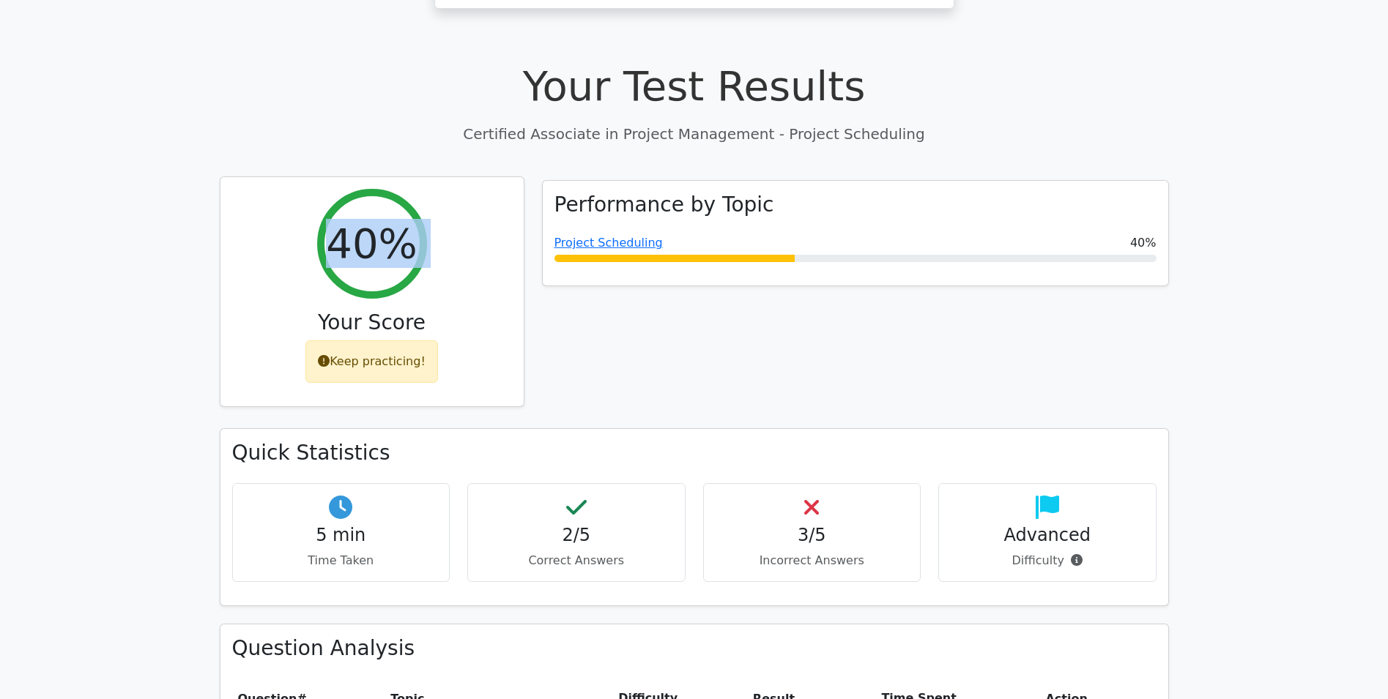
click at [361, 219] on h2 "40%" at bounding box center [371, 243] width 91 height 49
click at [406, 219] on h2 "40%" at bounding box center [371, 243] width 91 height 49
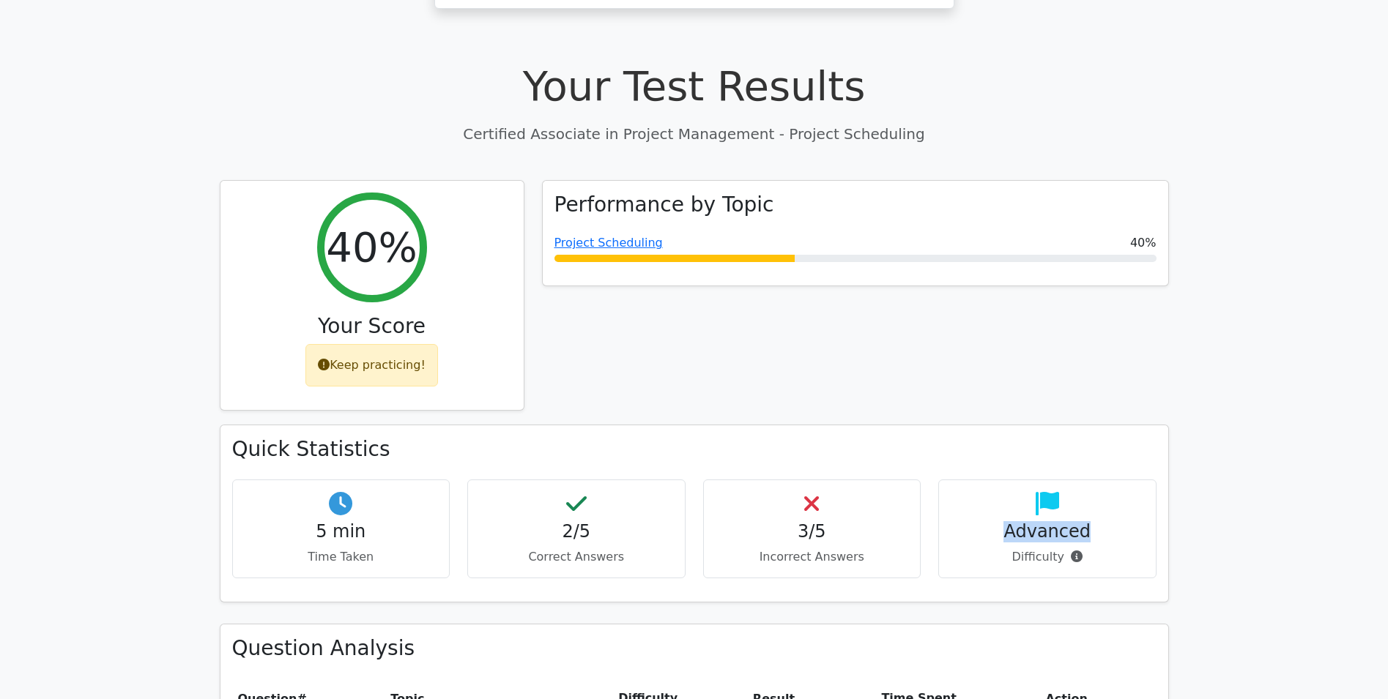
drag, startPoint x: 1012, startPoint y: 462, endPoint x: 1131, endPoint y: 460, distance: 118.7
click at [1106, 521] on h4 "Advanced" at bounding box center [1047, 531] width 193 height 21
click at [974, 480] on div "Advanced Difficulty" at bounding box center [1047, 529] width 218 height 99
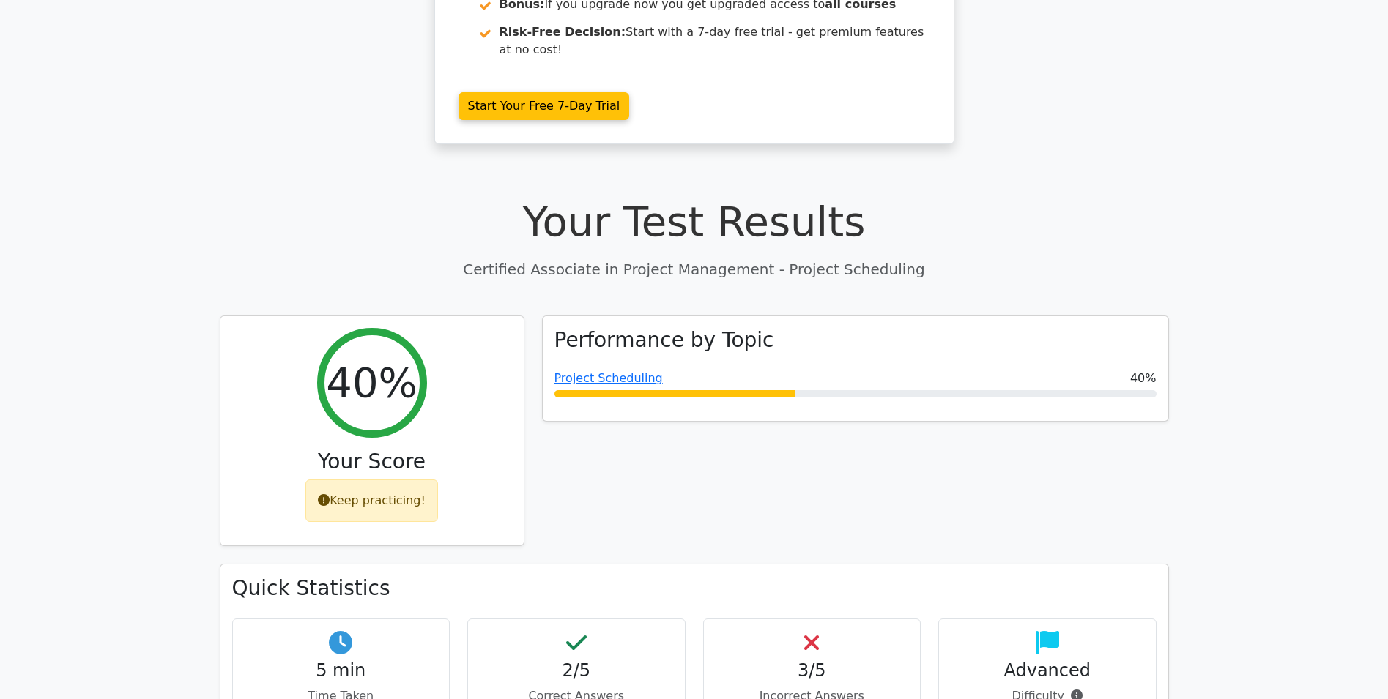
drag, startPoint x: 818, startPoint y: 373, endPoint x: 807, endPoint y: 330, distance: 45.3
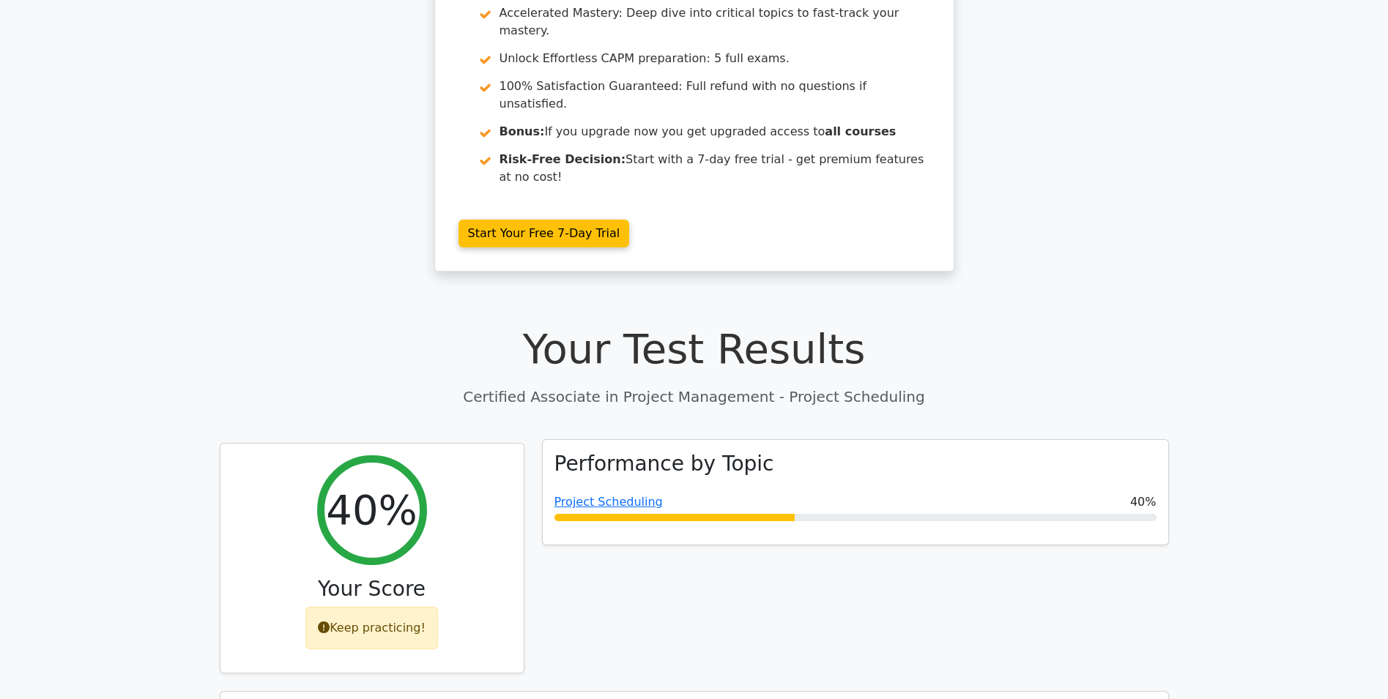
scroll to position [64, 0]
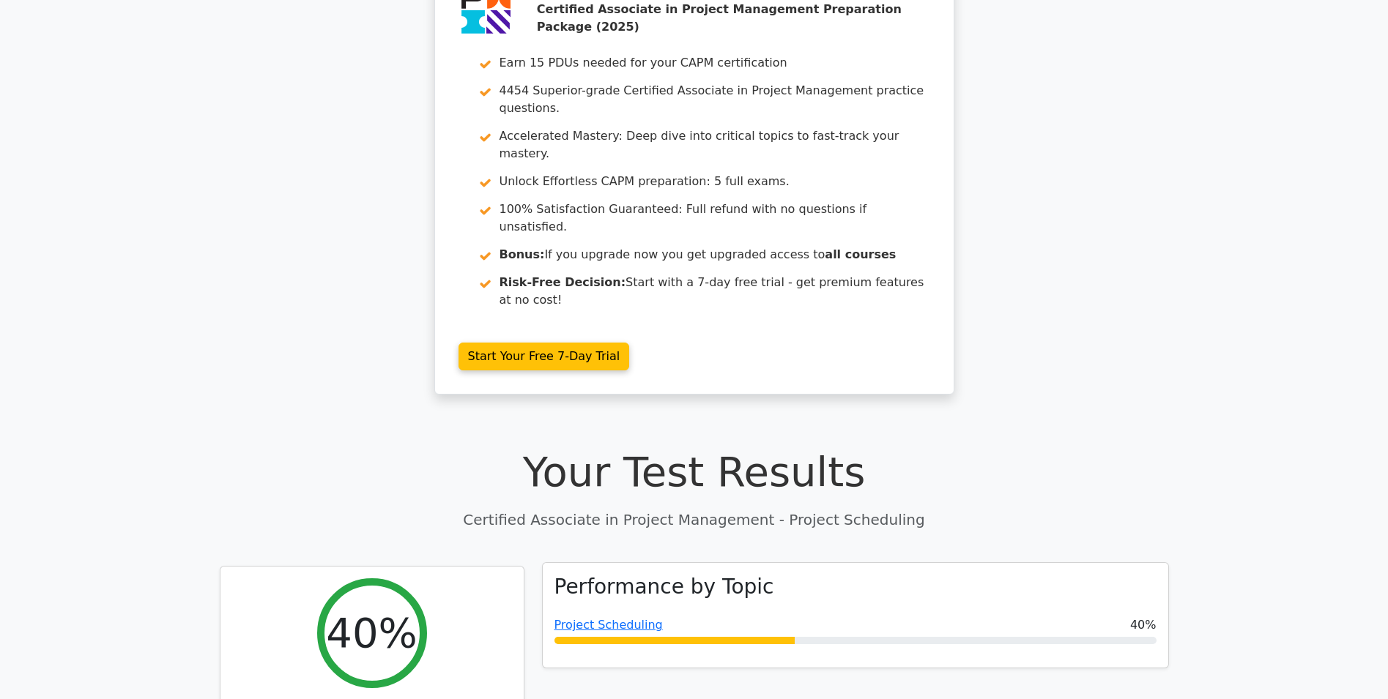
drag, startPoint x: 746, startPoint y: 368, endPoint x: 748, endPoint y: 338, distance: 29.4
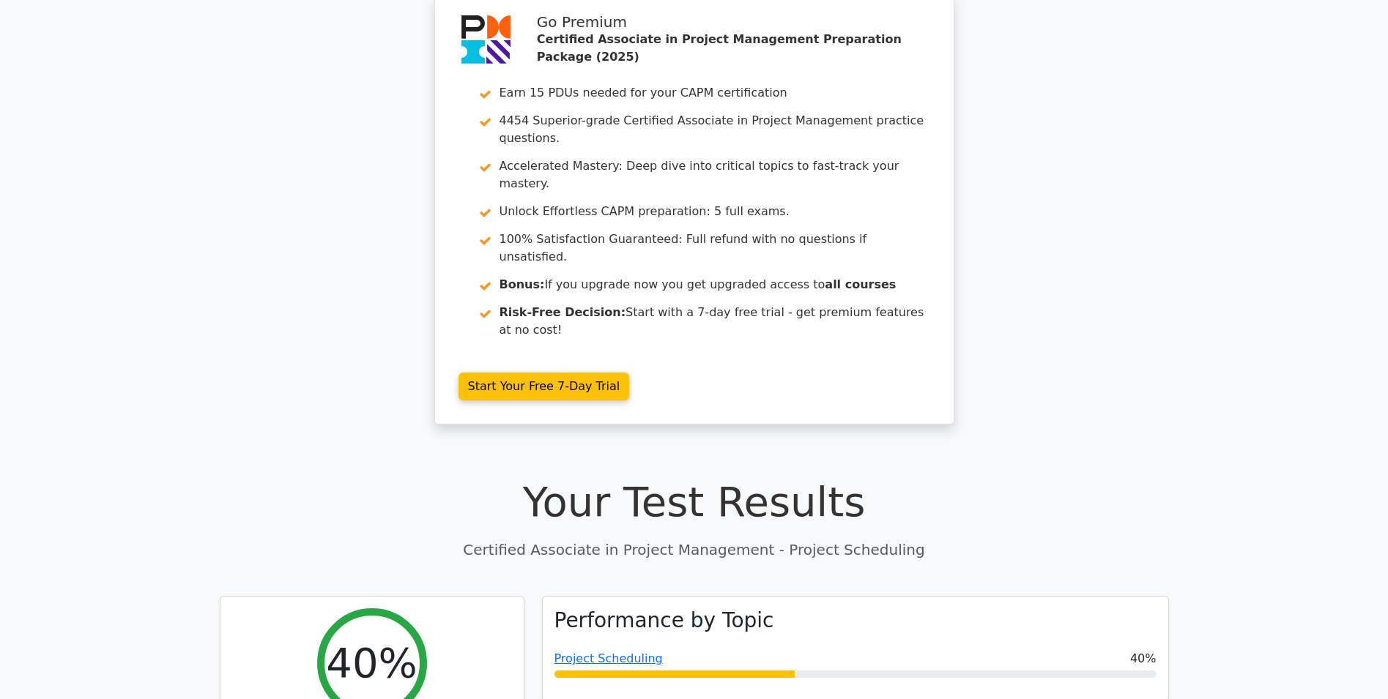
scroll to position [0, 0]
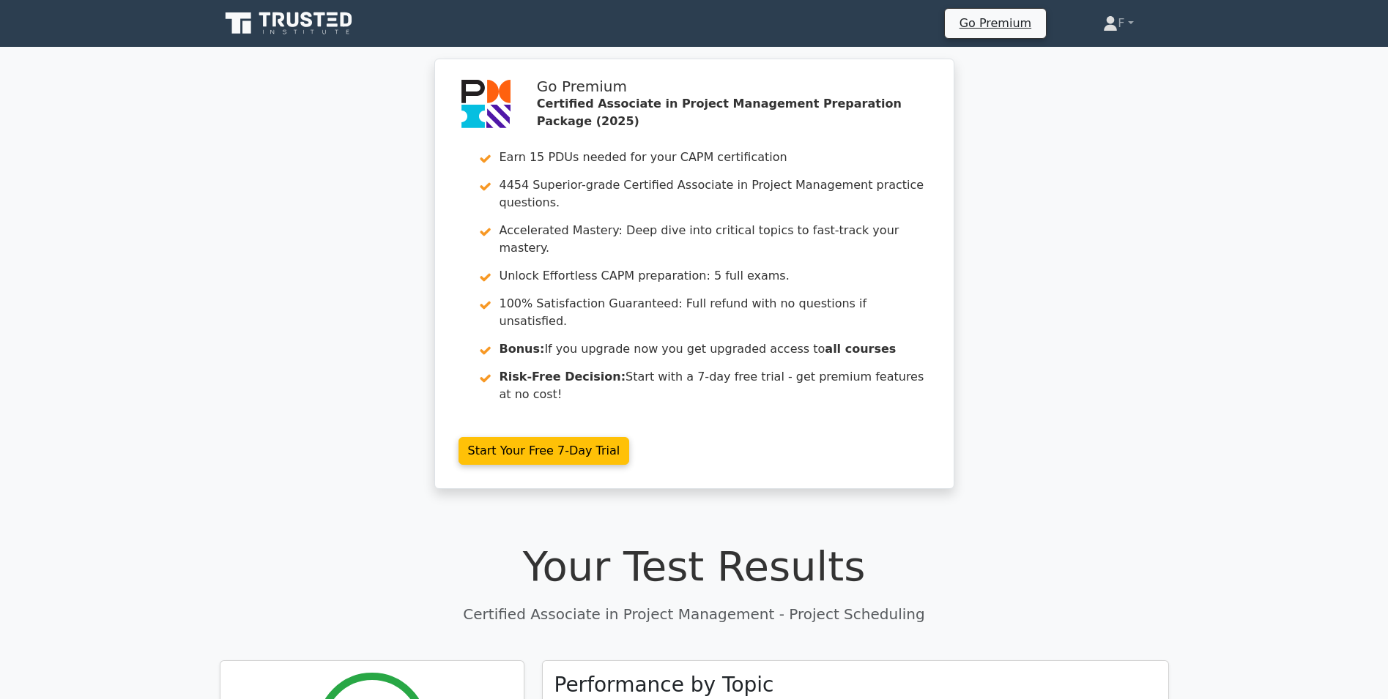
drag, startPoint x: 840, startPoint y: 428, endPoint x: 973, endPoint y: 288, distance: 192.7
